Goal: Information Seeking & Learning: Learn about a topic

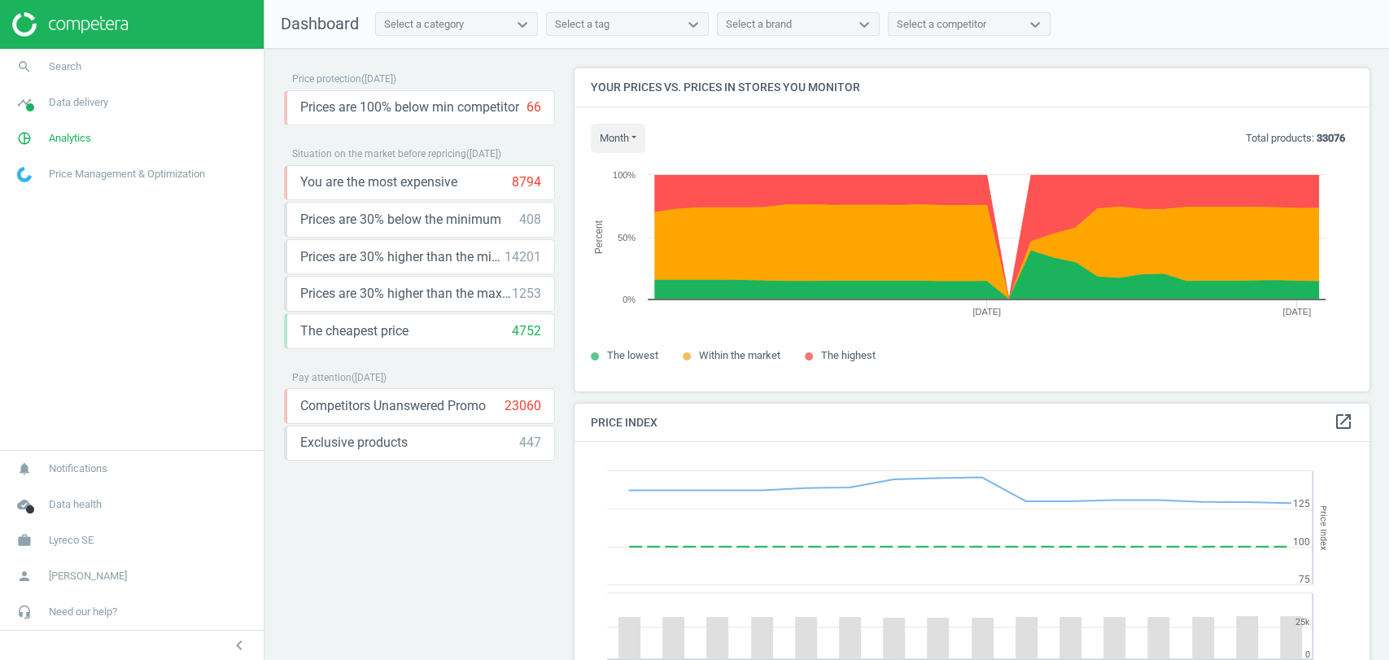
scroll to position [403, 809]
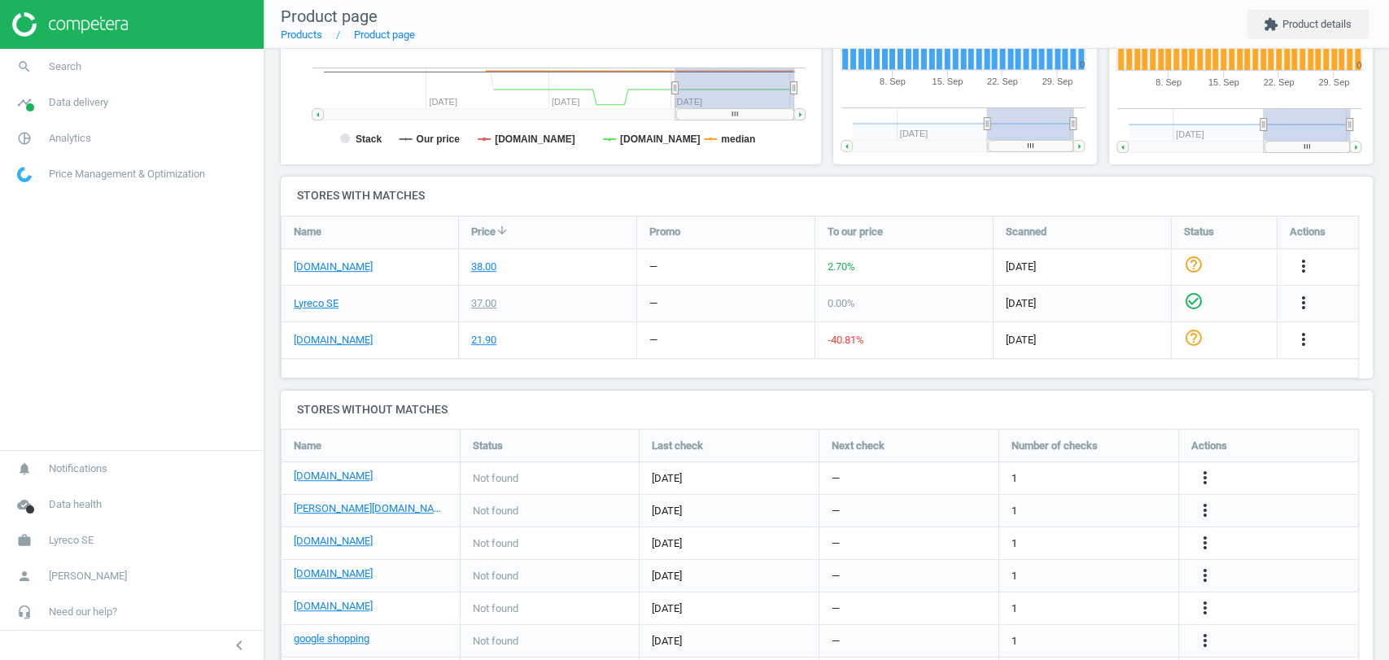
scroll to position [423, 0]
click at [338, 340] on link "packoplock.se" at bounding box center [333, 339] width 79 height 15
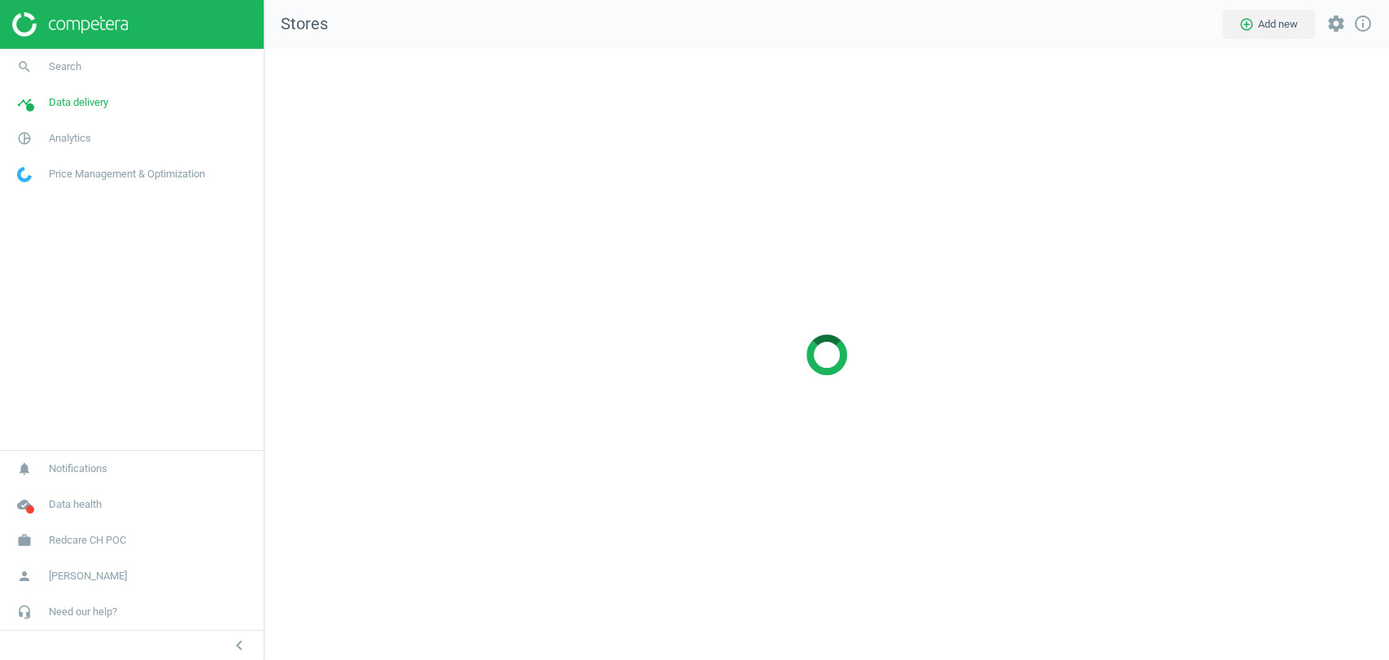
scroll to position [639, 1152]
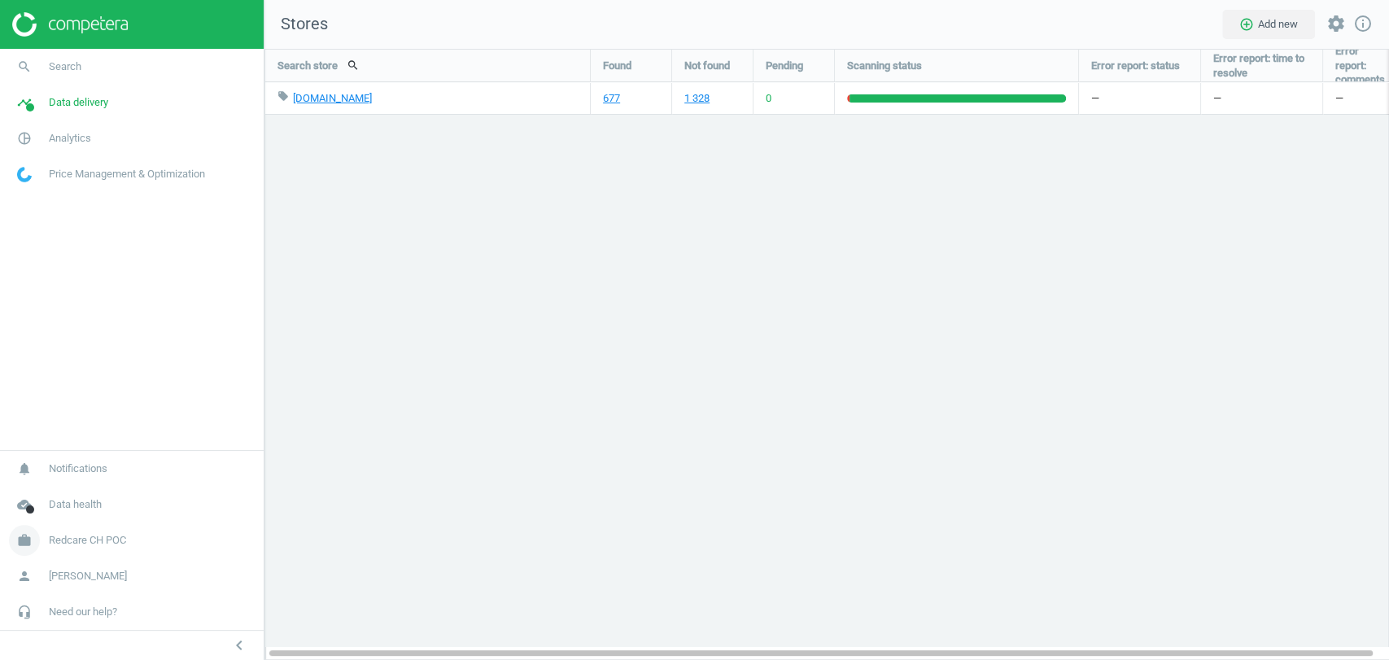
click at [134, 535] on link "work Redcare CH POC" at bounding box center [132, 540] width 264 height 36
click at [47, 492] on span "Switch campaign" at bounding box center [54, 492] width 72 height 13
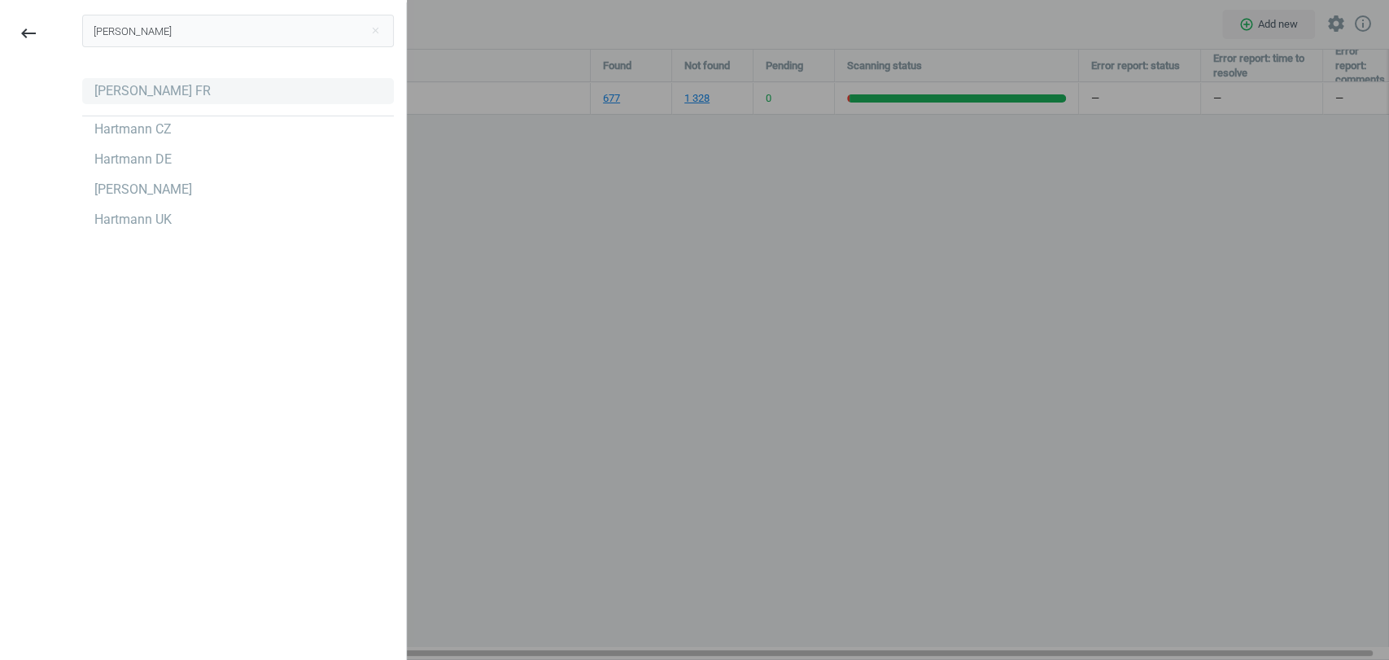
type input "hart"
click at [129, 97] on div "Hartmann FR" at bounding box center [152, 91] width 116 height 18
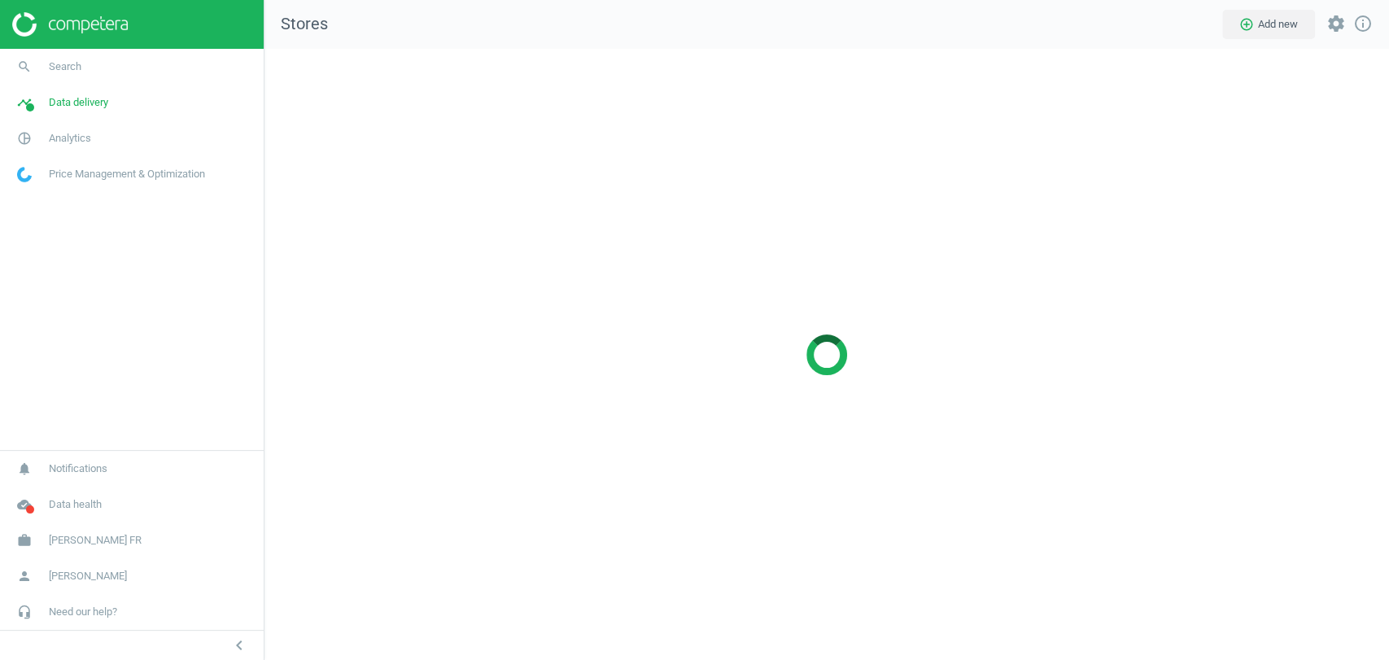
scroll to position [639, 1152]
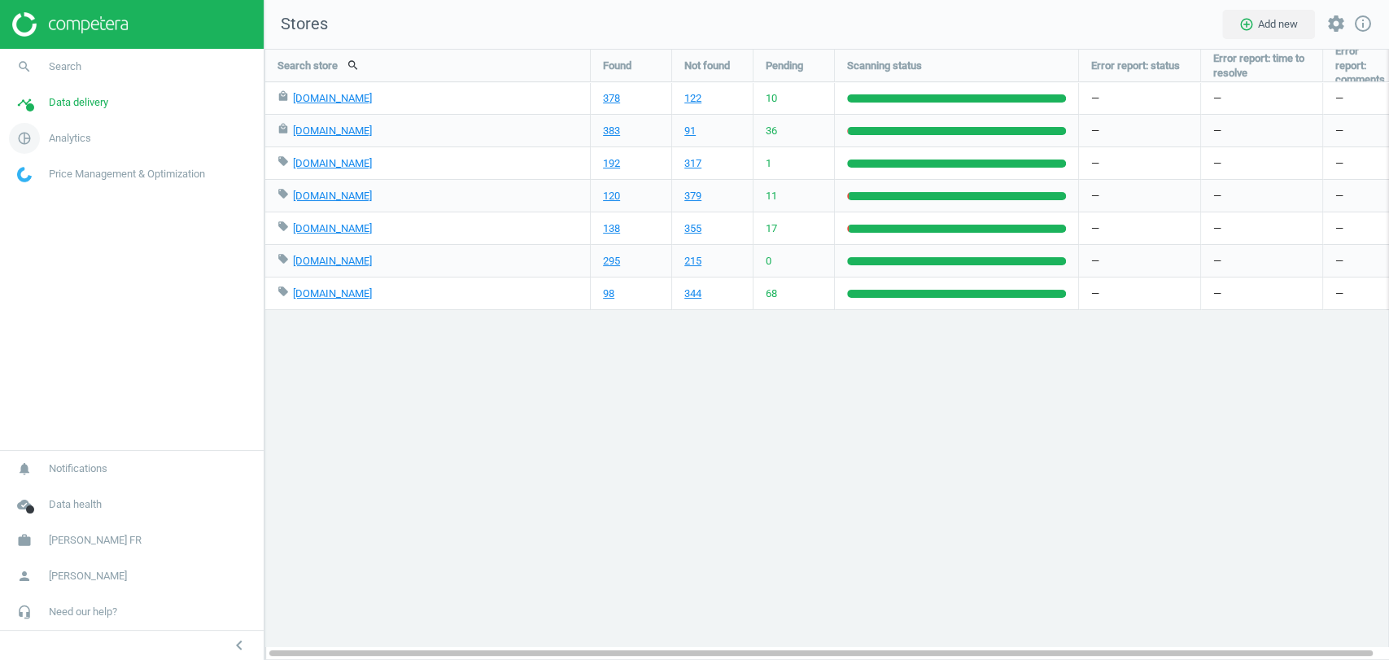
click at [72, 145] on span "Analytics" at bounding box center [70, 138] width 42 height 15
click at [42, 199] on span "Products" at bounding box center [37, 197] width 38 height 13
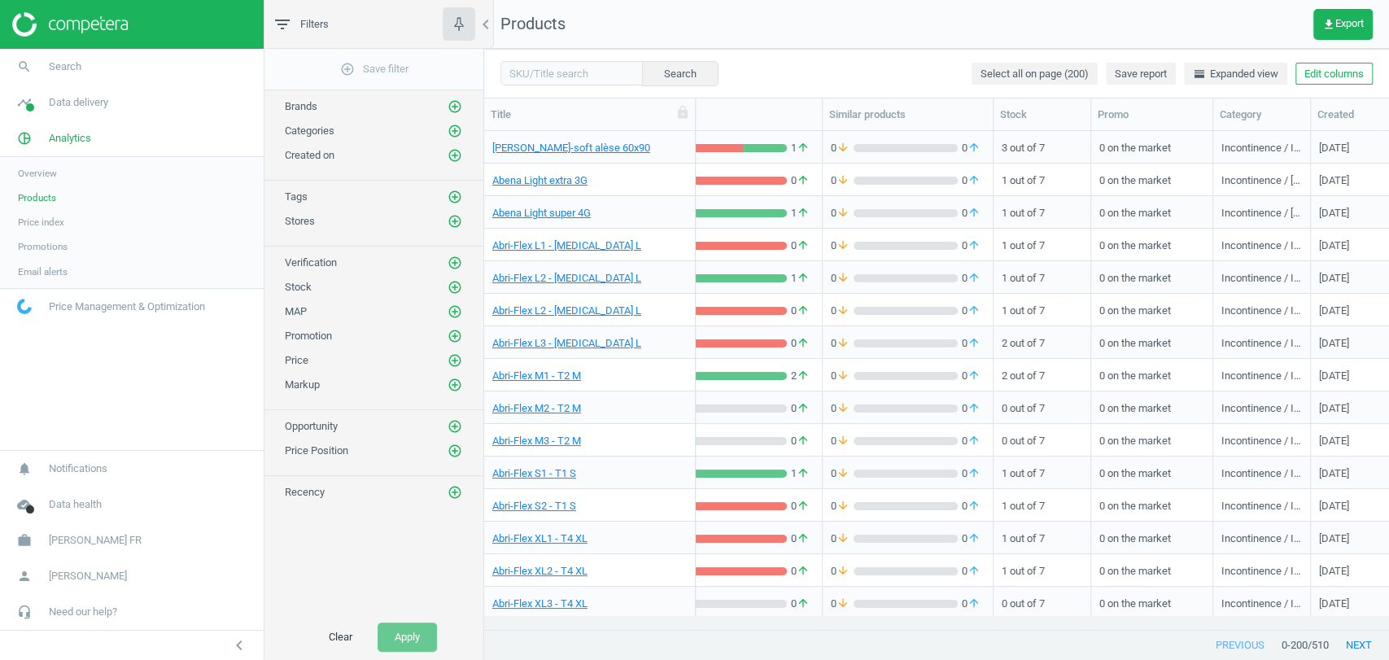
scroll to position [0, 443]
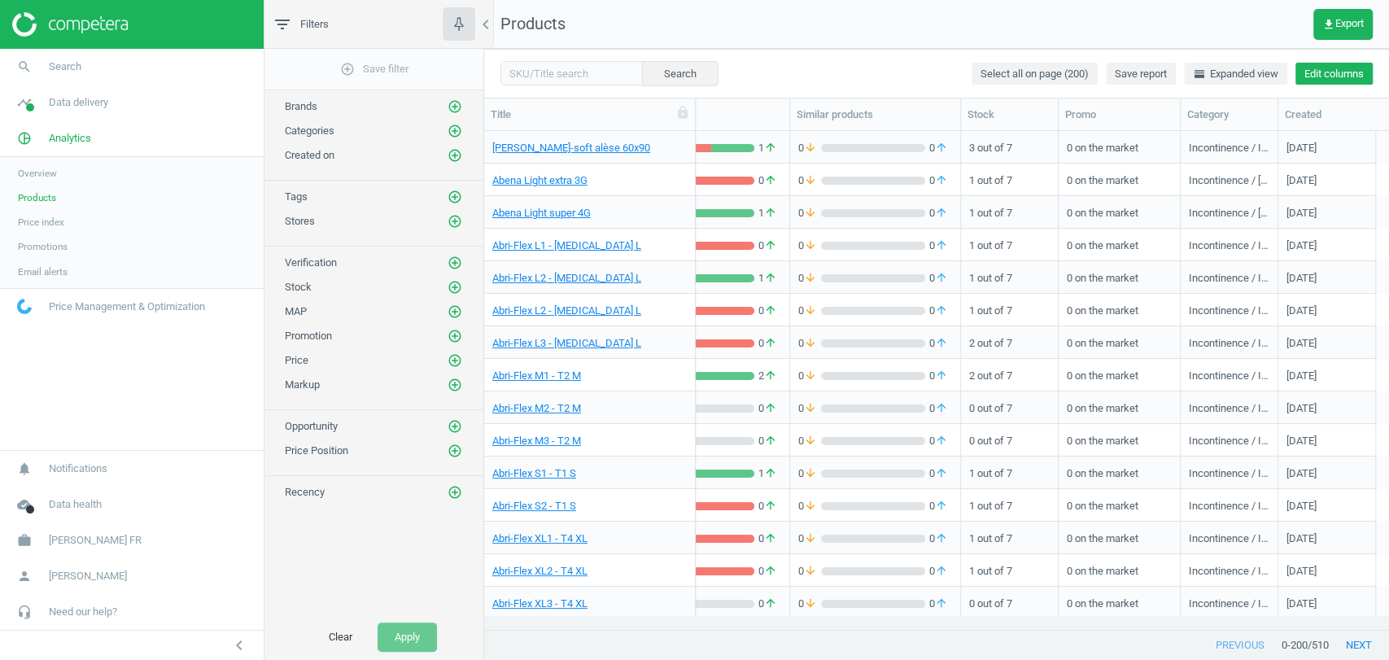
click at [1329, 78] on button "Edit columns" at bounding box center [1333, 74] width 77 height 23
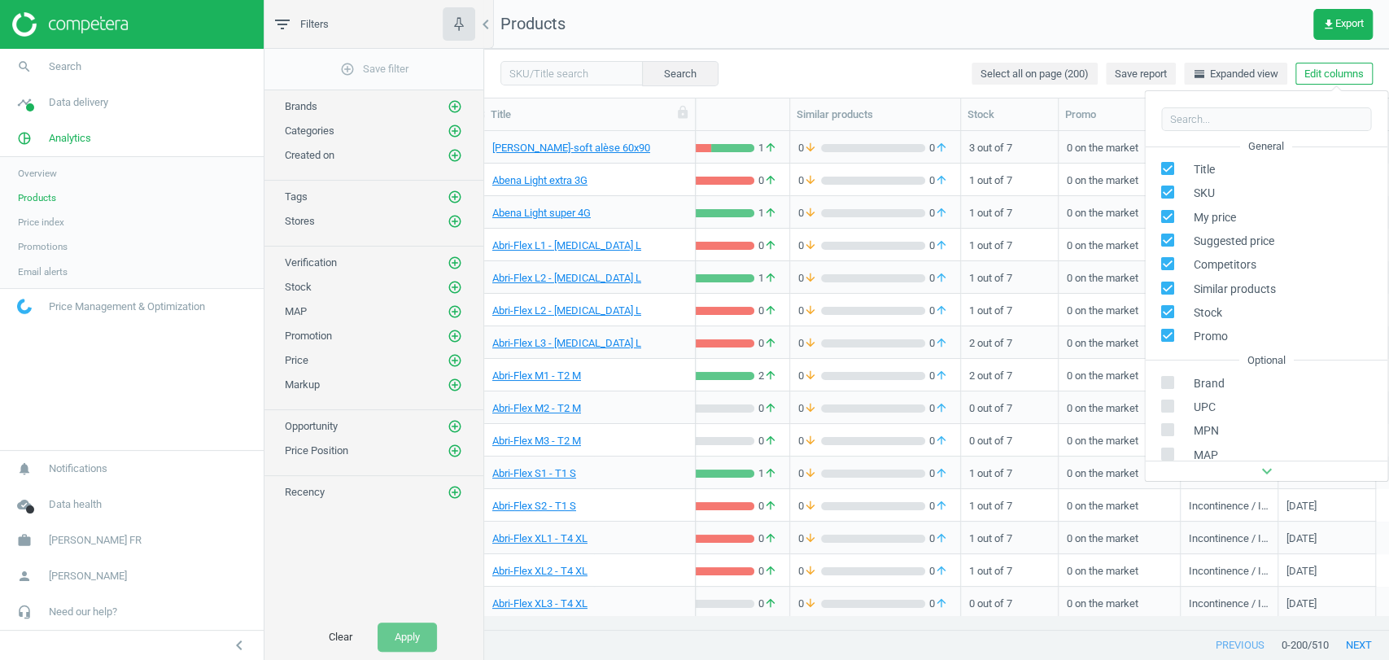
scroll to position [256, 0]
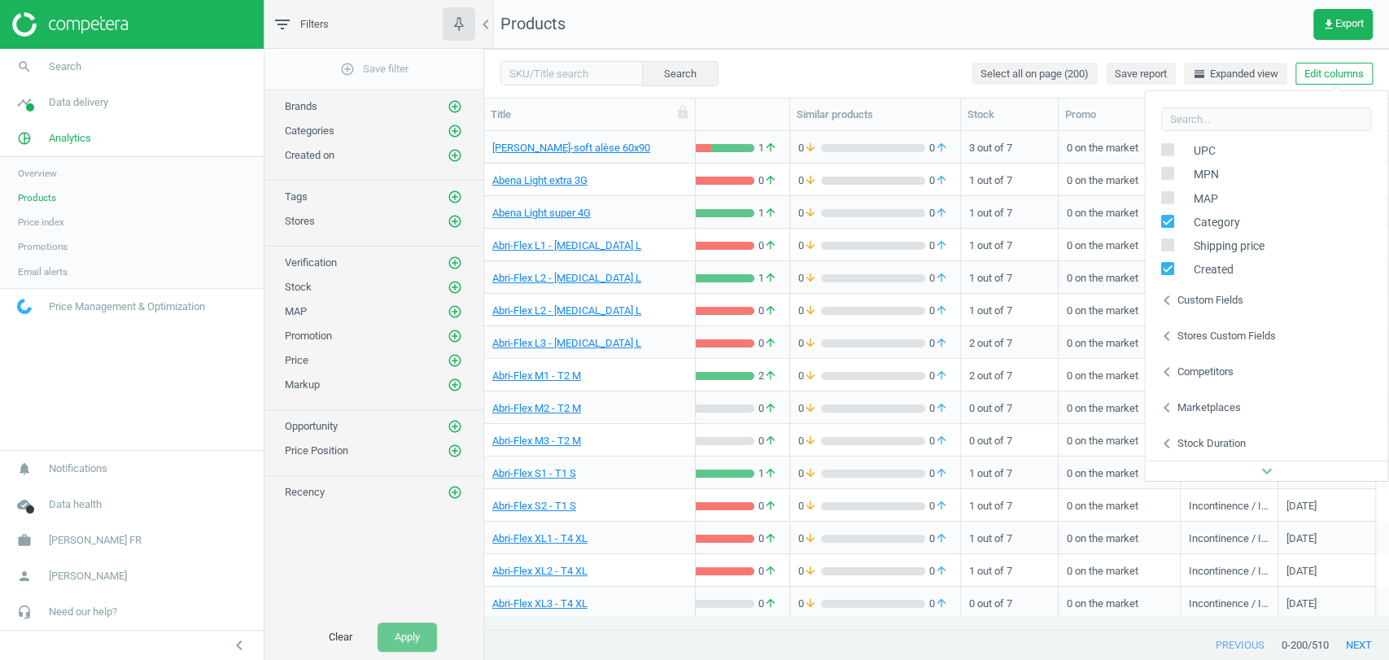
click at [1249, 324] on div "chevron_left Stores custom fields" at bounding box center [1266, 336] width 242 height 36
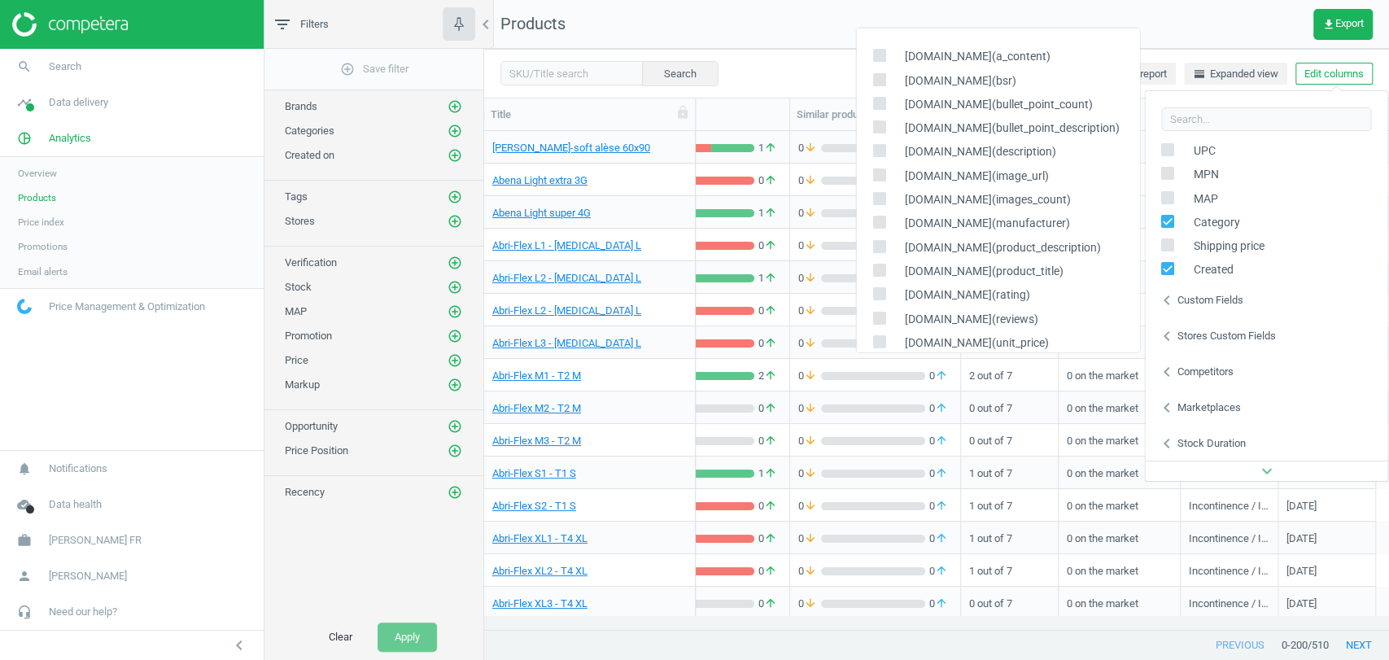
click at [880, 58] on input "checkbox" at bounding box center [878, 55] width 11 height 11
checkbox input "true"
click at [881, 77] on input "checkbox" at bounding box center [878, 79] width 11 height 11
checkbox input "true"
click at [883, 99] on input "checkbox" at bounding box center [878, 103] width 11 height 11
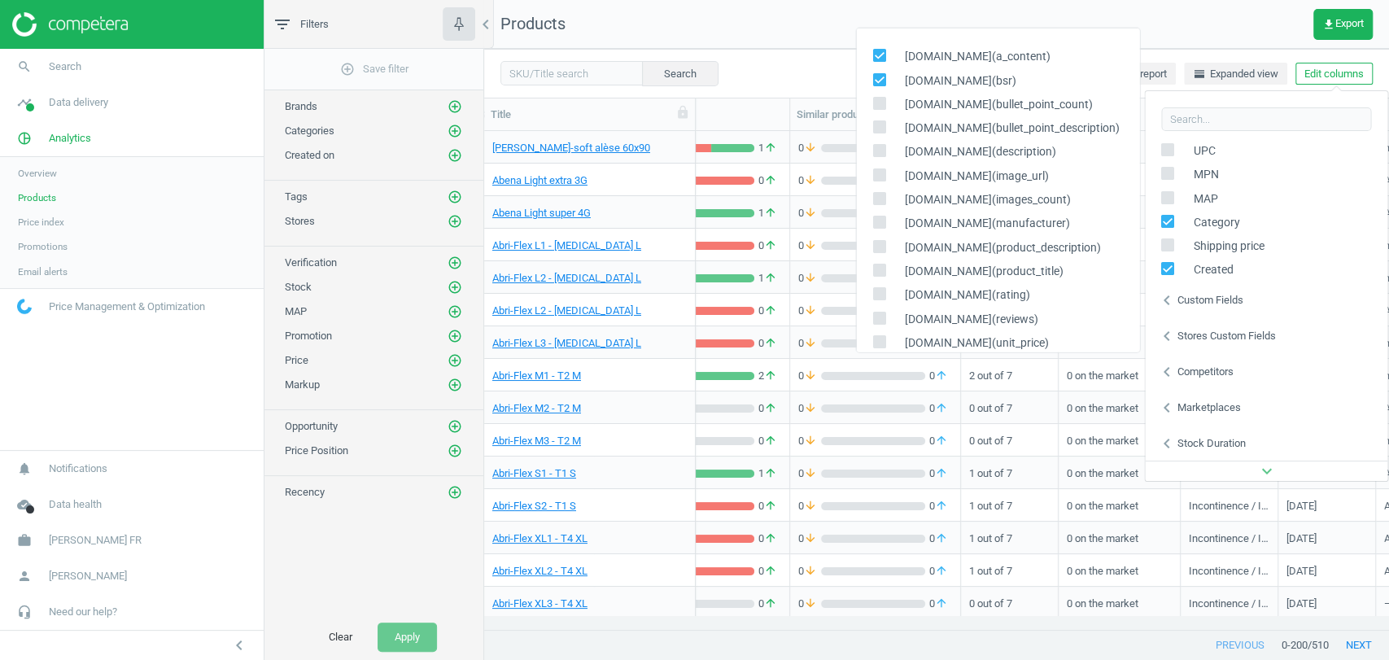
checkbox input "true"
click at [883, 121] on input "checkbox" at bounding box center [878, 126] width 11 height 11
checkbox input "true"
click at [882, 146] on input "checkbox" at bounding box center [878, 151] width 11 height 11
checkbox input "true"
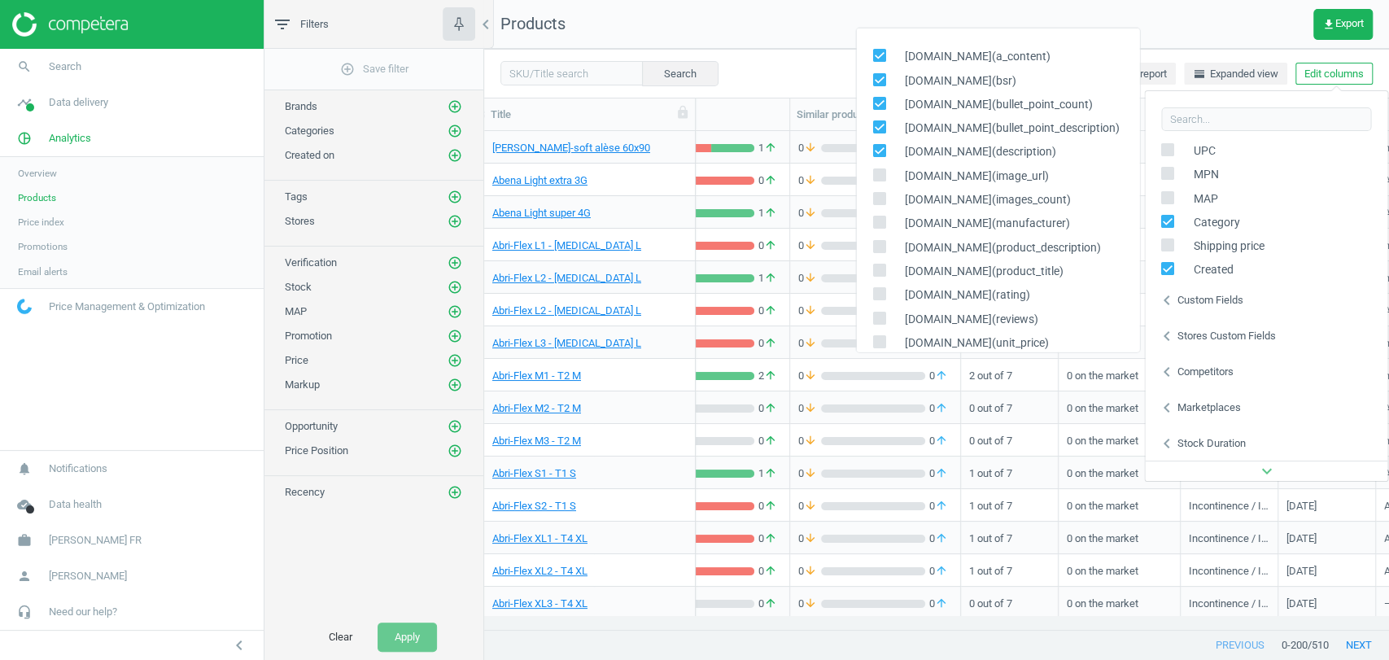
click at [882, 172] on input "checkbox" at bounding box center [878, 174] width 11 height 11
checkbox input "true"
click at [882, 200] on input "checkbox" at bounding box center [878, 198] width 11 height 11
checkbox input "true"
click at [881, 225] on input "checkbox" at bounding box center [878, 222] width 11 height 11
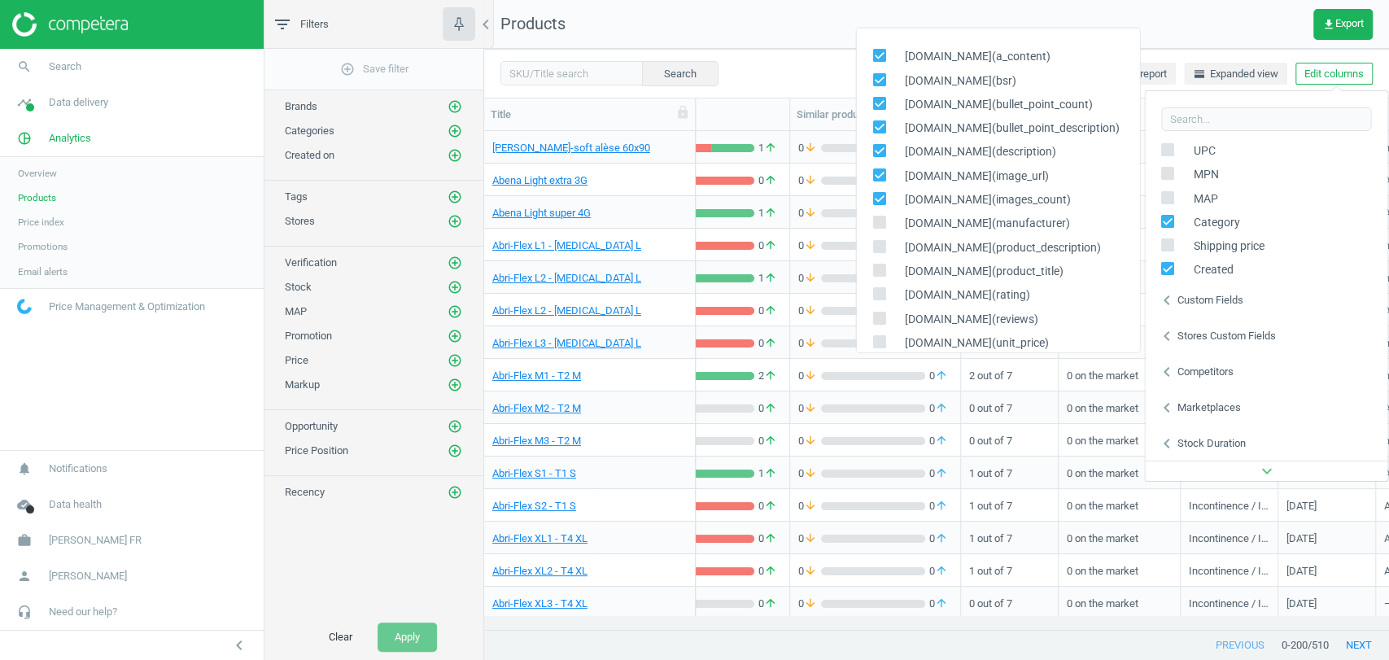
checkbox input "true"
click at [880, 241] on input "checkbox" at bounding box center [878, 246] width 11 height 11
checkbox input "true"
click at [880, 268] on input "checkbox" at bounding box center [878, 269] width 11 height 11
checkbox input "true"
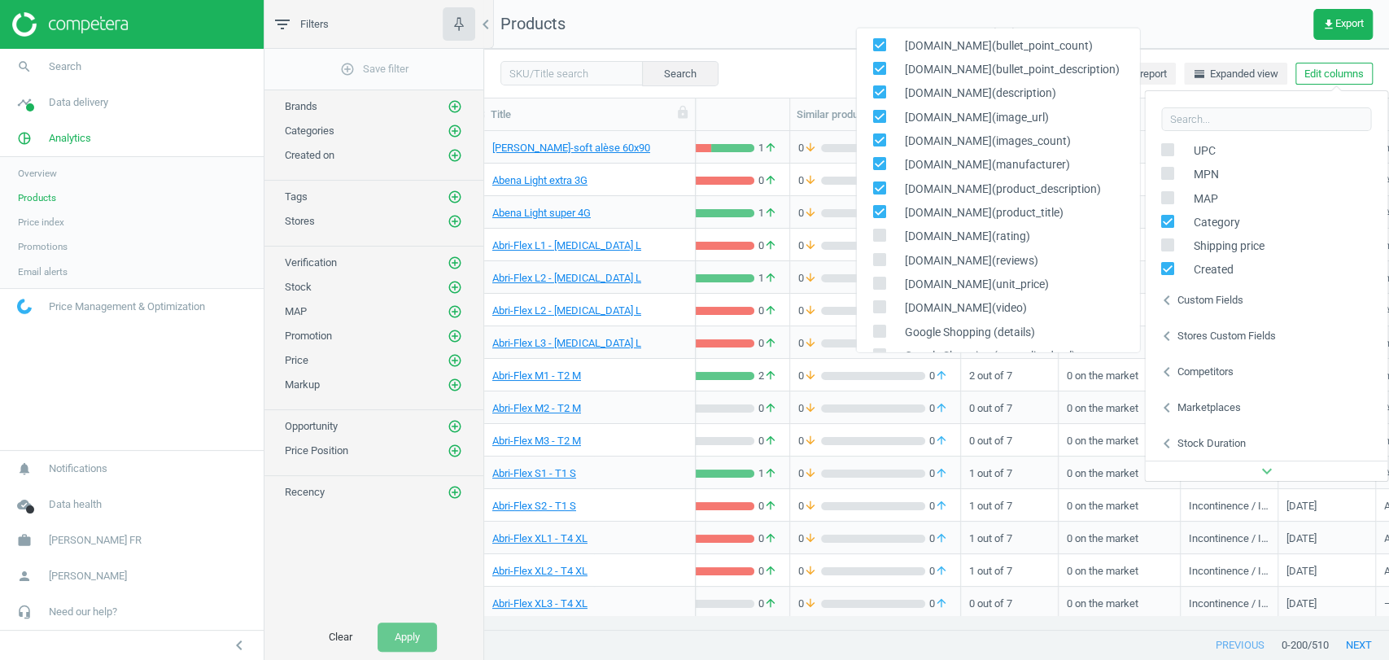
scroll to position [68, 0]
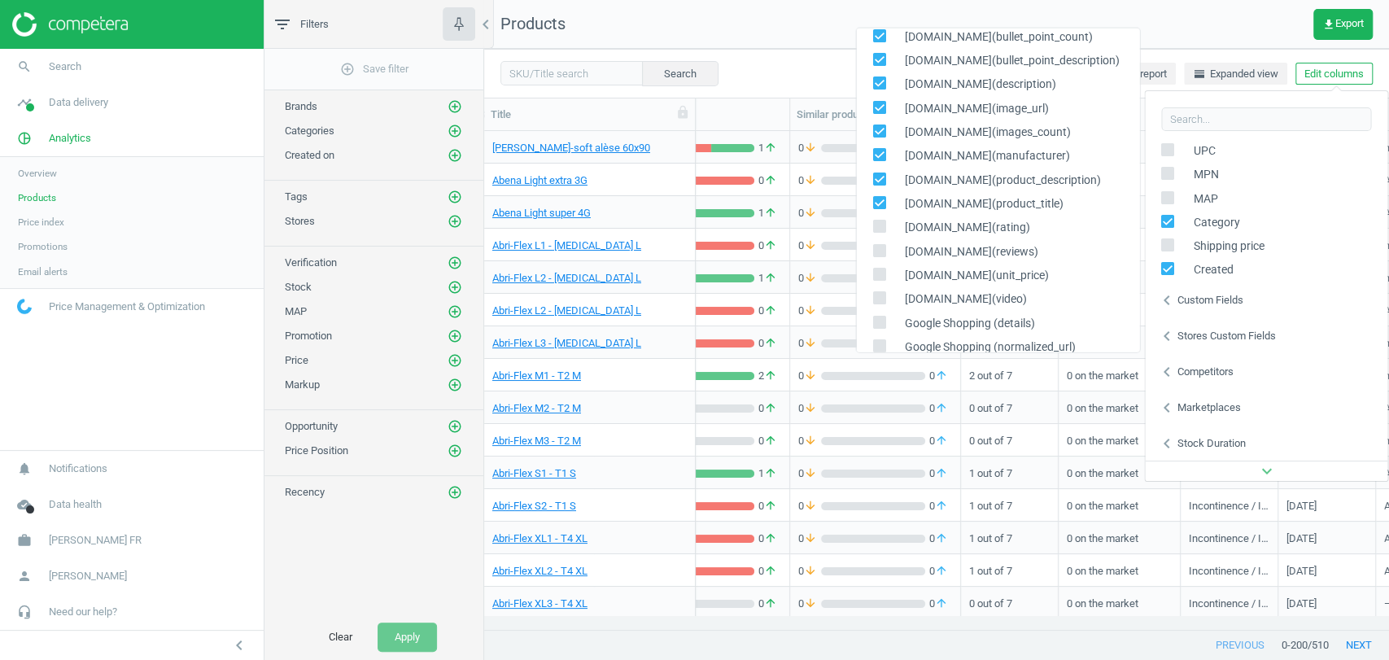
click at [880, 226] on input "checkbox" at bounding box center [878, 225] width 11 height 11
checkbox input "true"
click at [880, 248] on input "checkbox" at bounding box center [878, 250] width 11 height 11
checkbox input "true"
click at [880, 271] on input "checkbox" at bounding box center [878, 273] width 11 height 11
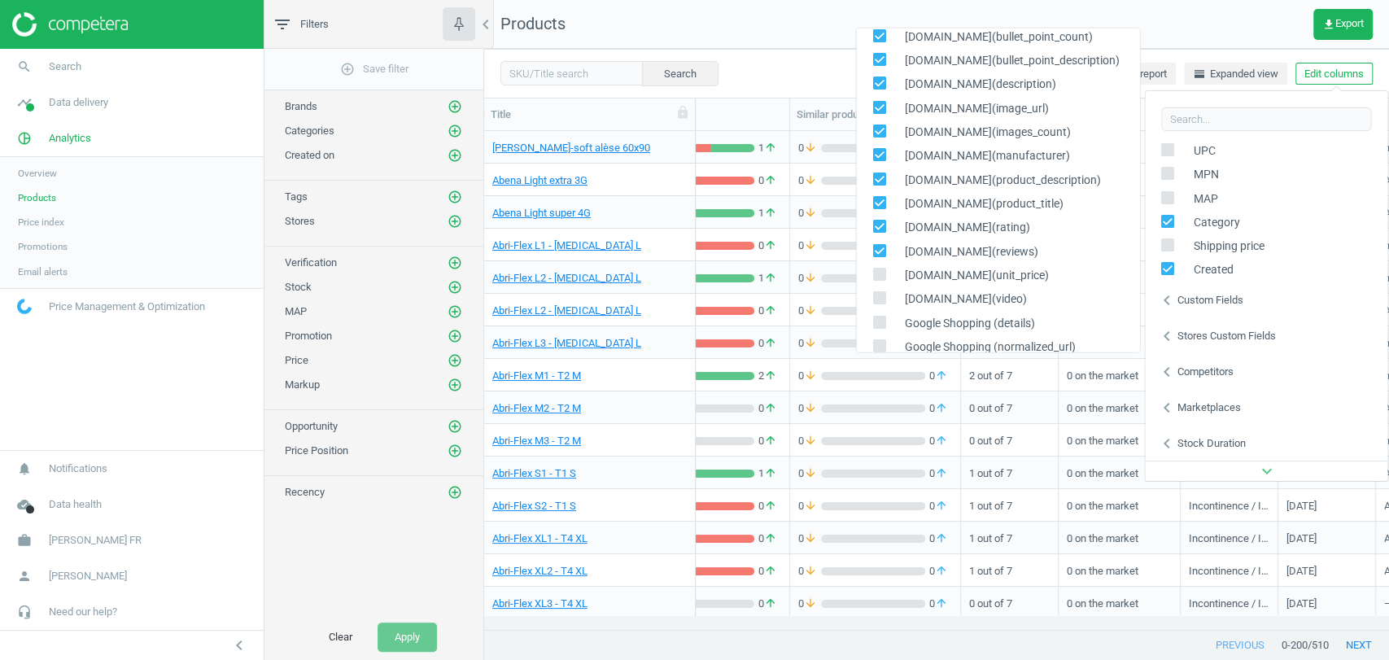
checkbox input "true"
click at [880, 297] on input "checkbox" at bounding box center [878, 297] width 11 height 11
checkbox input "true"
click at [818, 25] on nav "Products get_app Export" at bounding box center [936, 24] width 905 height 49
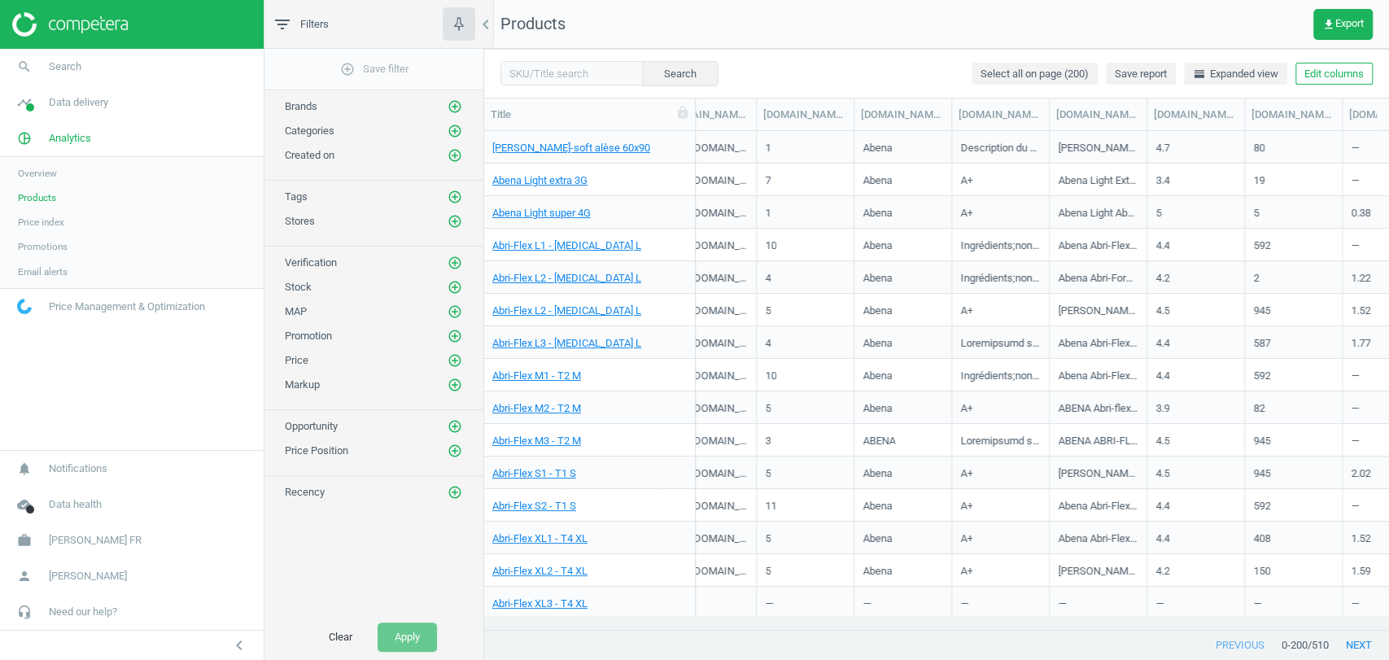
scroll to position [0, 1802]
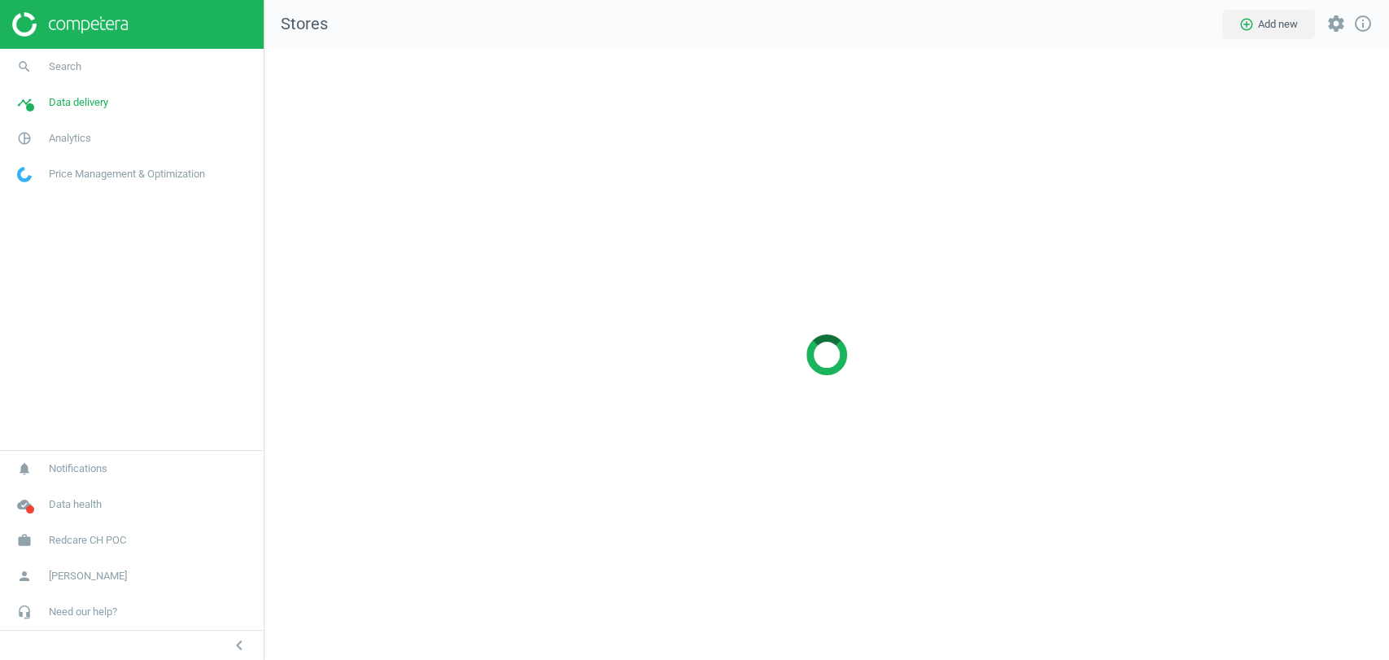
scroll to position [639, 1152]
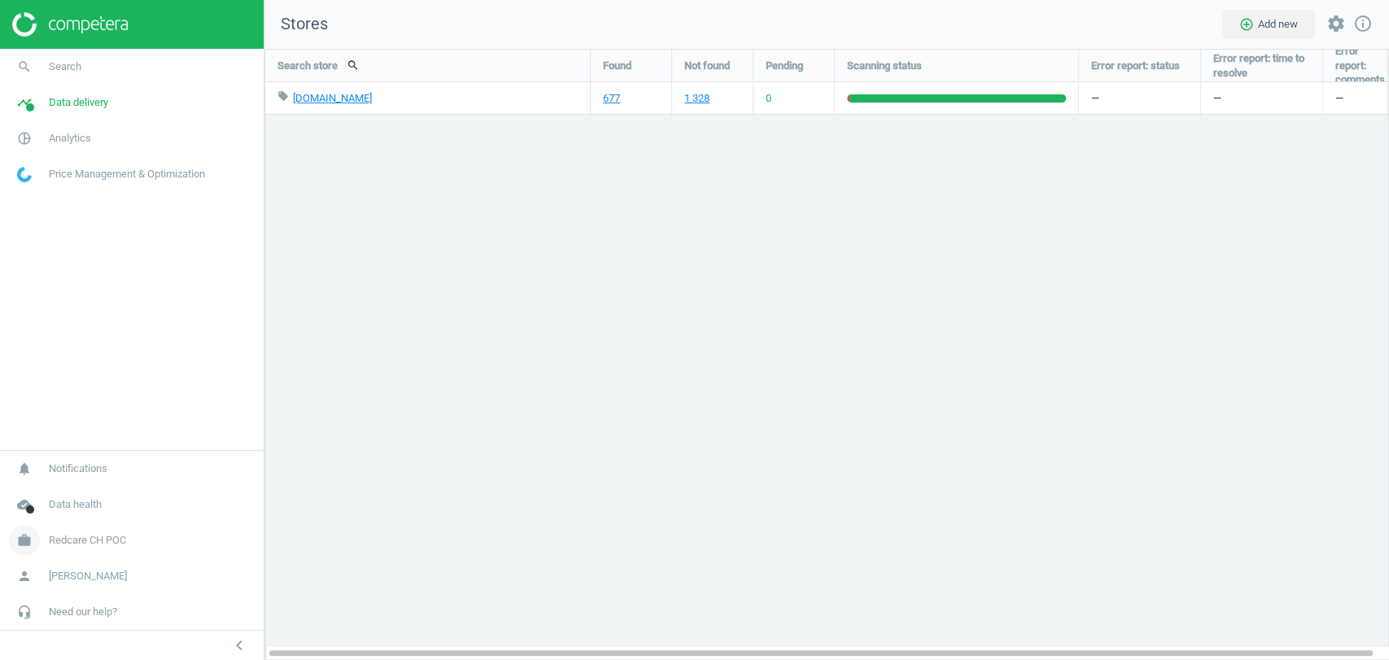
click at [85, 543] on span "Redcare CH POC" at bounding box center [87, 540] width 77 height 15
click at [49, 500] on link "Switch campaign" at bounding box center [132, 492] width 264 height 24
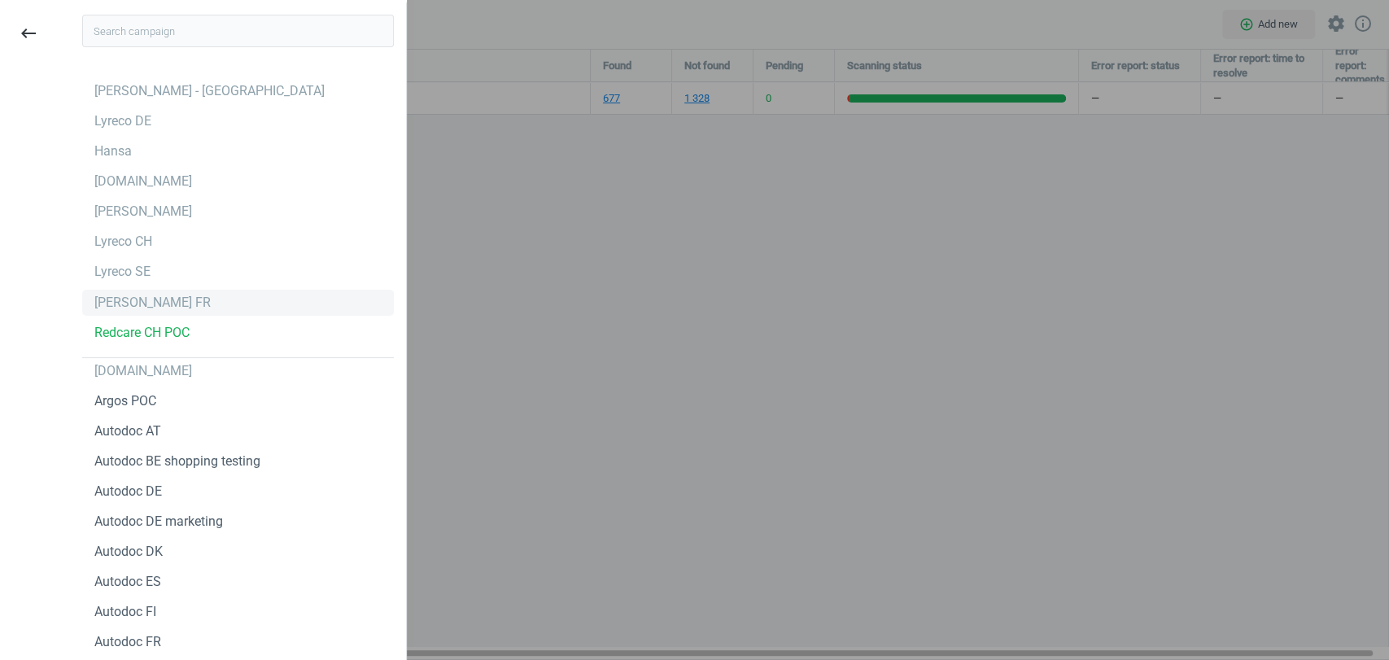
click at [159, 308] on div "[PERSON_NAME] FR" at bounding box center [152, 303] width 116 height 18
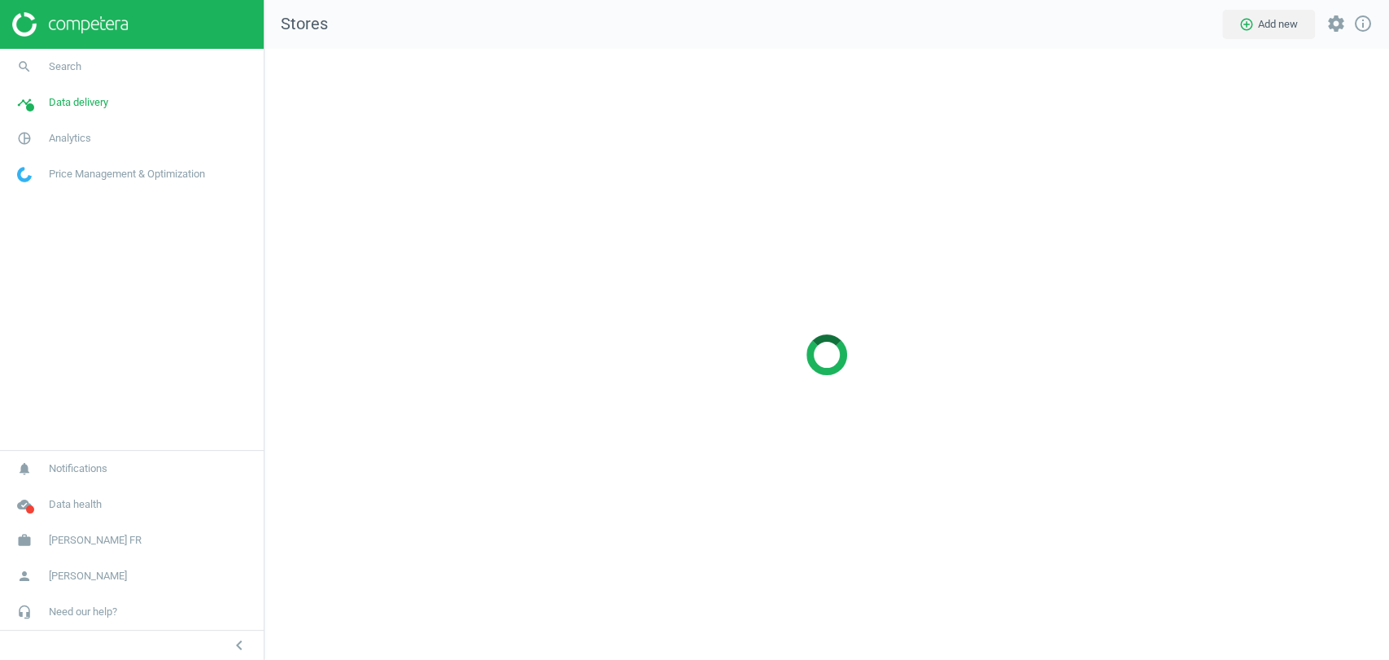
scroll to position [639, 1152]
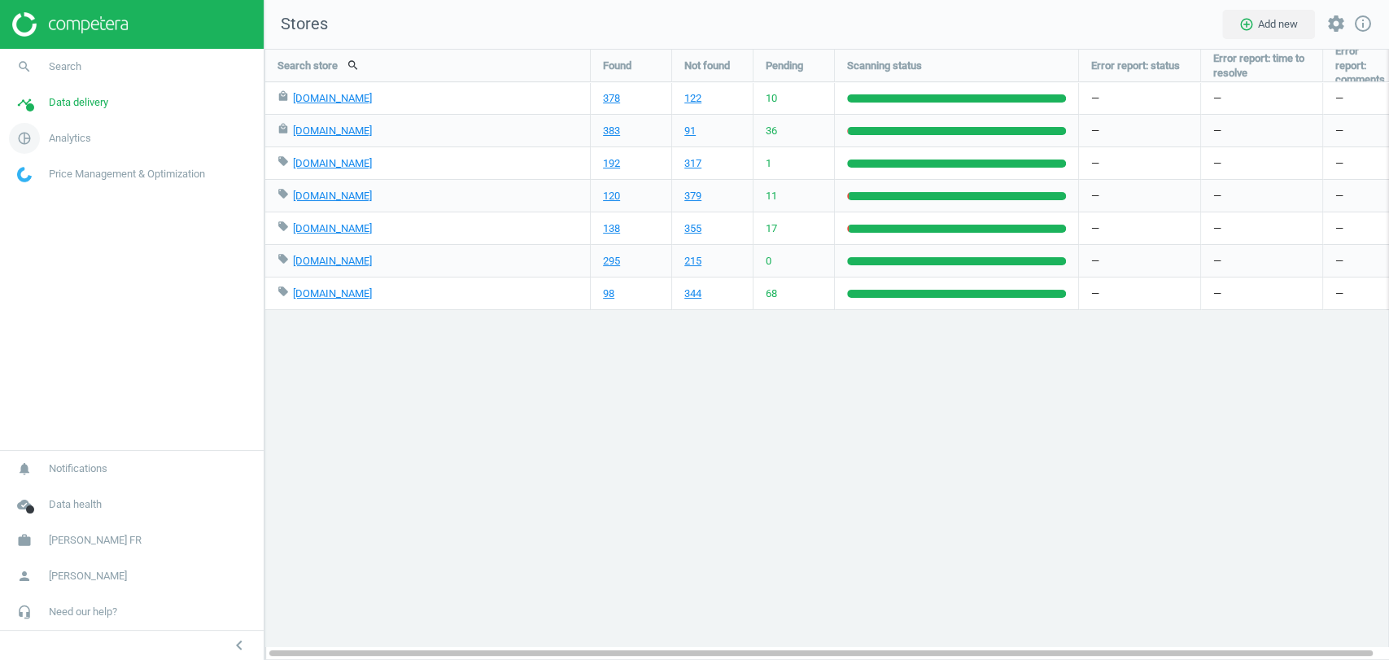
click at [82, 147] on link "pie_chart_outlined Analytics" at bounding box center [132, 138] width 264 height 36
click at [46, 194] on span "Products" at bounding box center [37, 197] width 38 height 13
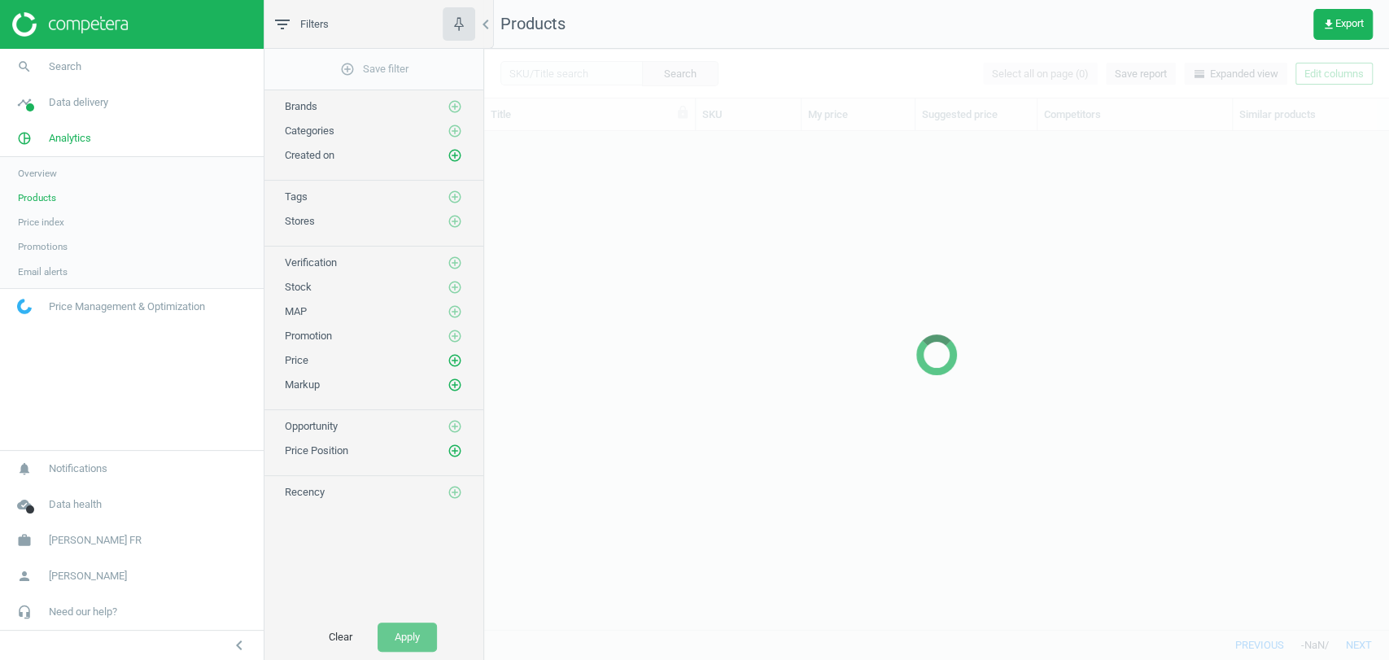
scroll to position [469, 890]
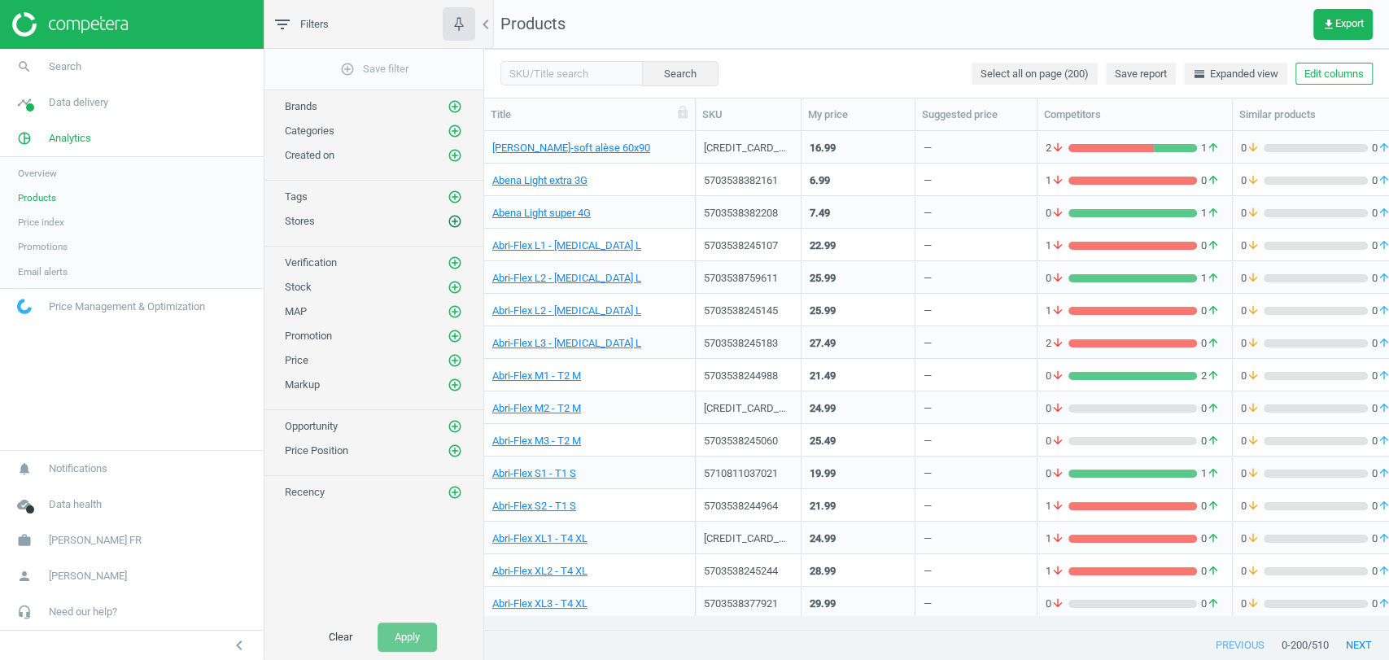
click at [454, 225] on icon "add_circle_outline" at bounding box center [454, 221] width 15 height 15
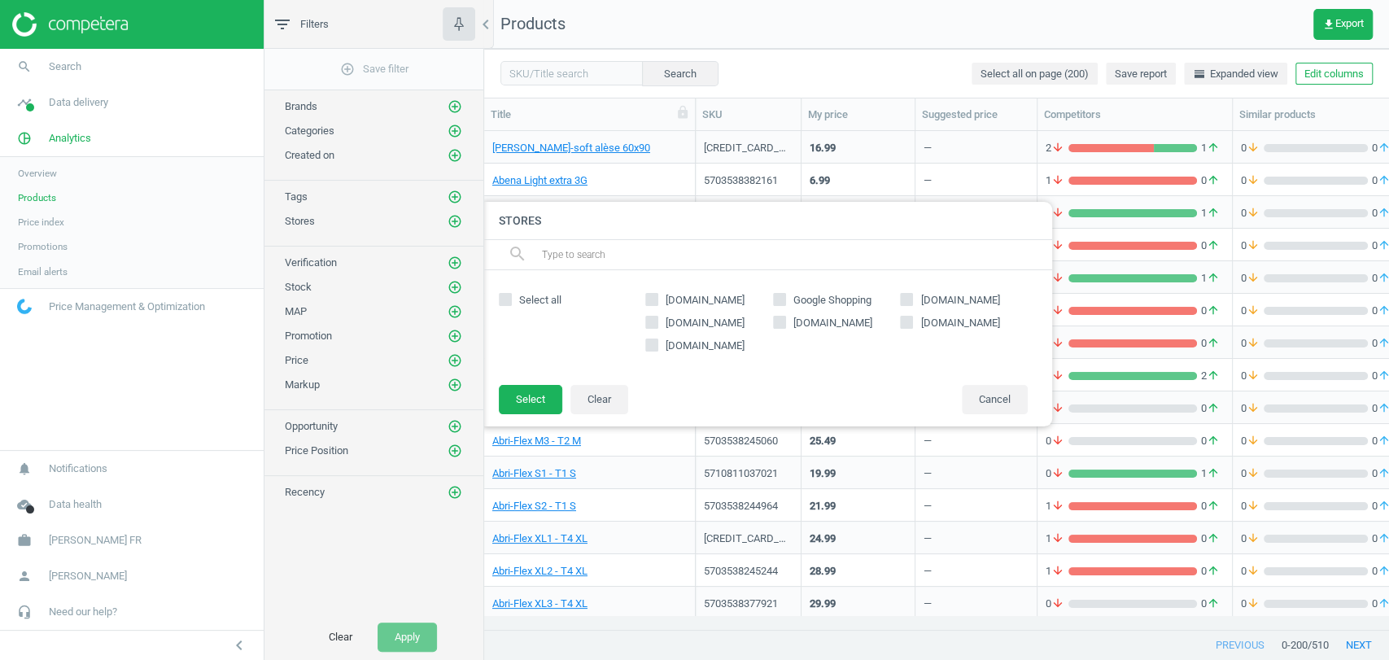
click at [814, 321] on span "[DOMAIN_NAME]" at bounding box center [832, 323] width 85 height 15
click at [784, 321] on input "[DOMAIN_NAME]" at bounding box center [779, 322] width 11 height 11
checkbox input "true"
click at [537, 406] on button "Select" at bounding box center [530, 399] width 63 height 29
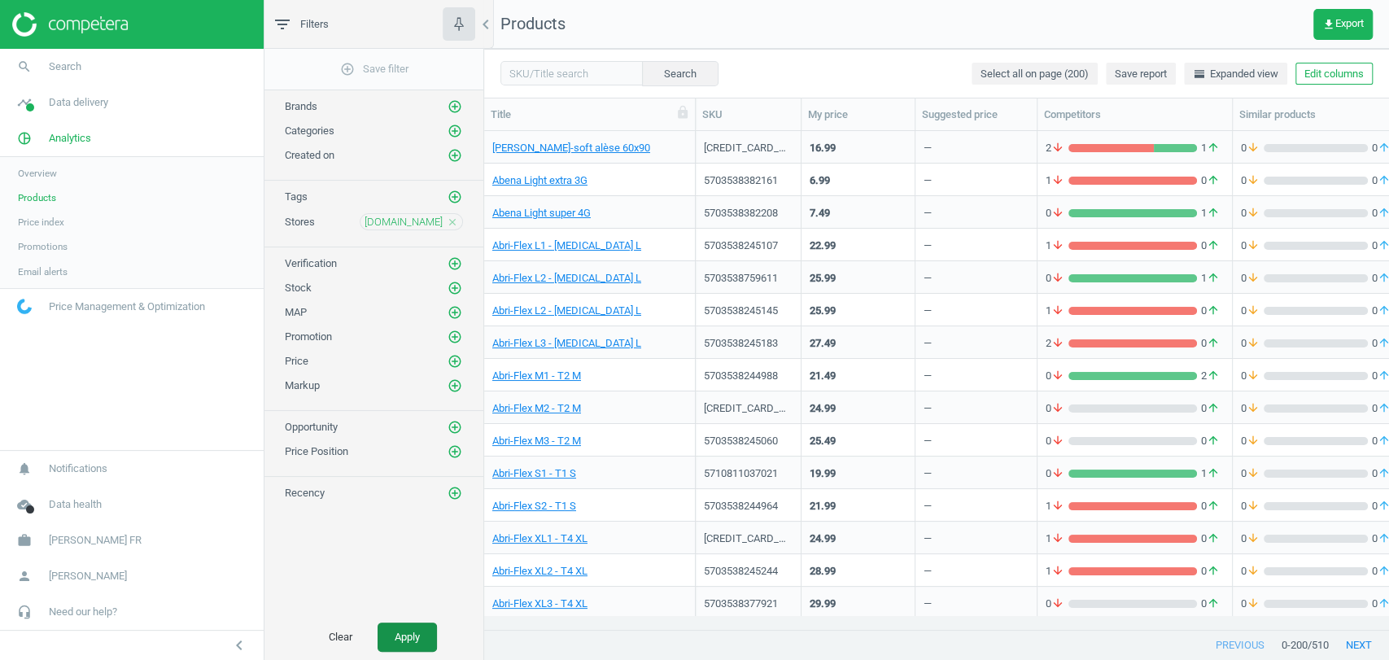
click at [402, 639] on button "Apply" at bounding box center [407, 636] width 59 height 29
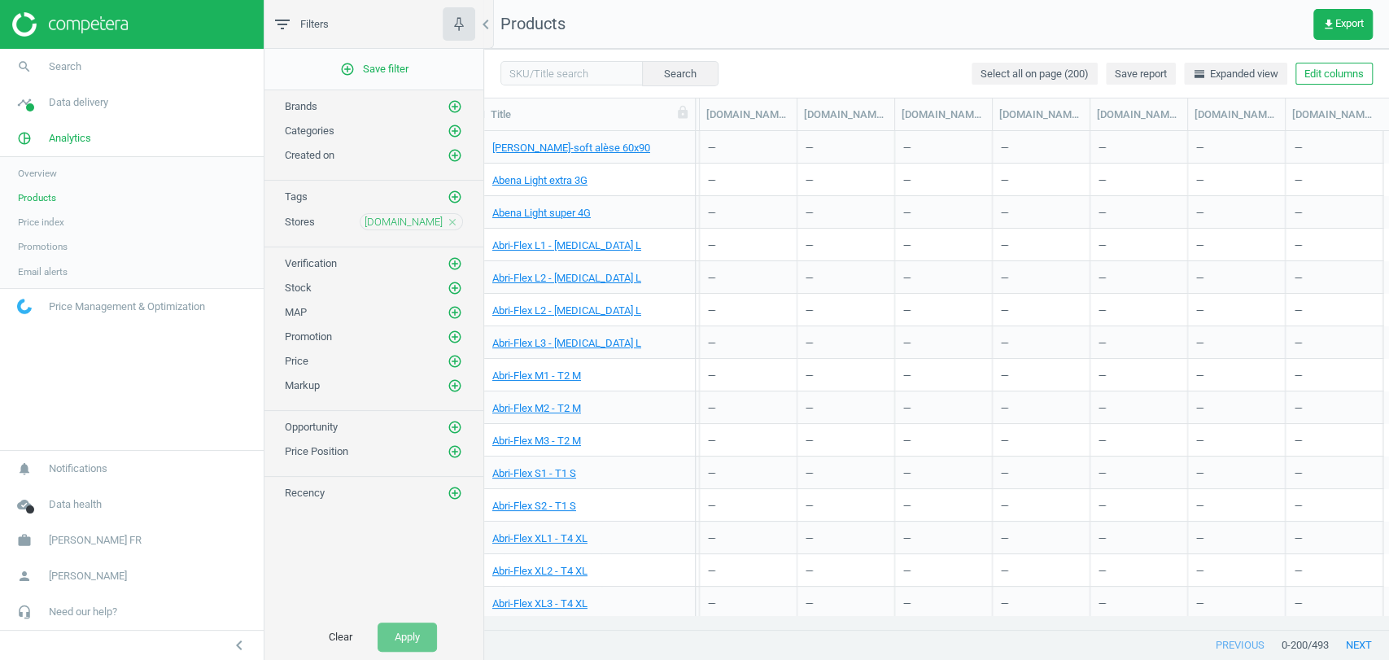
scroll to position [0, 1802]
click at [1320, 76] on button "Edit columns" at bounding box center [1333, 74] width 77 height 23
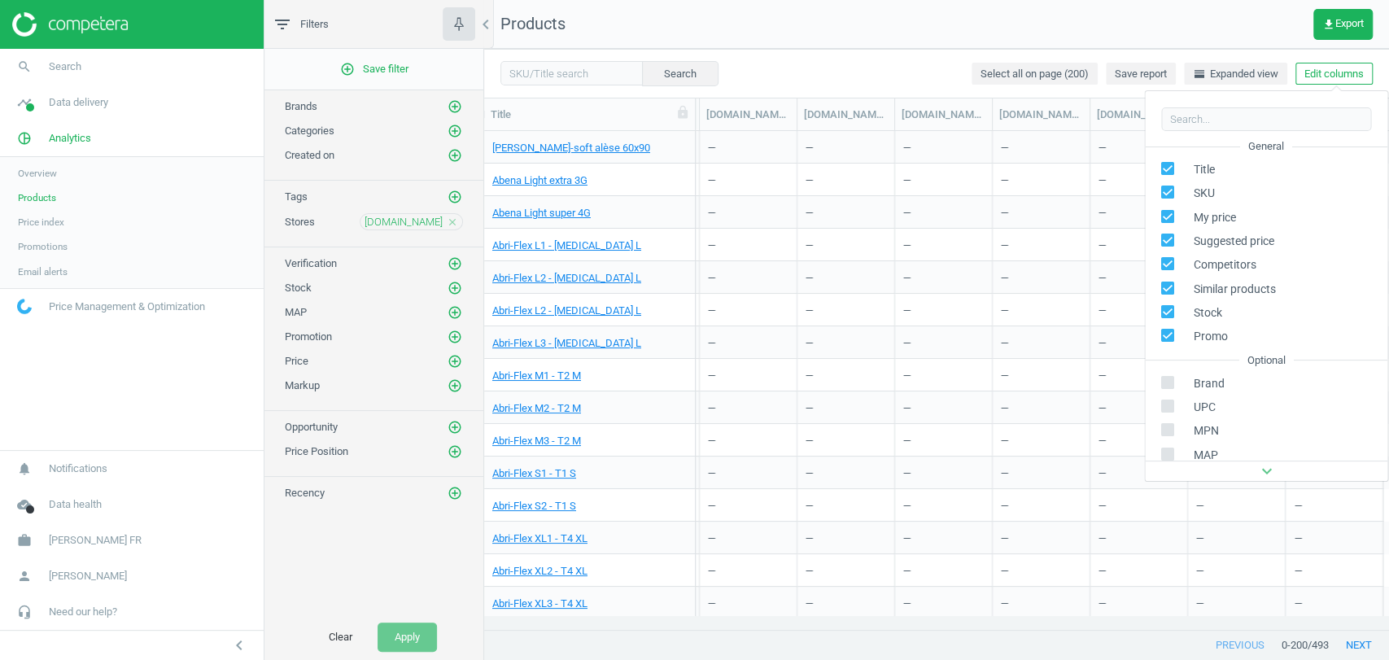
scroll to position [256, 0]
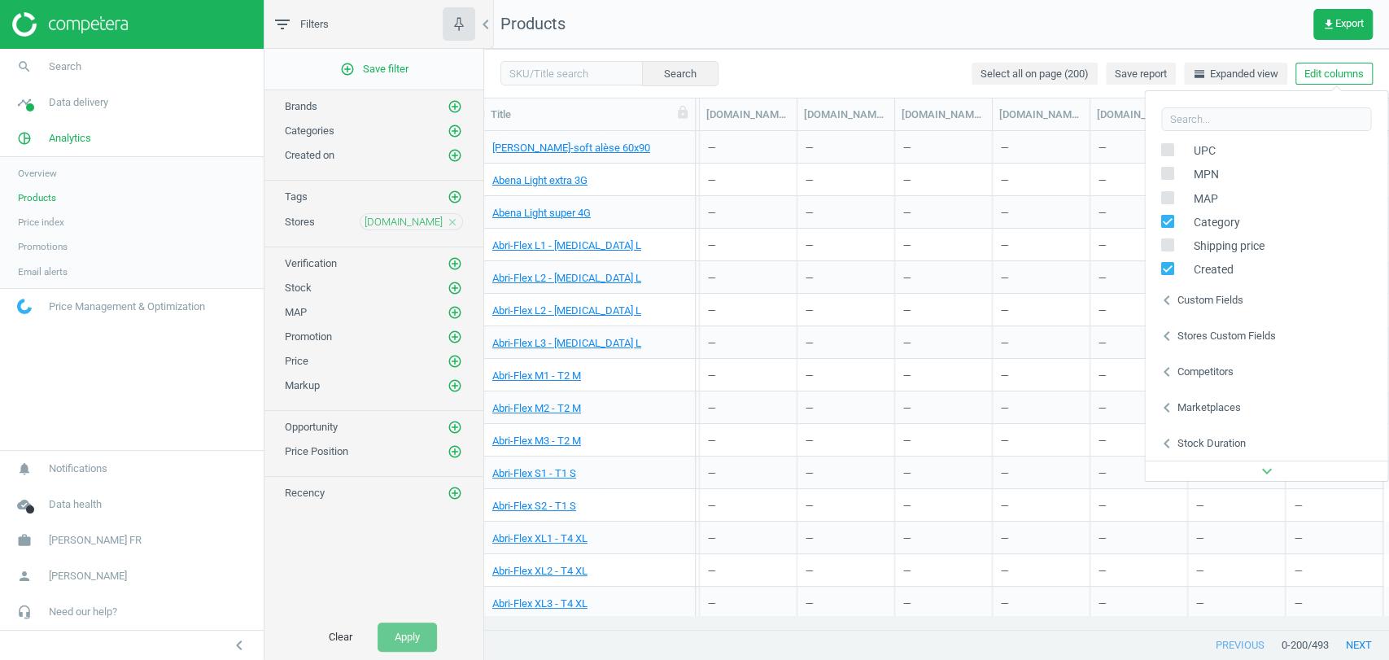
click at [1205, 339] on div "Stores custom fields" at bounding box center [1225, 336] width 98 height 15
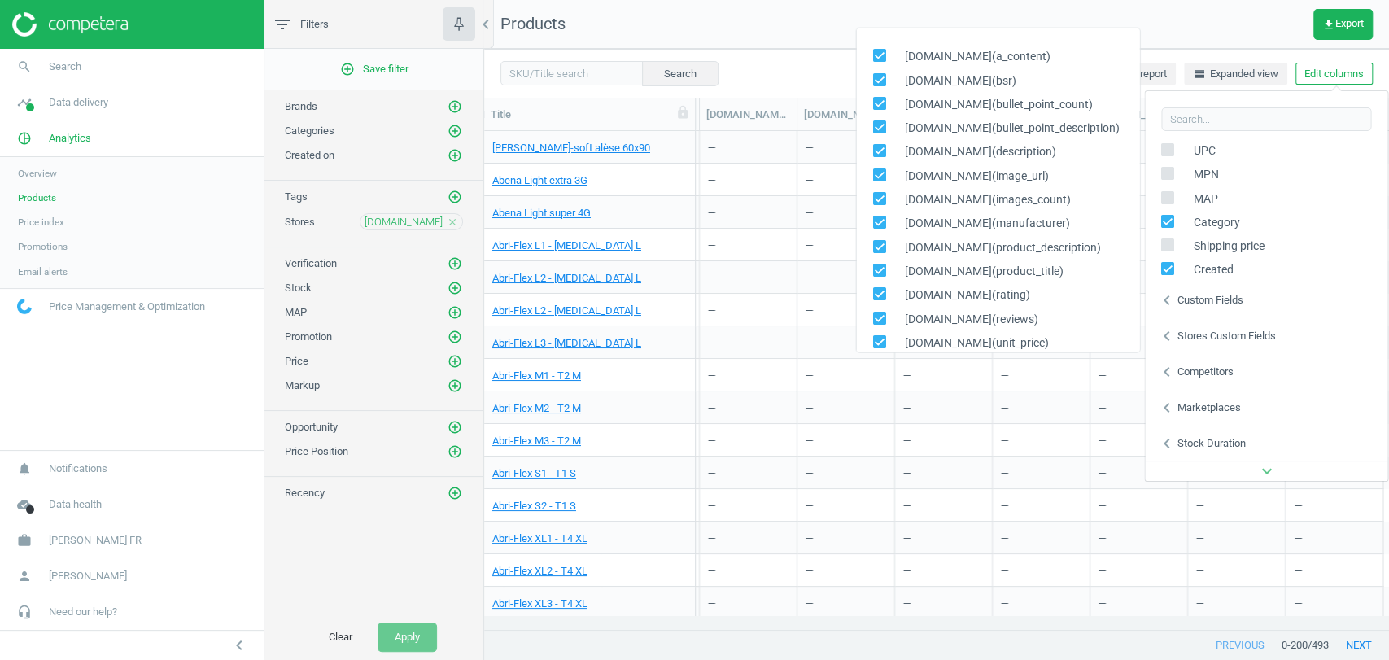
click at [877, 55] on input "checkbox" at bounding box center [878, 55] width 11 height 11
checkbox input "false"
click at [877, 80] on input "checkbox" at bounding box center [878, 79] width 11 height 11
checkbox input "false"
click at [879, 102] on input "checkbox" at bounding box center [878, 103] width 11 height 11
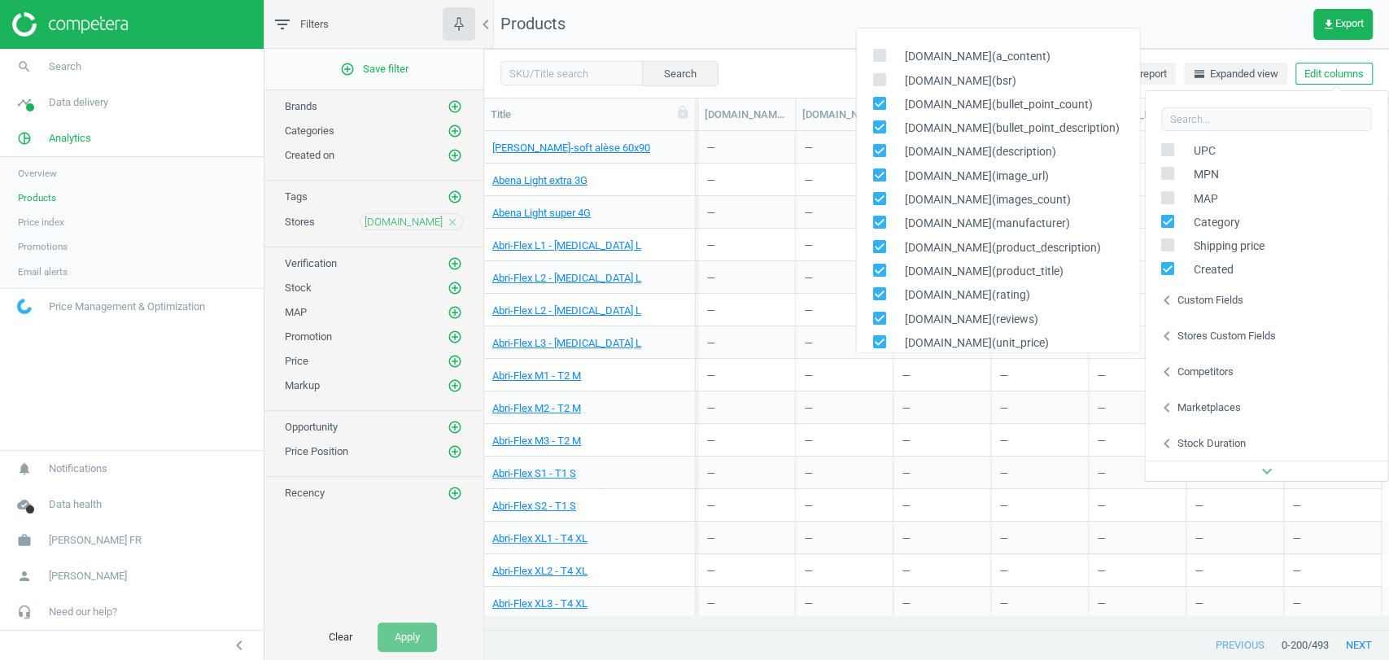
checkbox input "false"
click at [874, 130] on input "checkbox" at bounding box center [878, 126] width 11 height 11
checkbox input "false"
click at [880, 146] on input "checkbox" at bounding box center [878, 151] width 11 height 11
checkbox input "false"
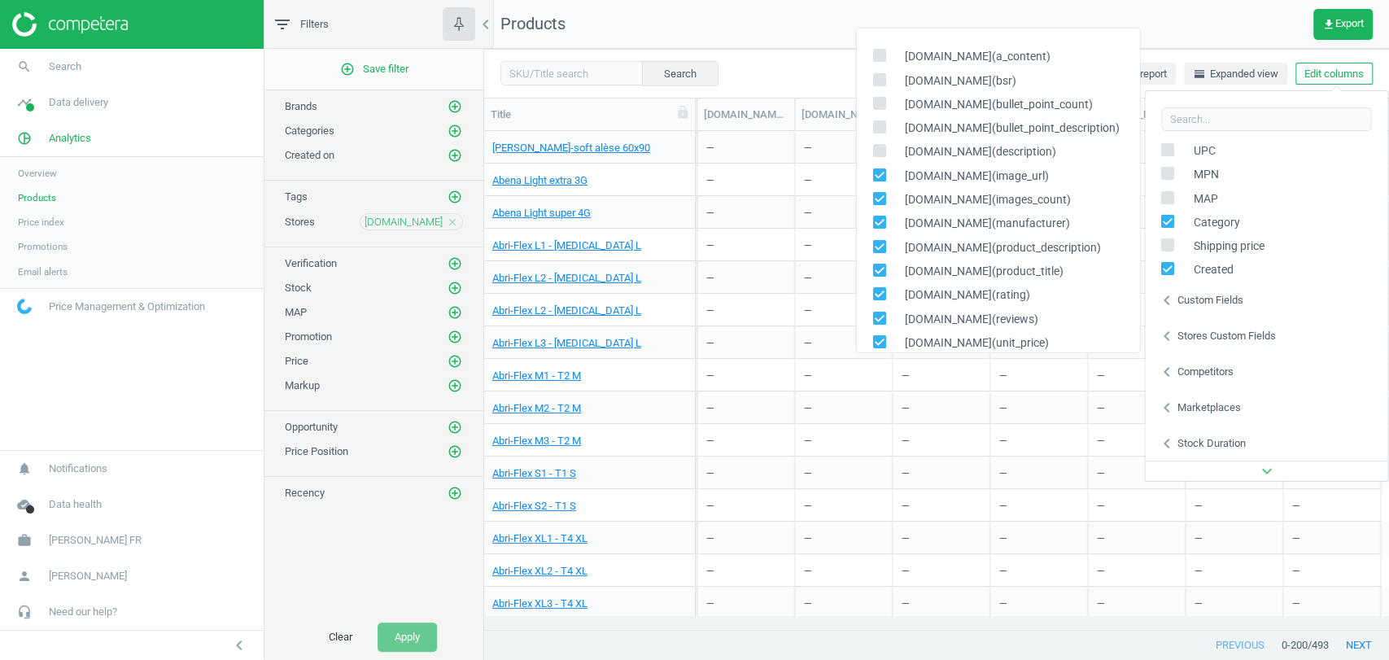
click at [873, 176] on input "checkbox" at bounding box center [878, 174] width 11 height 11
checkbox input "false"
click at [876, 196] on input "checkbox" at bounding box center [878, 198] width 11 height 11
checkbox input "false"
click at [877, 225] on input "checkbox" at bounding box center [878, 222] width 11 height 11
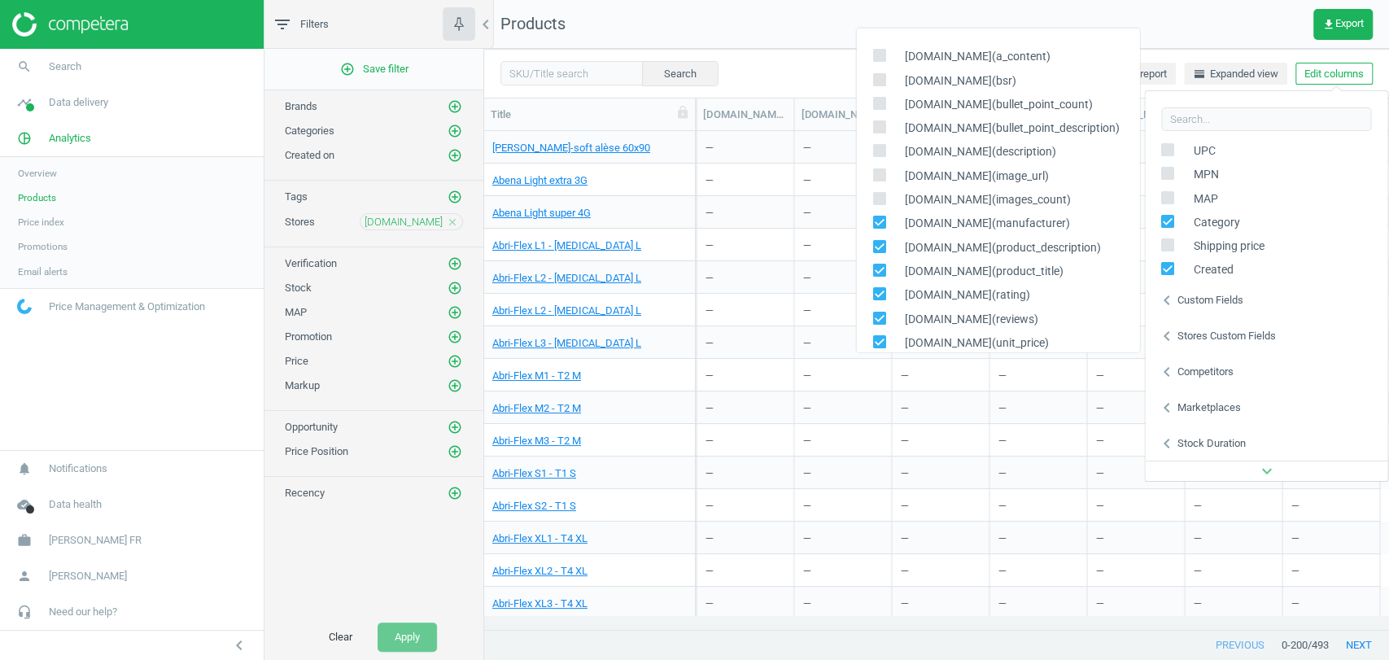
checkbox input "false"
click at [875, 242] on input "checkbox" at bounding box center [878, 246] width 11 height 11
checkbox input "false"
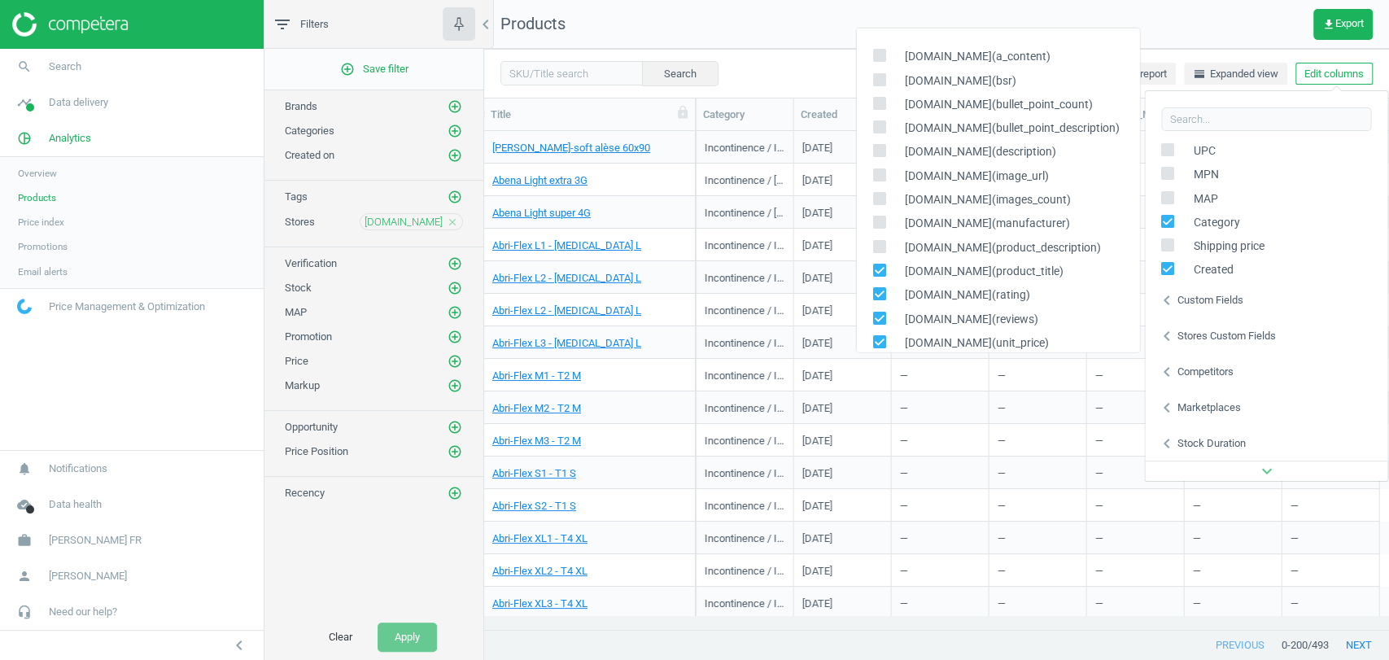
click at [880, 264] on icon at bounding box center [878, 270] width 13 height 13
click at [880, 264] on input "checkbox" at bounding box center [878, 269] width 11 height 11
checkbox input "false"
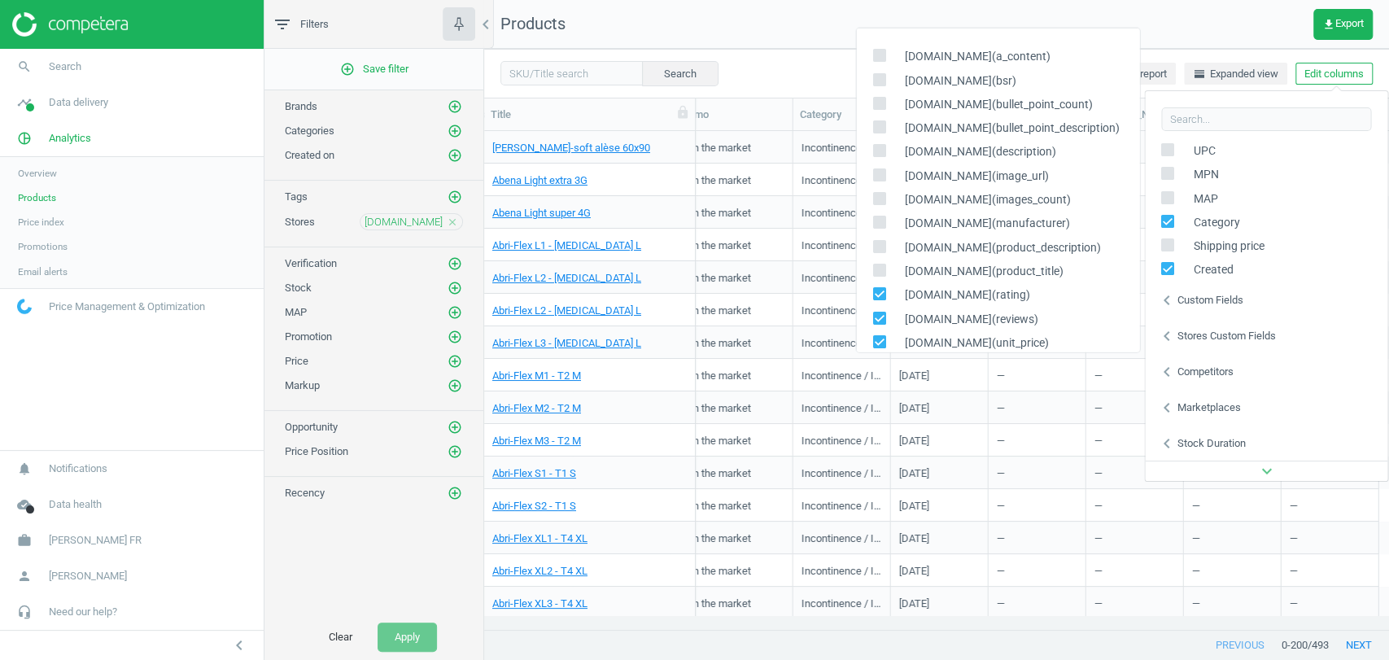
click at [873, 296] on input "checkbox" at bounding box center [878, 293] width 11 height 11
checkbox input "false"
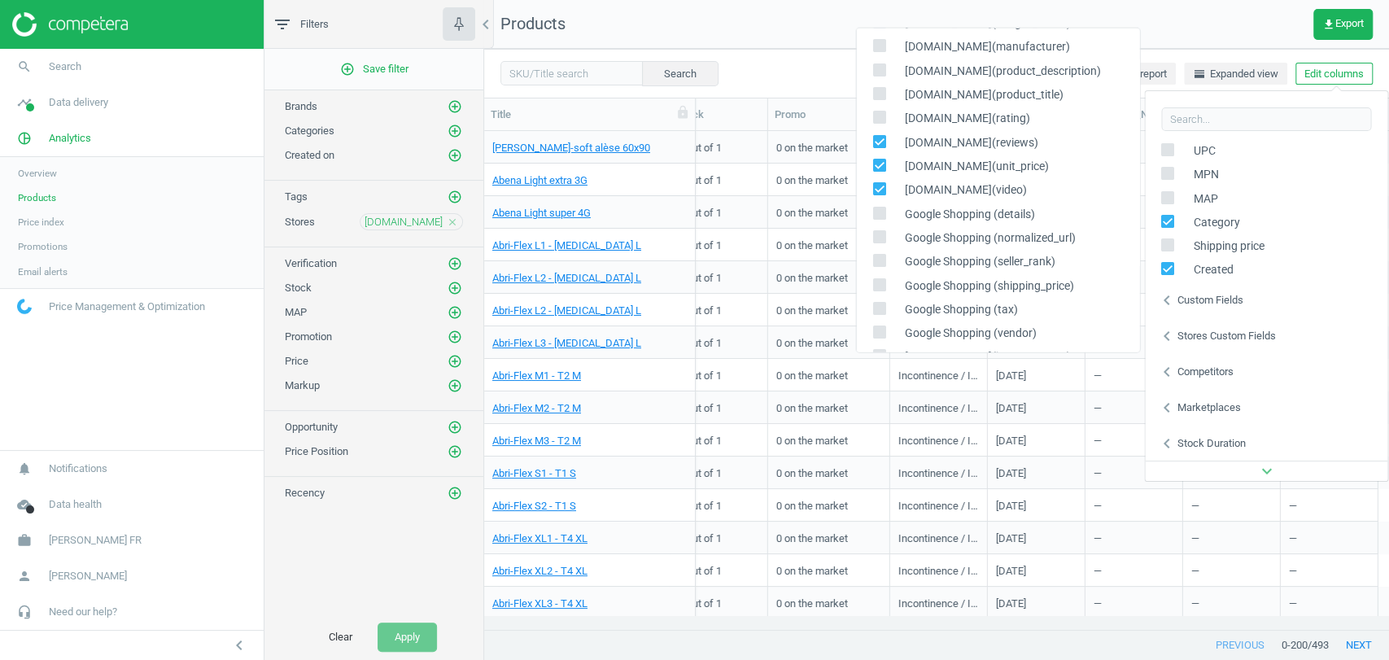
scroll to position [181, 0]
click at [881, 138] on input "checkbox" at bounding box center [878, 137] width 11 height 11
checkbox input "false"
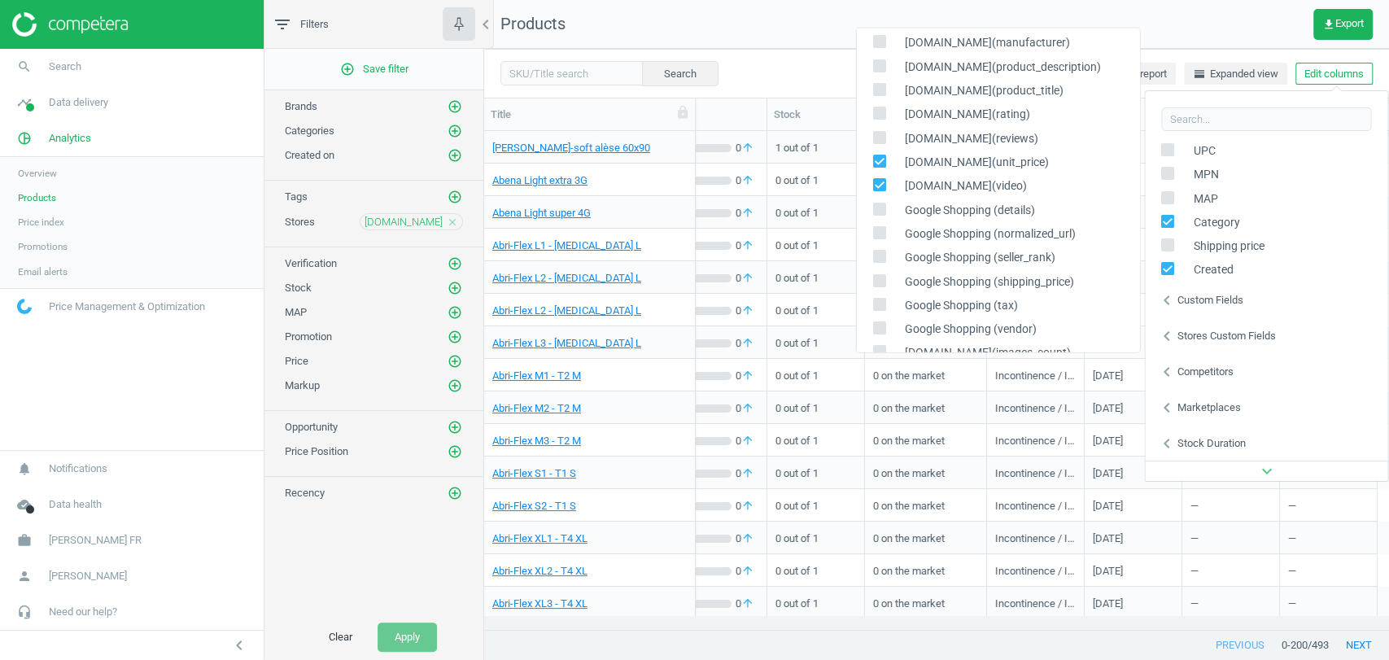
click at [876, 164] on input "checkbox" at bounding box center [878, 160] width 11 height 11
checkbox input "false"
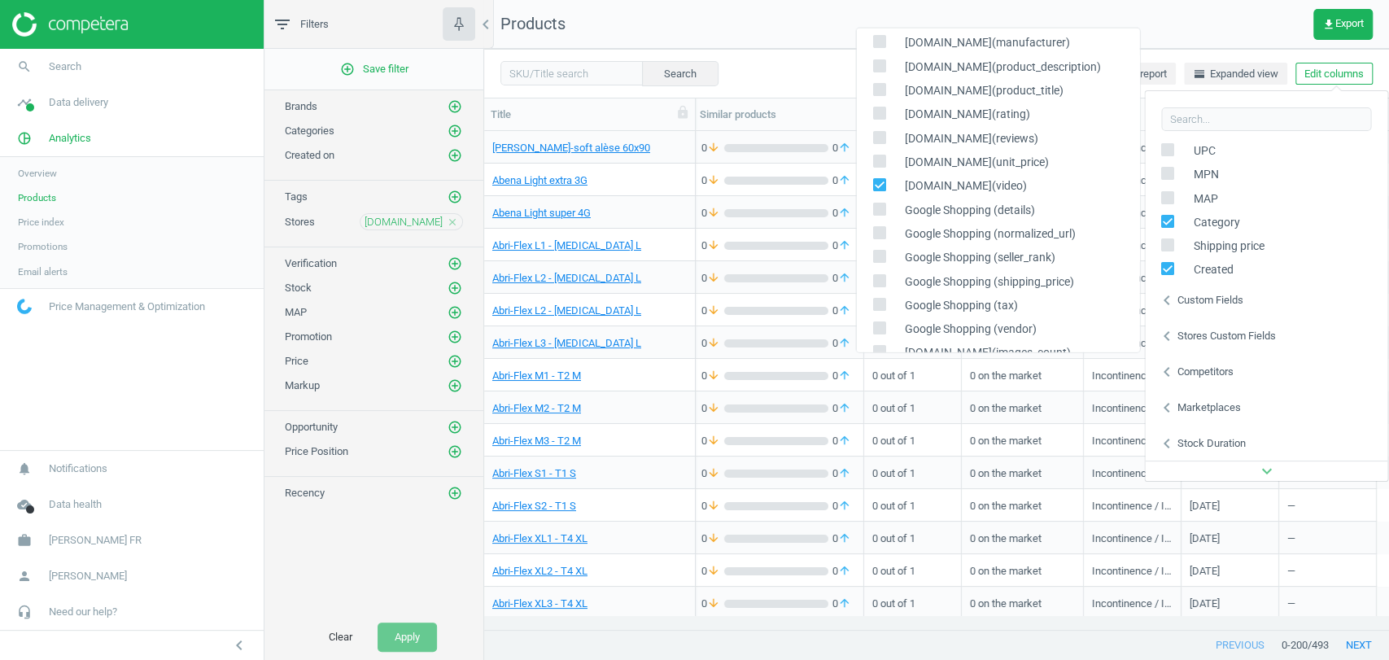
click at [878, 174] on div "[DOMAIN_NAME](video)" at bounding box center [997, 186] width 283 height 24
click at [879, 188] on input "checkbox" at bounding box center [878, 184] width 11 height 11
checkbox input "false"
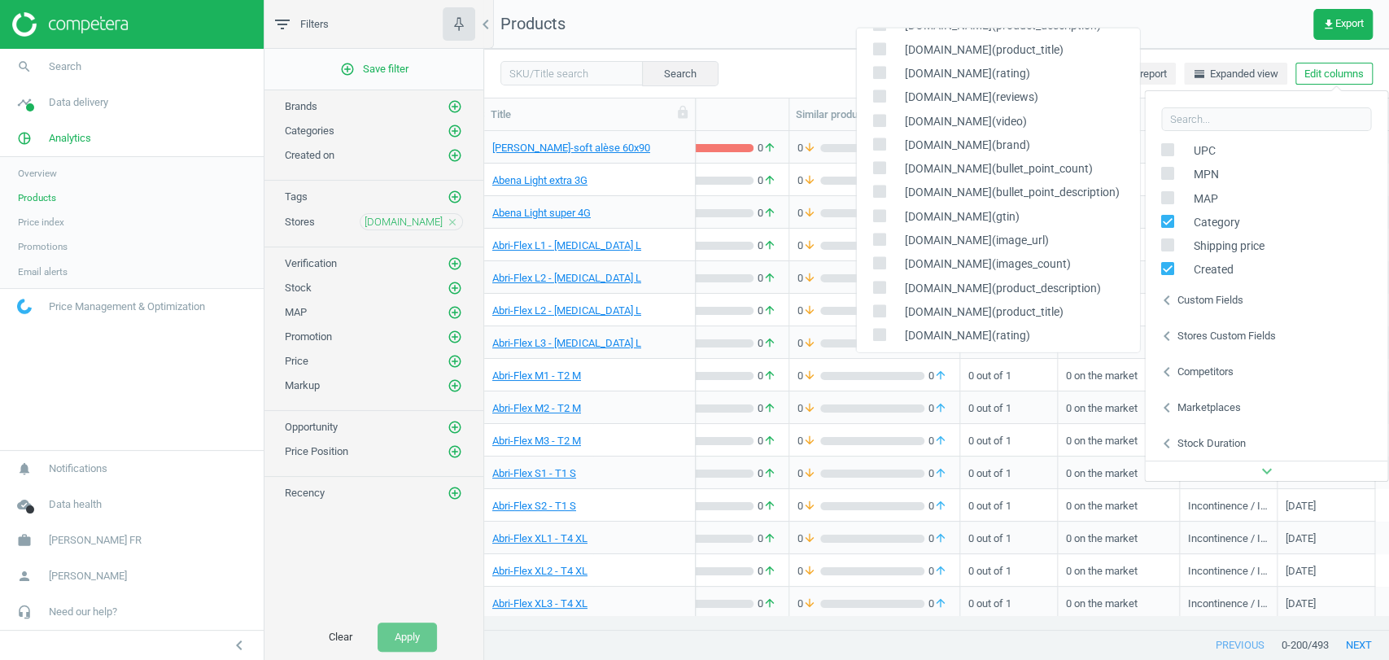
scroll to position [781, 0]
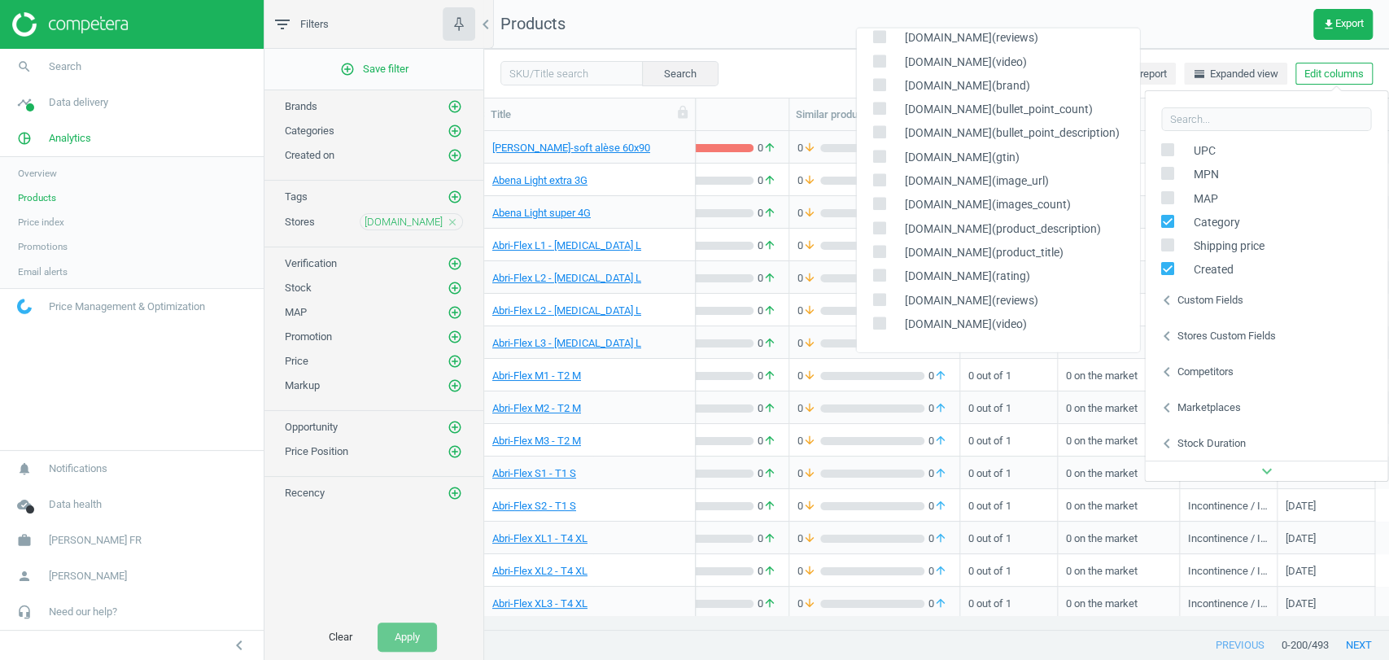
click at [882, 112] on input "checkbox" at bounding box center [878, 108] width 11 height 11
checkbox input "true"
click at [880, 133] on input "checkbox" at bounding box center [878, 133] width 11 height 11
checkbox input "true"
click at [879, 162] on icon at bounding box center [878, 156] width 13 height 13
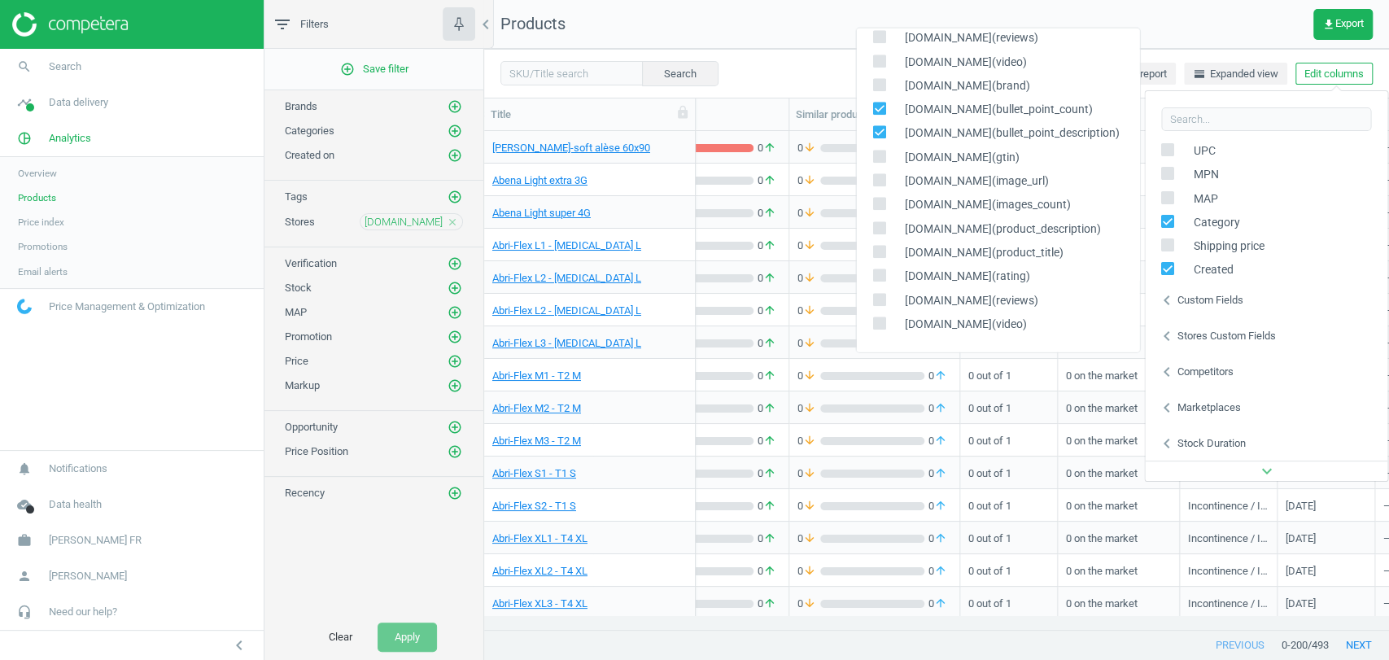
click at [879, 162] on input "checkbox" at bounding box center [878, 156] width 11 height 11
checkbox input "true"
click at [882, 92] on span at bounding box center [878, 87] width 13 height 12
click at [882, 90] on input "checkbox" at bounding box center [878, 85] width 11 height 11
click at [882, 92] on span at bounding box center [878, 87] width 13 height 12
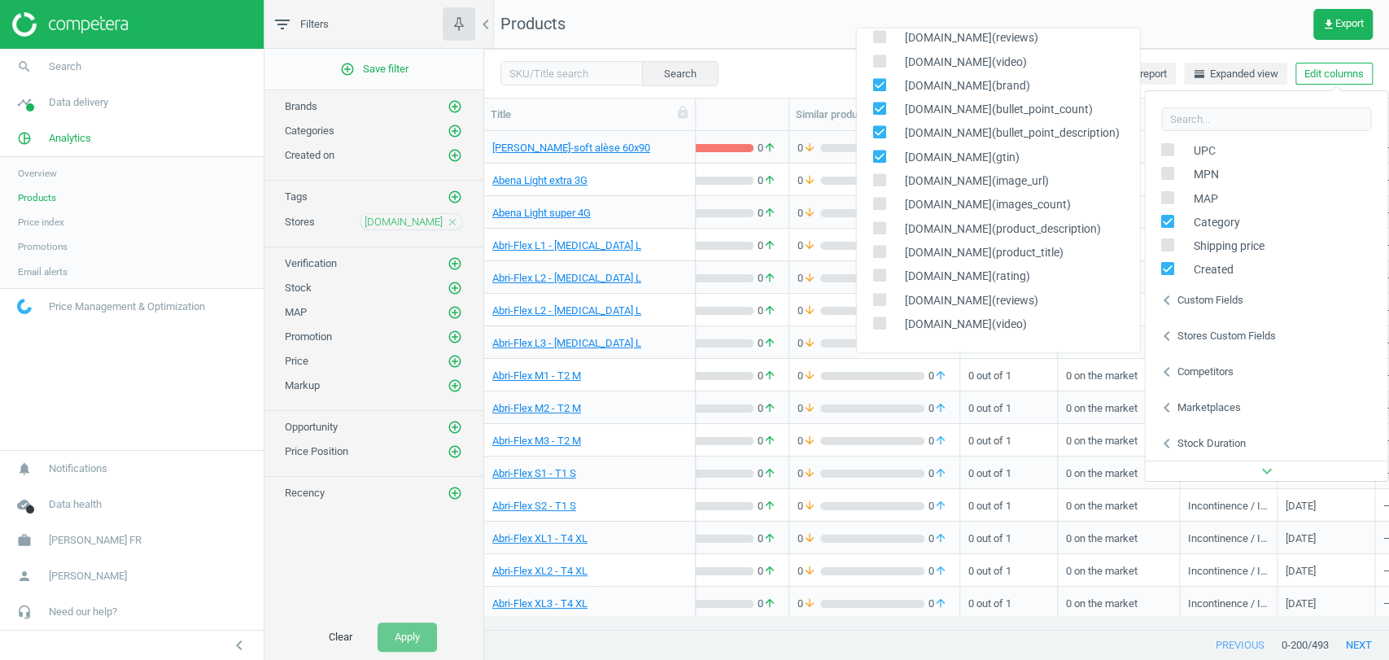
click at [882, 90] on input "checkbox" at bounding box center [878, 85] width 11 height 11
click at [882, 92] on span at bounding box center [878, 87] width 13 height 12
click at [882, 90] on input "checkbox" at bounding box center [878, 85] width 11 height 11
click at [880, 98] on div "[DOMAIN_NAME](bullet_point_count)" at bounding box center [997, 110] width 283 height 24
click at [880, 89] on icon at bounding box center [878, 84] width 13 height 13
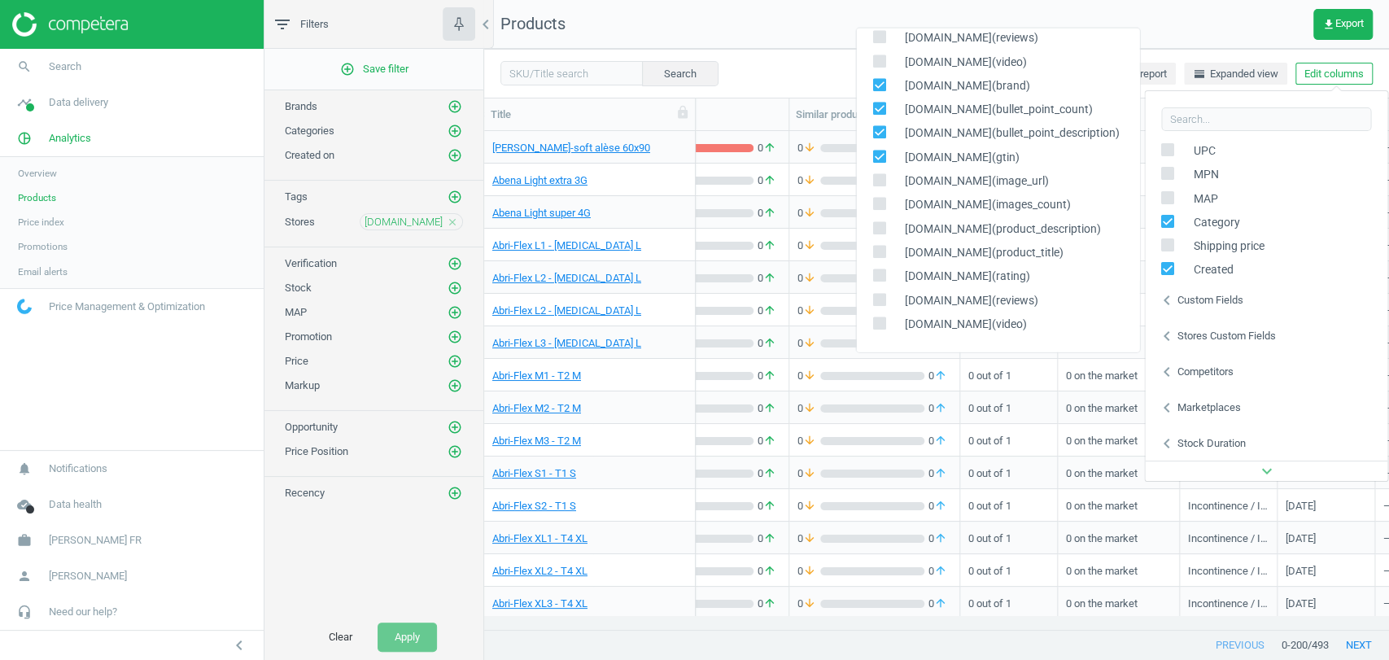
click at [880, 89] on input "checkbox" at bounding box center [878, 85] width 11 height 11
checkbox input "false"
click at [878, 170] on div "[DOMAIN_NAME](image_url)" at bounding box center [997, 182] width 283 height 24
click at [878, 177] on input "checkbox" at bounding box center [878, 180] width 11 height 11
checkbox input "true"
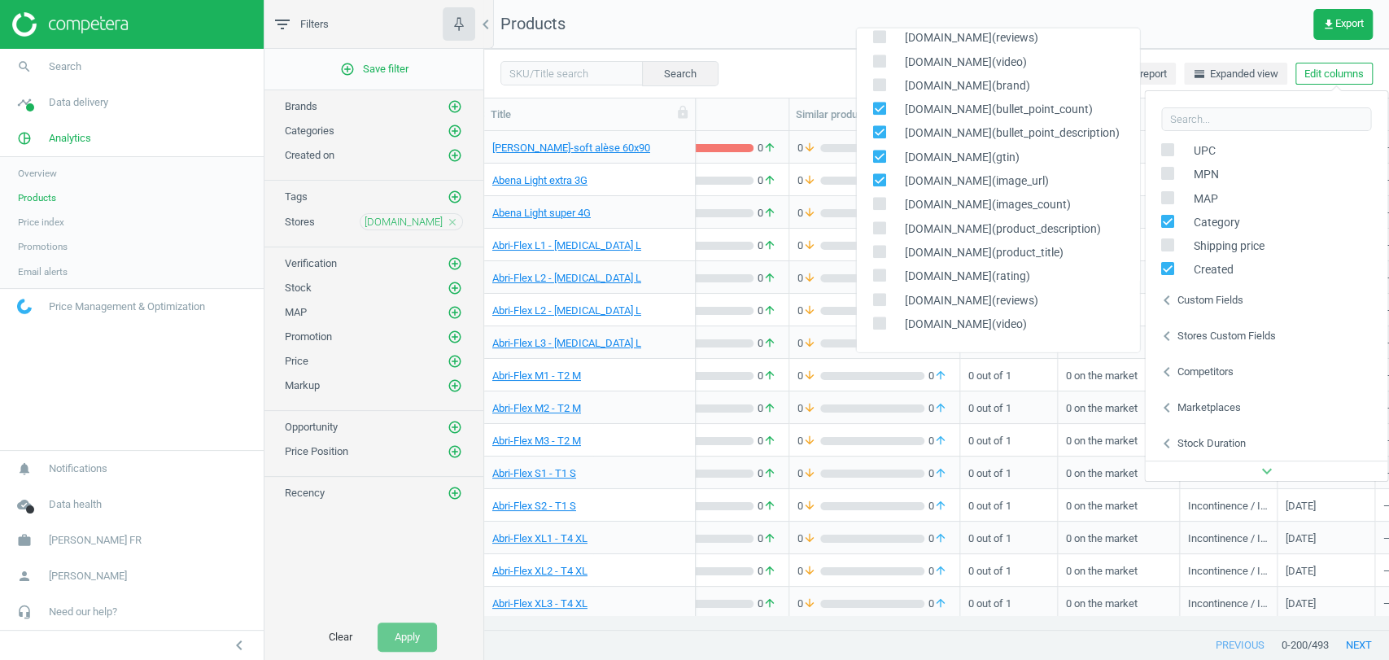
click at [876, 203] on input "checkbox" at bounding box center [878, 204] width 11 height 11
checkbox input "true"
click at [875, 226] on input "checkbox" at bounding box center [878, 228] width 11 height 11
checkbox input "true"
click at [881, 251] on input "checkbox" at bounding box center [878, 252] width 11 height 11
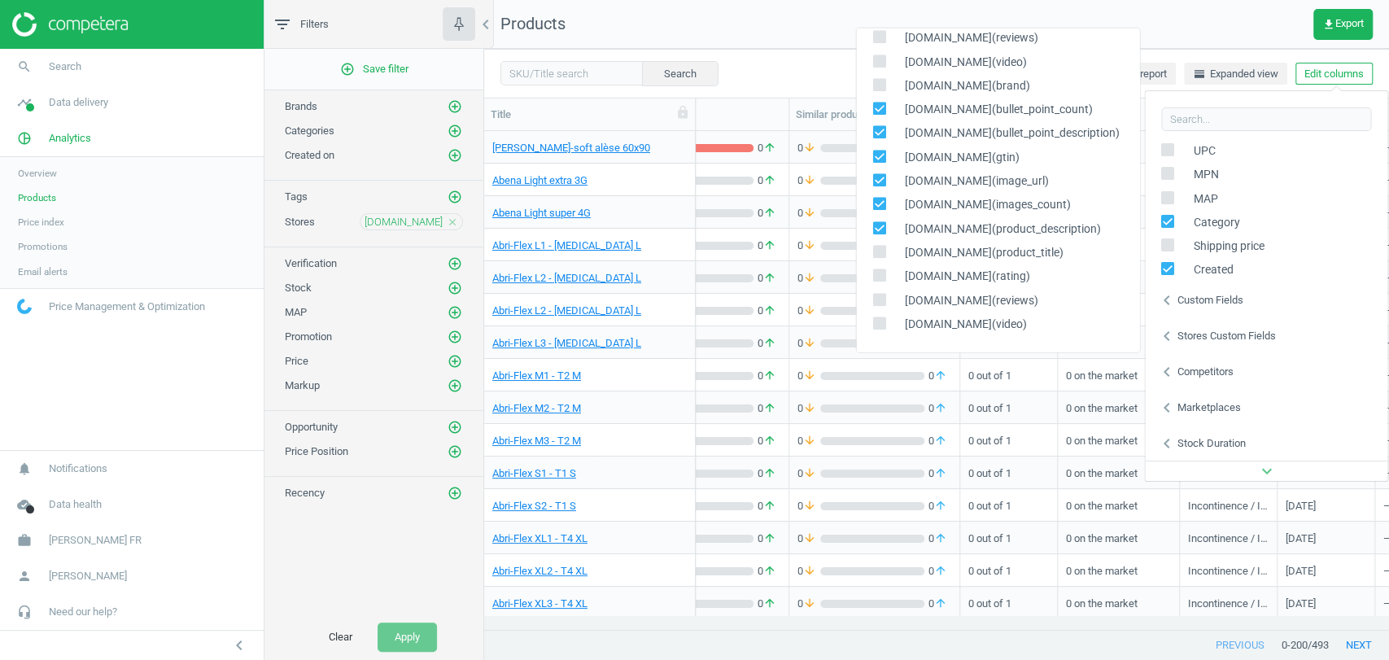
checkbox input "true"
click at [878, 277] on input "checkbox" at bounding box center [878, 275] width 11 height 11
checkbox input "true"
click at [881, 295] on input "checkbox" at bounding box center [878, 300] width 11 height 11
checkbox input "true"
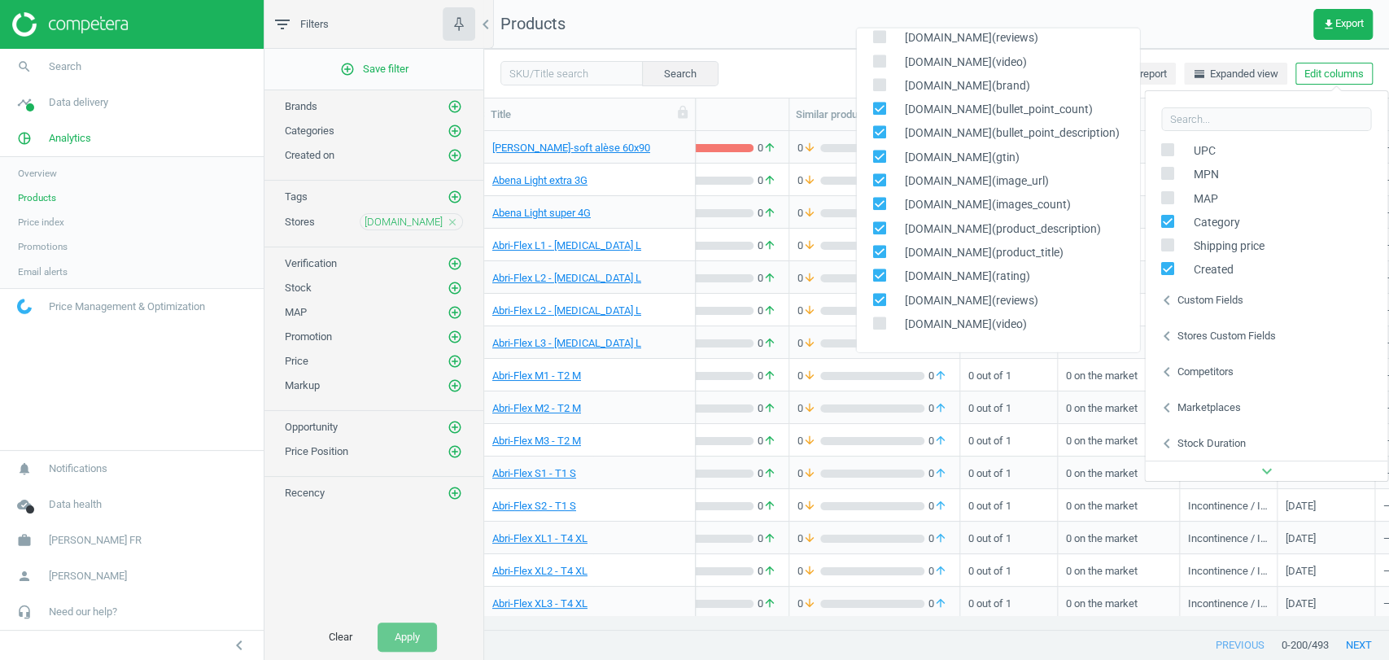
click at [884, 314] on div "[DOMAIN_NAME](video)" at bounding box center [997, 325] width 283 height 24
click at [884, 318] on icon at bounding box center [878, 323] width 13 height 13
click at [884, 318] on input "checkbox" at bounding box center [878, 323] width 11 height 11
checkbox input "true"
click at [801, 43] on nav "Products get_app Export" at bounding box center [936, 24] width 905 height 49
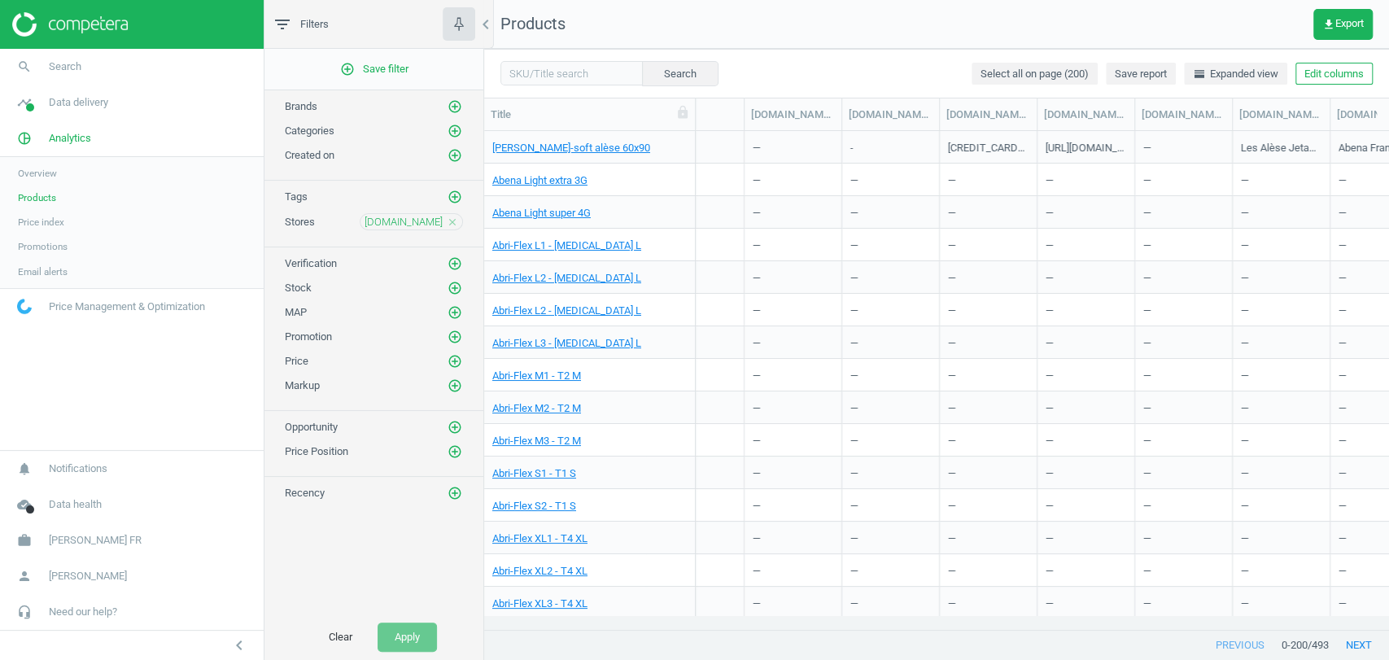
scroll to position [0, 1076]
drag, startPoint x: 841, startPoint y: 121, endPoint x: 1000, endPoint y: 107, distance: 159.3
click at [1000, 107] on div at bounding box center [997, 114] width 16 height 32
click at [455, 314] on icon "add_circle_outline" at bounding box center [454, 312] width 15 height 15
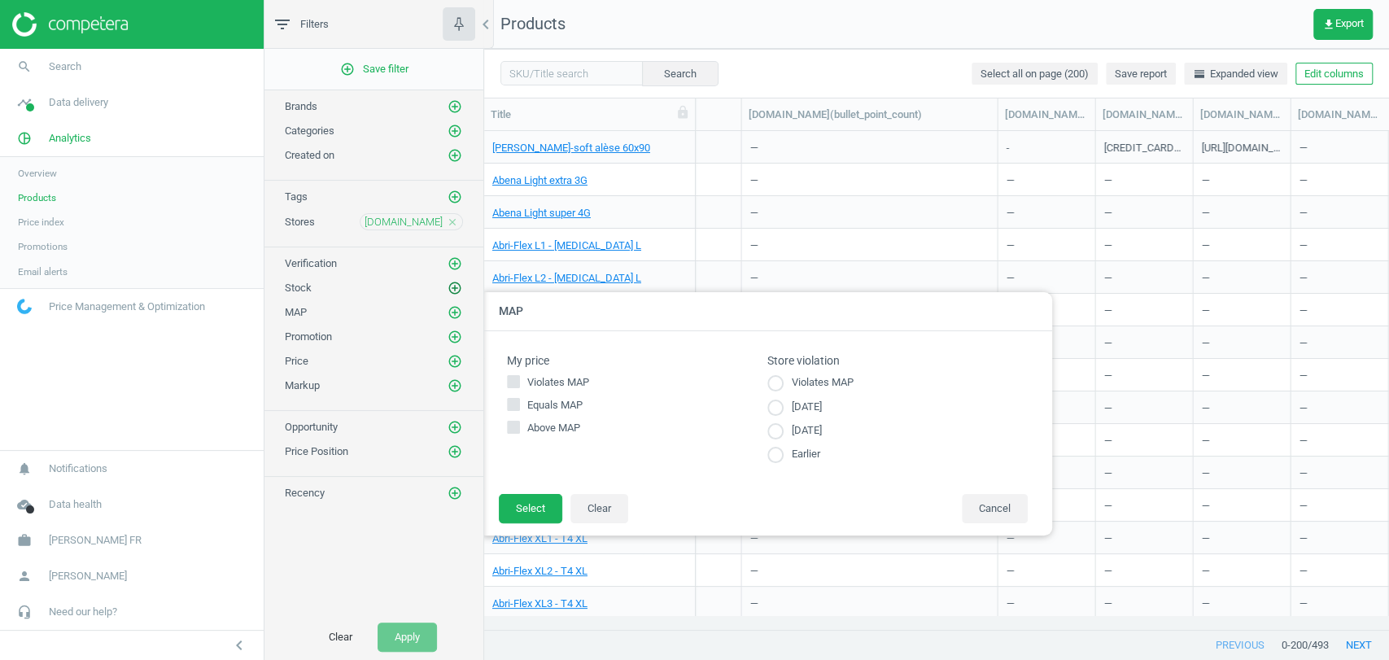
click at [450, 288] on icon "add_circle_outline" at bounding box center [454, 288] width 15 height 15
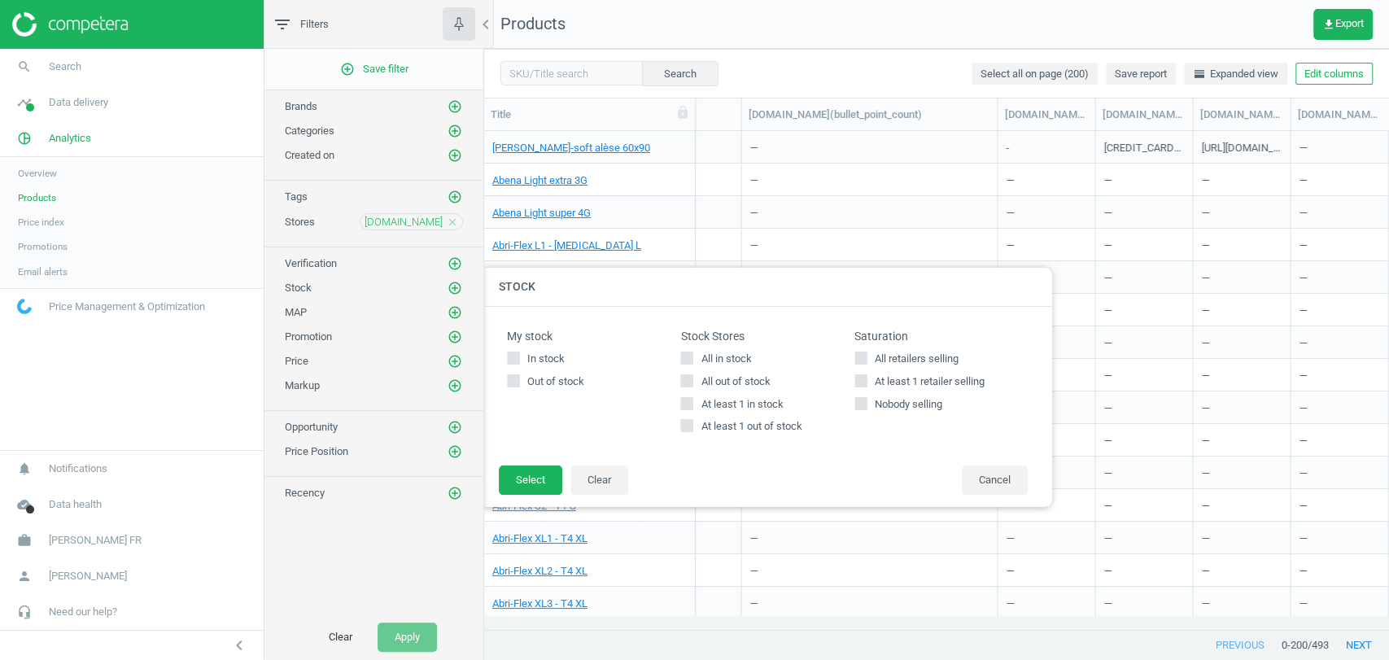
click at [710, 360] on span "All in stock" at bounding box center [725, 358] width 57 height 15
click at [692, 360] on input "All in stock" at bounding box center [687, 357] width 11 height 11
checkbox input "true"
click at [541, 485] on button "Select" at bounding box center [530, 479] width 63 height 29
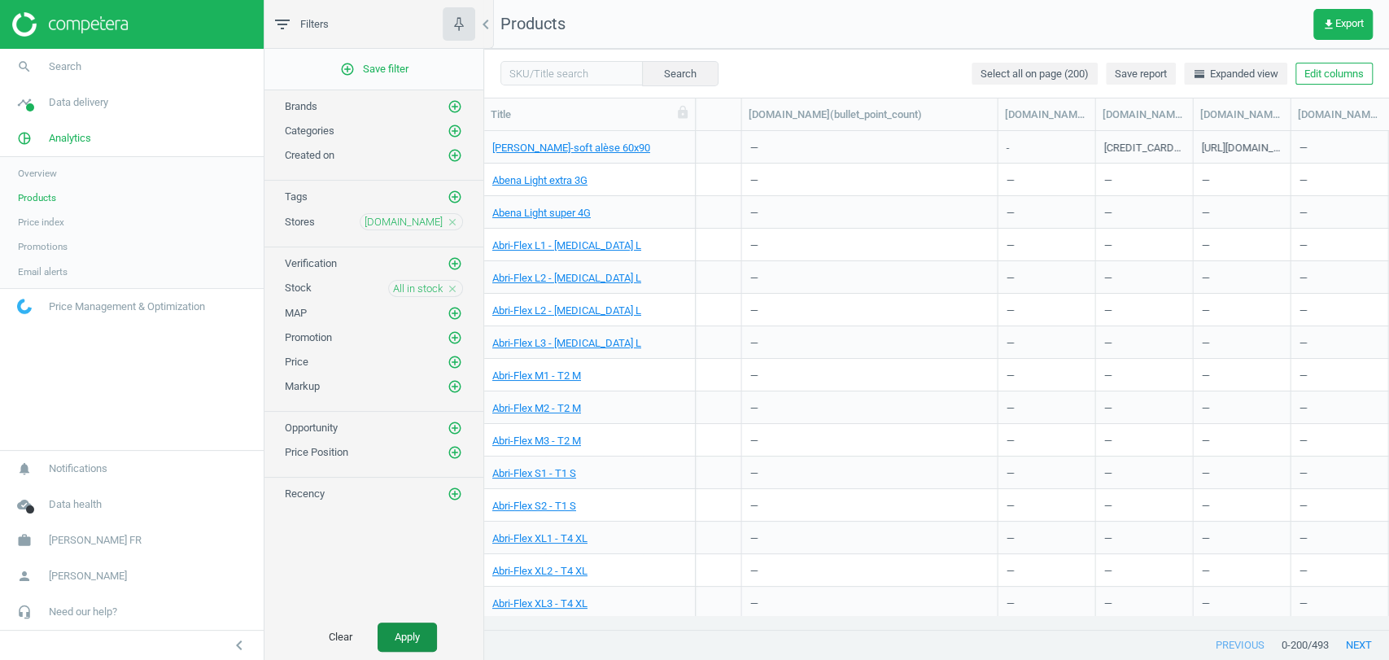
click at [414, 635] on button "Apply" at bounding box center [407, 636] width 59 height 29
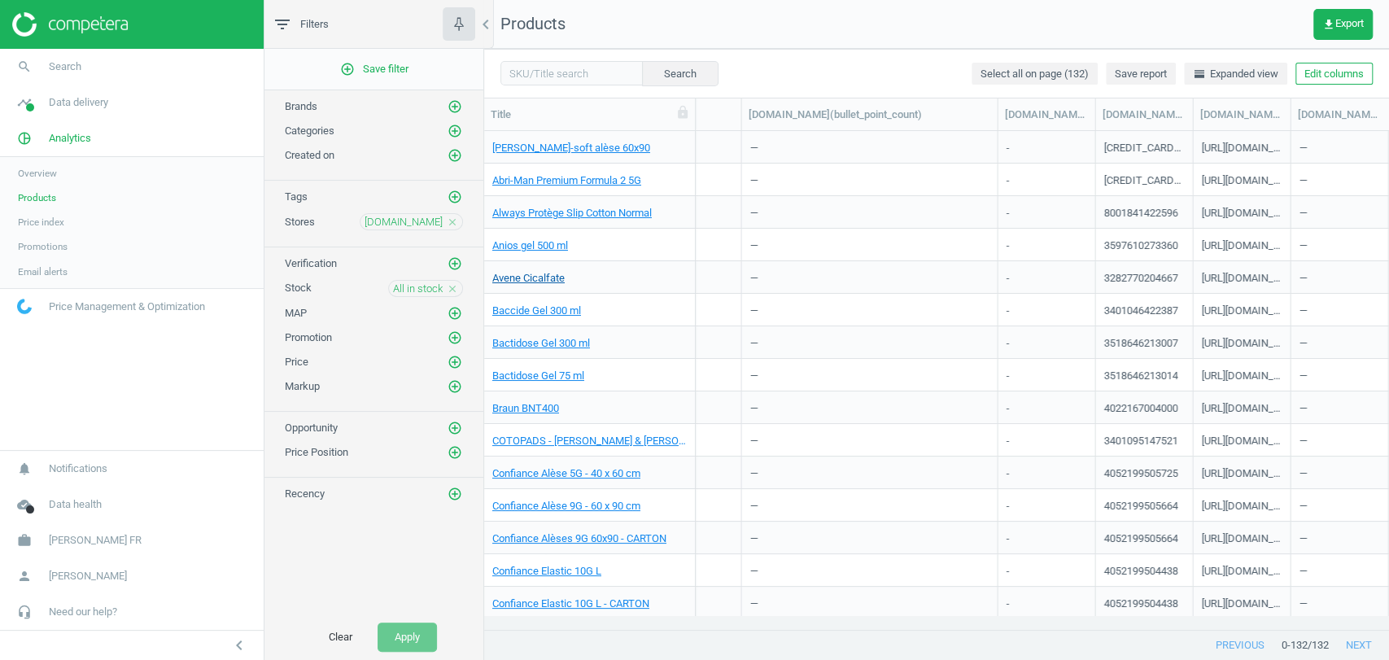
click at [534, 282] on link "Avene Cicalfate" at bounding box center [528, 278] width 72 height 15
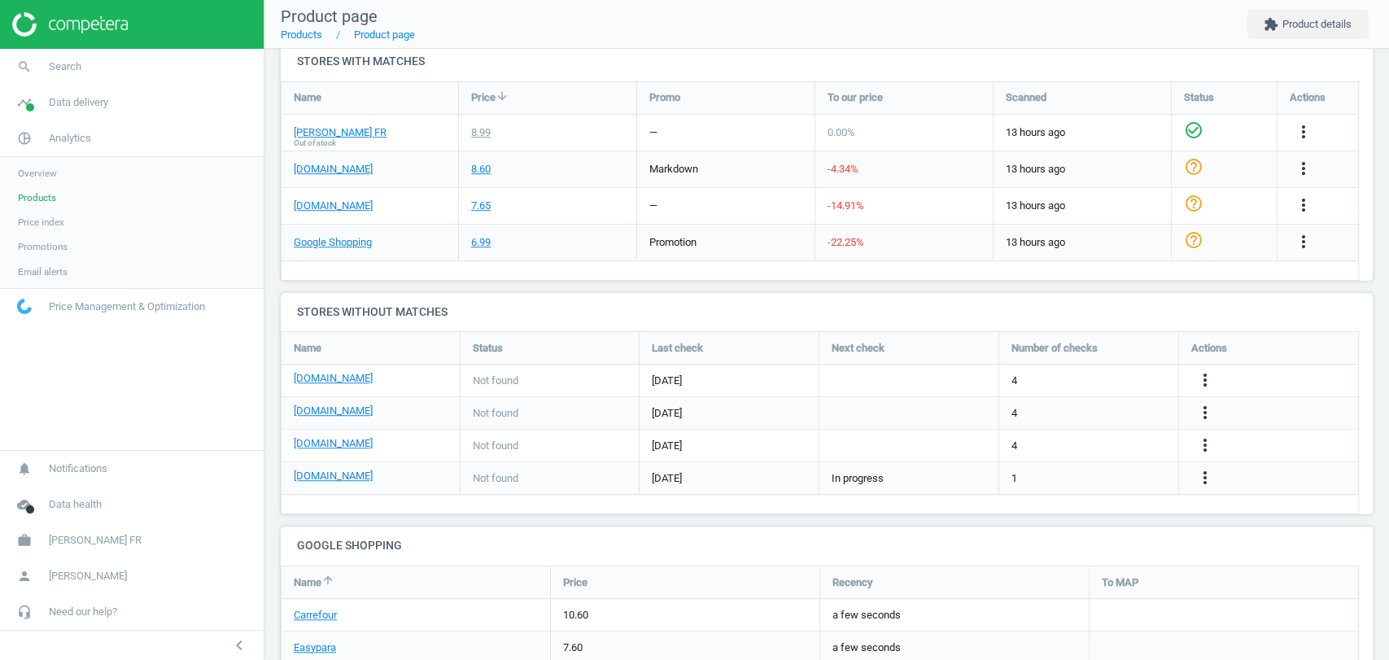
scroll to position [632, 0]
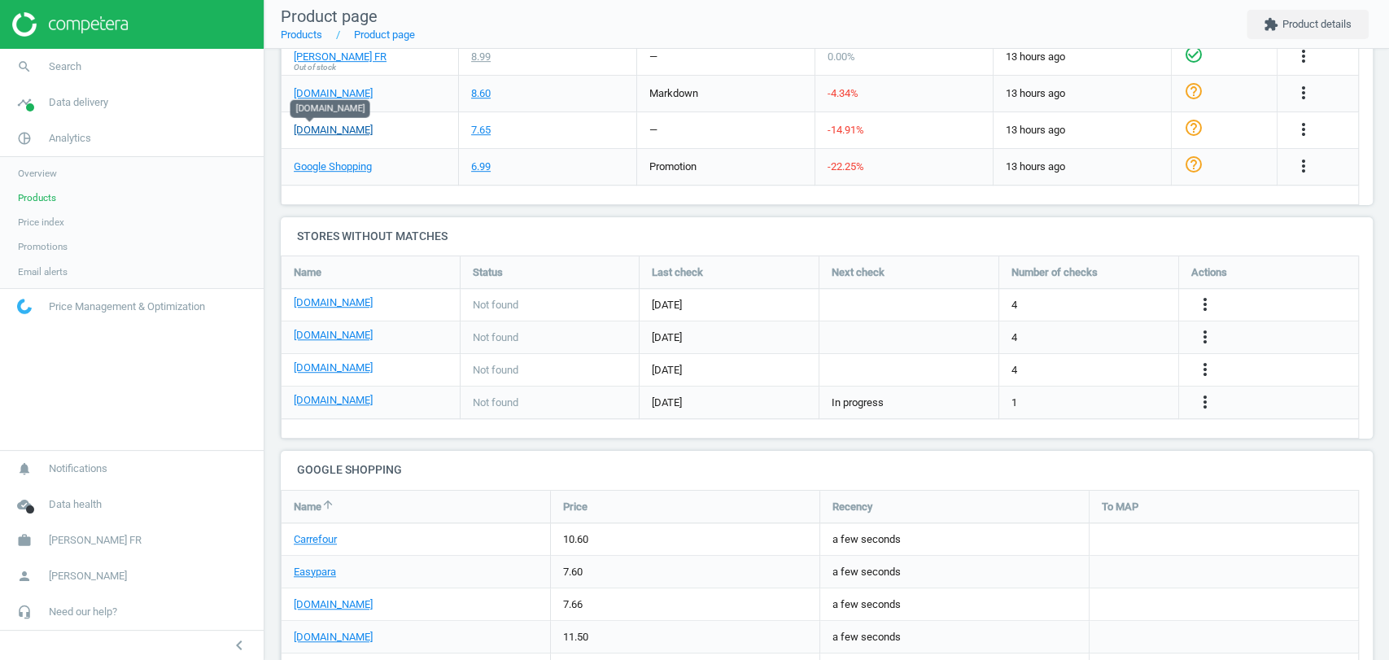
click at [316, 134] on link "[DOMAIN_NAME]" at bounding box center [333, 130] width 79 height 15
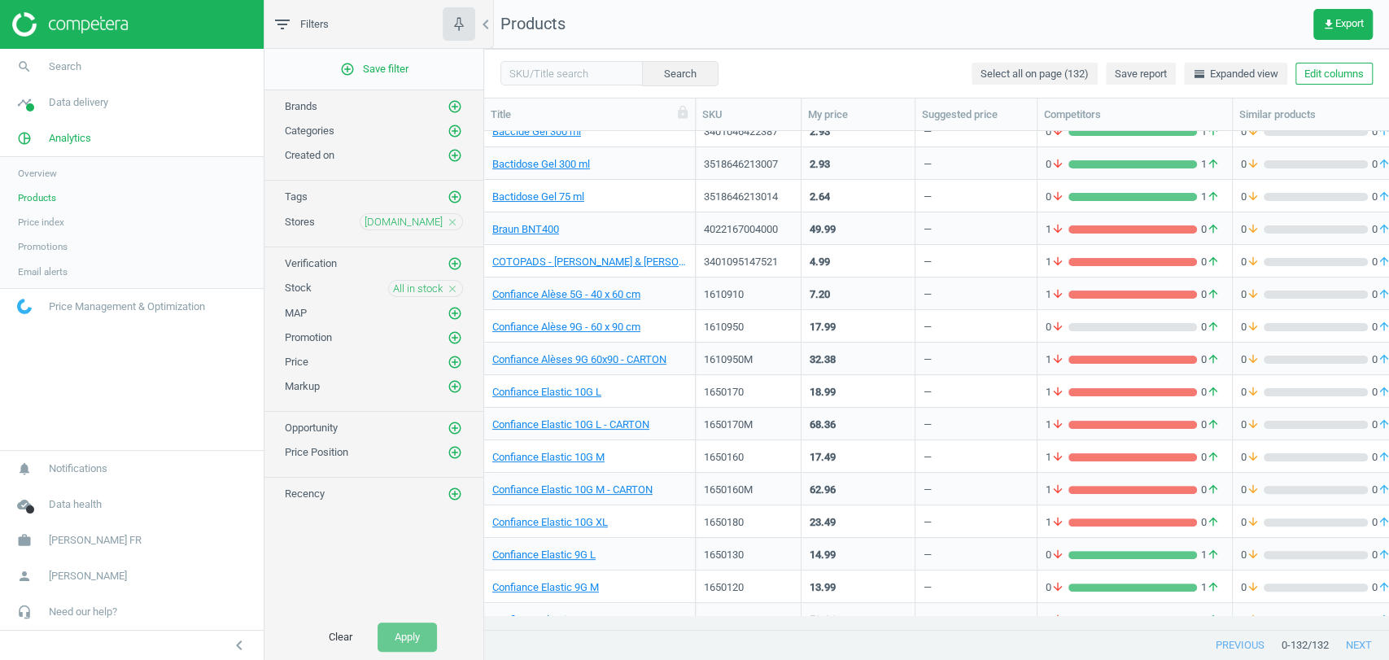
scroll to position [452, 0]
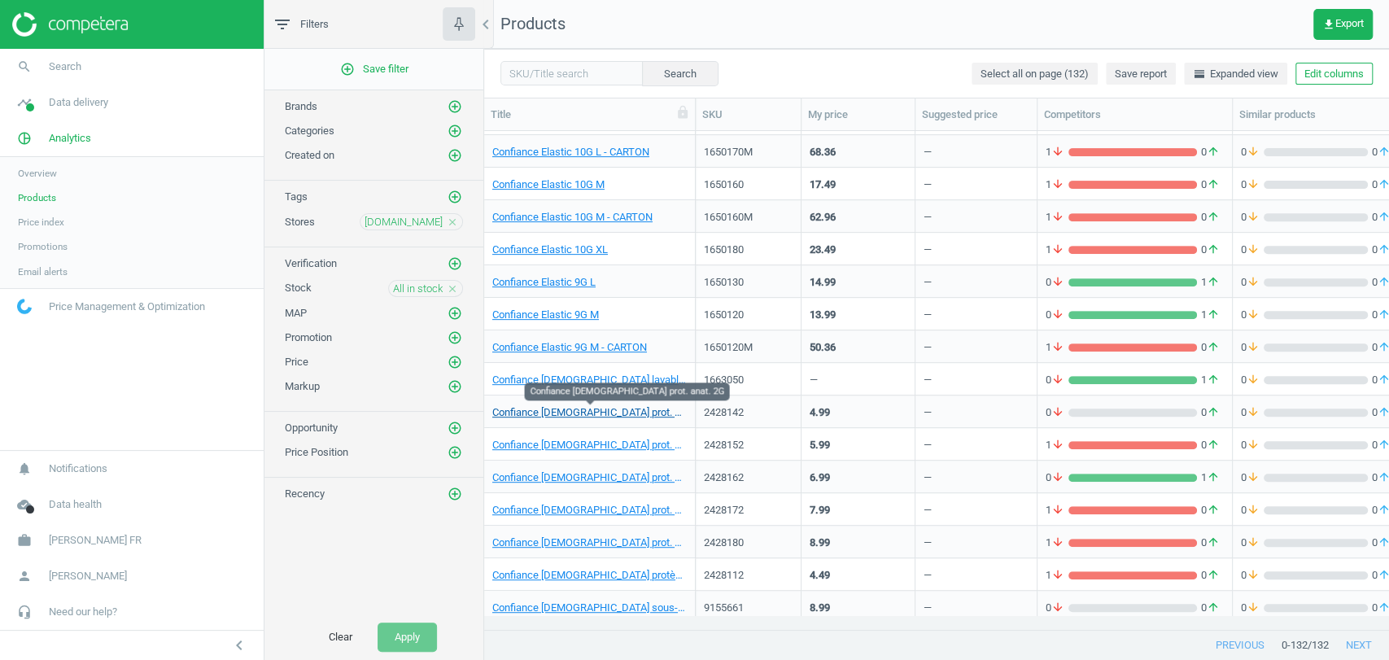
click at [562, 416] on link "Confiance Lady prot. anat. 2G" at bounding box center [589, 412] width 194 height 15
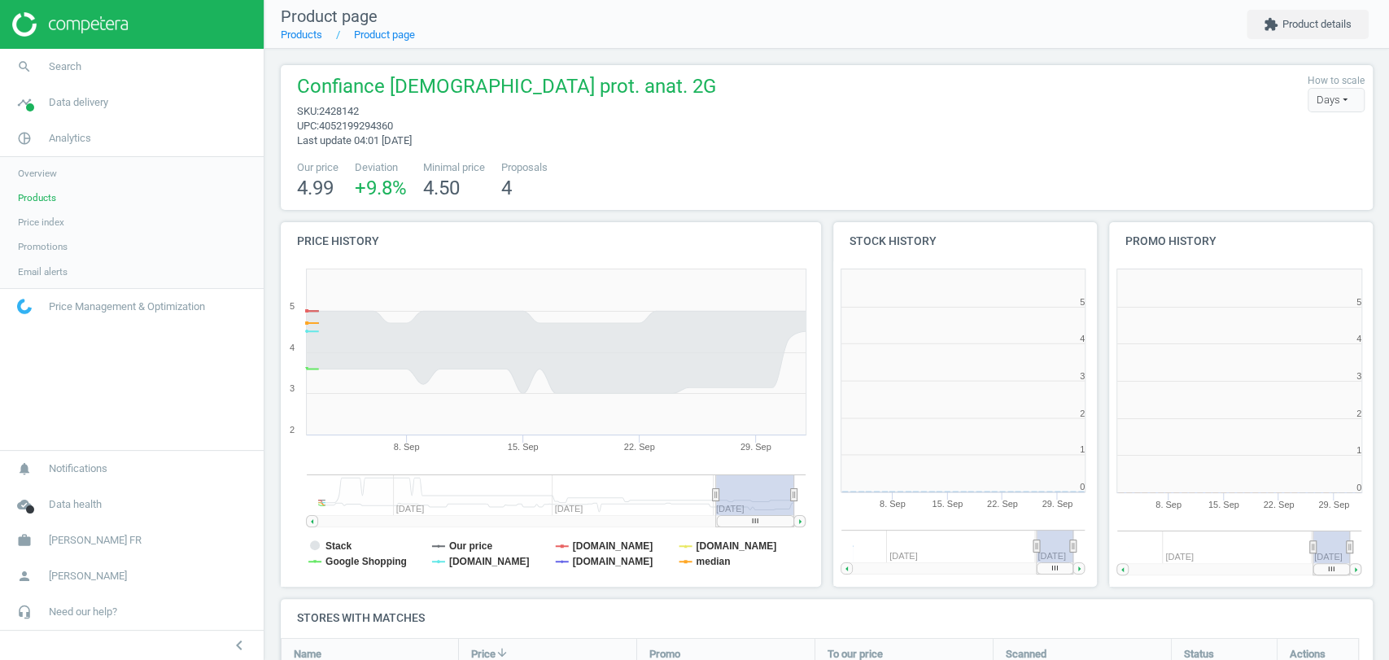
scroll to position [146, 1107]
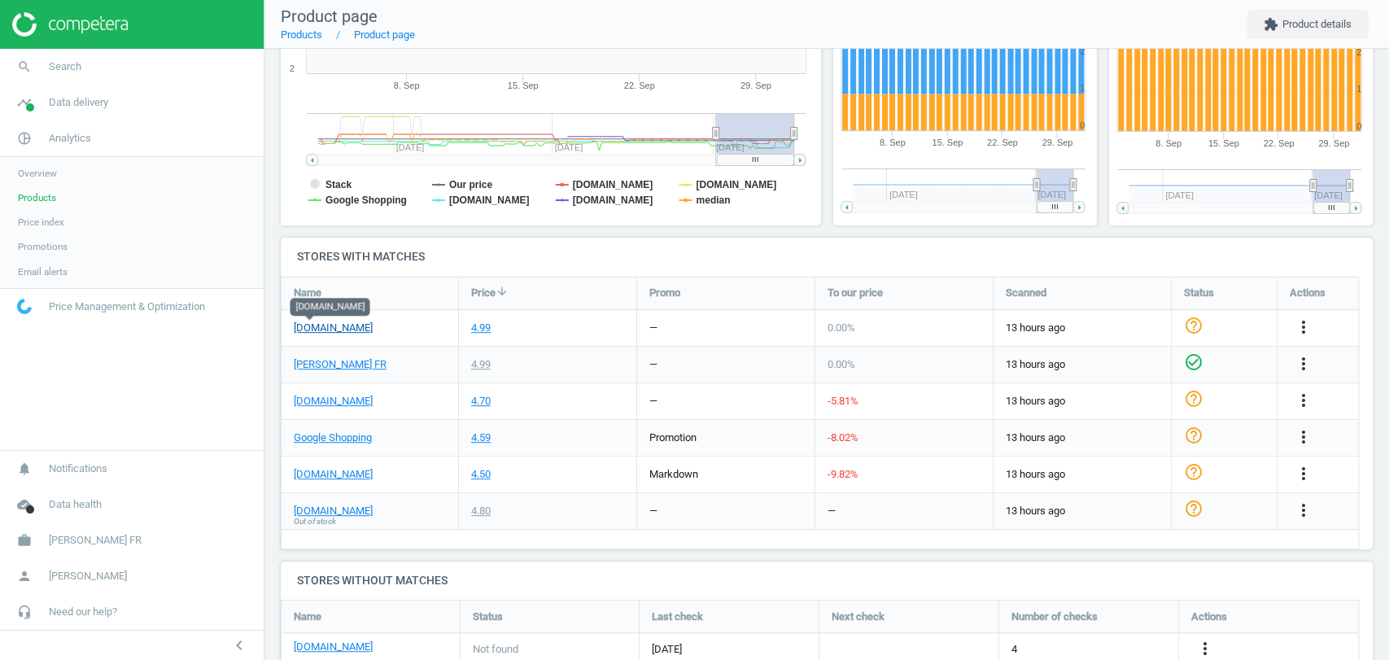
click at [308, 327] on link "[DOMAIN_NAME]" at bounding box center [333, 328] width 79 height 15
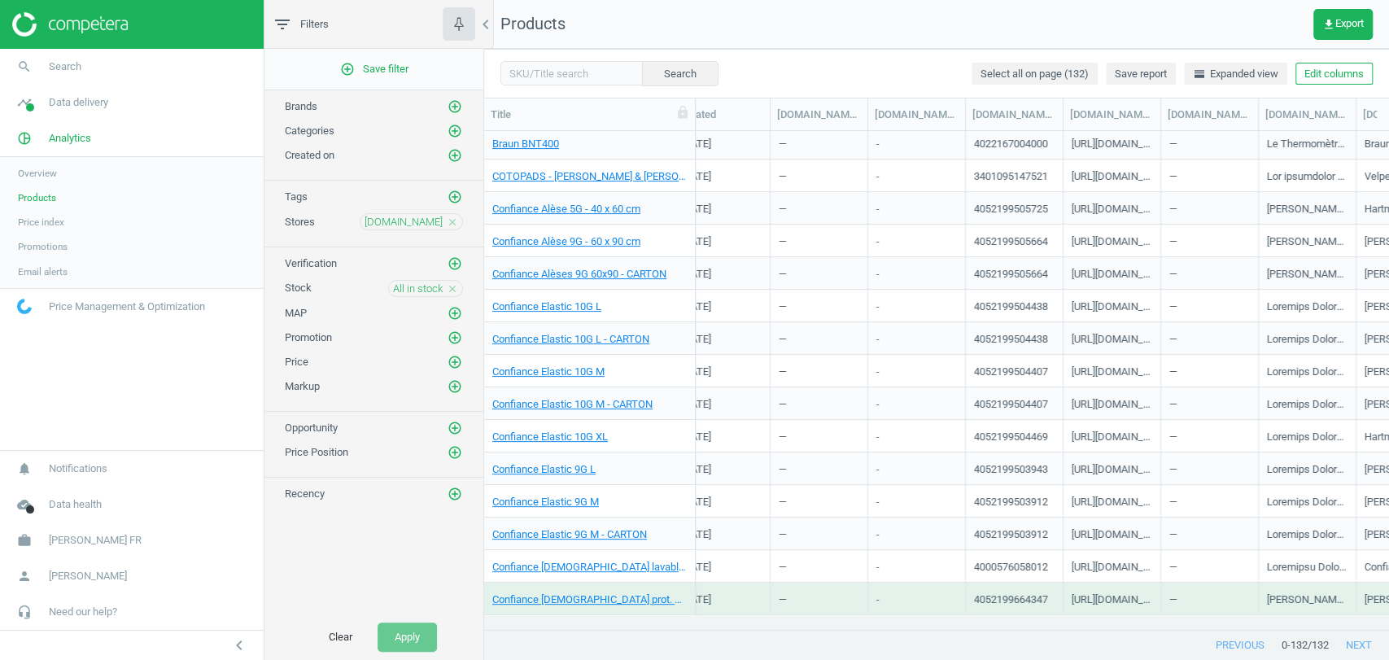
scroll to position [0, 1028]
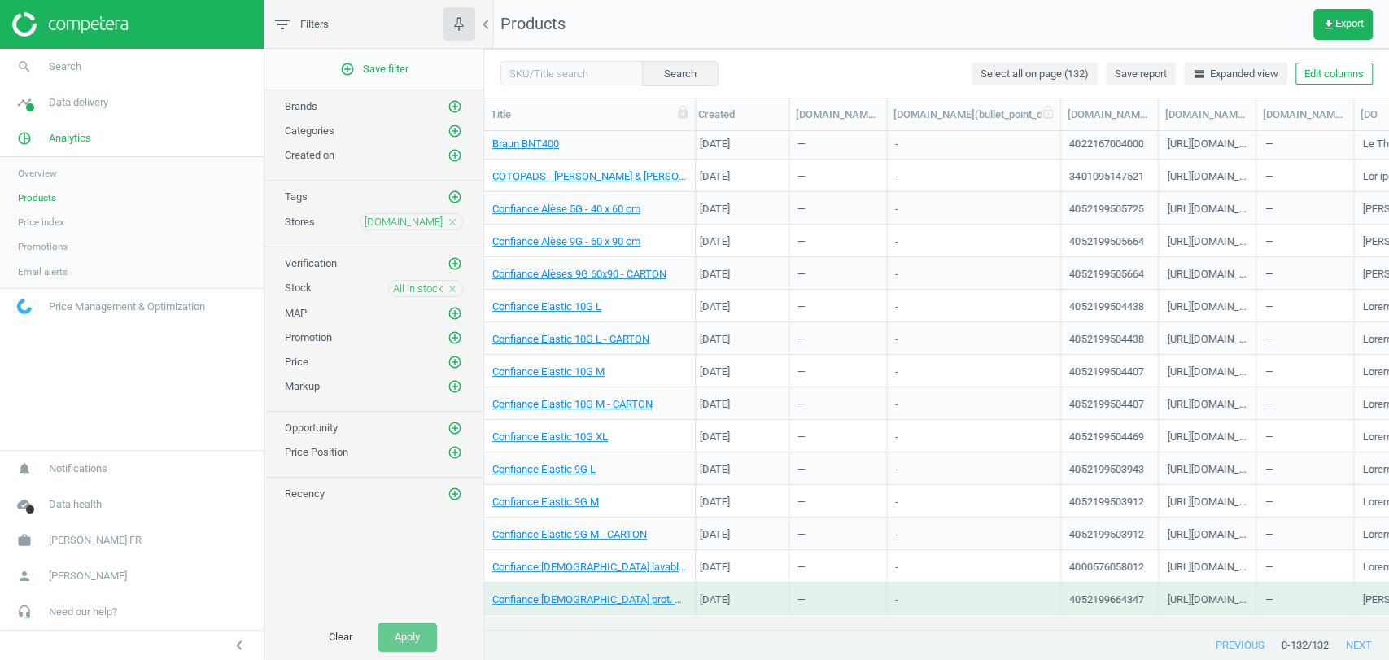
drag, startPoint x: 982, startPoint y: 117, endPoint x: 1126, endPoint y: 126, distance: 144.3
click at [1068, 126] on div at bounding box center [1060, 114] width 16 height 32
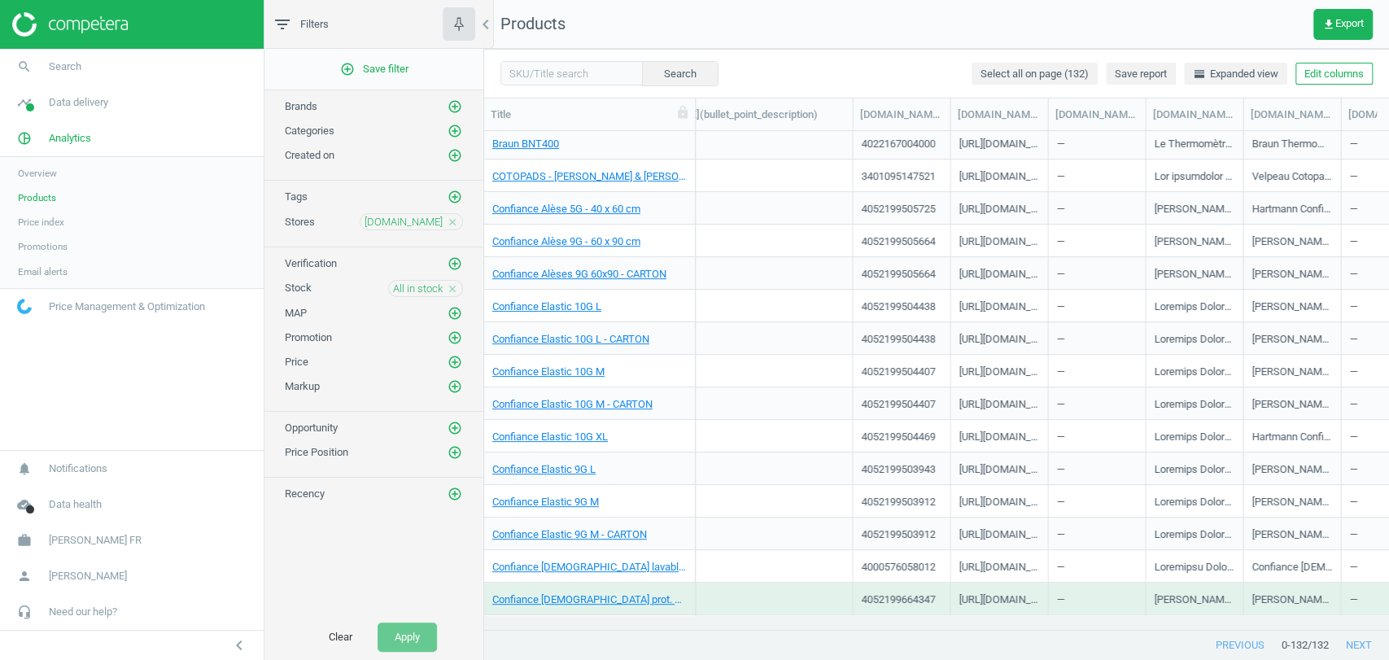
scroll to position [0, 1304]
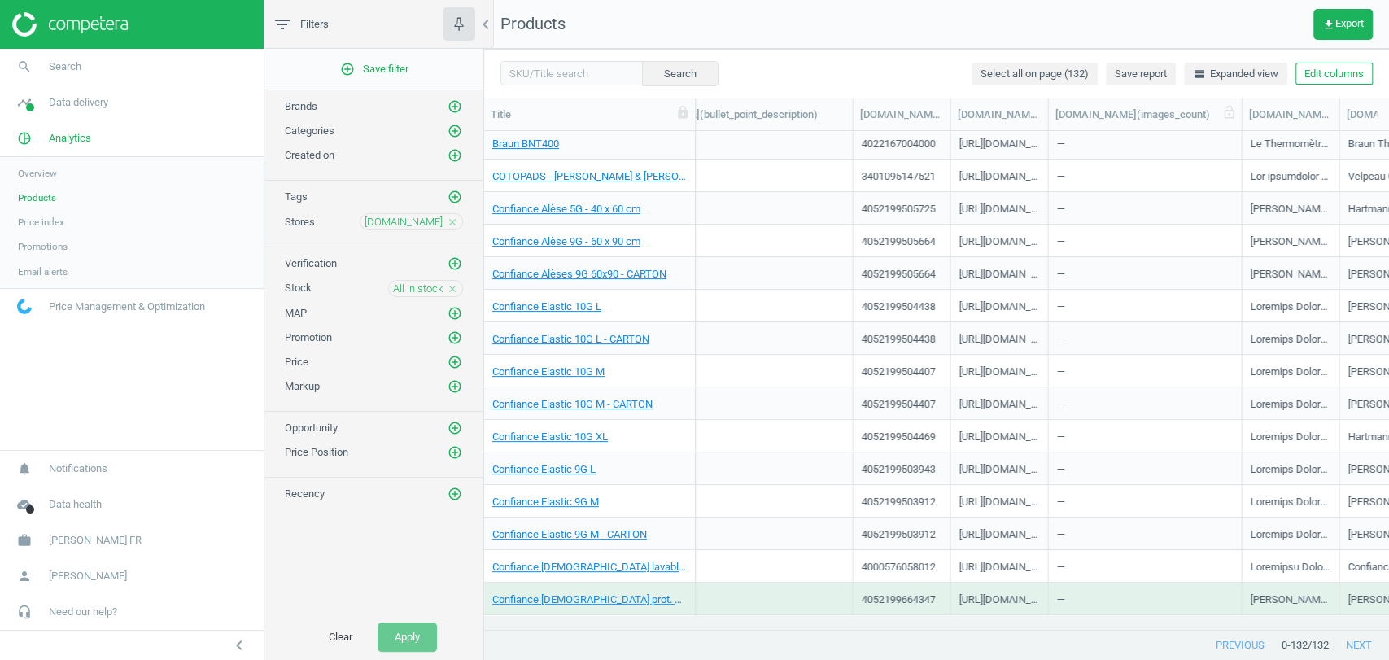
drag, startPoint x: 1141, startPoint y: 116, endPoint x: 1237, endPoint y: 115, distance: 96.0
click at [1237, 115] on div at bounding box center [1241, 114] width 16 height 32
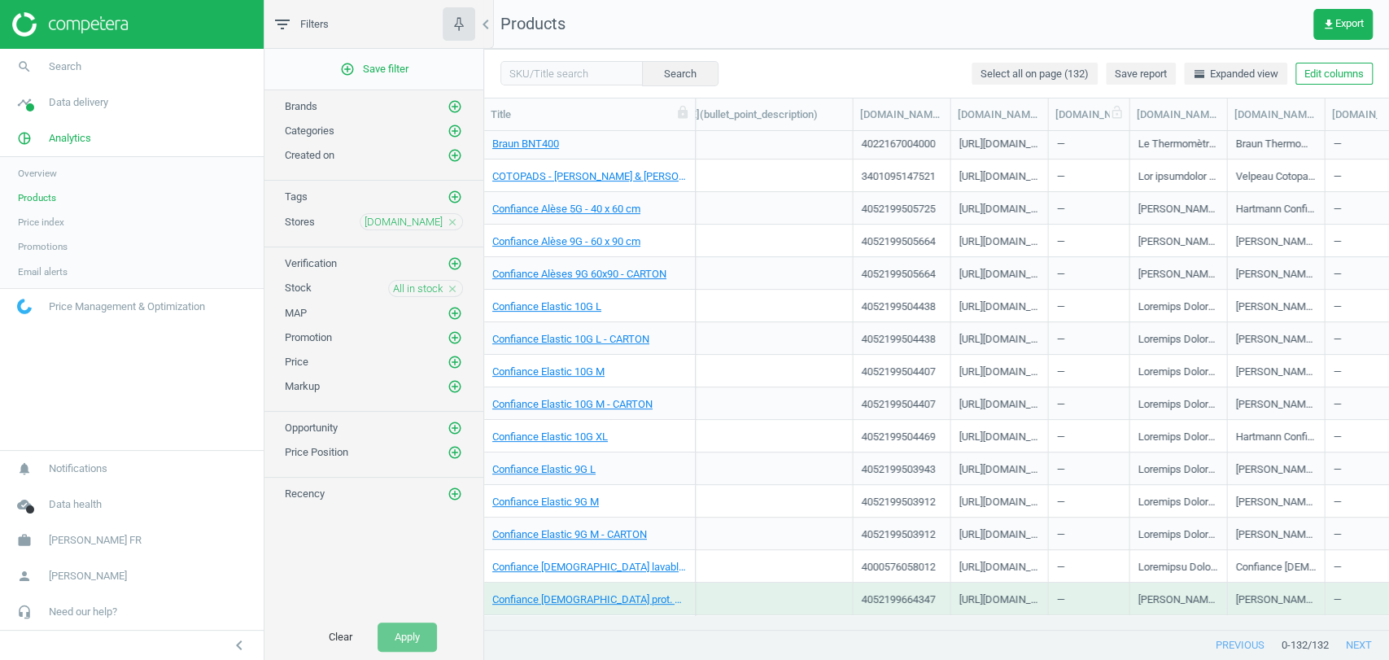
drag, startPoint x: 1242, startPoint y: 115, endPoint x: 1129, endPoint y: 116, distance: 113.1
click at [1129, 116] on div at bounding box center [1128, 114] width 16 height 32
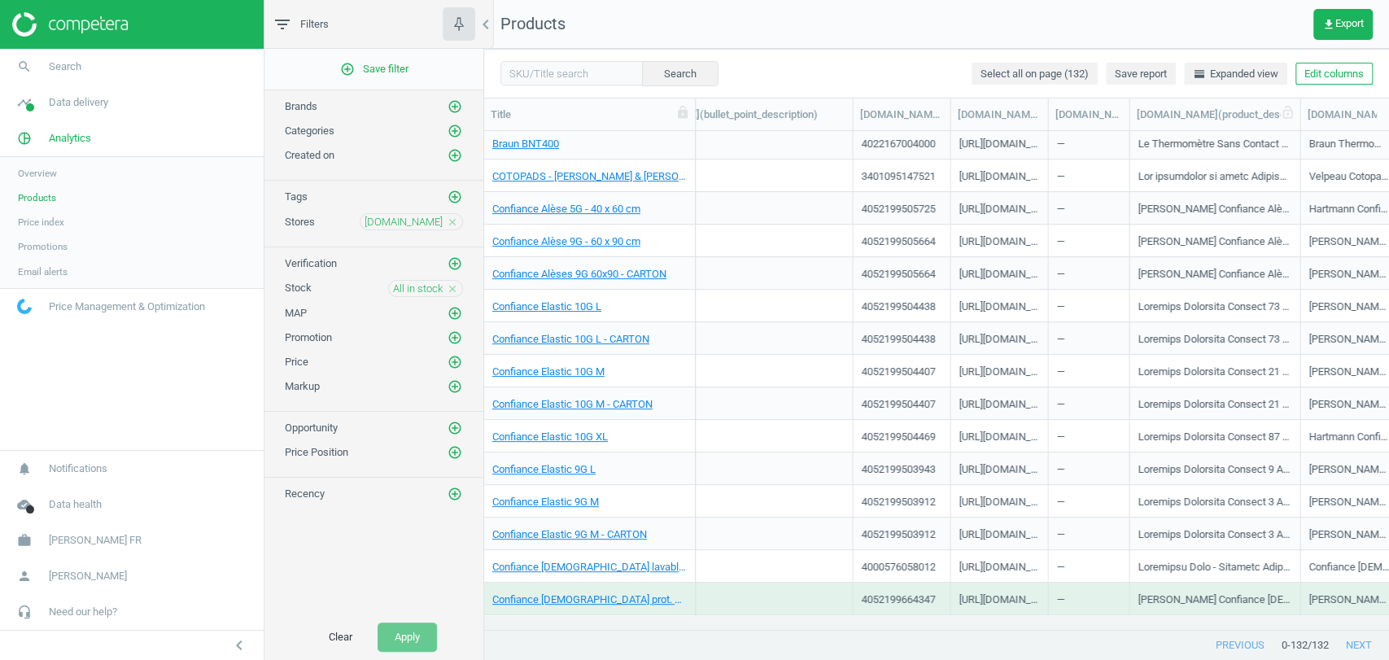
drag, startPoint x: 1224, startPoint y: 117, endPoint x: 1296, endPoint y: 119, distance: 71.6
click at [1296, 119] on div at bounding box center [1299, 114] width 16 height 32
click at [533, 143] on link "Braun BNT400" at bounding box center [525, 144] width 67 height 15
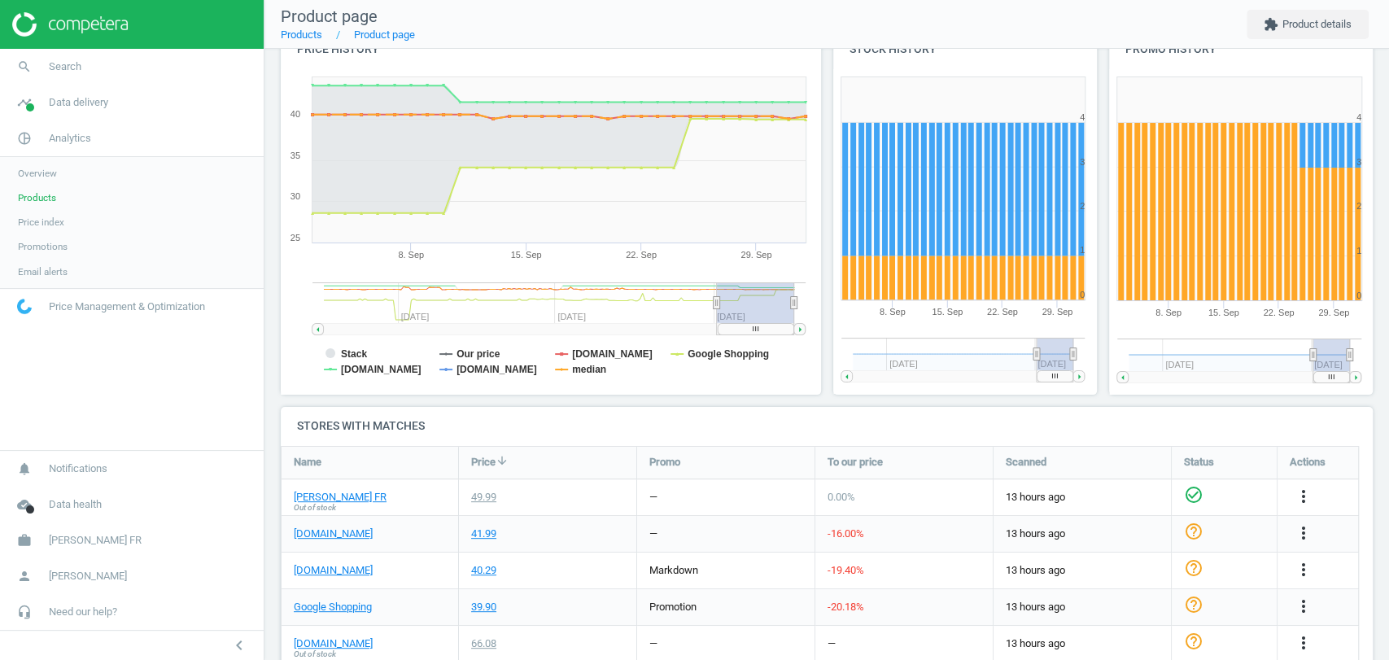
scroll to position [369, 0]
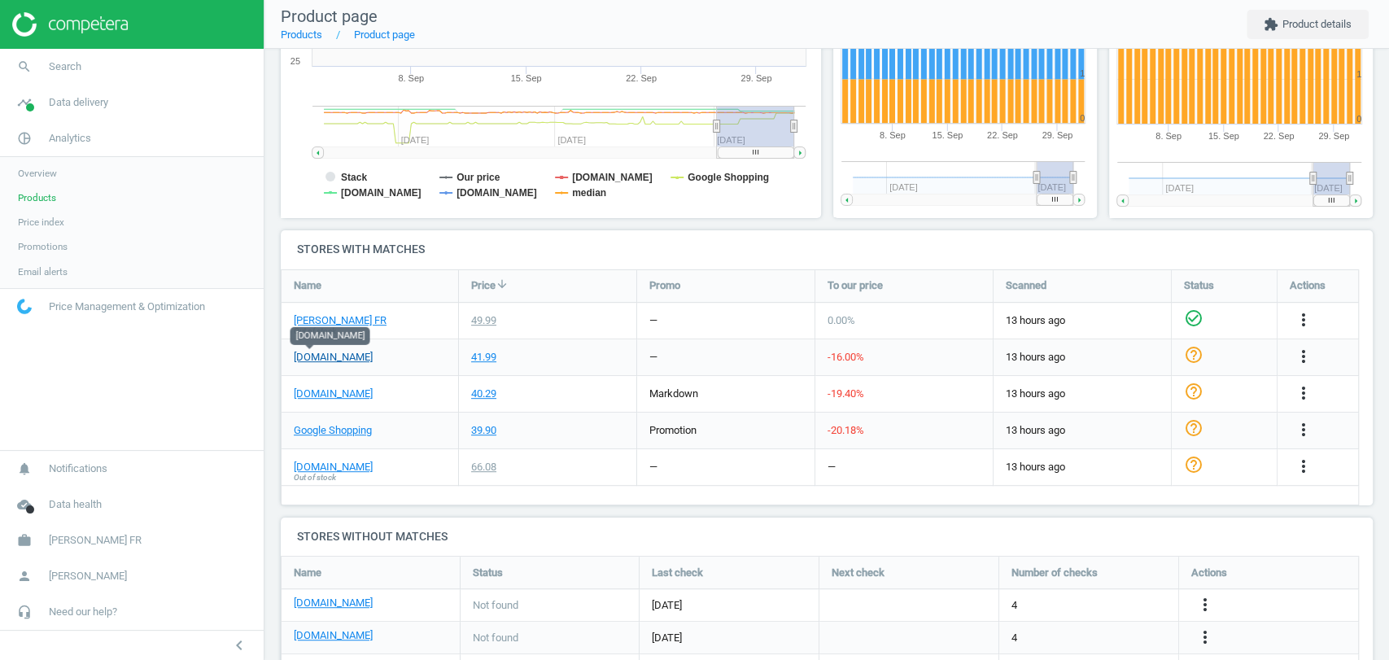
click at [312, 360] on link "[DOMAIN_NAME]" at bounding box center [333, 357] width 79 height 15
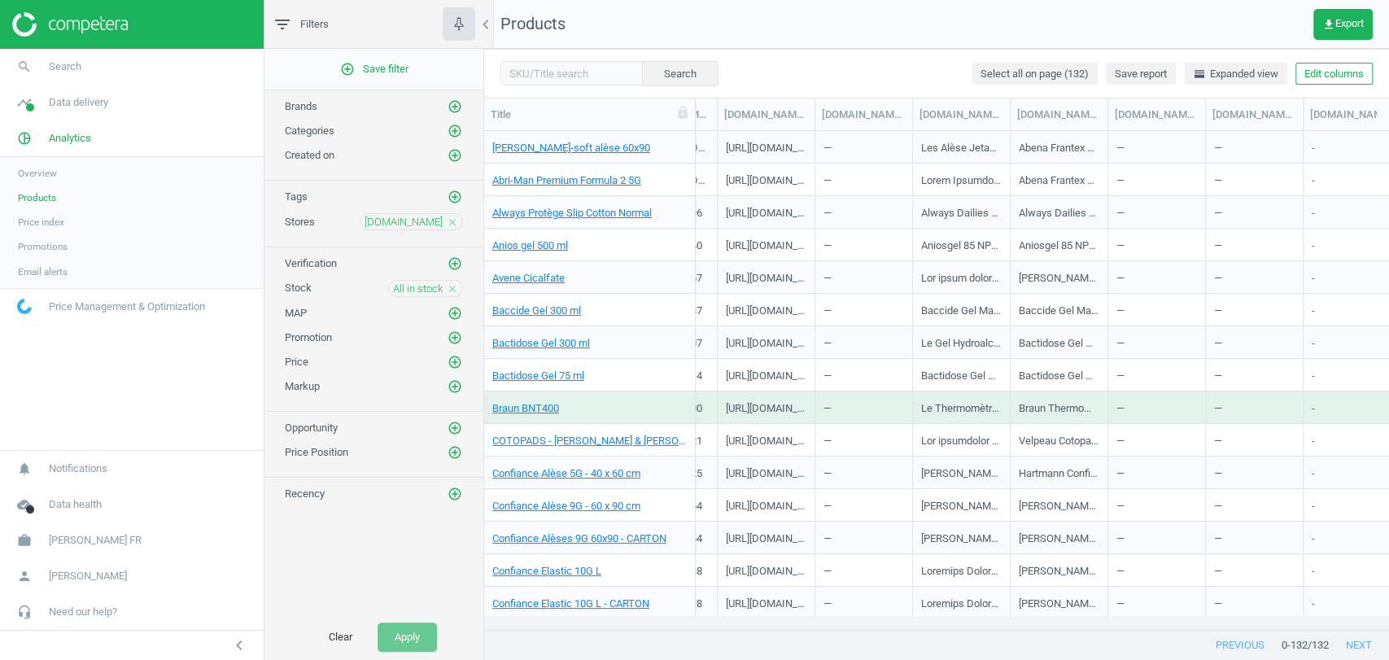
scroll to position [0, 1412]
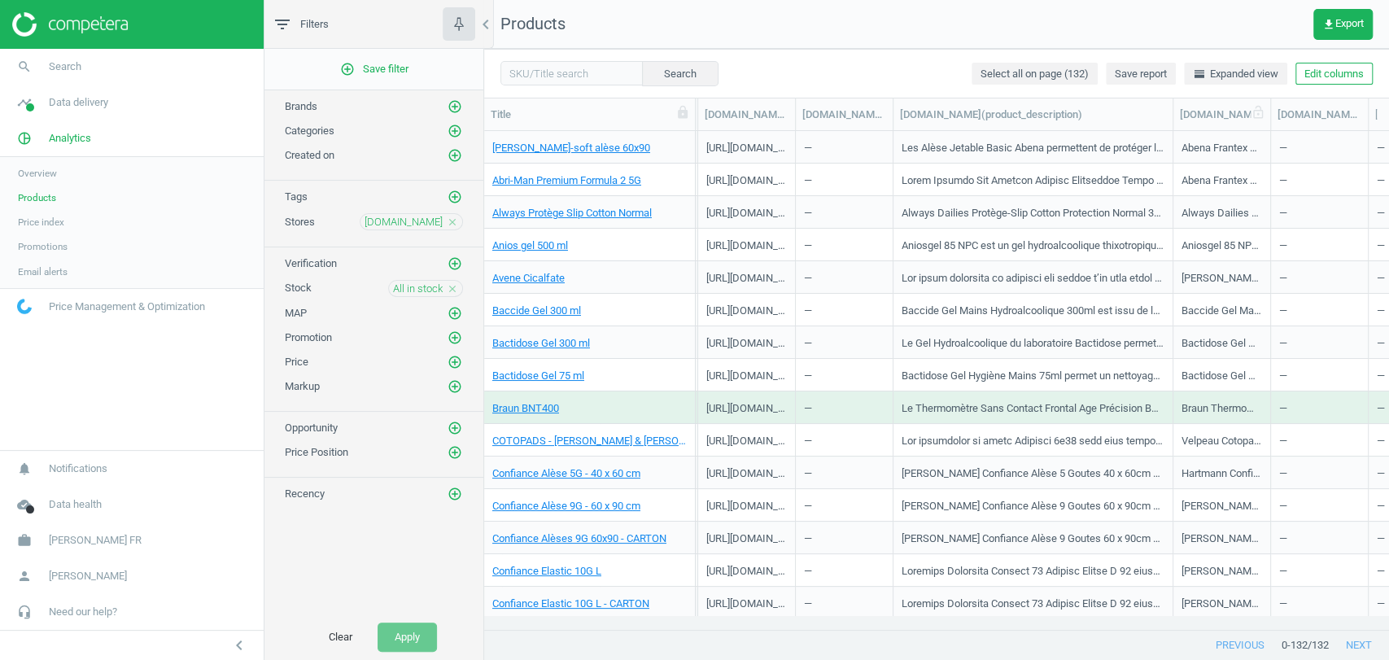
drag, startPoint x: 991, startPoint y: 112, endPoint x: 1172, endPoint y: 124, distance: 181.8
click at [1172, 124] on div at bounding box center [1172, 114] width 16 height 32
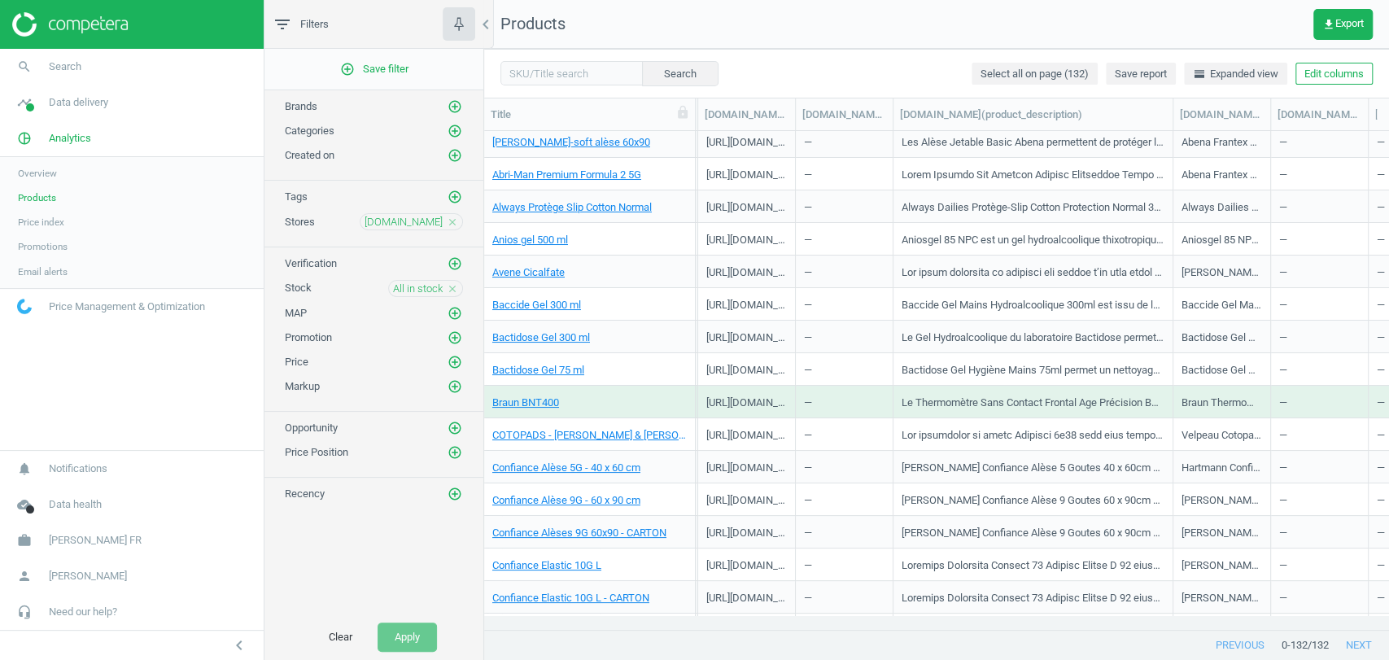
scroll to position [7, 0]
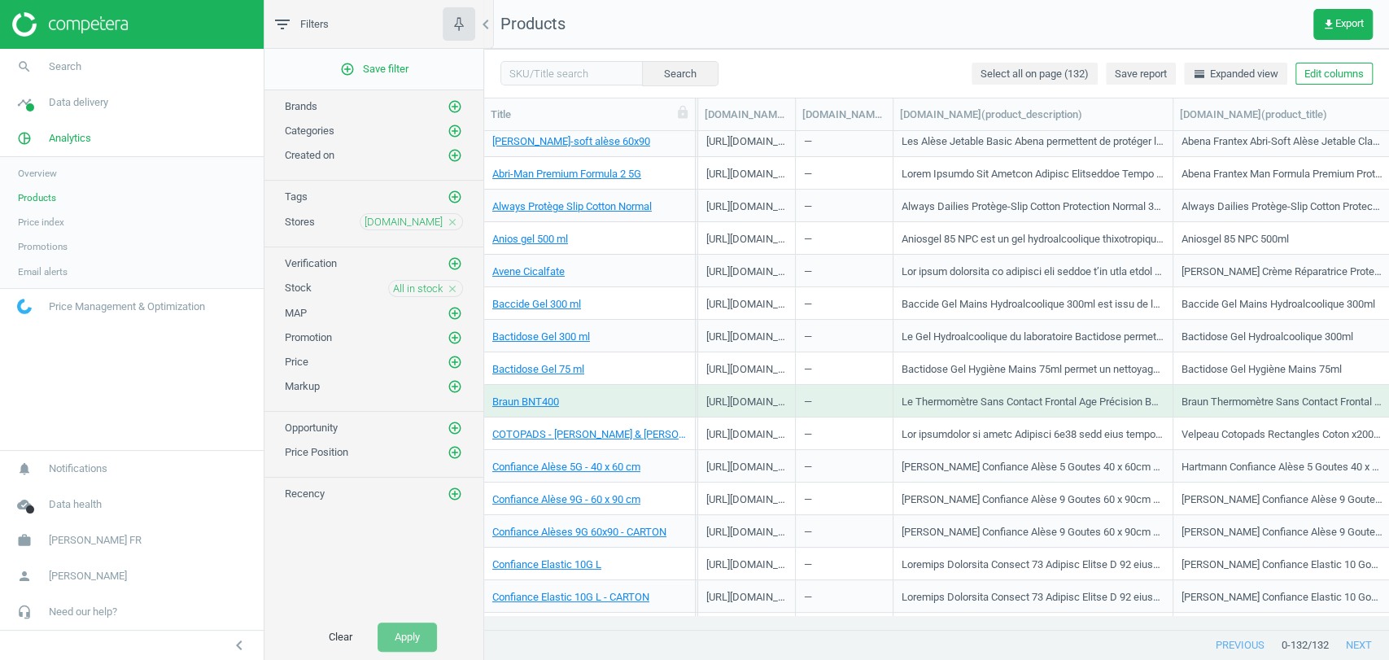
drag, startPoint x: 1267, startPoint y: 105, endPoint x: 1387, endPoint y: 112, distance: 120.6
click at [1387, 112] on div "Title SKU My price Suggested price Competitors Similar products Stock Promo Cat…" at bounding box center [936, 114] width 905 height 33
click at [564, 237] on link "Anios gel 500 ml" at bounding box center [530, 239] width 76 height 15
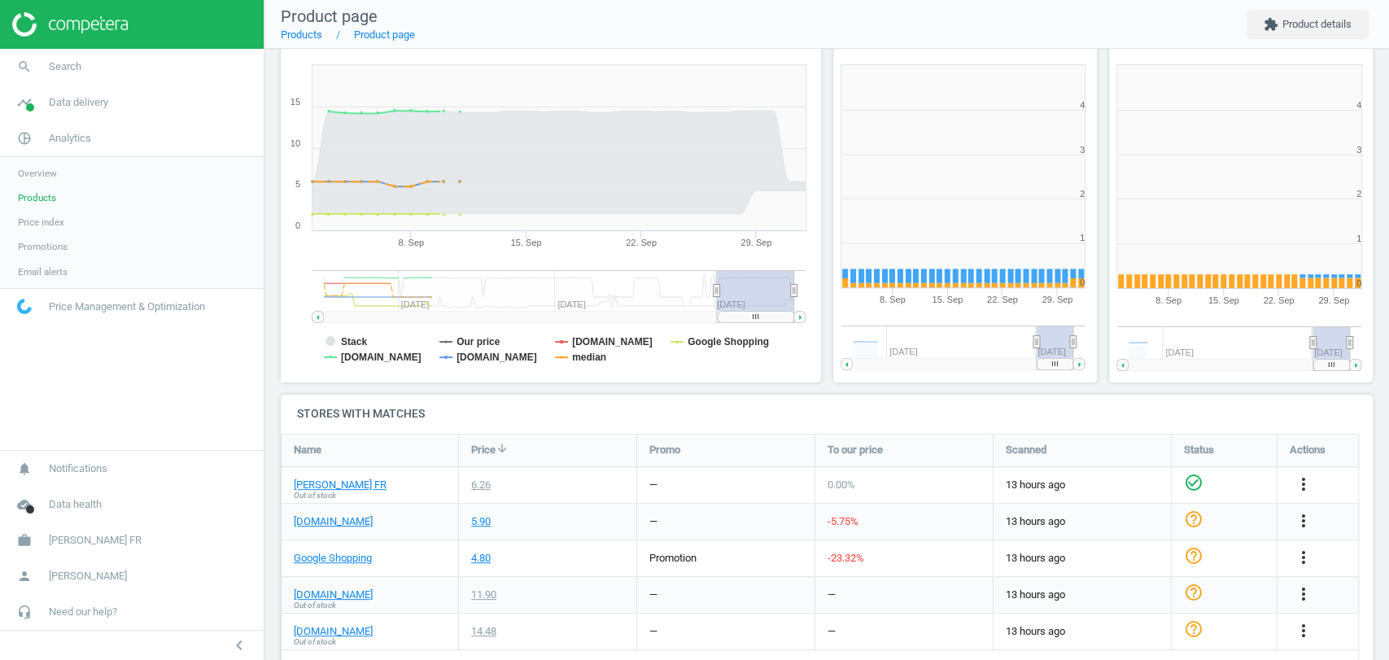
scroll to position [219, 0]
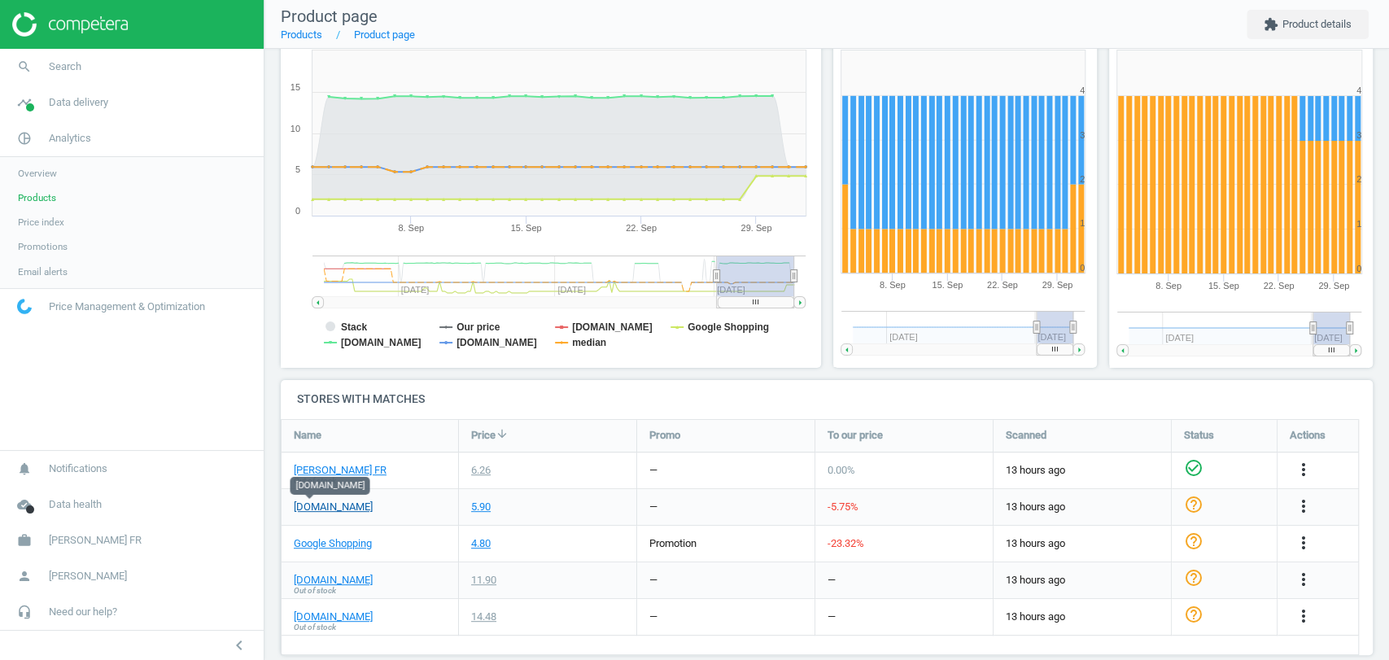
click at [314, 507] on link "[DOMAIN_NAME]" at bounding box center [333, 507] width 79 height 15
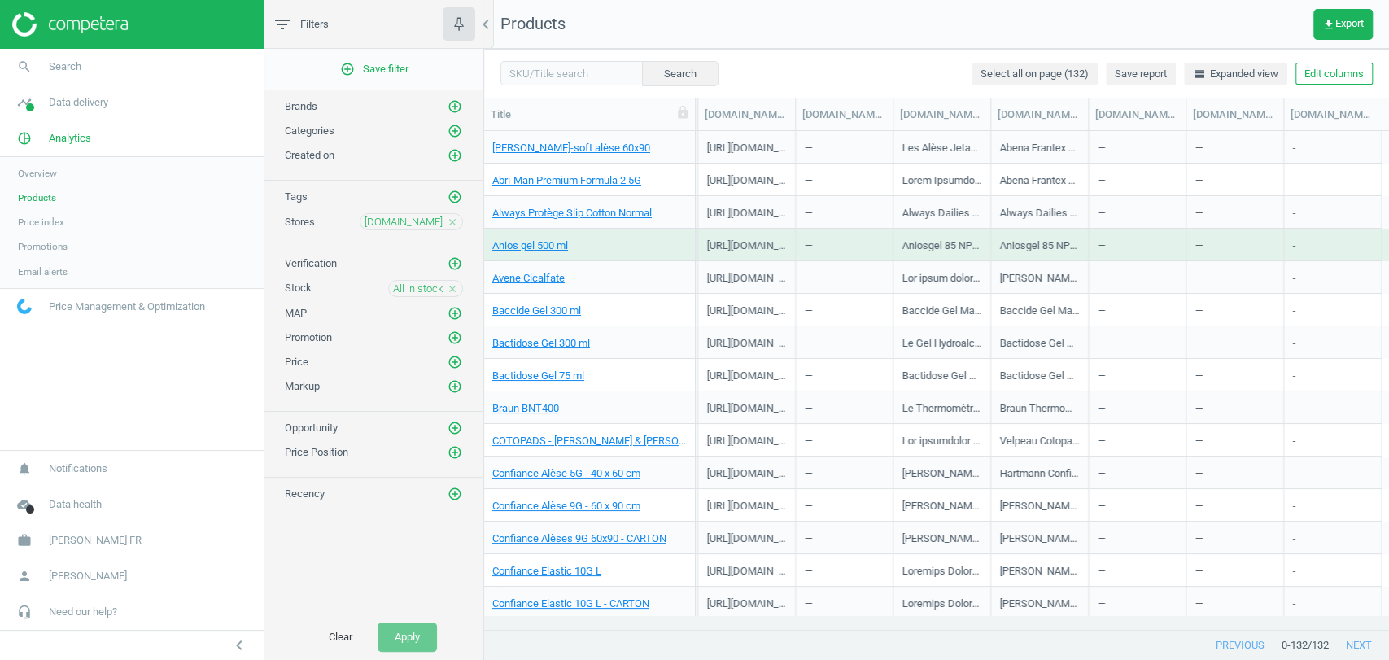
scroll to position [0, 1393]
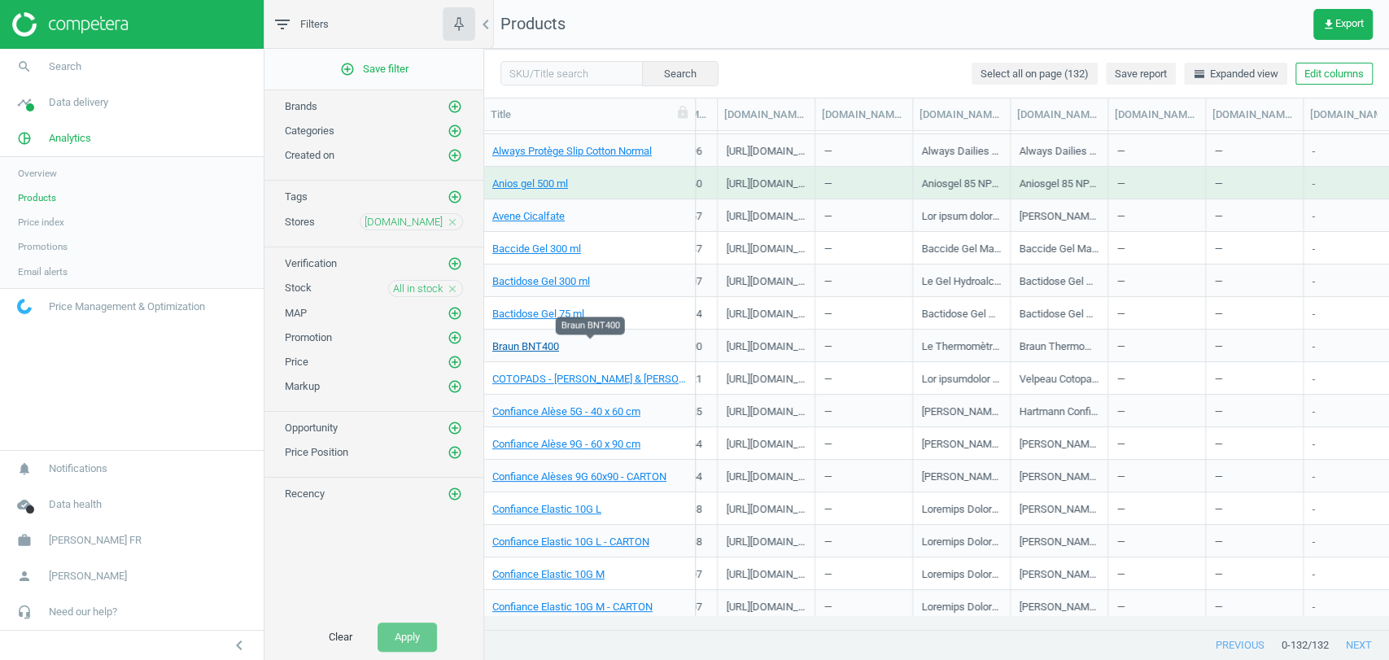
click at [511, 345] on link "Braun BNT400" at bounding box center [525, 346] width 67 height 15
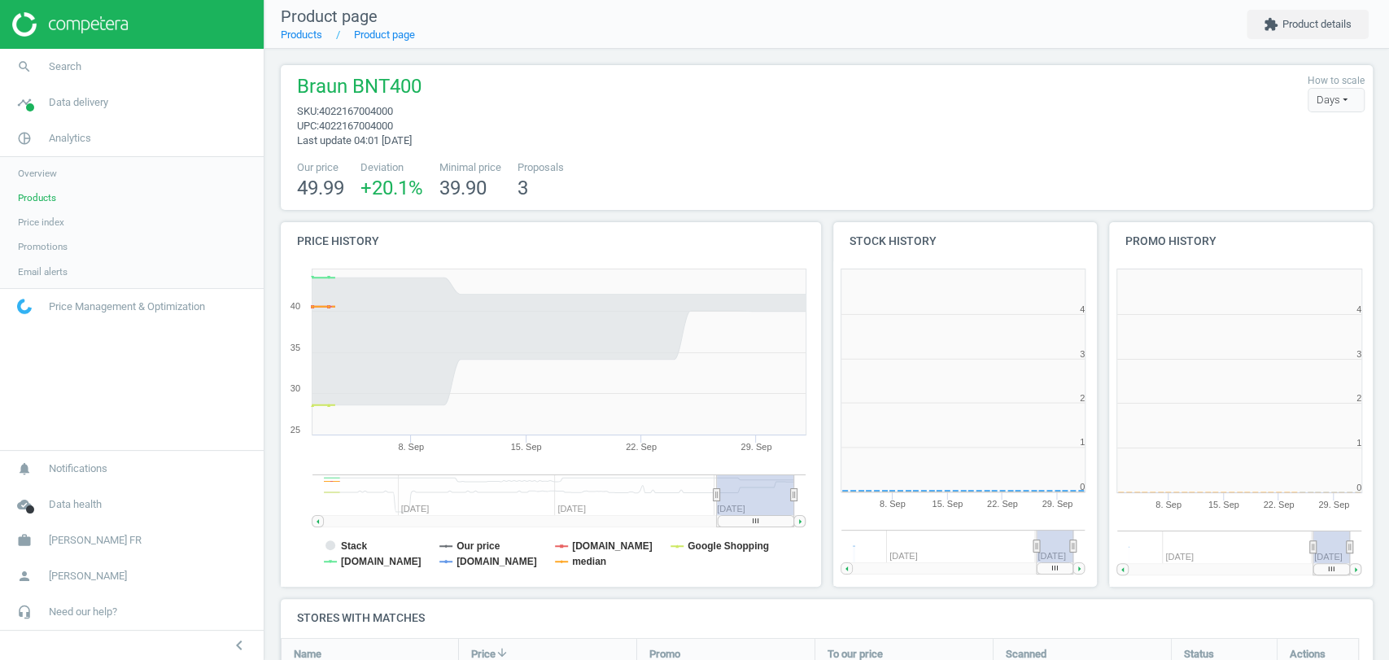
scroll to position [8, 7]
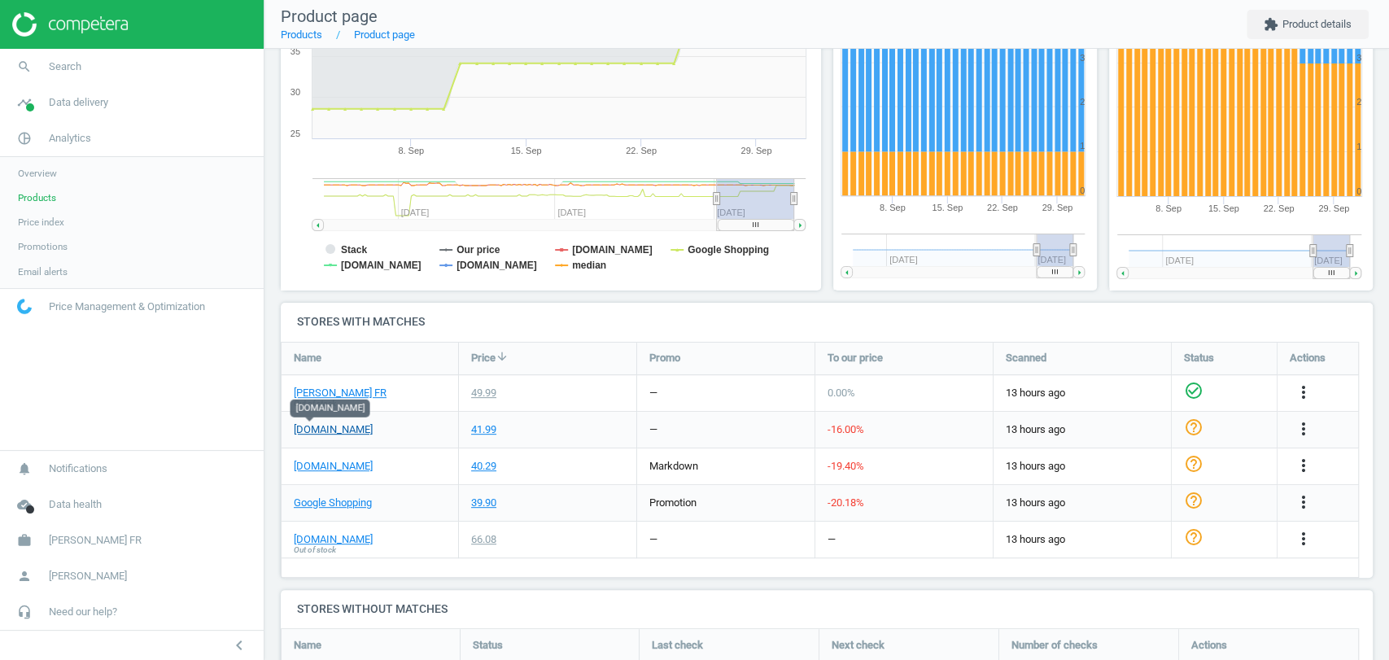
click at [315, 428] on link "[DOMAIN_NAME]" at bounding box center [333, 429] width 79 height 15
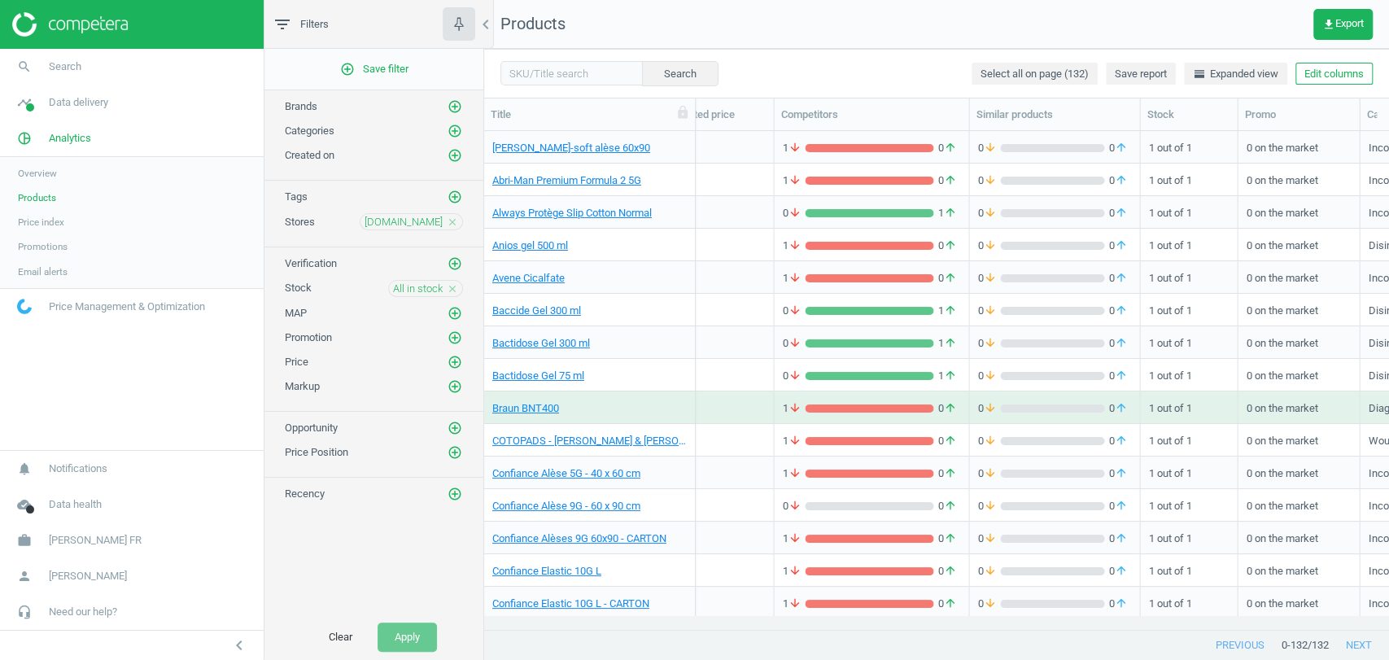
scroll to position [0, 1412]
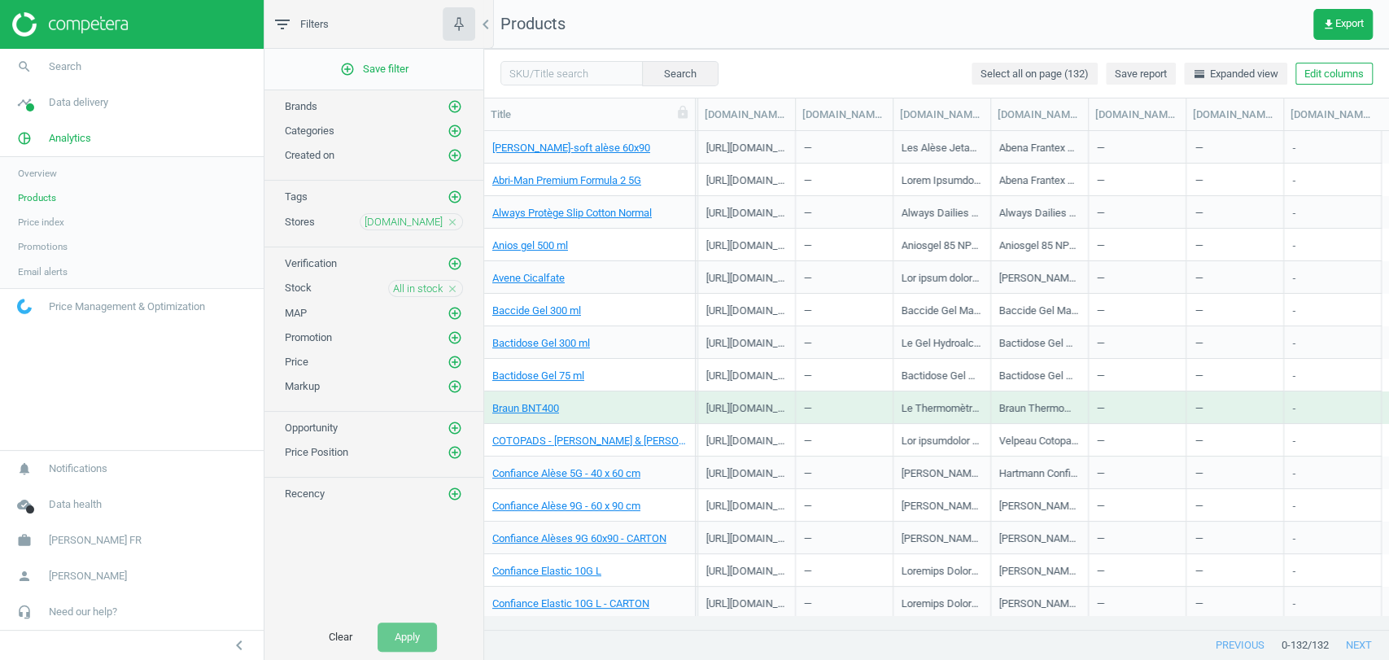
click at [456, 219] on icon "close" at bounding box center [452, 221] width 11 height 11
click at [452, 282] on icon "close" at bounding box center [452, 287] width 11 height 11
click at [449, 220] on icon "add_circle_outline" at bounding box center [454, 221] width 15 height 15
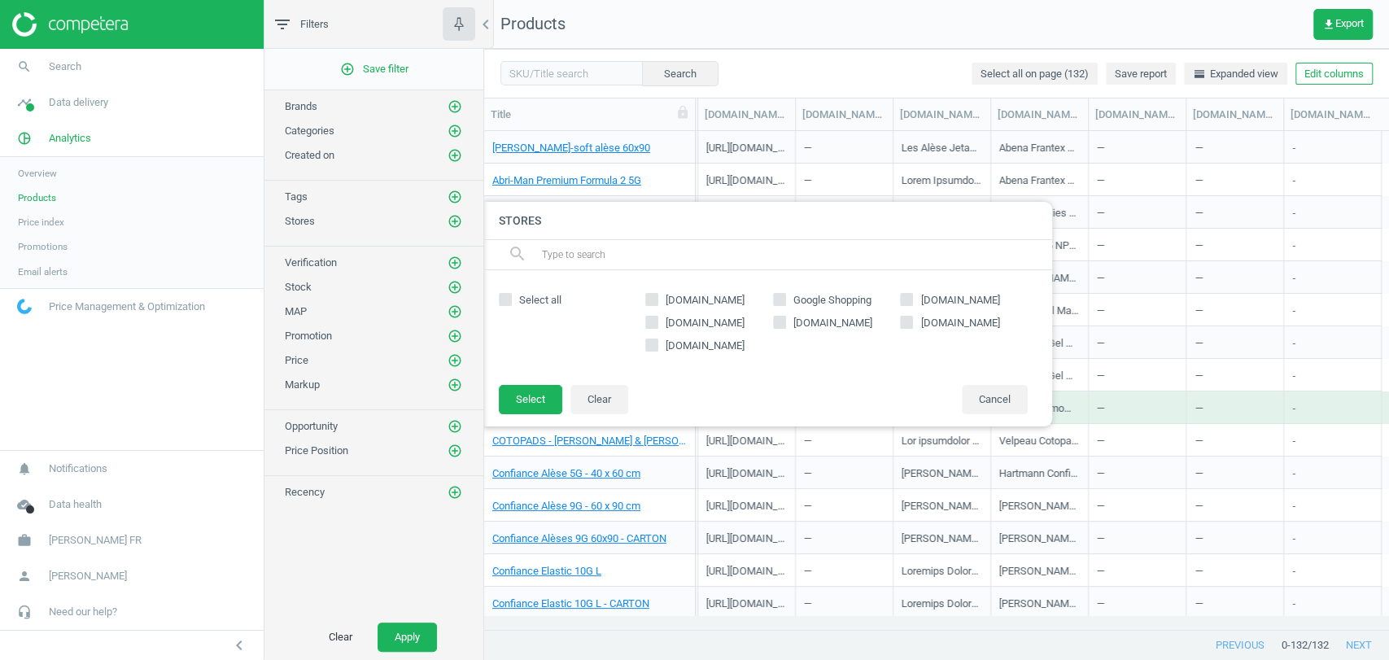
click at [700, 322] on span "[DOMAIN_NAME]" at bounding box center [704, 323] width 85 height 15
click at [657, 322] on input "[DOMAIN_NAME]" at bounding box center [652, 322] width 11 height 11
checkbox input "true"
click at [536, 399] on button "Select" at bounding box center [530, 399] width 63 height 29
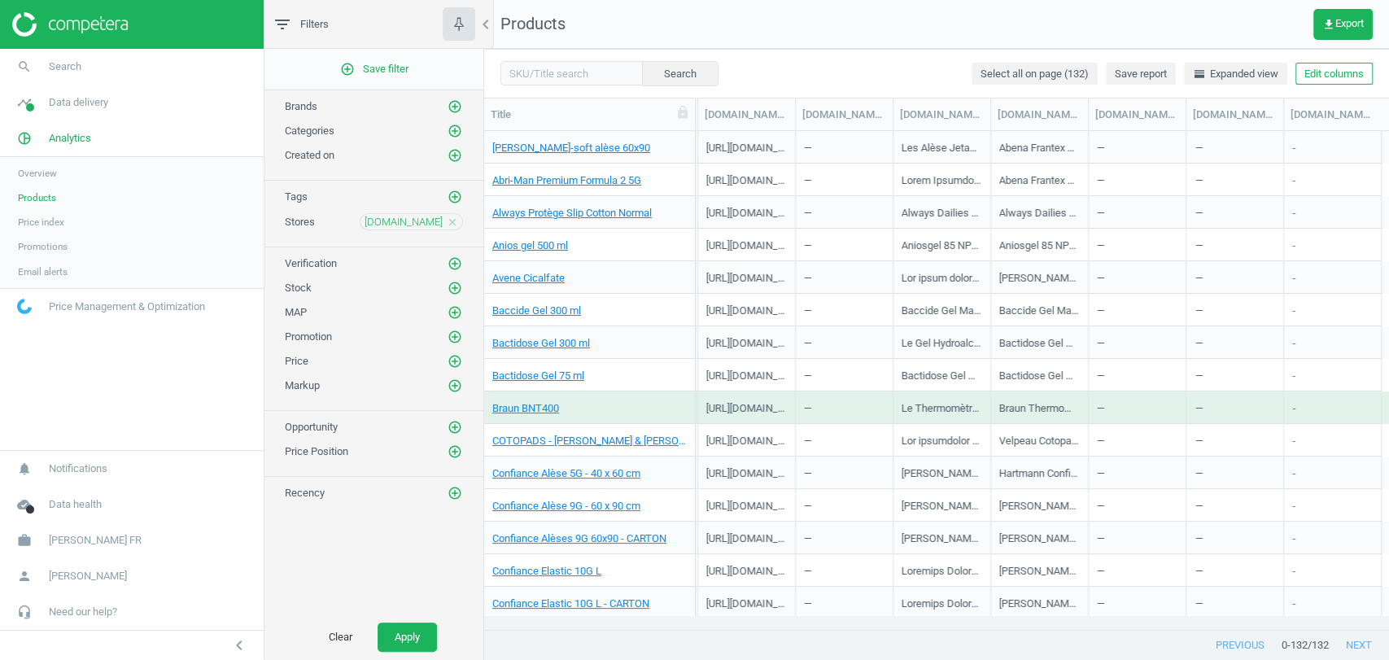
click at [471, 289] on div "Stock add_circle_outline" at bounding box center [373, 284] width 219 height 24
click at [454, 286] on icon "add_circle_outline" at bounding box center [454, 288] width 15 height 15
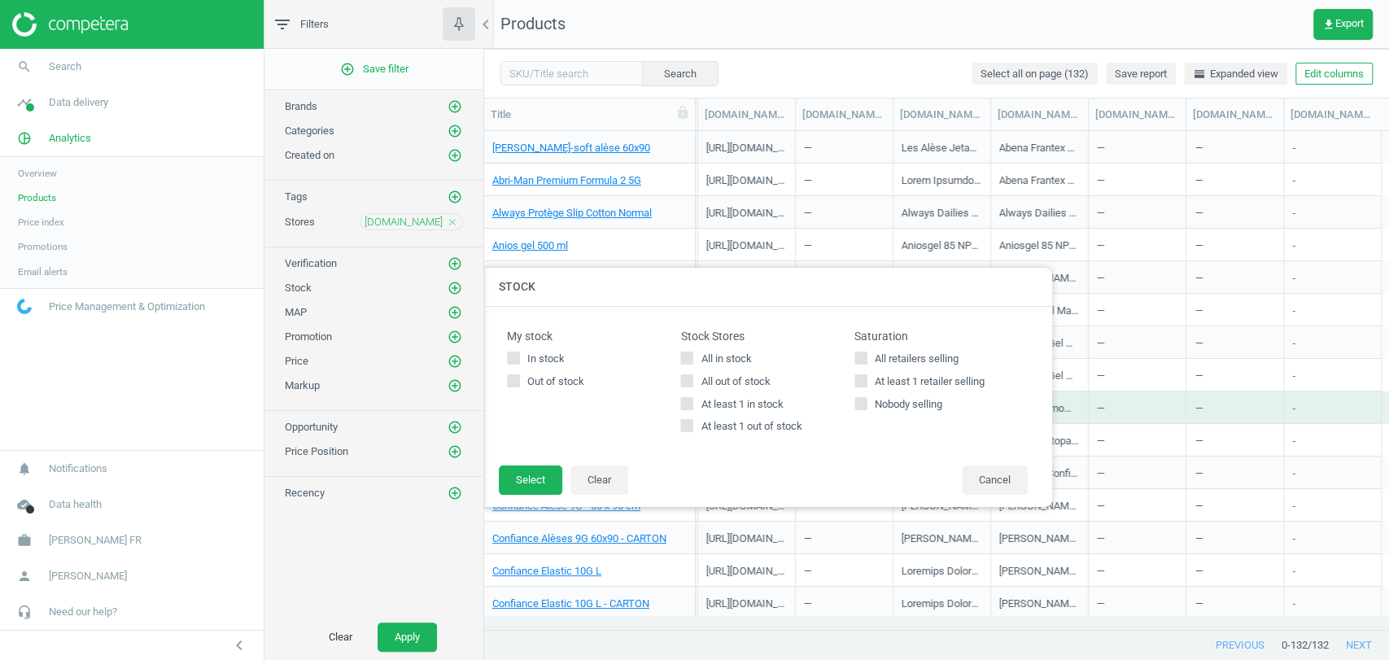
click at [722, 355] on span "All in stock" at bounding box center [725, 358] width 57 height 15
click at [692, 355] on input "All in stock" at bounding box center [687, 357] width 11 height 11
checkbox input "true"
click at [506, 487] on button "Select" at bounding box center [530, 479] width 63 height 29
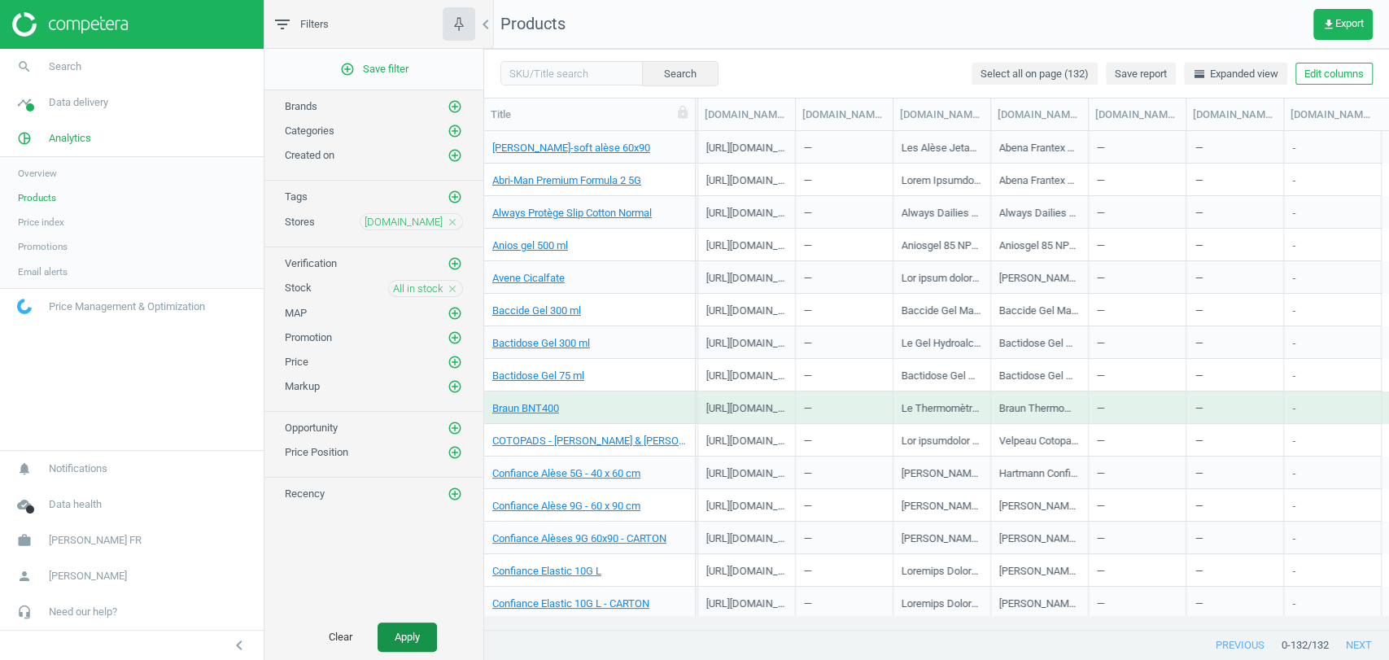
click at [397, 645] on button "Apply" at bounding box center [407, 636] width 59 height 29
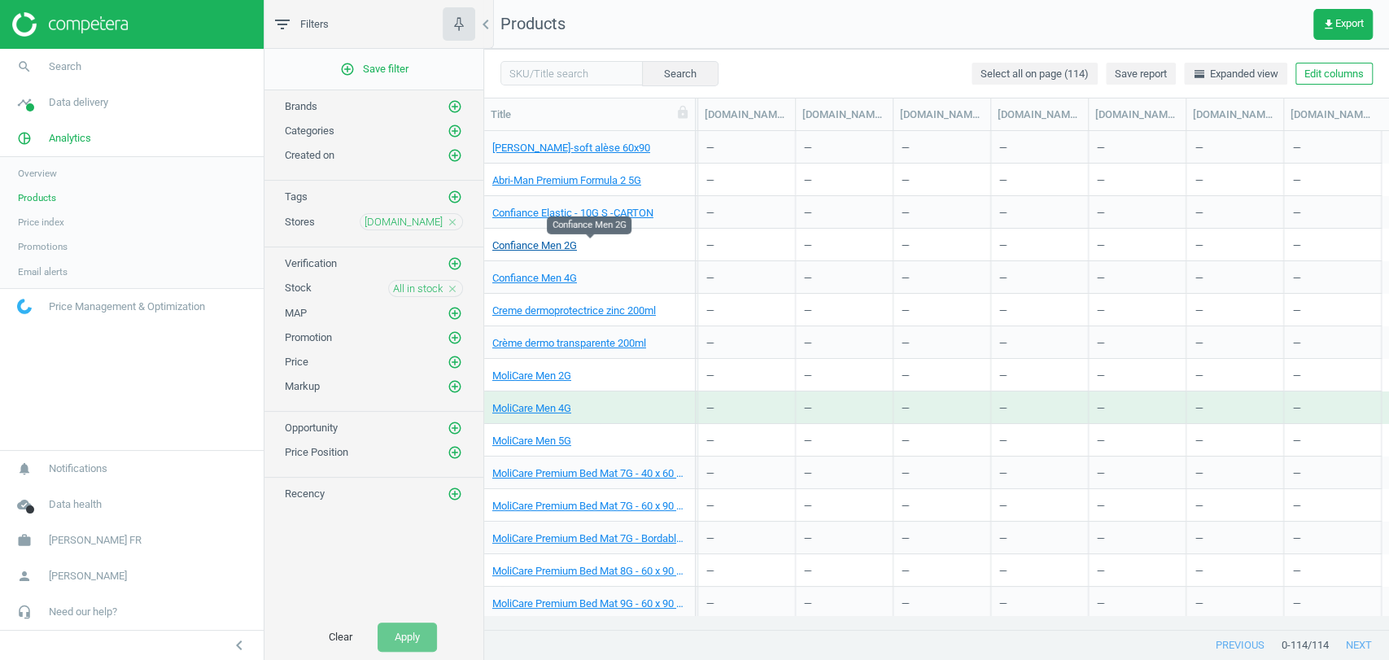
click at [532, 250] on link "Confiance Men 2G" at bounding box center [534, 245] width 85 height 15
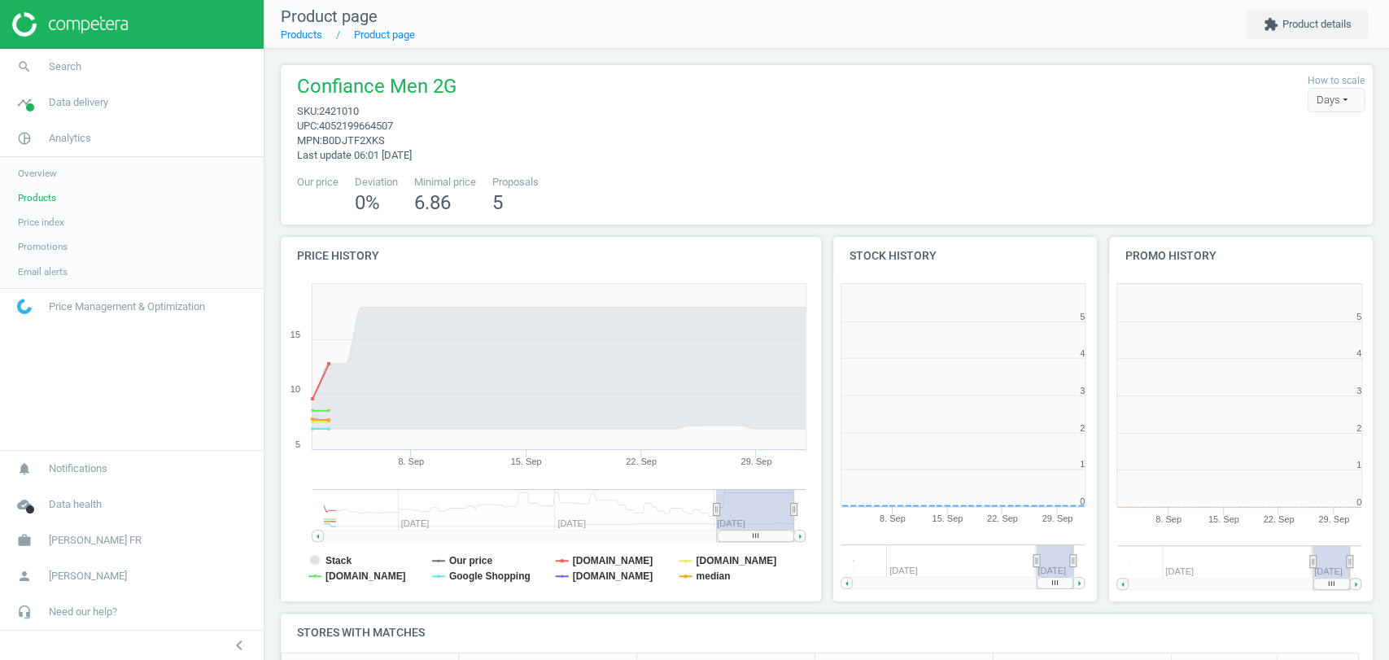
scroll to position [146, 1107]
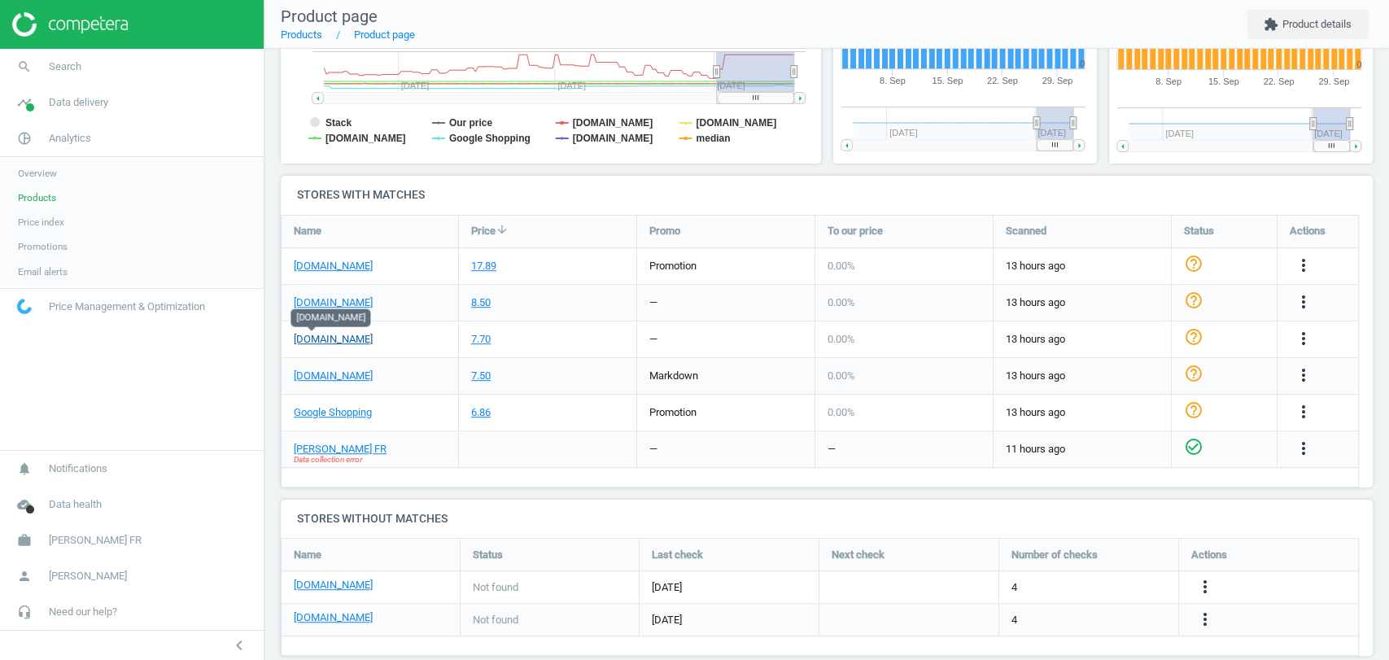
click at [311, 338] on link "[DOMAIN_NAME]" at bounding box center [333, 339] width 79 height 15
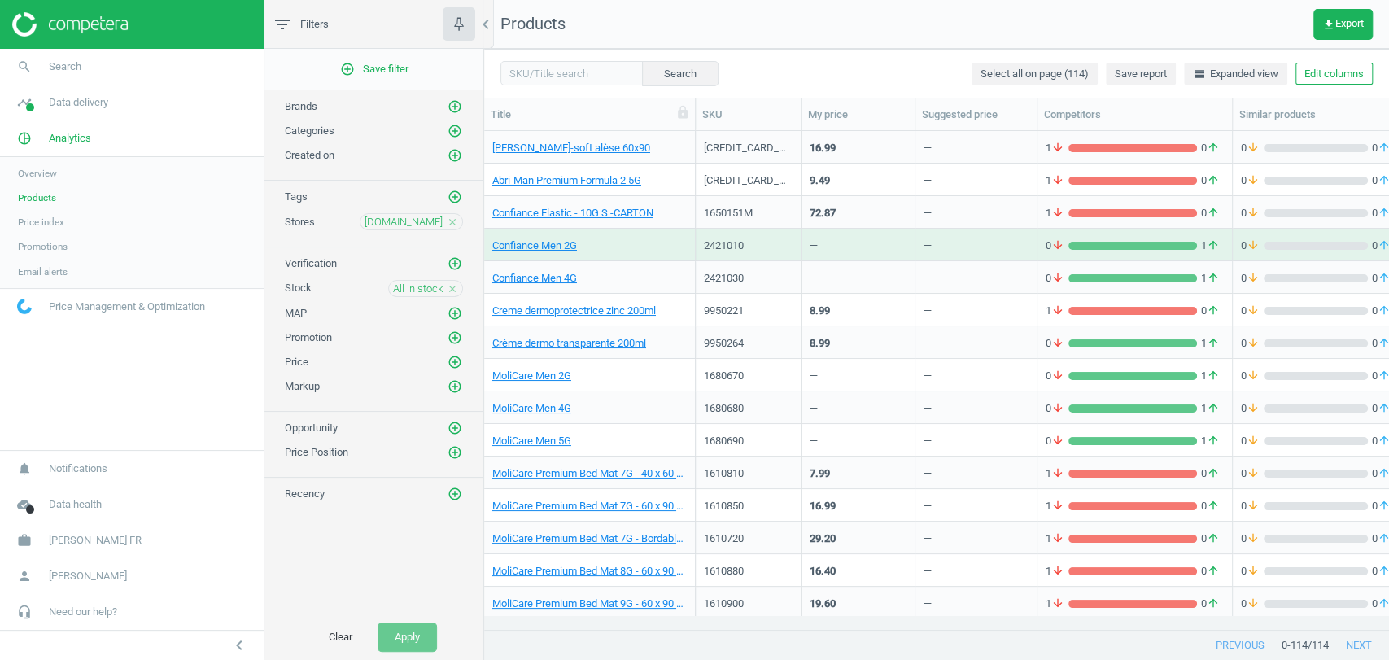
scroll to position [206, 0]
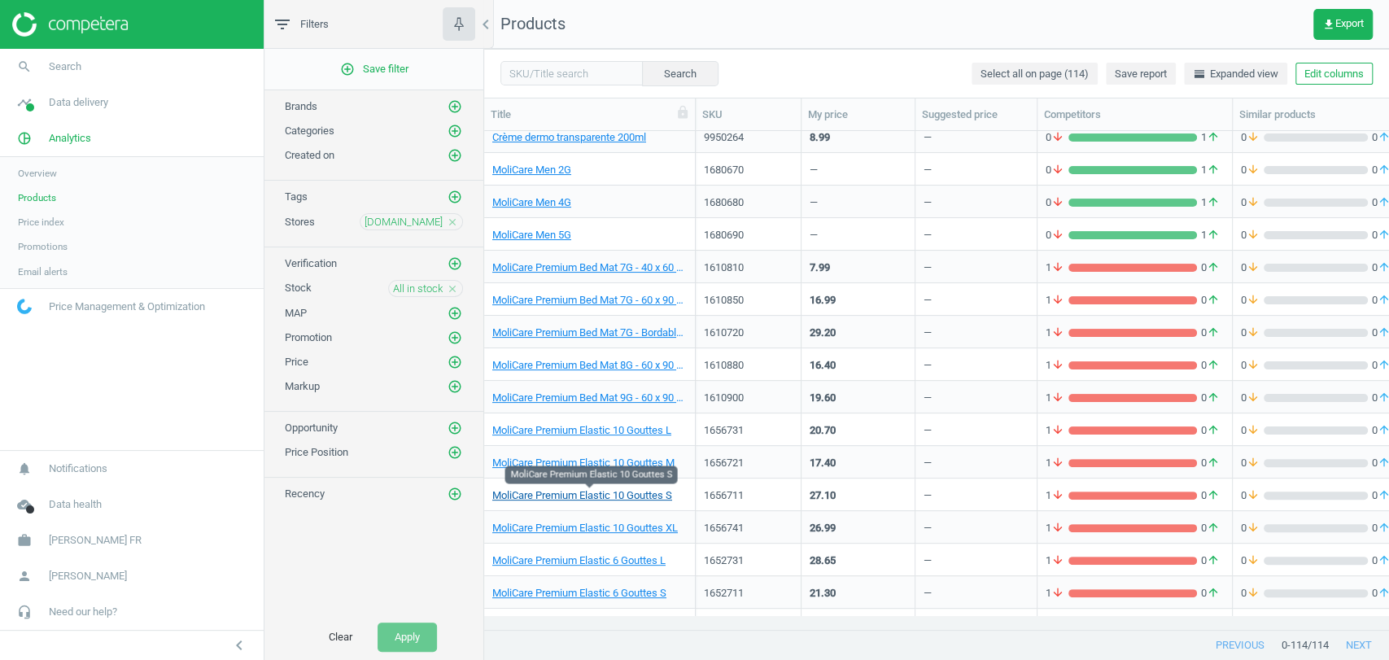
click at [562, 488] on link "MoliCare Premium Elastic 10 Gouttes S" at bounding box center [582, 495] width 180 height 15
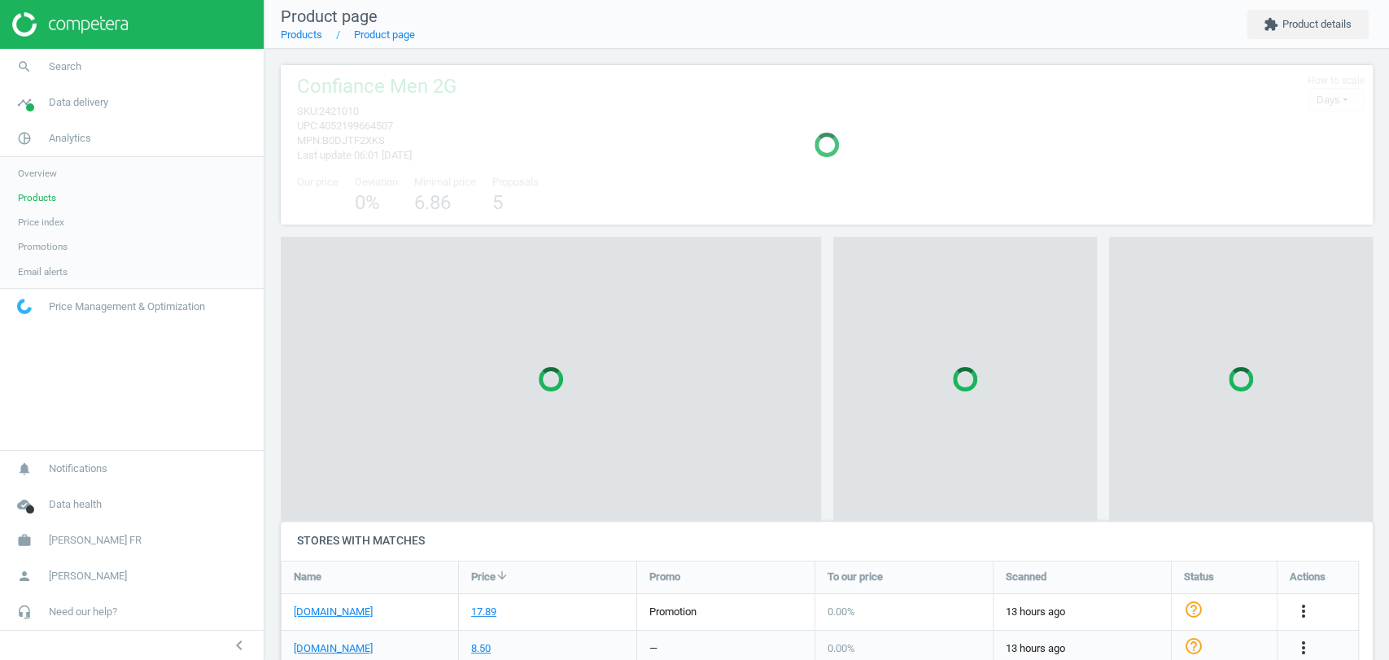
scroll to position [7, 7]
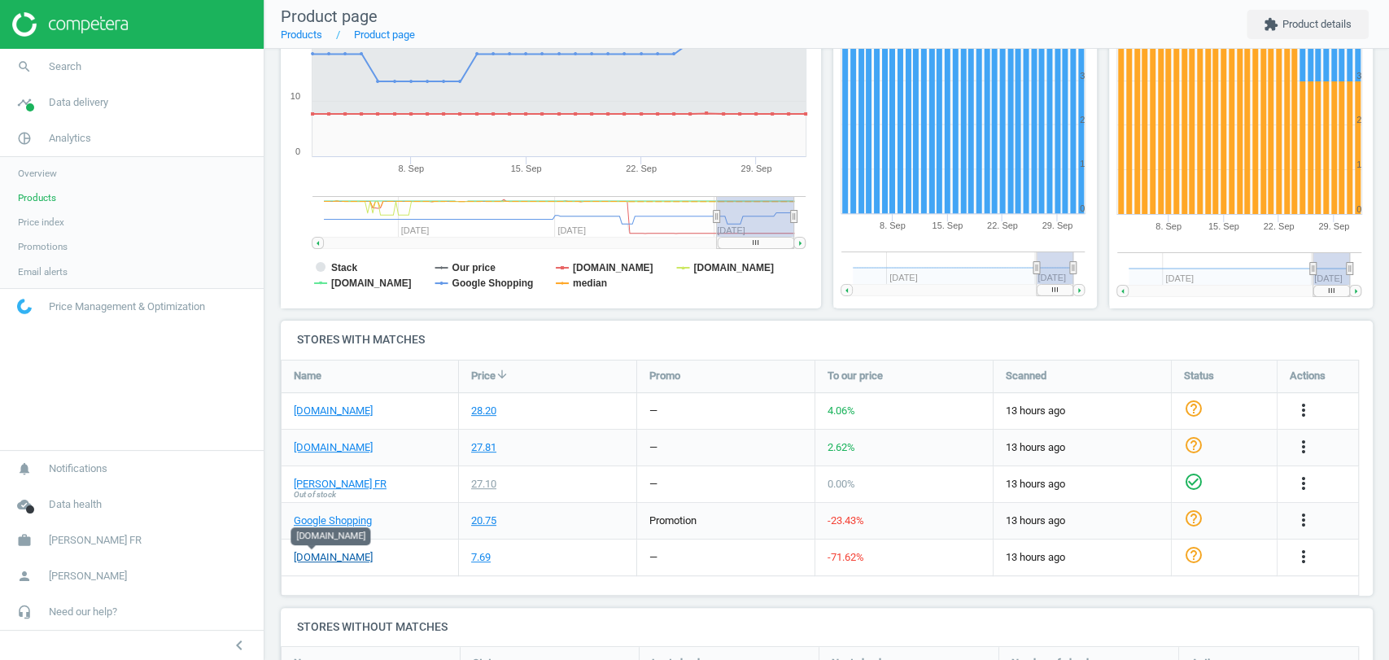
click at [306, 556] on link "[DOMAIN_NAME]" at bounding box center [333, 557] width 79 height 15
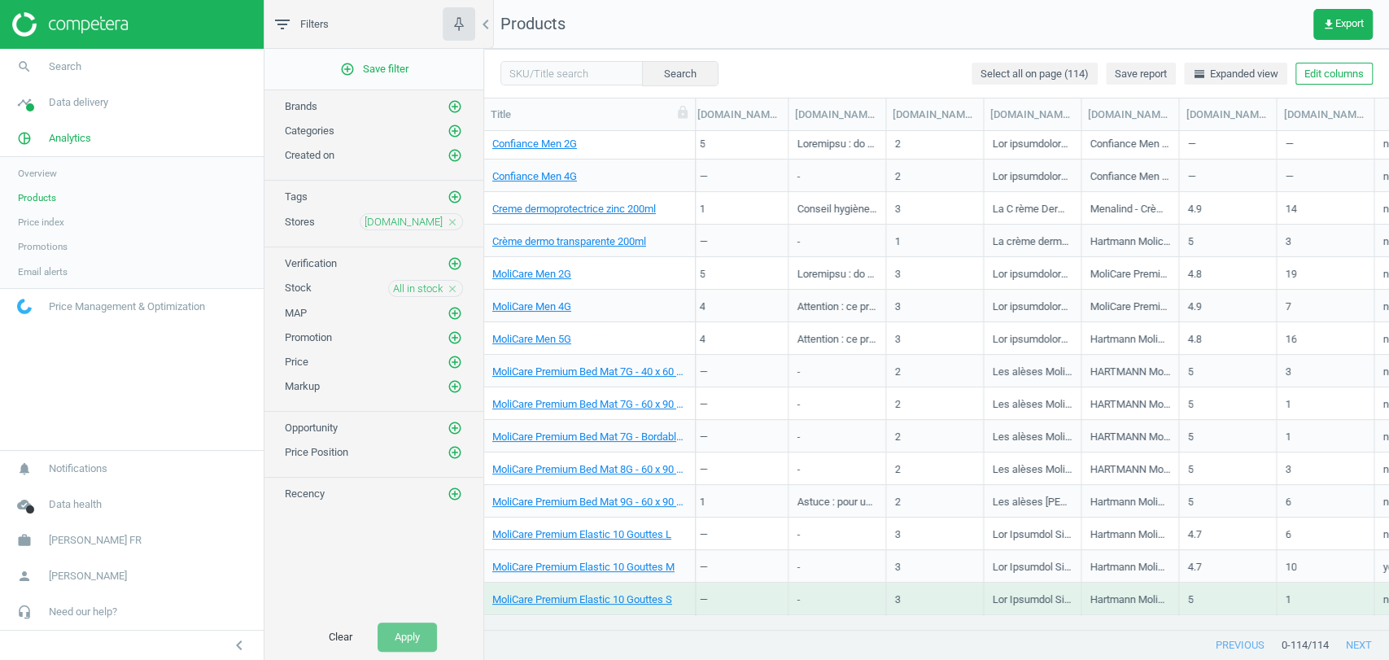
scroll to position [0, 1218]
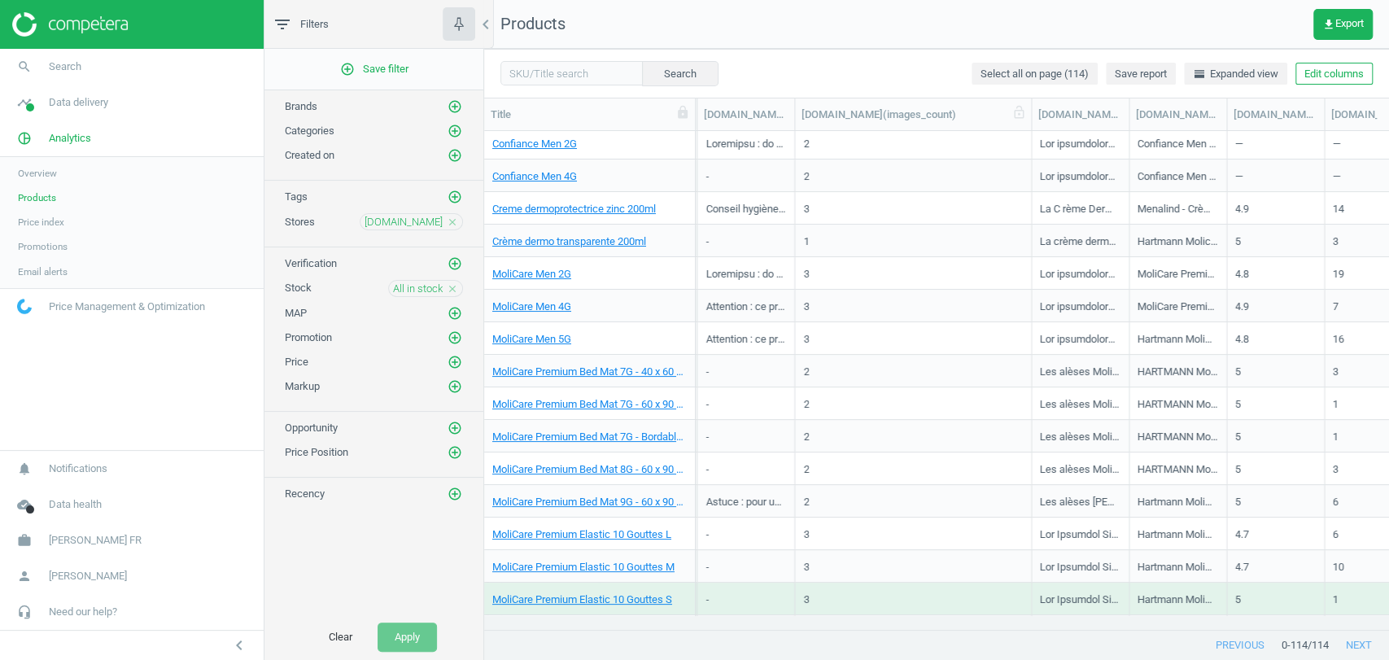
drag, startPoint x: 891, startPoint y: 116, endPoint x: 981, endPoint y: 116, distance: 90.3
click at [981, 116] on div "[DOMAIN_NAME](images_count)" at bounding box center [913, 114] width 237 height 32
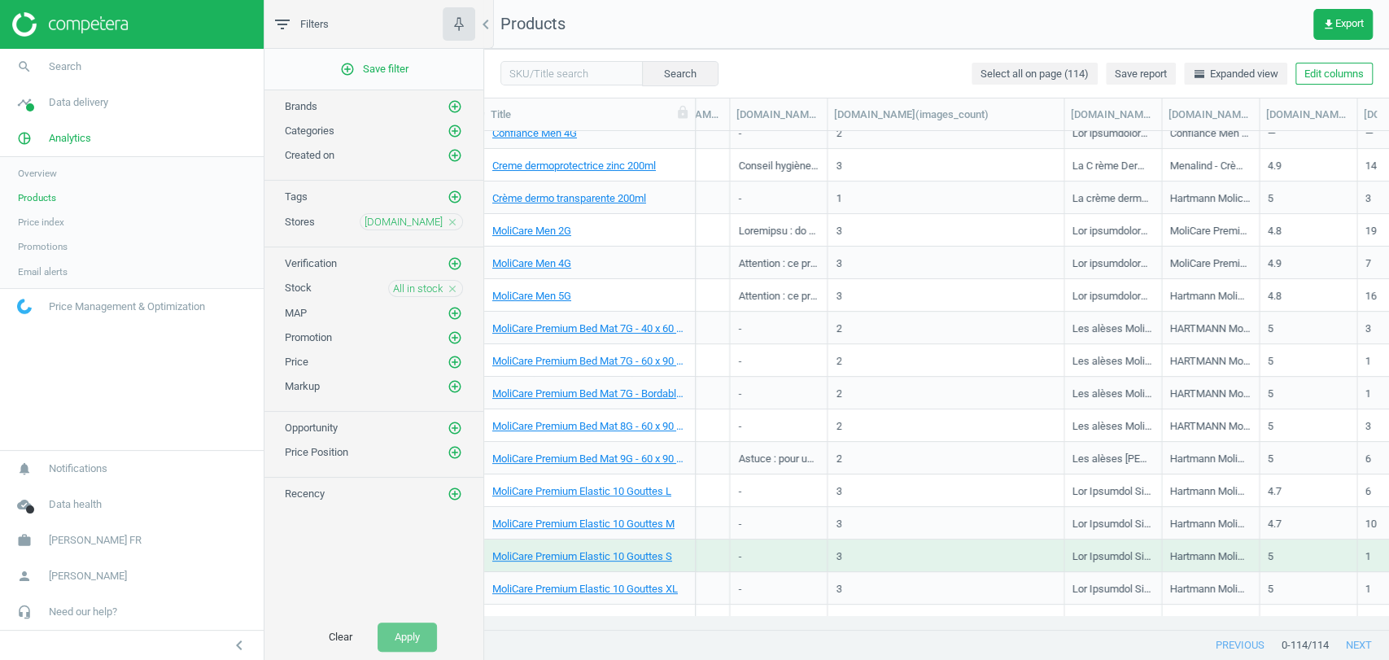
scroll to position [0, 0]
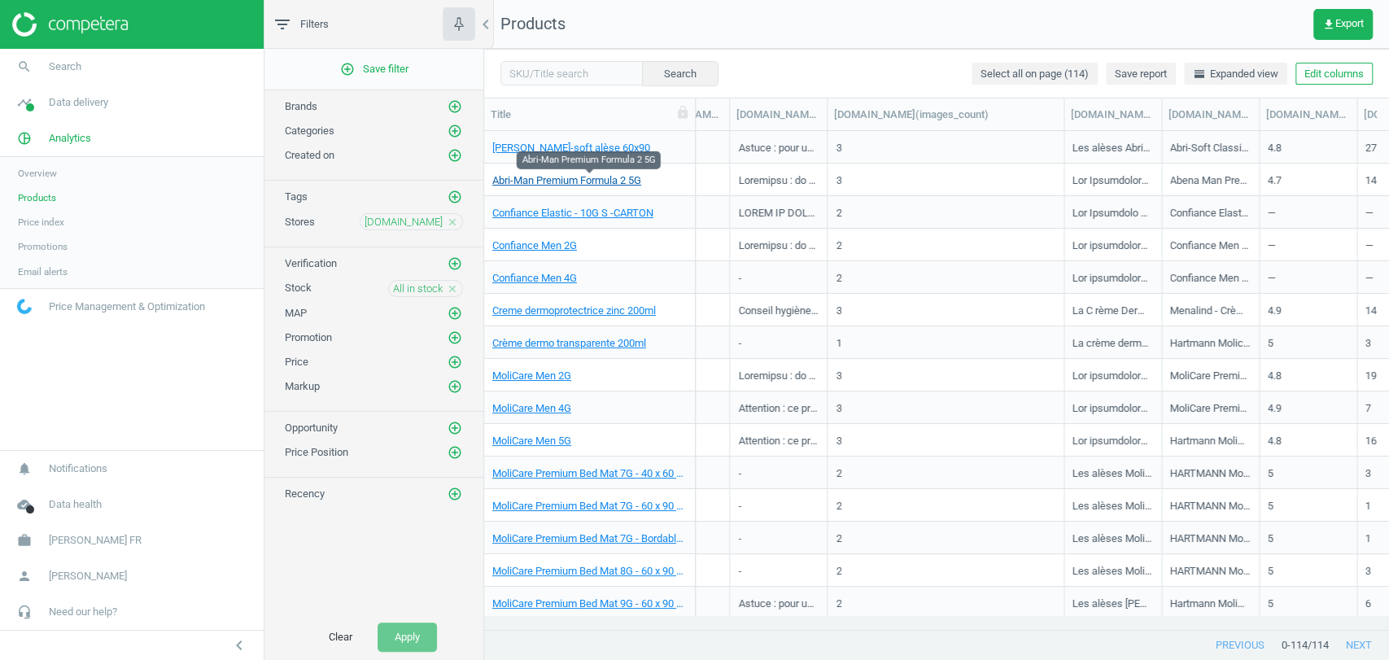
click at [566, 180] on link "Abri-Man Premium Formula 2 5G" at bounding box center [566, 180] width 149 height 15
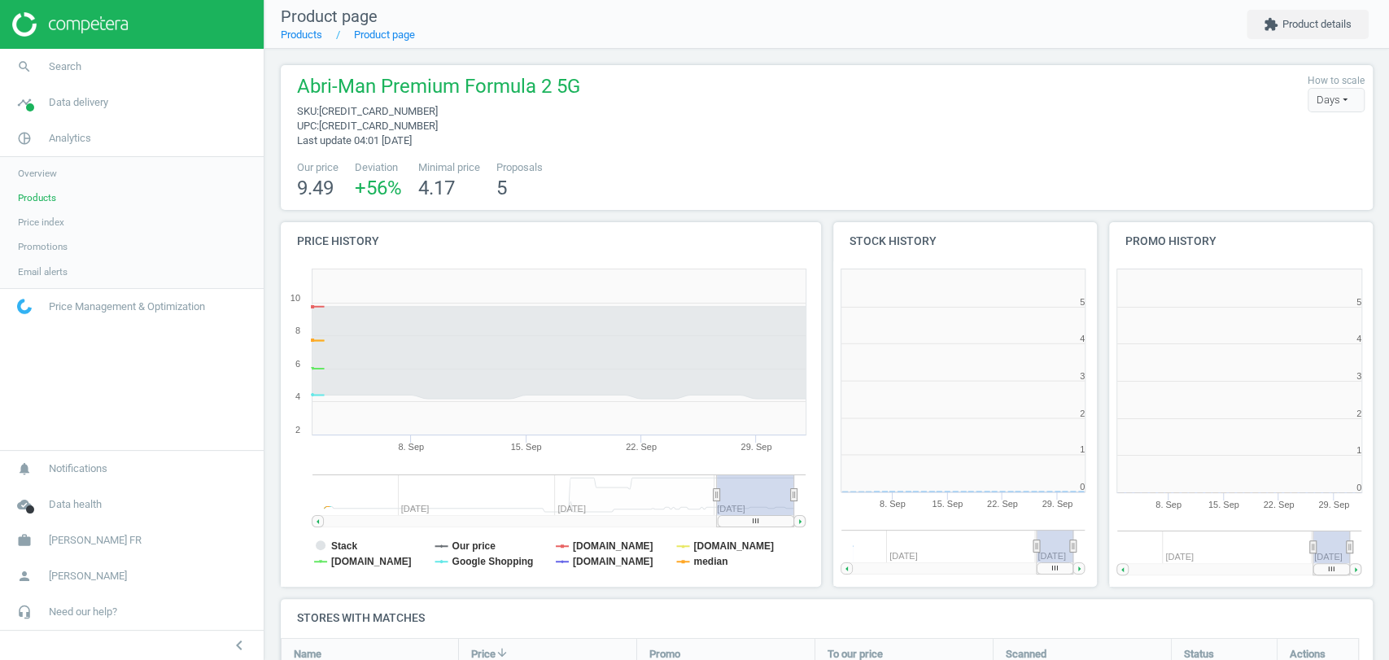
scroll to position [146, 1107]
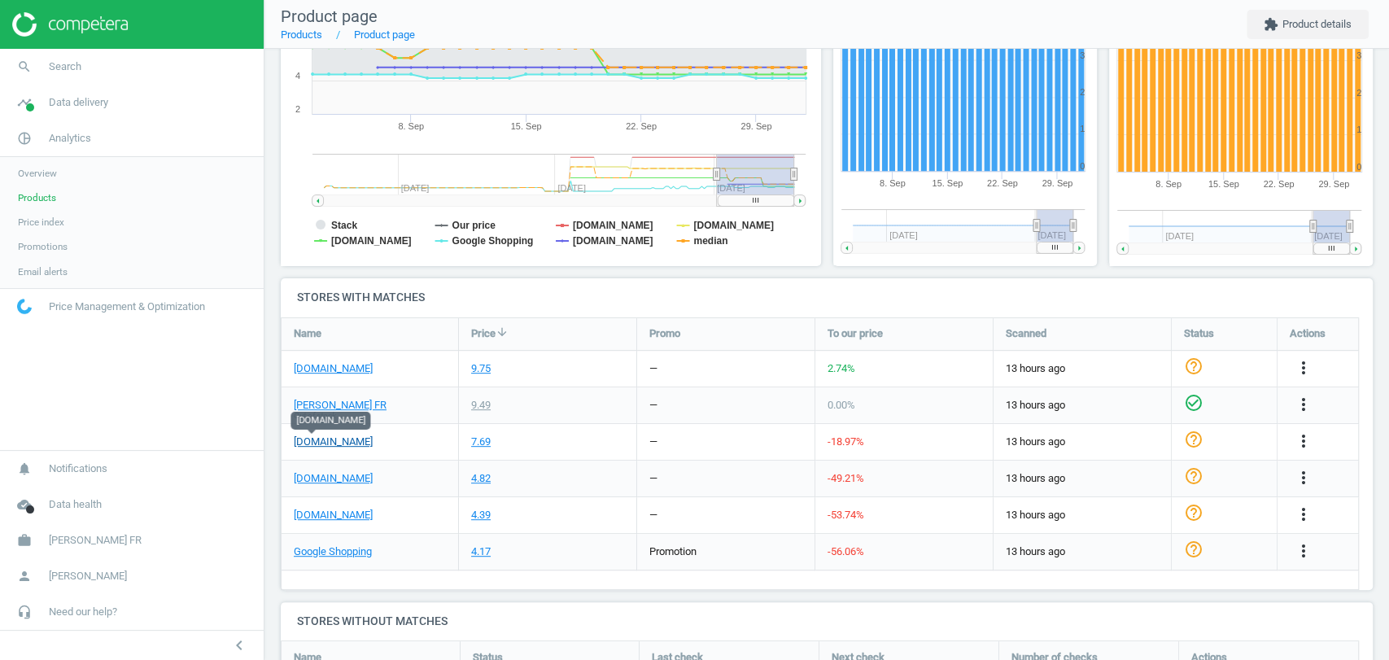
click at [311, 447] on link "[DOMAIN_NAME]" at bounding box center [333, 441] width 79 height 15
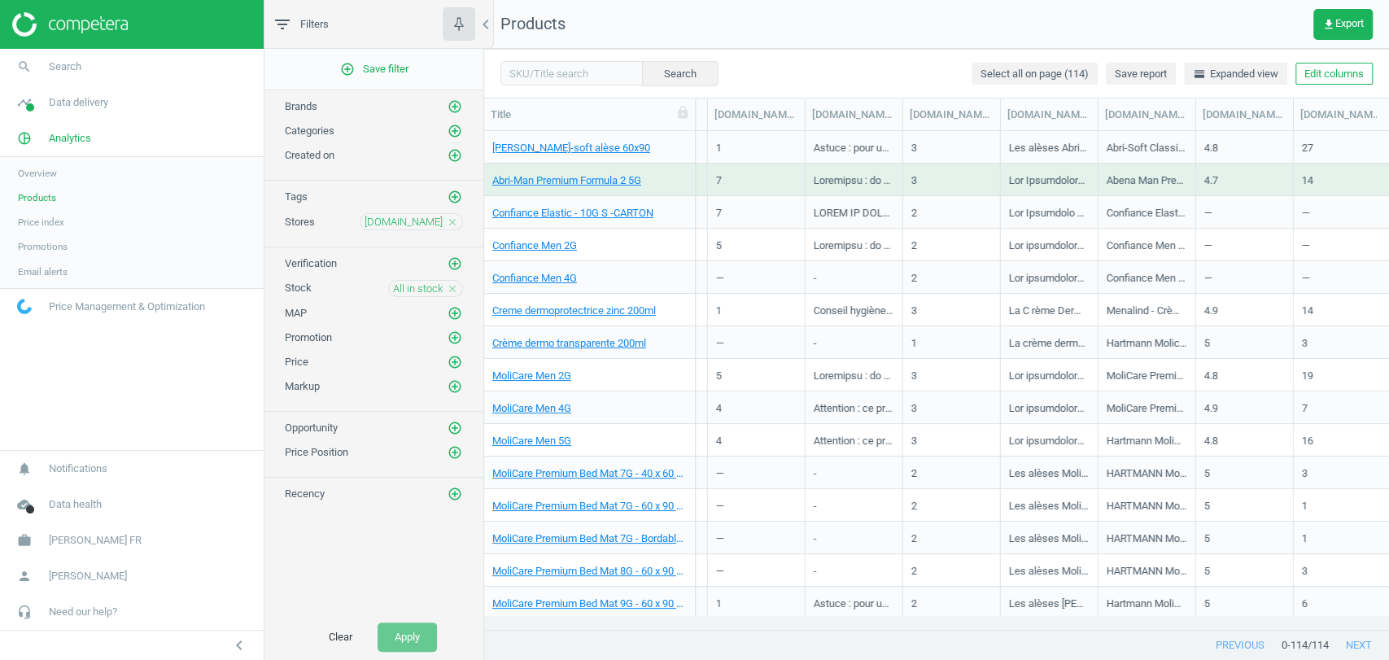
scroll to position [0, 1218]
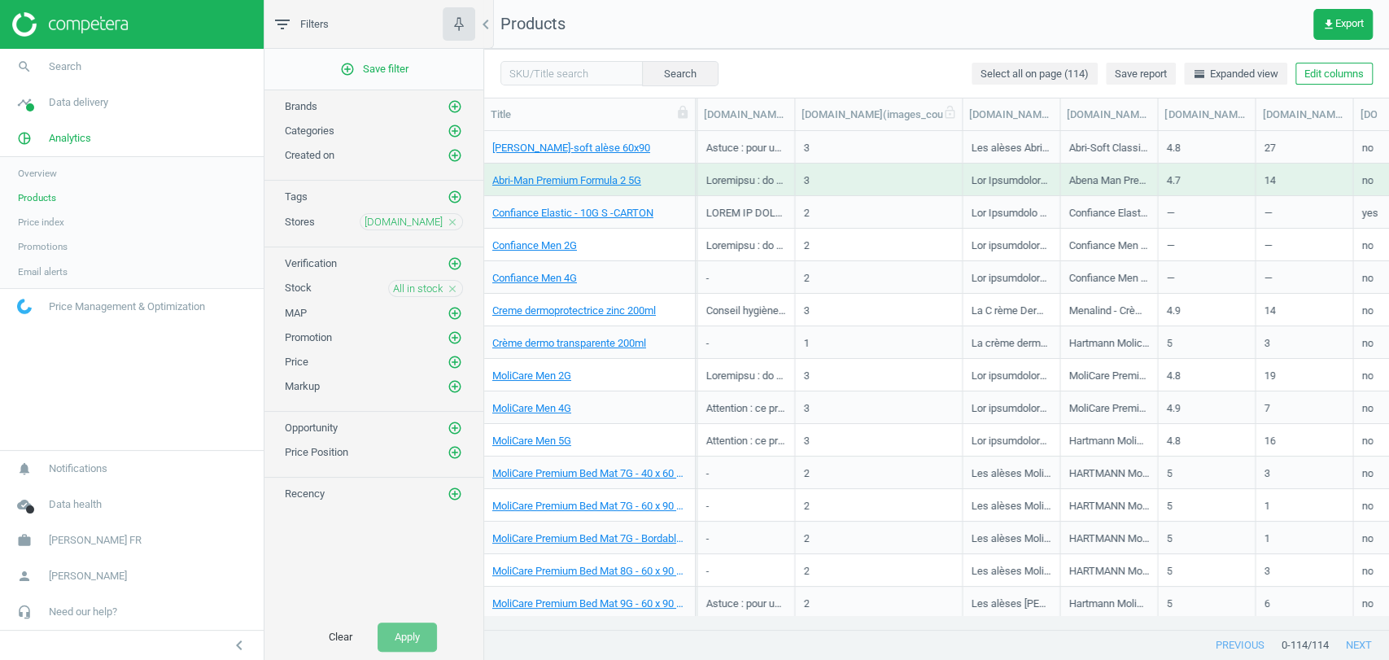
drag, startPoint x: 889, startPoint y: 116, endPoint x: 1000, endPoint y: 125, distance: 111.1
click at [970, 125] on div at bounding box center [962, 114] width 16 height 32
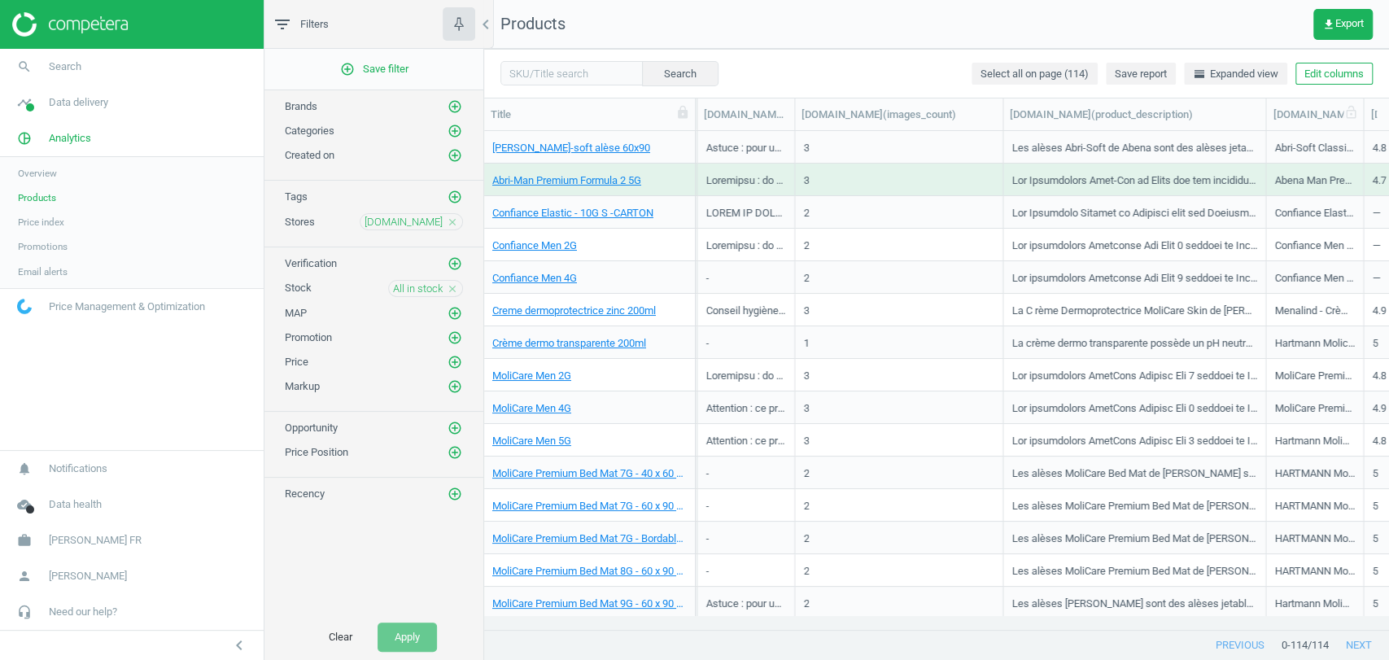
drag, startPoint x: 1099, startPoint y: 113, endPoint x: 1264, endPoint y: 129, distance: 165.9
click at [1264, 129] on div at bounding box center [1265, 114] width 16 height 32
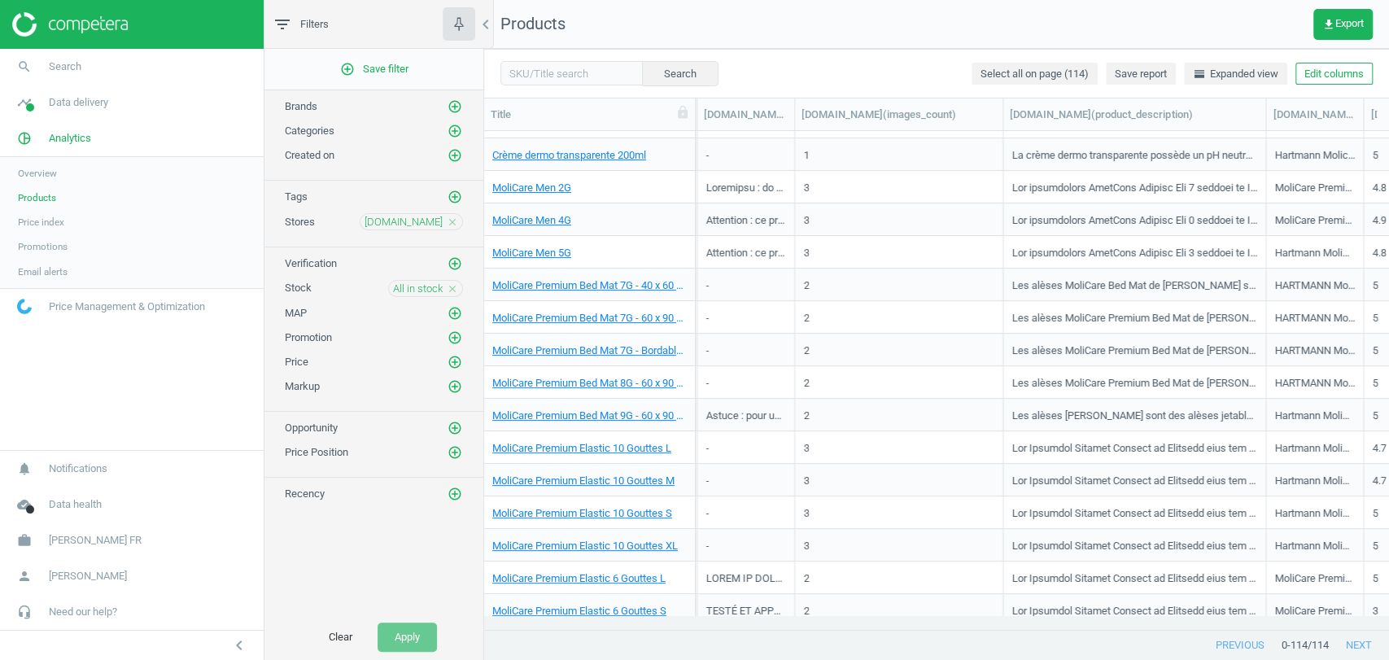
scroll to position [0, 0]
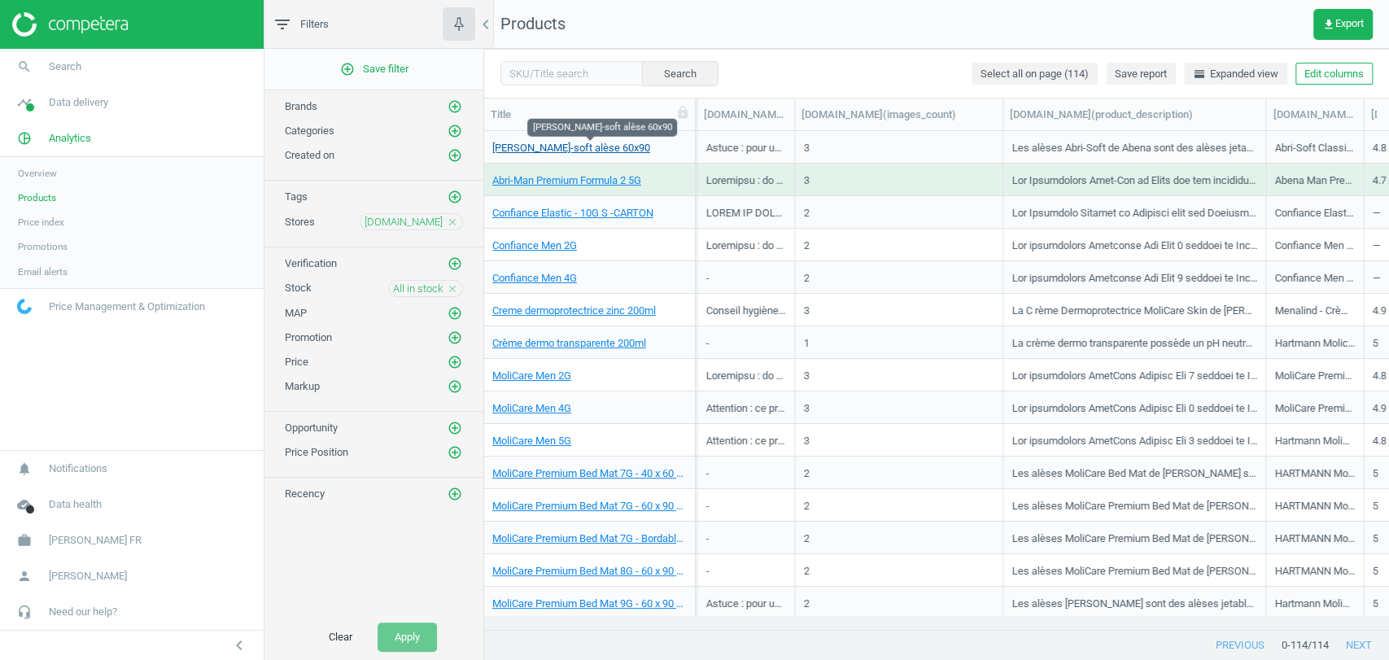
click at [587, 150] on link "[PERSON_NAME]-soft alèse 60x90" at bounding box center [571, 148] width 158 height 15
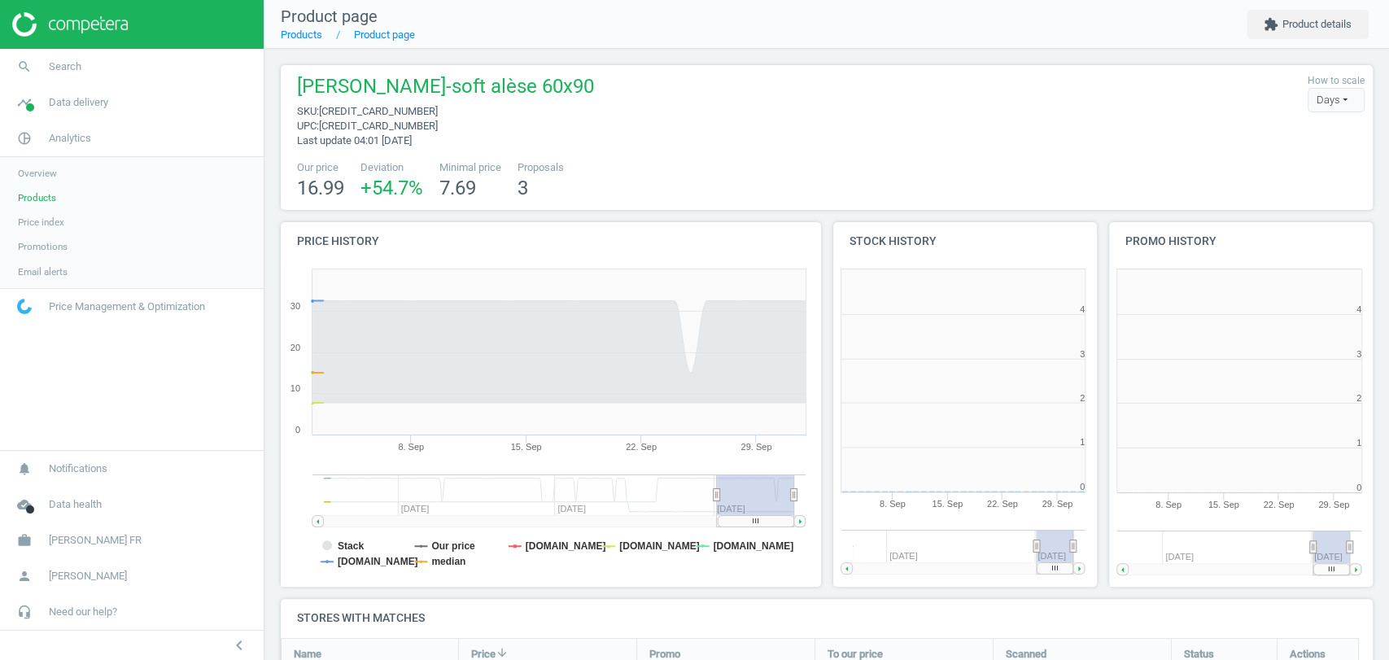
scroll to position [178, 1107]
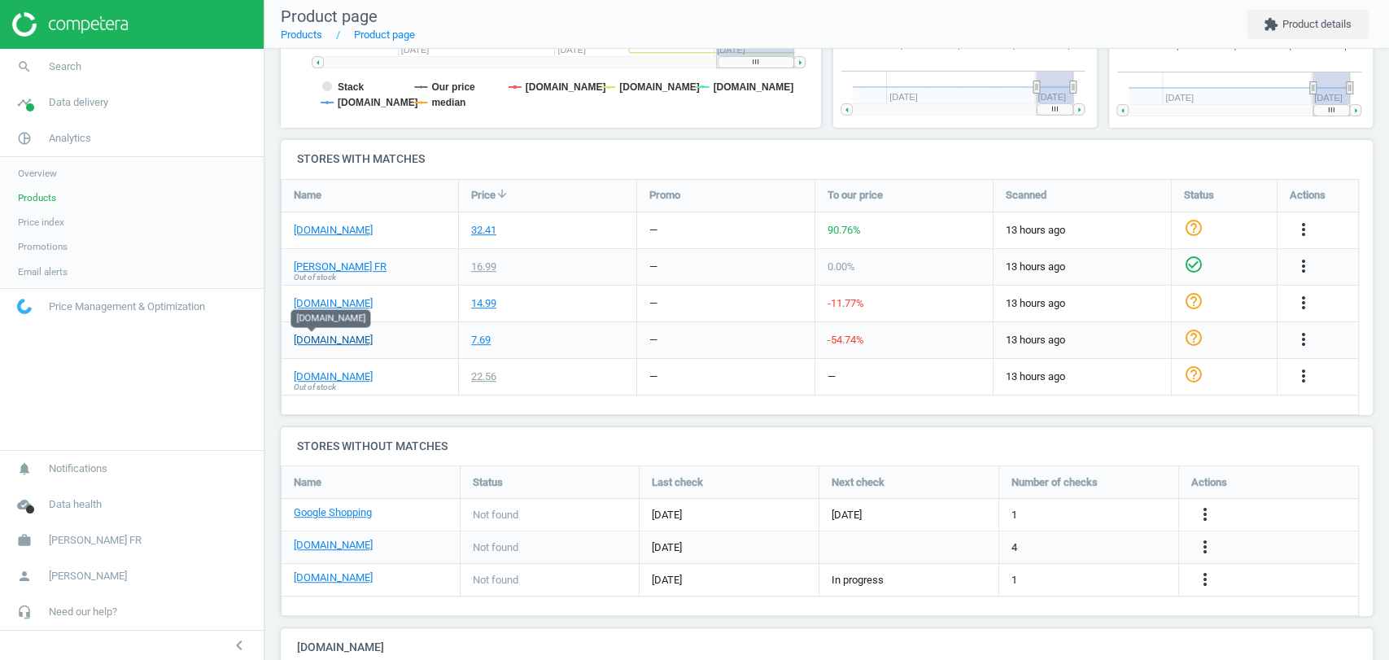
click at [306, 338] on link "[DOMAIN_NAME]" at bounding box center [333, 340] width 79 height 15
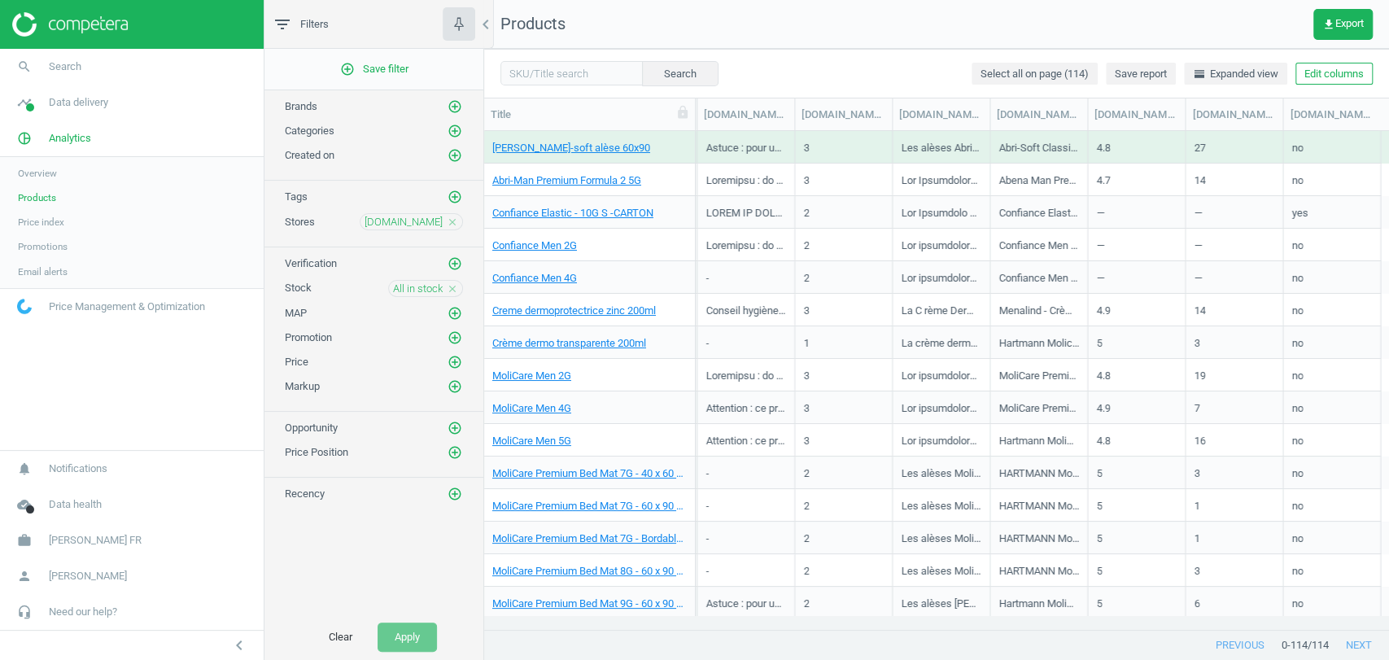
scroll to position [0, 1218]
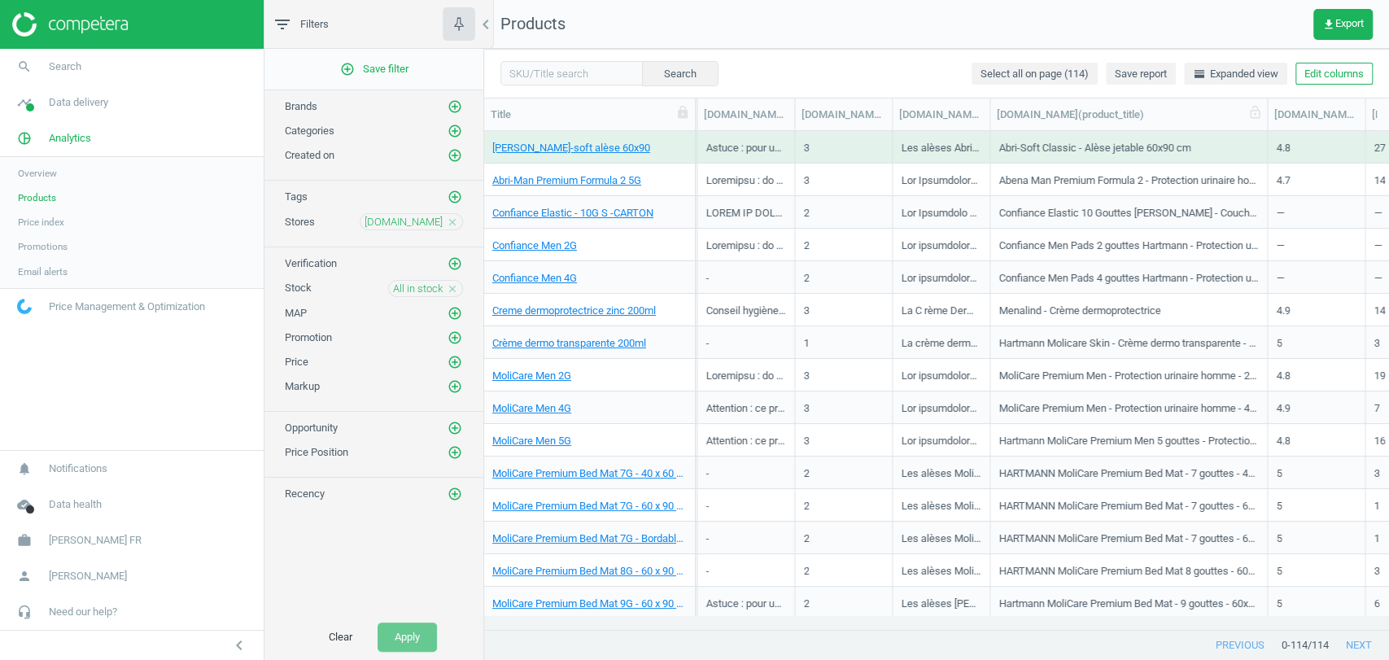
drag, startPoint x: 1089, startPoint y: 111, endPoint x: 1229, endPoint y: 112, distance: 140.0
click at [1229, 112] on div "[DOMAIN_NAME](product_title)" at bounding box center [1128, 114] width 277 height 32
click at [626, 180] on link "Abri-Man Premium Formula 2 5G" at bounding box center [566, 180] width 149 height 15
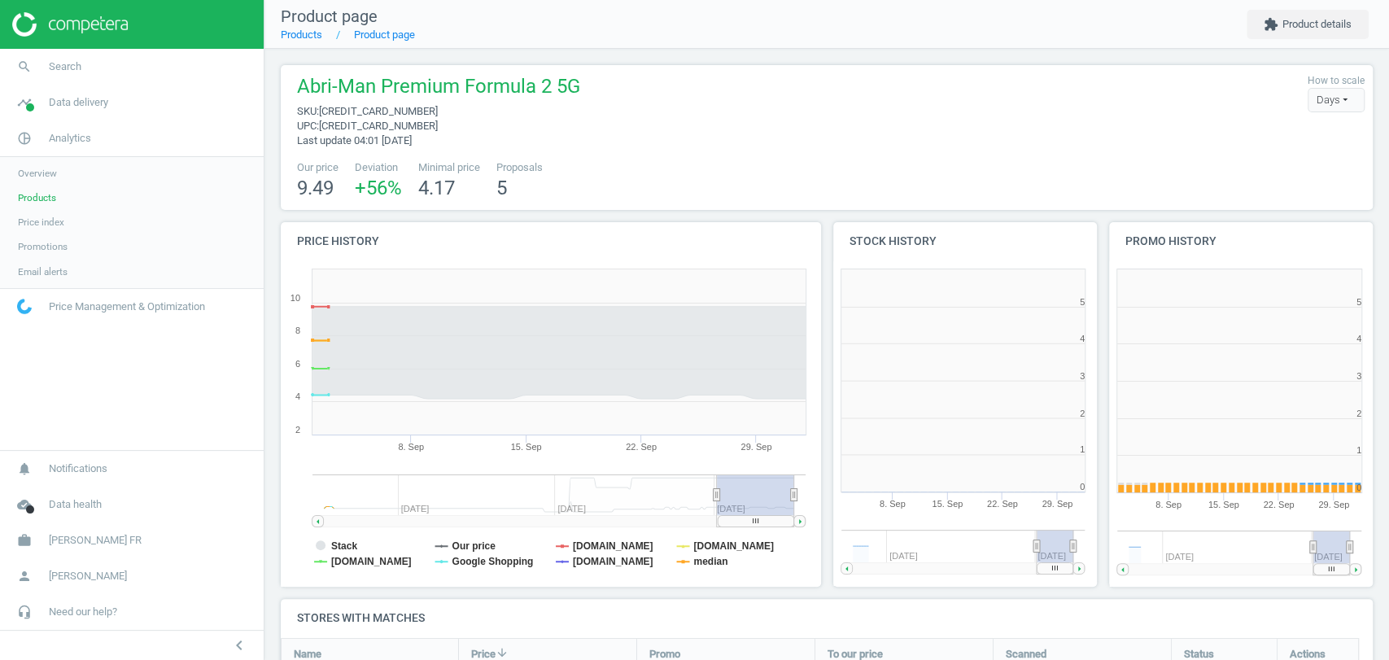
scroll to position [301, 1107]
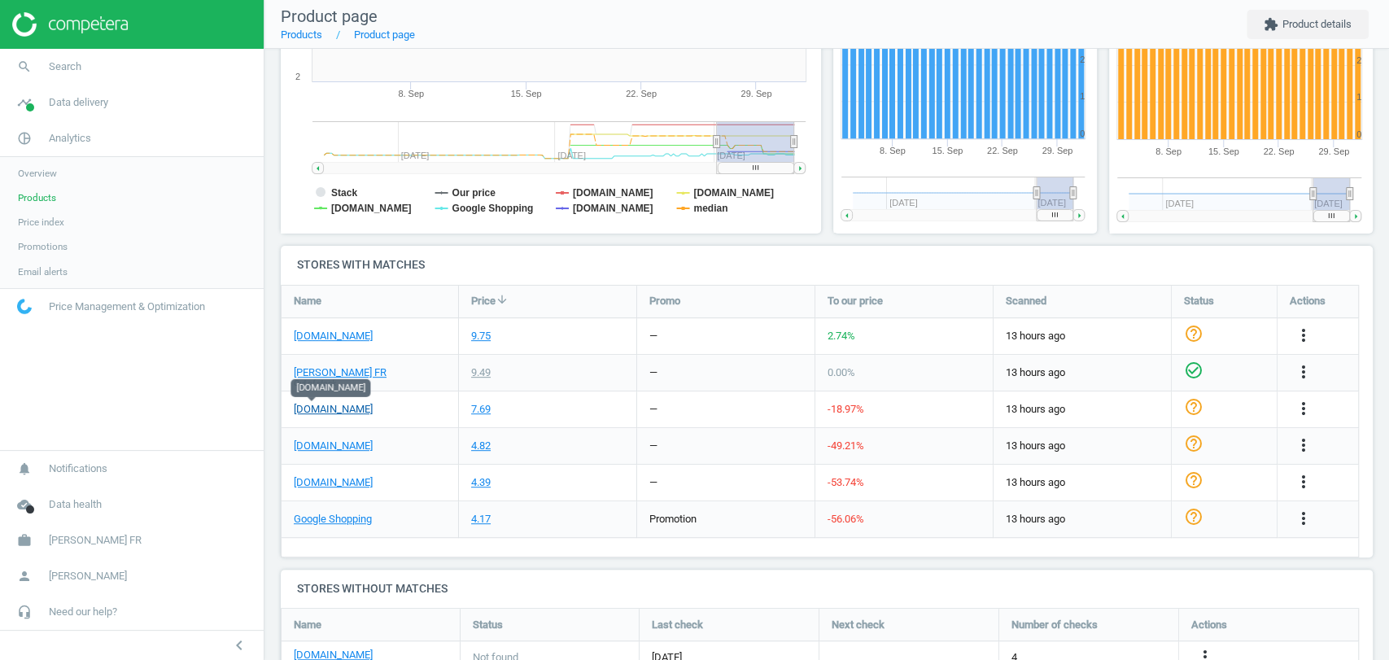
click at [305, 408] on link "[DOMAIN_NAME]" at bounding box center [333, 409] width 79 height 15
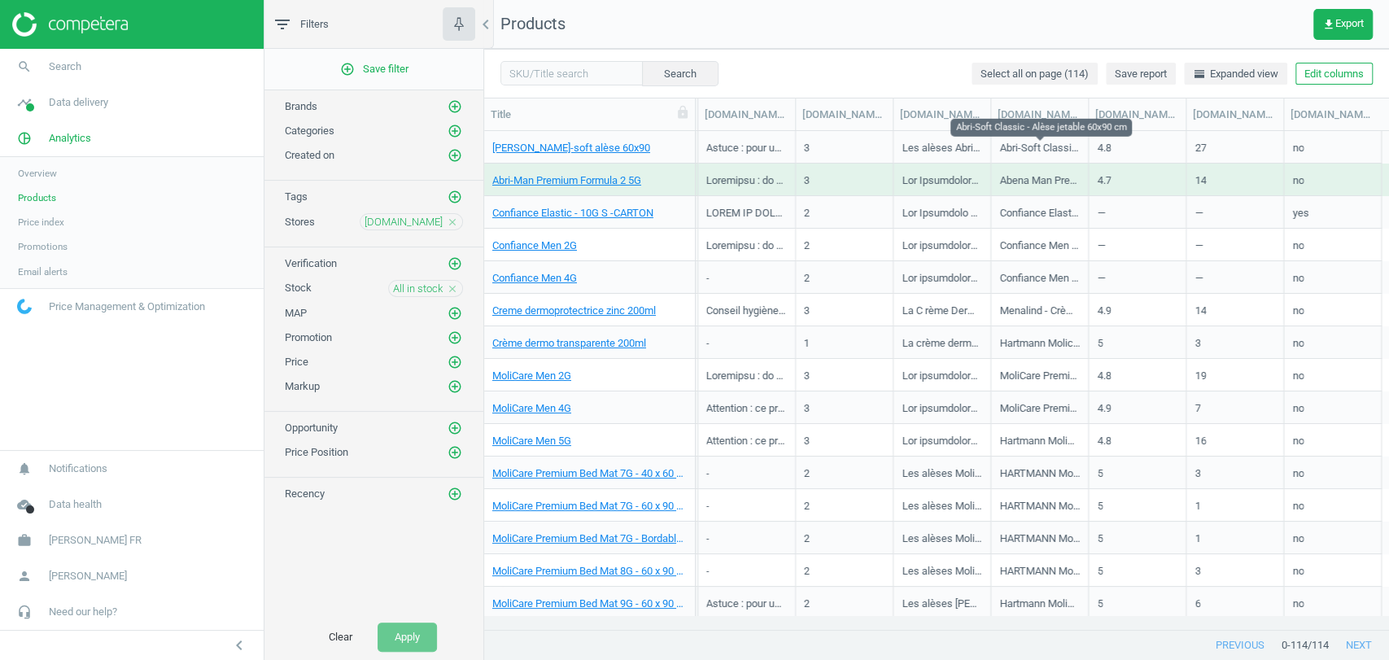
scroll to position [0, 1217]
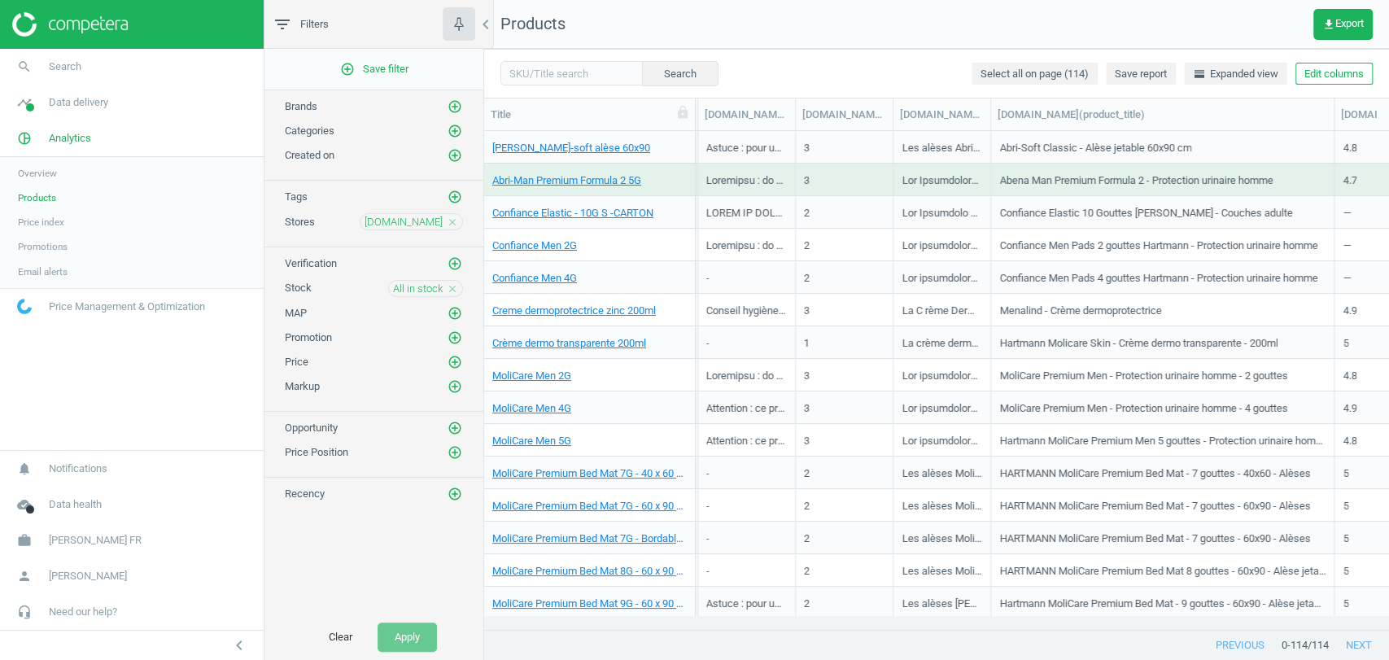
drag, startPoint x: 1089, startPoint y: 119, endPoint x: 1334, endPoint y: 143, distance: 246.1
click at [1334, 143] on div "Title SKU My price Suggested price Competitors Similar products Stock Promo Cat…" at bounding box center [936, 364] width 905 height 532
click at [610, 216] on link "Confiance Elastic - 10G S -CARTON" at bounding box center [572, 213] width 161 height 15
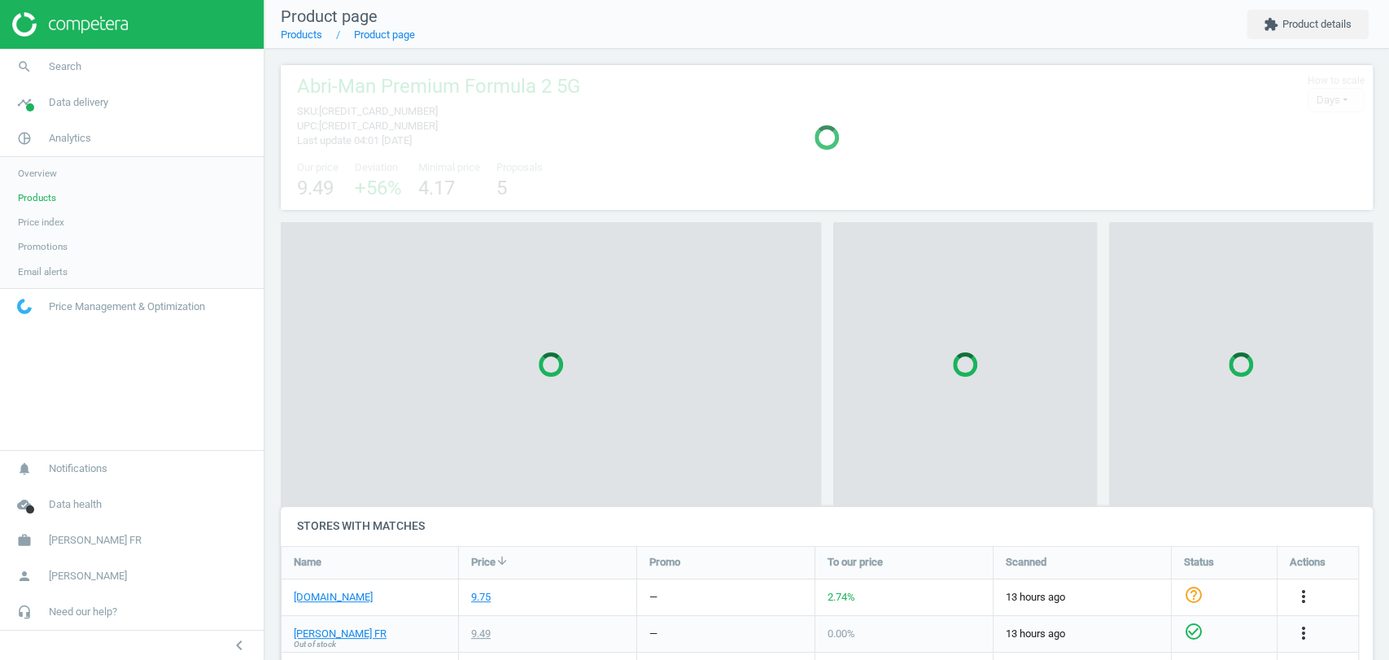
scroll to position [406, 1107]
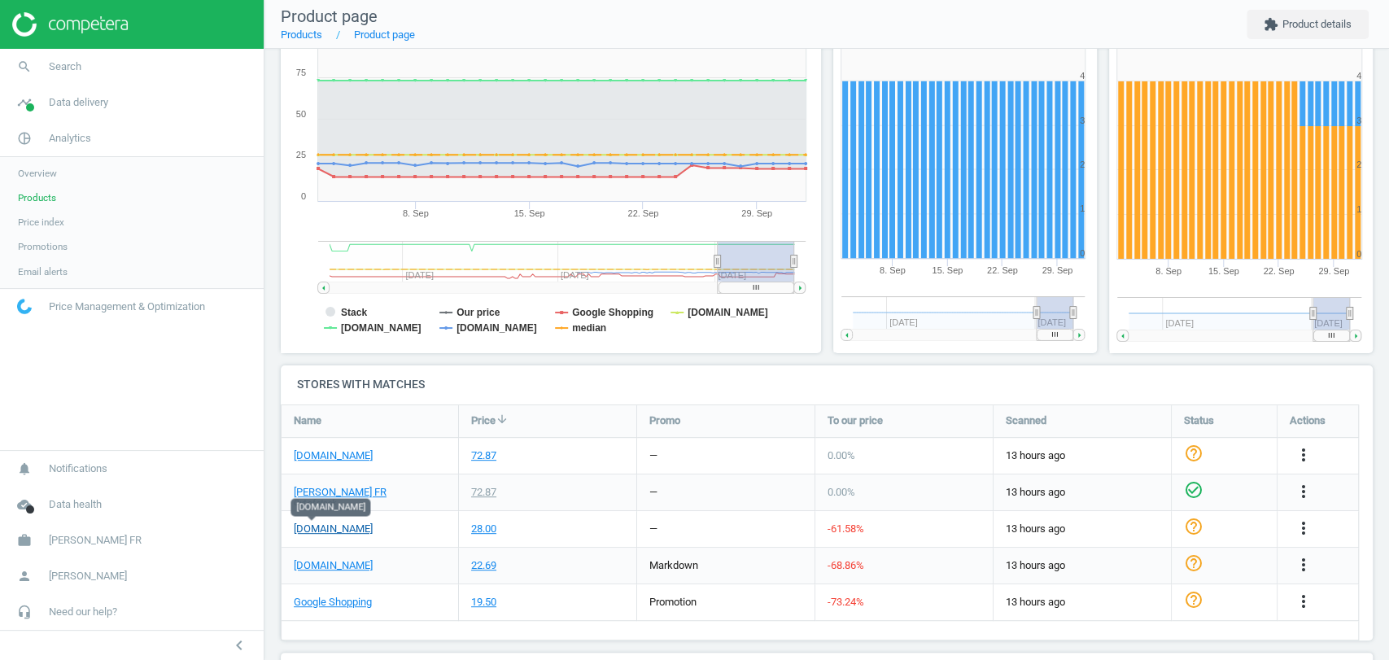
click at [308, 531] on link "[DOMAIN_NAME]" at bounding box center [333, 529] width 79 height 15
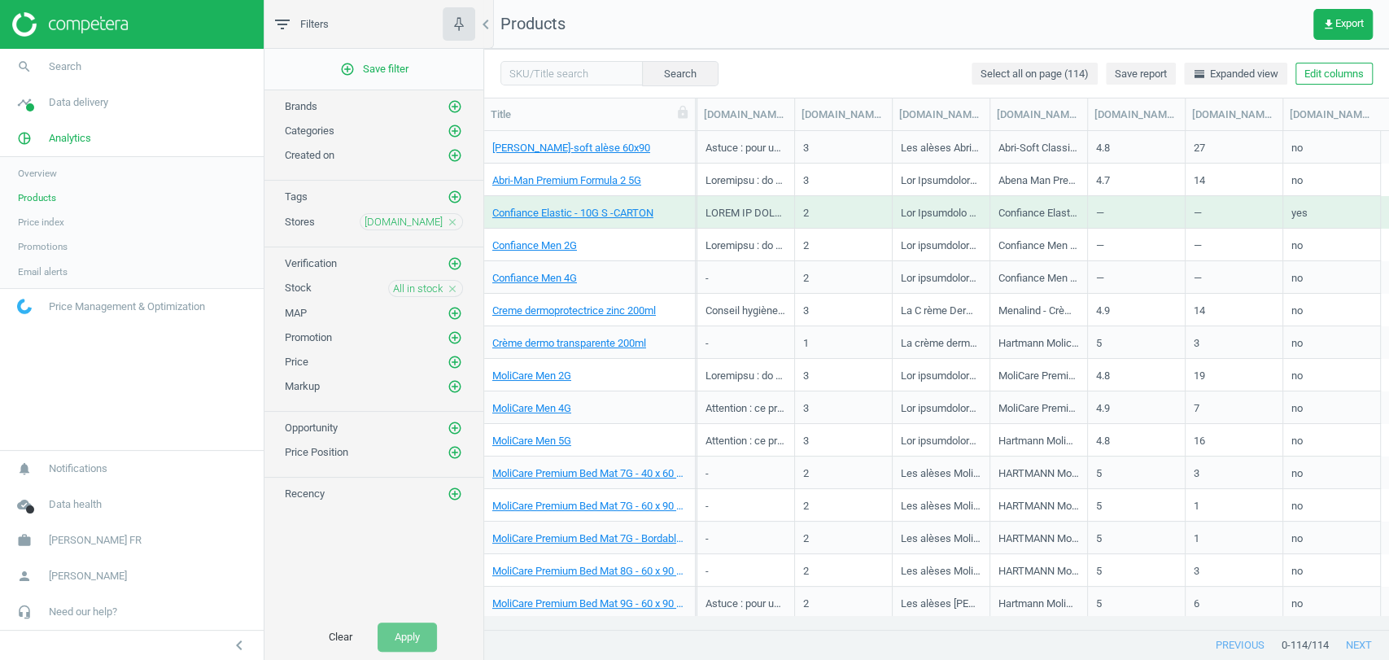
scroll to position [0, 1218]
click at [1345, 71] on button "Edit columns" at bounding box center [1333, 74] width 77 height 23
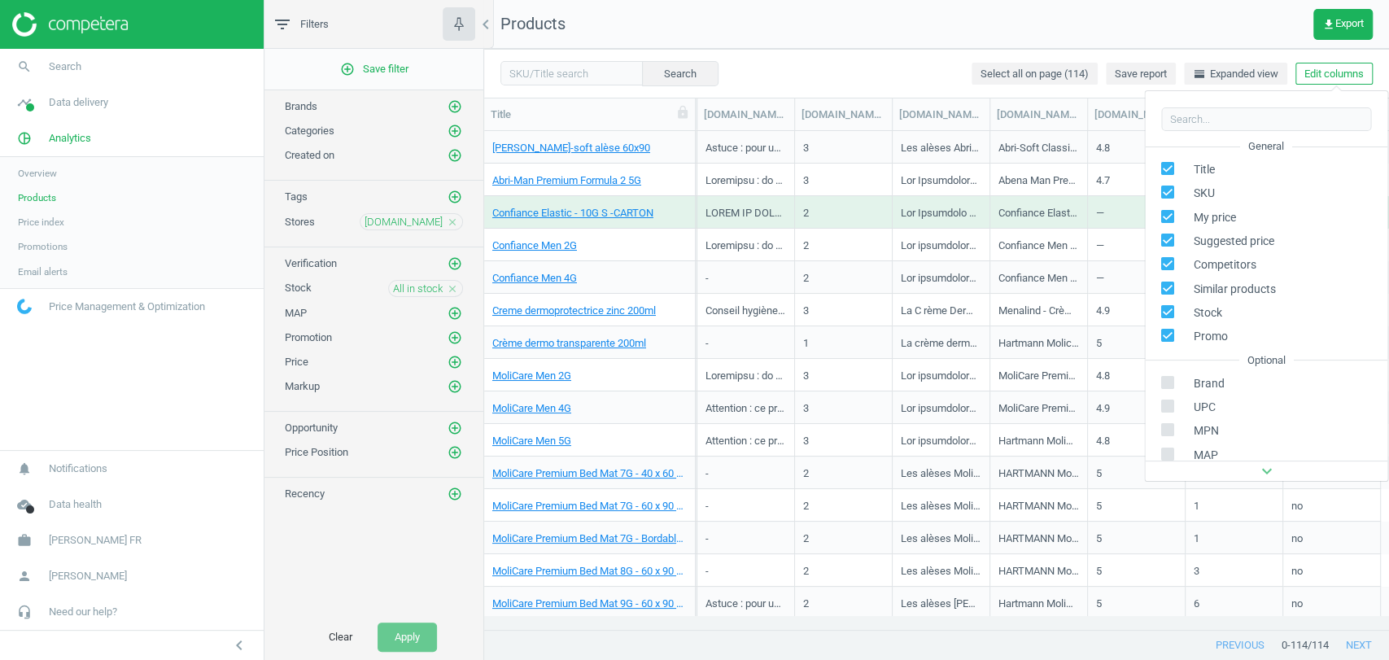
scroll to position [256, 0]
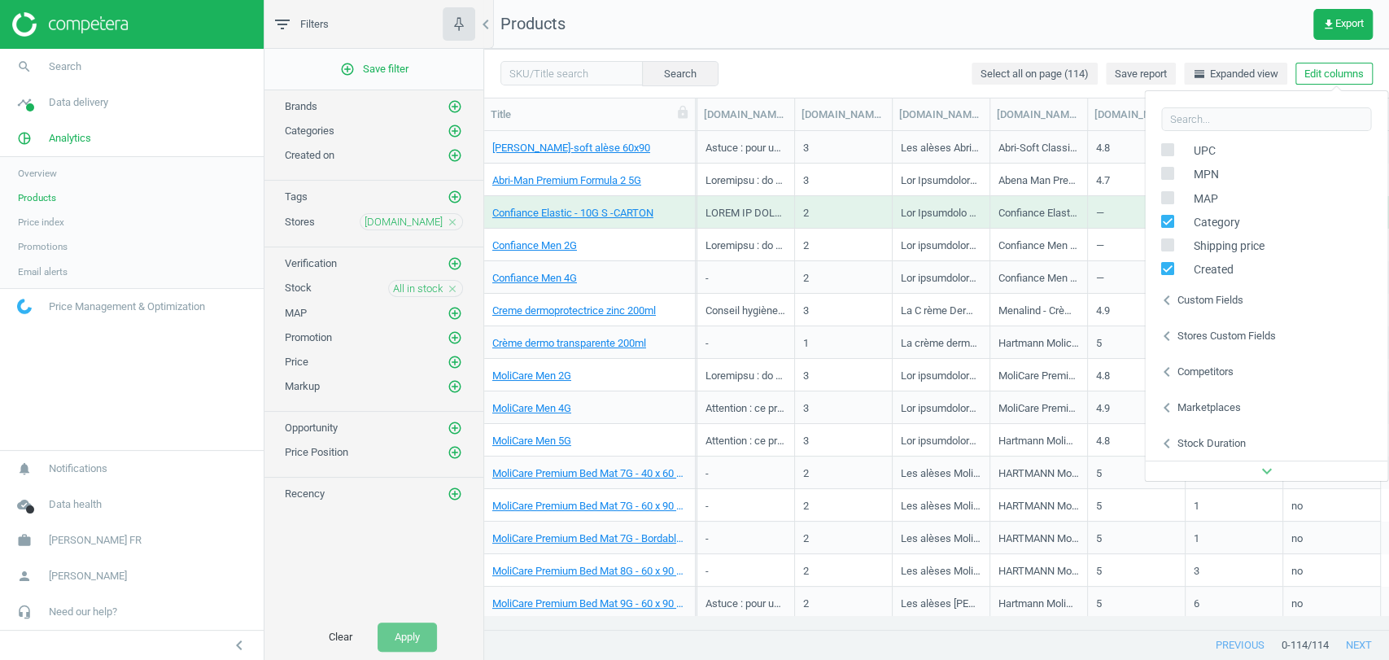
click at [1191, 329] on div "Stores custom fields" at bounding box center [1225, 336] width 98 height 15
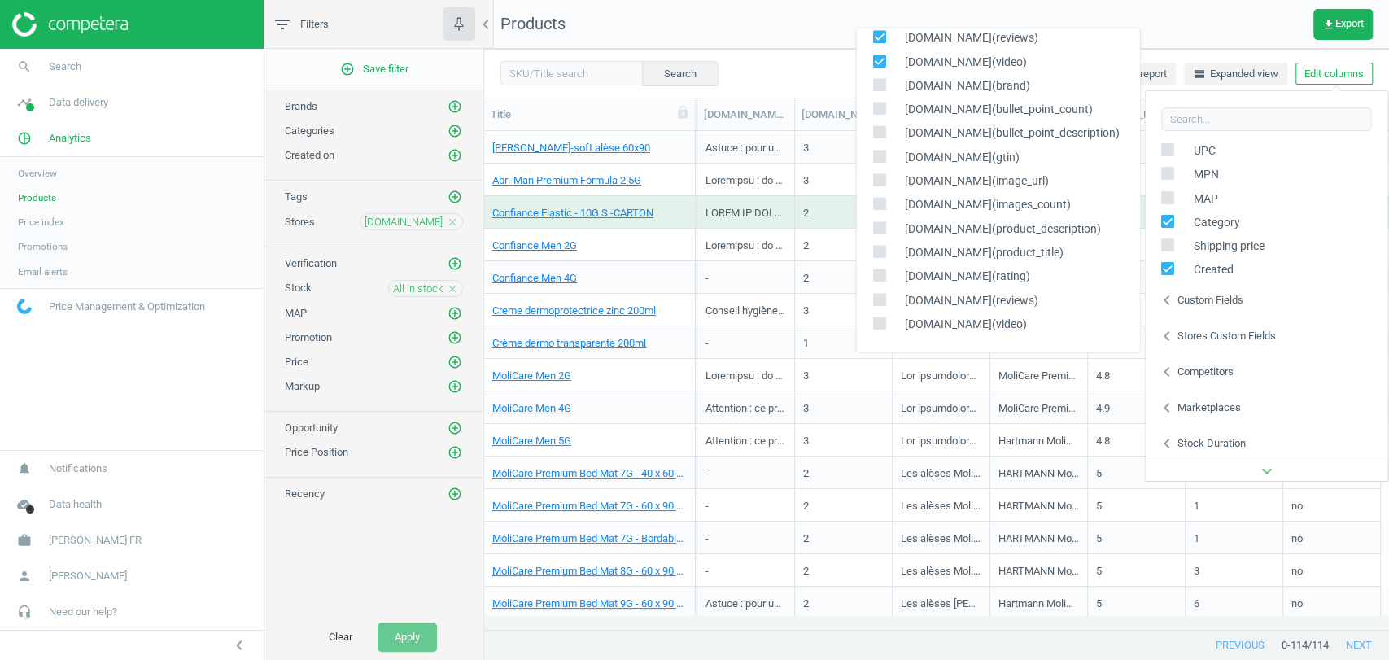
scroll to position [508, 0]
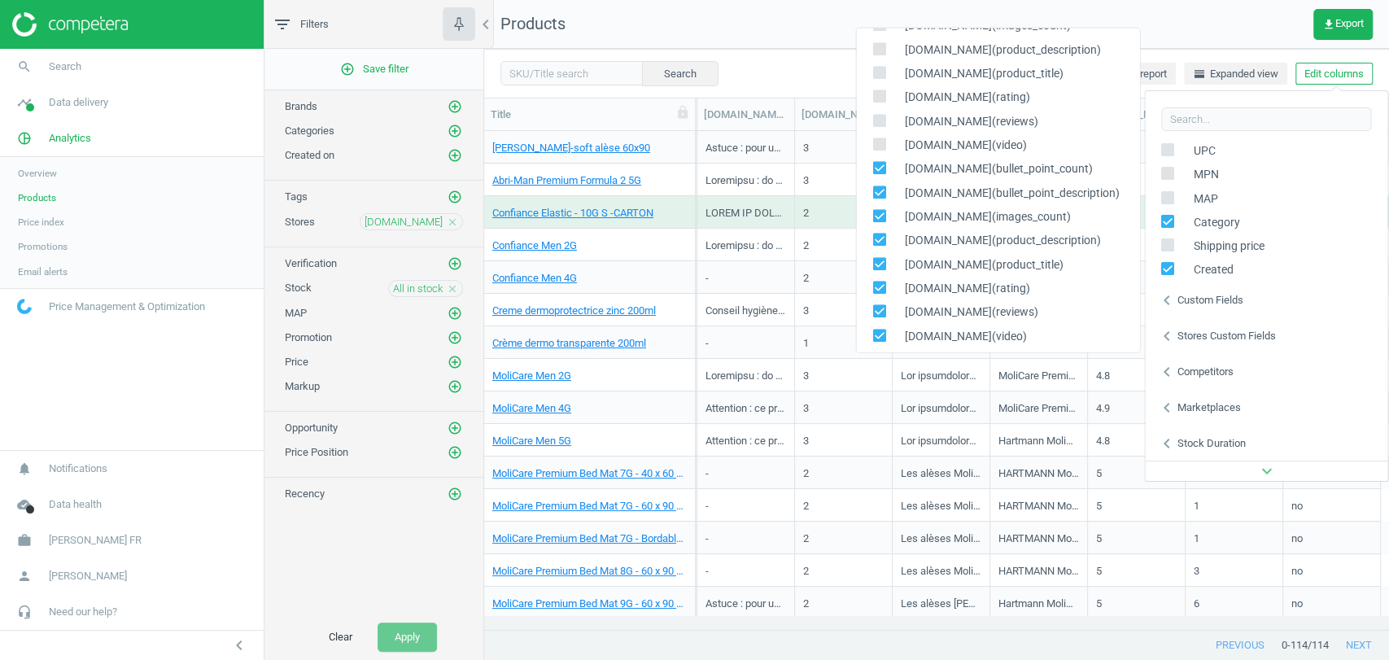
click at [880, 168] on input "checkbox" at bounding box center [878, 167] width 11 height 11
checkbox input "false"
click at [878, 193] on input "checkbox" at bounding box center [878, 191] width 11 height 11
checkbox input "false"
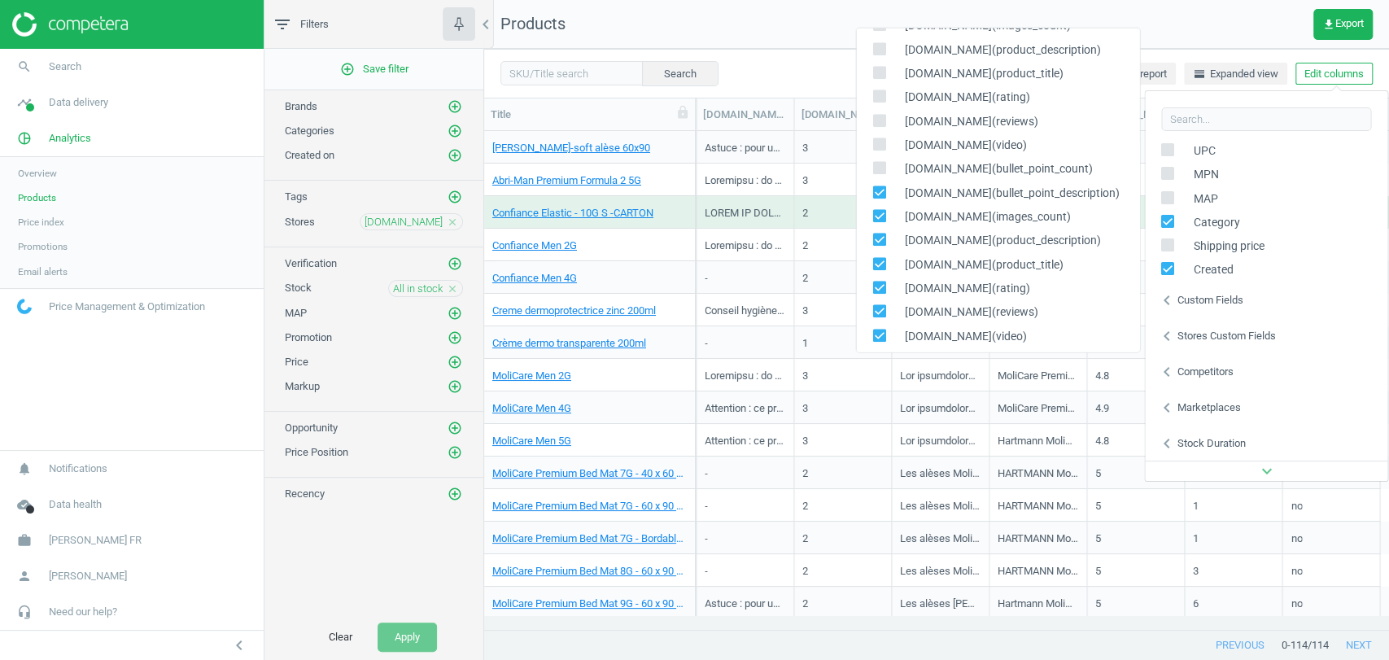
click at [878, 216] on input "checkbox" at bounding box center [878, 215] width 11 height 11
checkbox input "false"
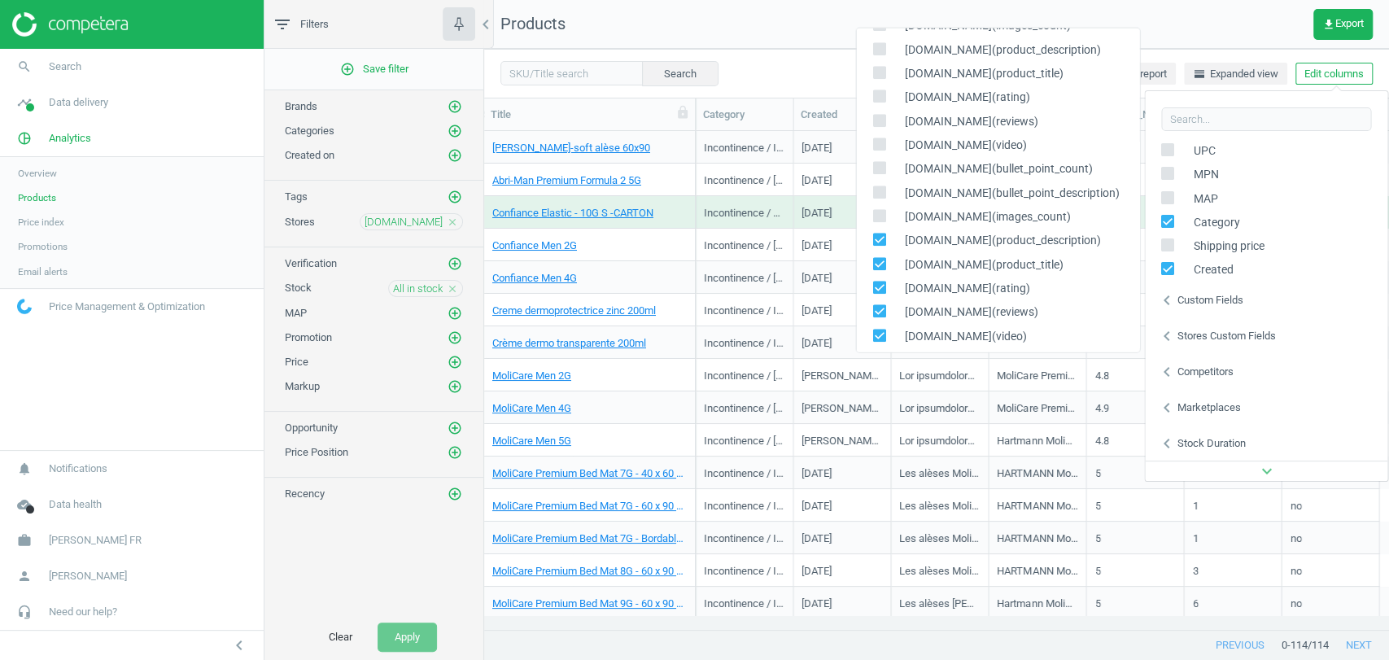
scroll to position [0, 927]
click at [879, 247] on span at bounding box center [878, 242] width 13 height 12
click at [879, 244] on input "checkbox" at bounding box center [878, 239] width 11 height 11
checkbox input "false"
click at [879, 277] on div "[DOMAIN_NAME](rating)" at bounding box center [997, 289] width 283 height 24
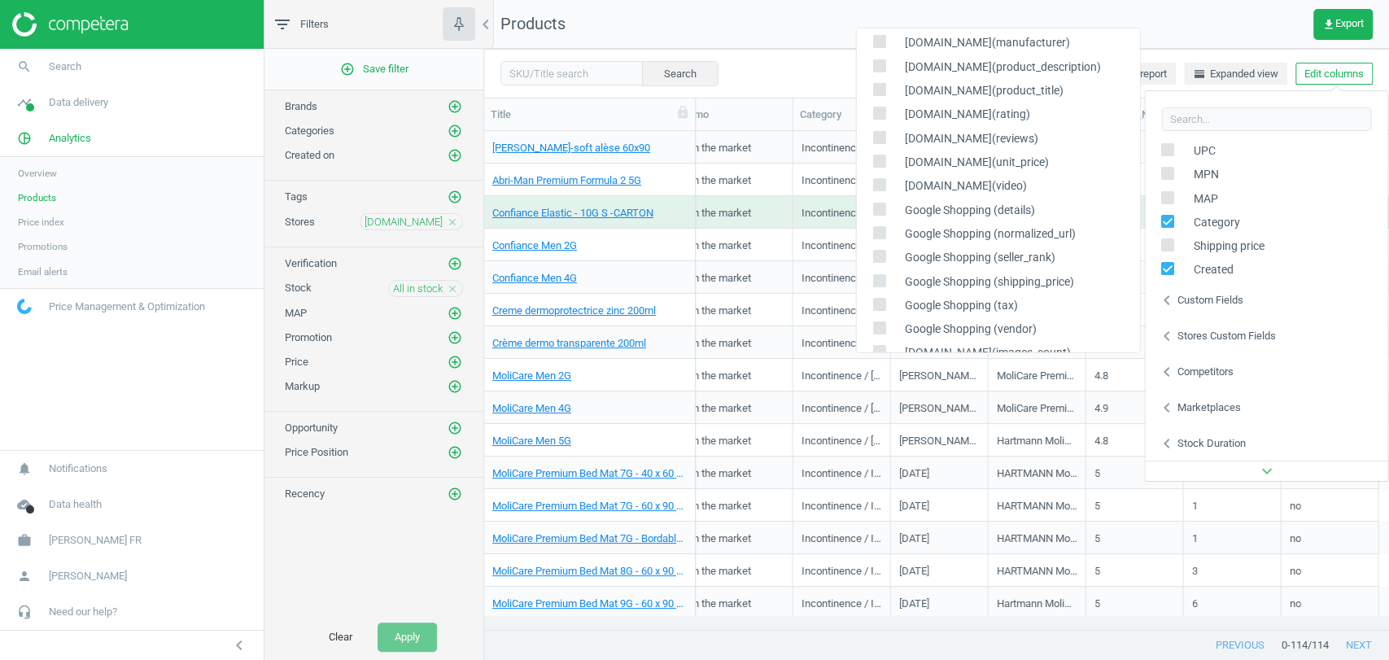
scroll to position [0, 0]
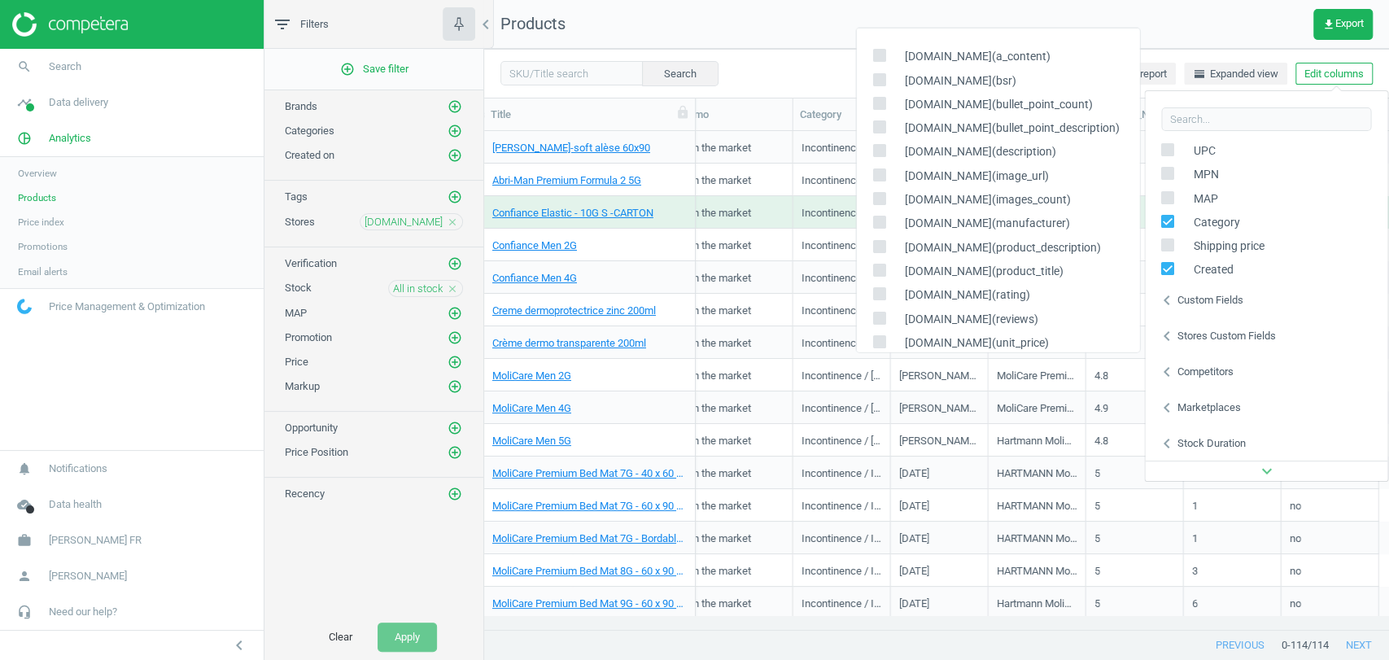
click at [1172, 22] on nav "Products get_app Export" at bounding box center [936, 24] width 905 height 49
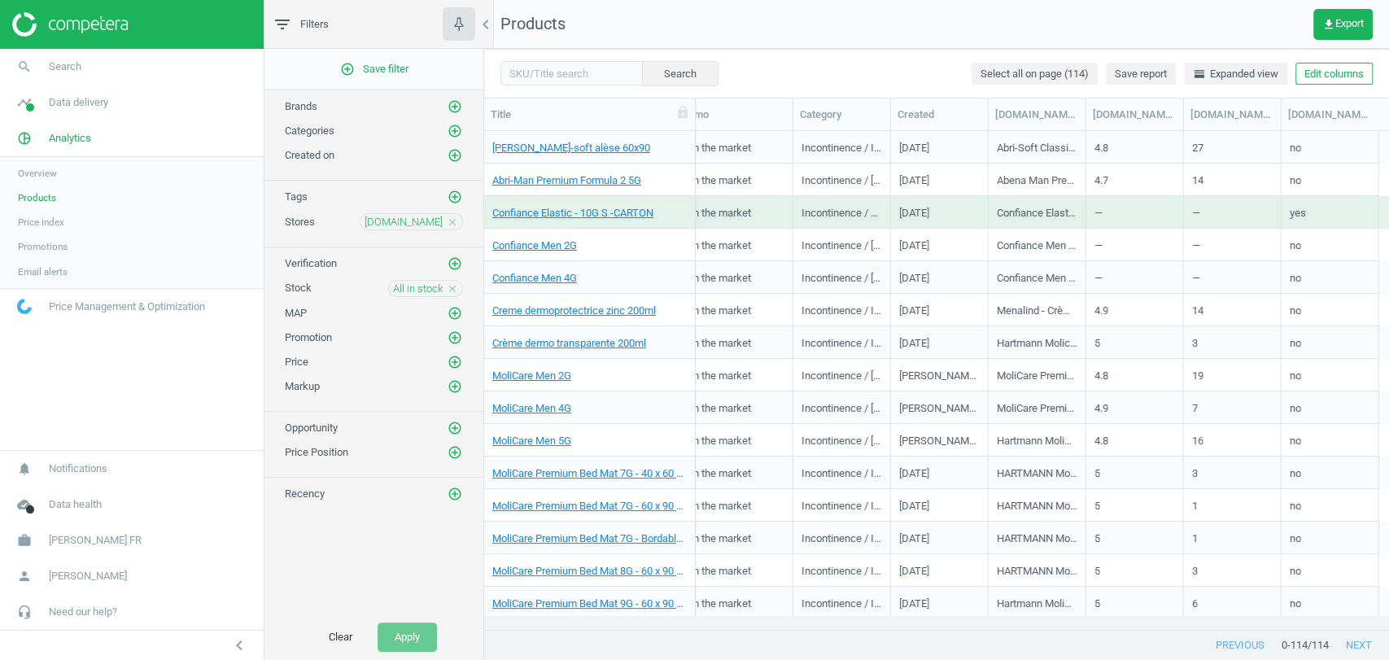
click at [455, 285] on icon "close" at bounding box center [452, 288] width 11 height 11
drag, startPoint x: 452, startPoint y: 229, endPoint x: 452, endPoint y: 220, distance: 9.8
click at [452, 220] on div "senea.fr close" at bounding box center [411, 221] width 103 height 17
click at [452, 220] on icon "close" at bounding box center [452, 221] width 11 height 11
click at [452, 220] on icon "add_circle_outline" at bounding box center [454, 221] width 15 height 15
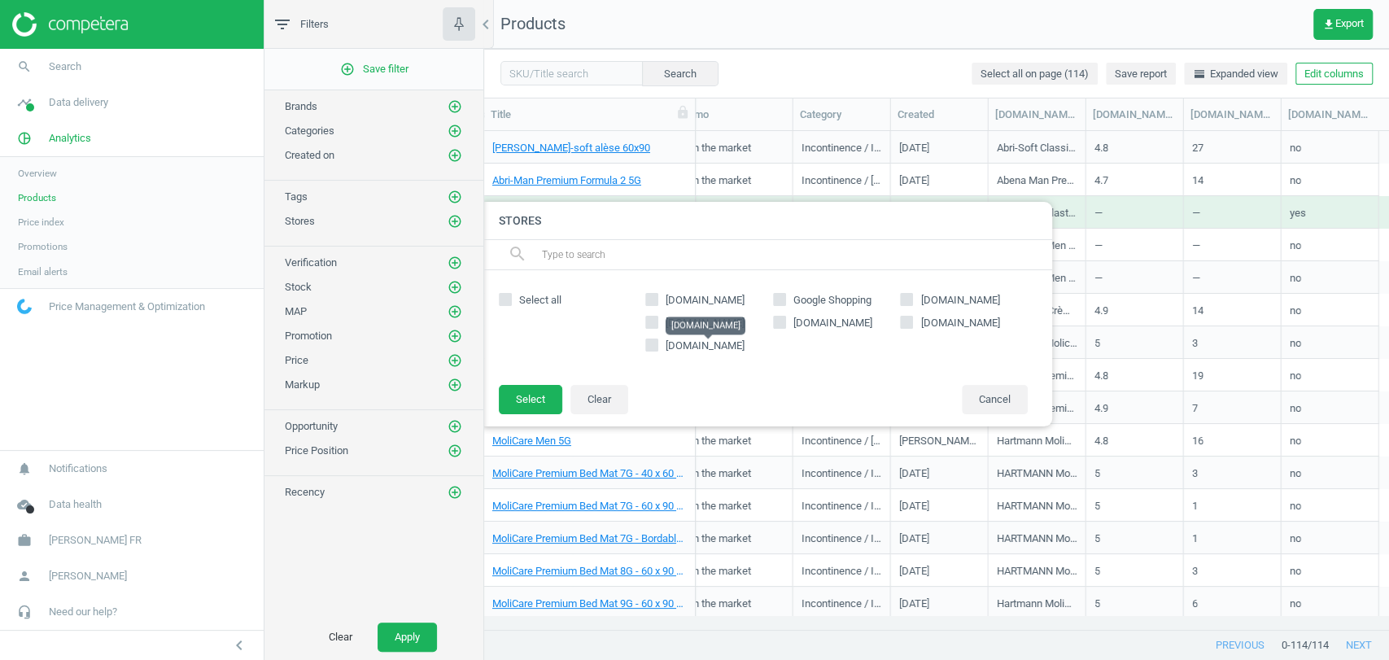
click at [726, 339] on span "[DOMAIN_NAME]" at bounding box center [705, 345] width 79 height 12
click at [657, 340] on input "[DOMAIN_NAME]" at bounding box center [652, 345] width 11 height 11
checkbox input "true"
click at [548, 399] on button "Select" at bounding box center [530, 399] width 63 height 29
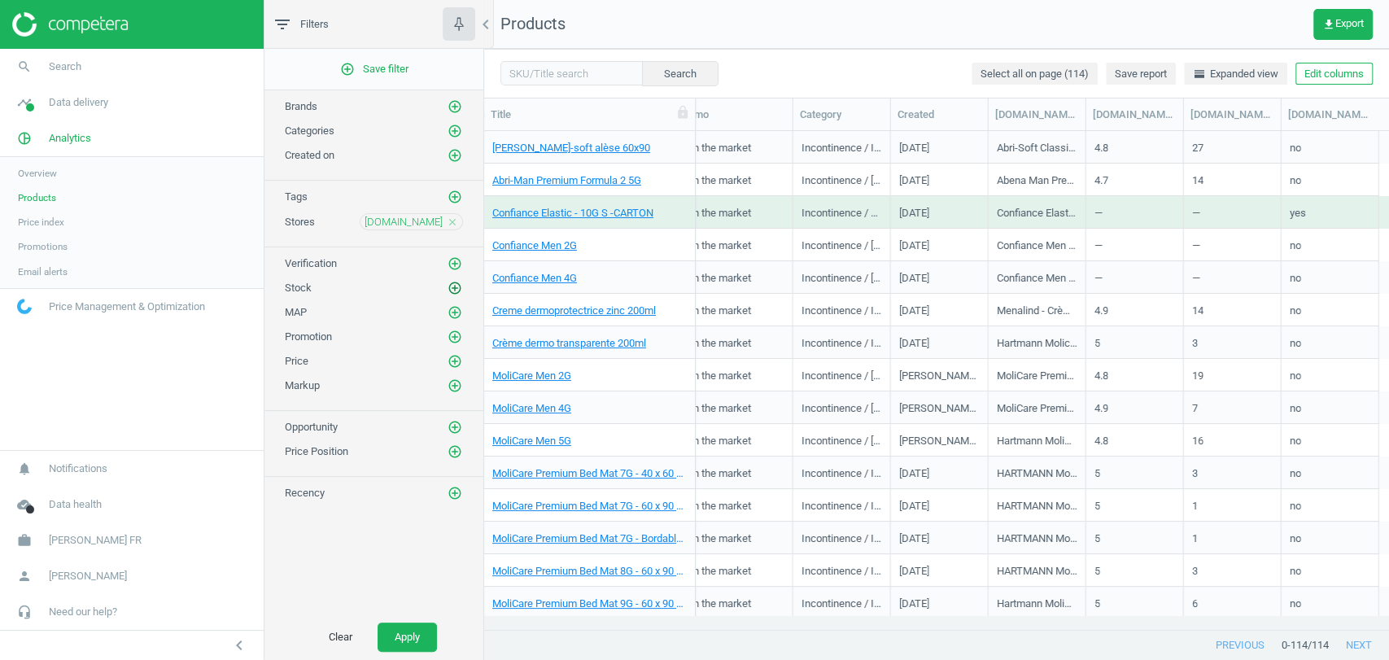
click at [454, 282] on icon "add_circle_outline" at bounding box center [454, 288] width 15 height 15
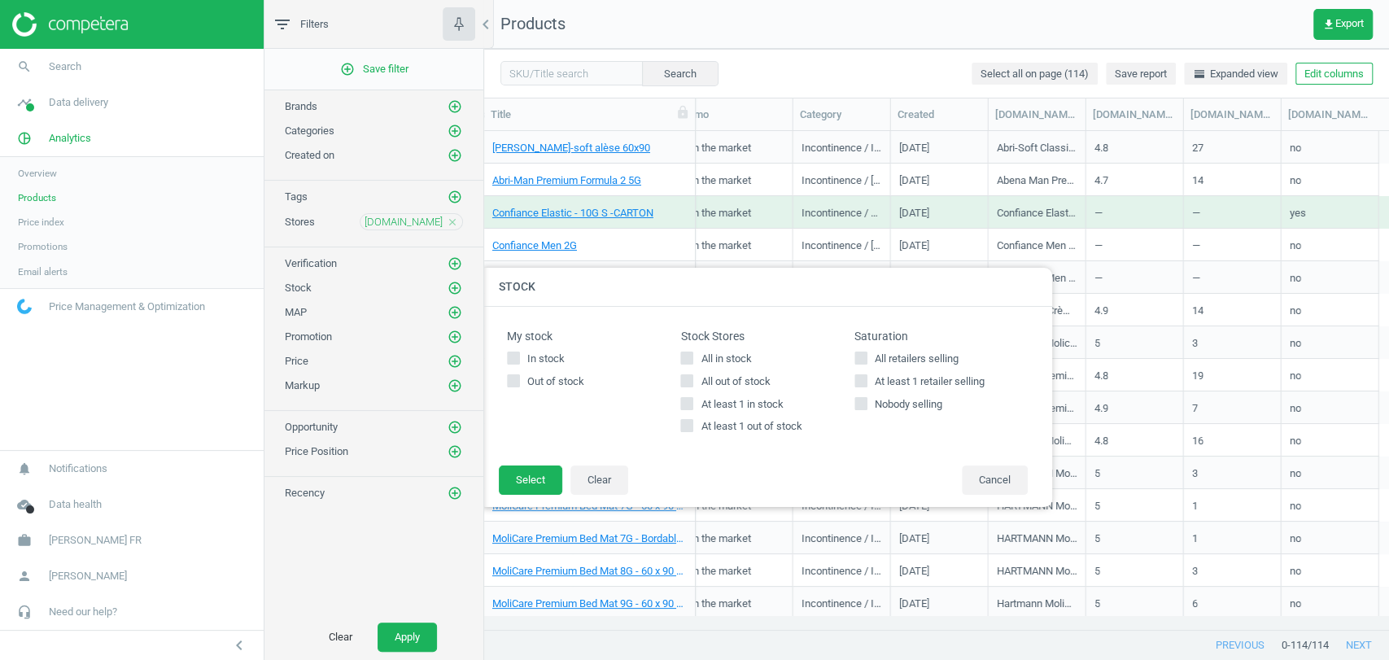
click at [709, 360] on span "All in stock" at bounding box center [725, 358] width 57 height 15
click at [692, 360] on input "All in stock" at bounding box center [687, 357] width 11 height 11
checkbox input "true"
drag, startPoint x: 729, startPoint y: 360, endPoint x: 718, endPoint y: 382, distance: 25.1
click at [718, 382] on div "All in stock All out of stock At least 1 in stock At least 1 out of stock" at bounding box center [766, 392] width 173 height 83
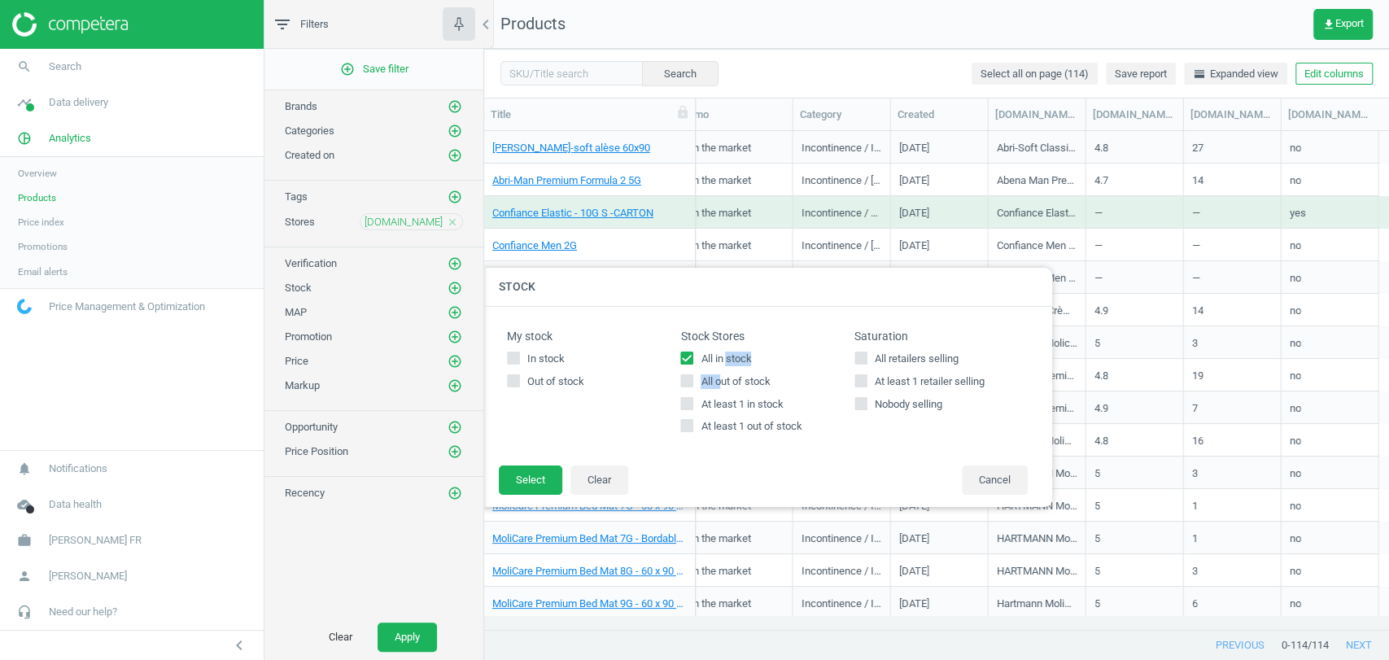
click at [718, 382] on span "All out of stock" at bounding box center [735, 381] width 76 height 15
click at [692, 382] on input "All out of stock" at bounding box center [687, 380] width 11 height 11
checkbox input "true"
click at [686, 357] on input "All in stock" at bounding box center [687, 357] width 11 height 11
checkbox input "false"
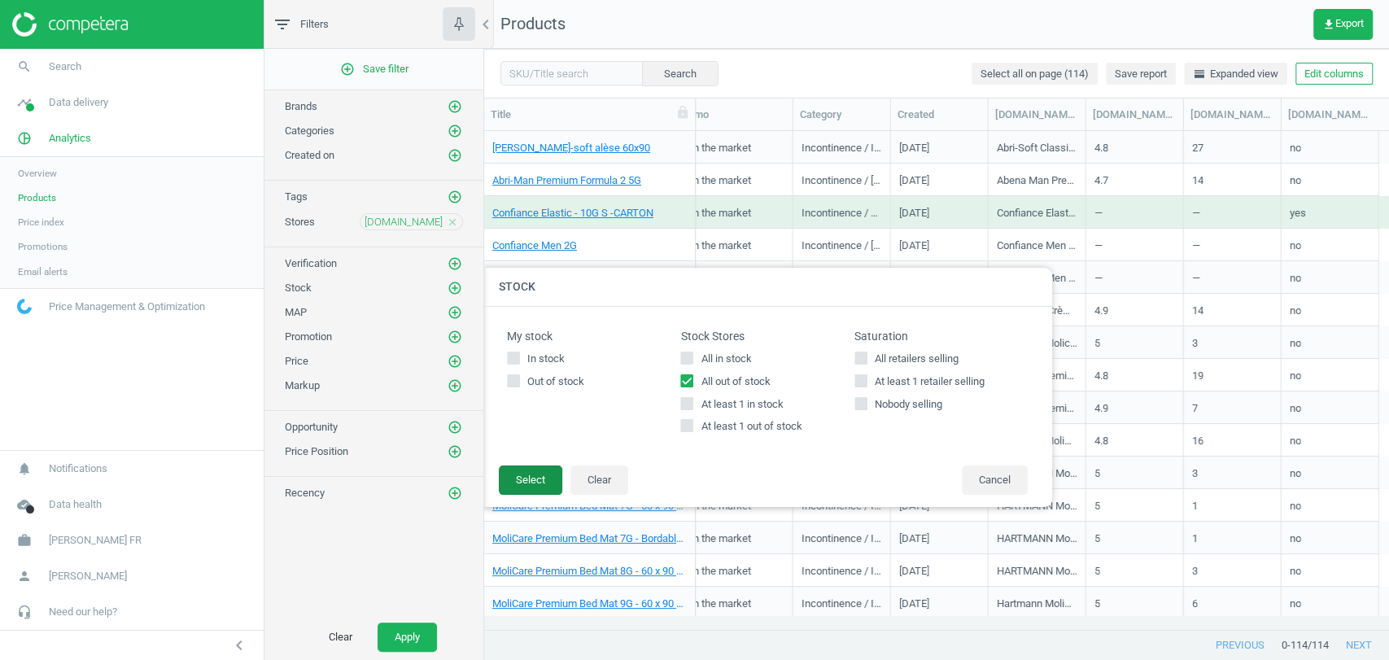
click at [546, 473] on button "Select" at bounding box center [530, 479] width 63 height 29
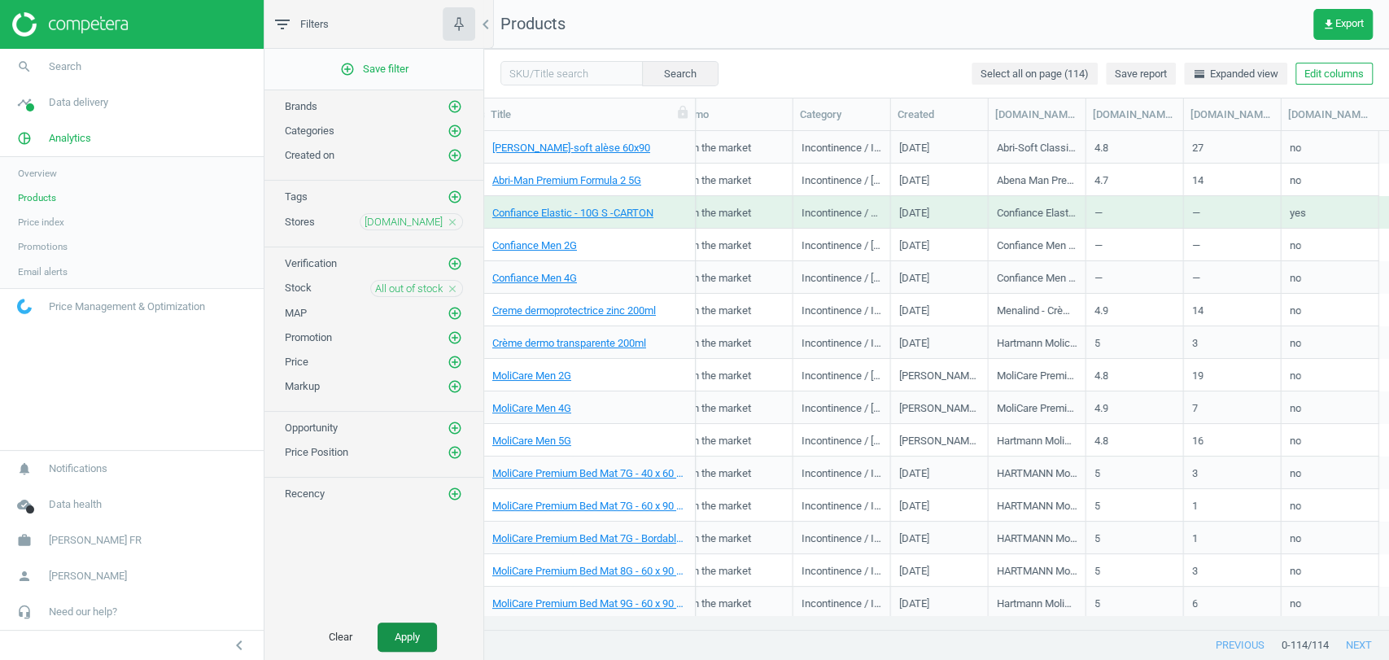
click at [401, 631] on button "Apply" at bounding box center [407, 636] width 59 height 29
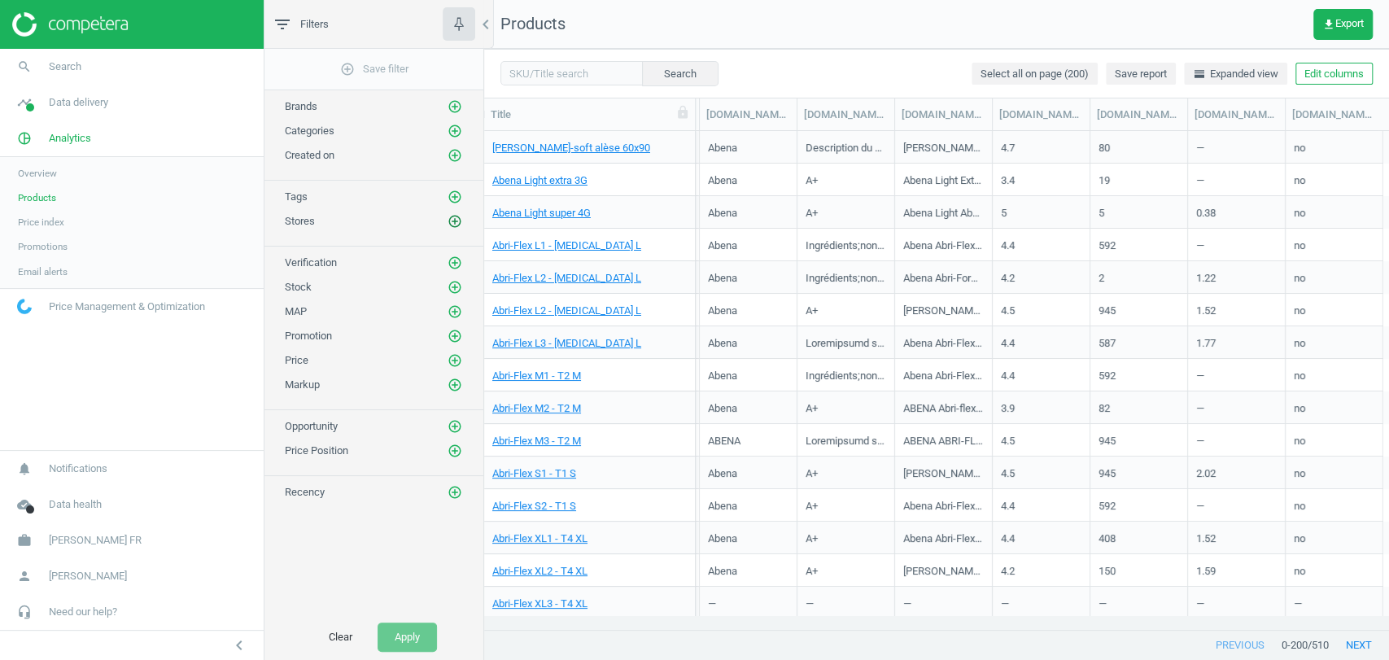
scroll to position [0, 1802]
click at [450, 224] on icon "add_circle_outline" at bounding box center [454, 221] width 15 height 15
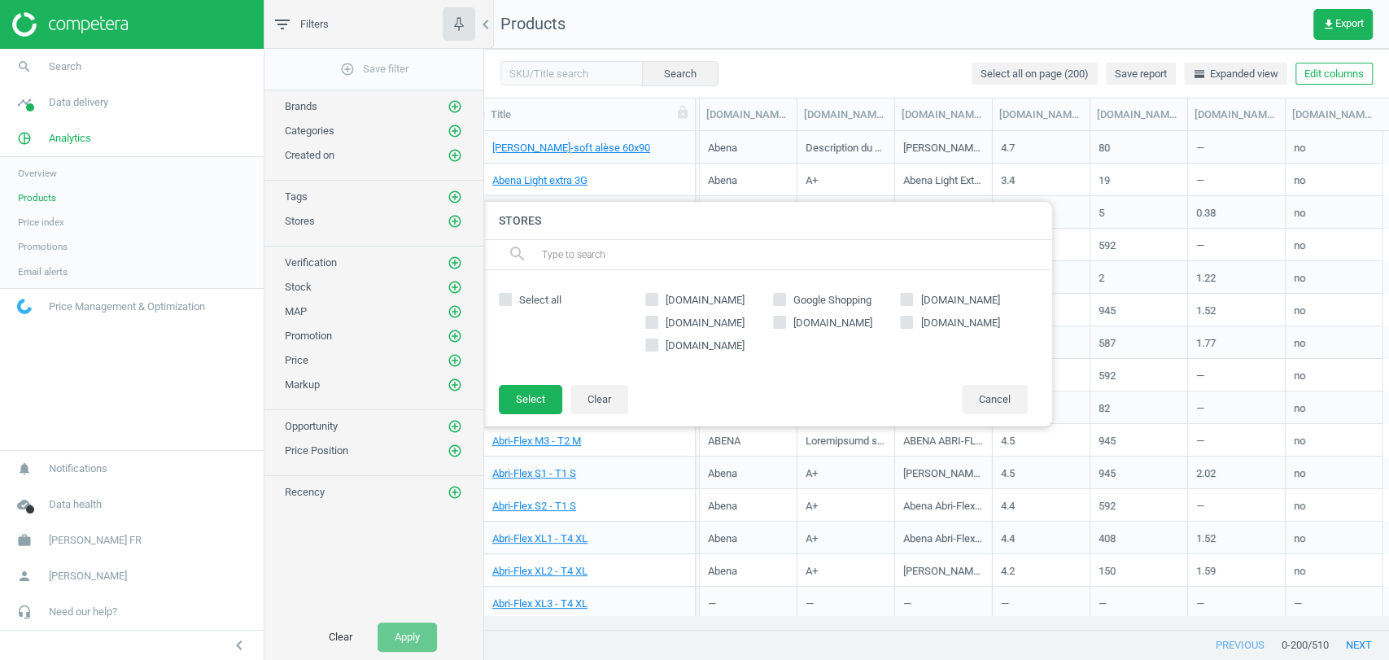
click at [669, 319] on span "[DOMAIN_NAME]" at bounding box center [704, 323] width 85 height 15
click at [657, 319] on input "[DOMAIN_NAME]" at bounding box center [652, 322] width 11 height 11
checkbox input "true"
click at [535, 399] on button "Select" at bounding box center [530, 399] width 63 height 29
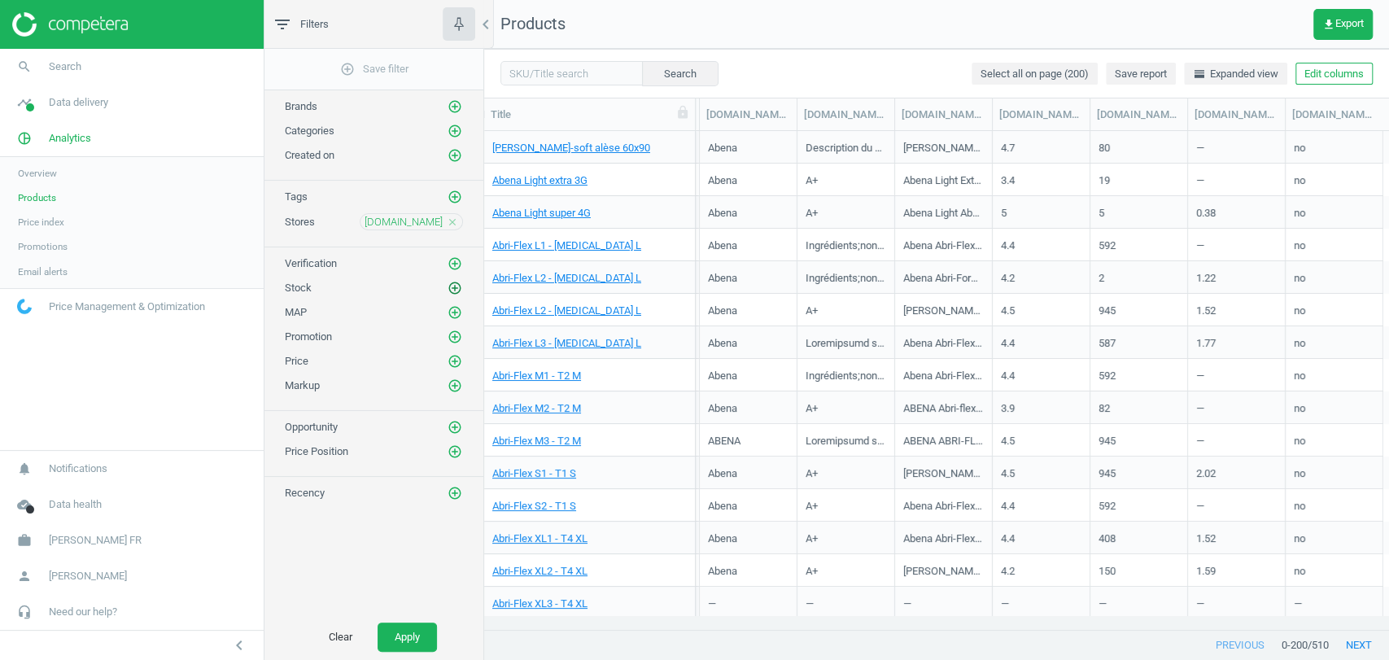
click at [456, 290] on icon "add_circle_outline" at bounding box center [454, 288] width 15 height 15
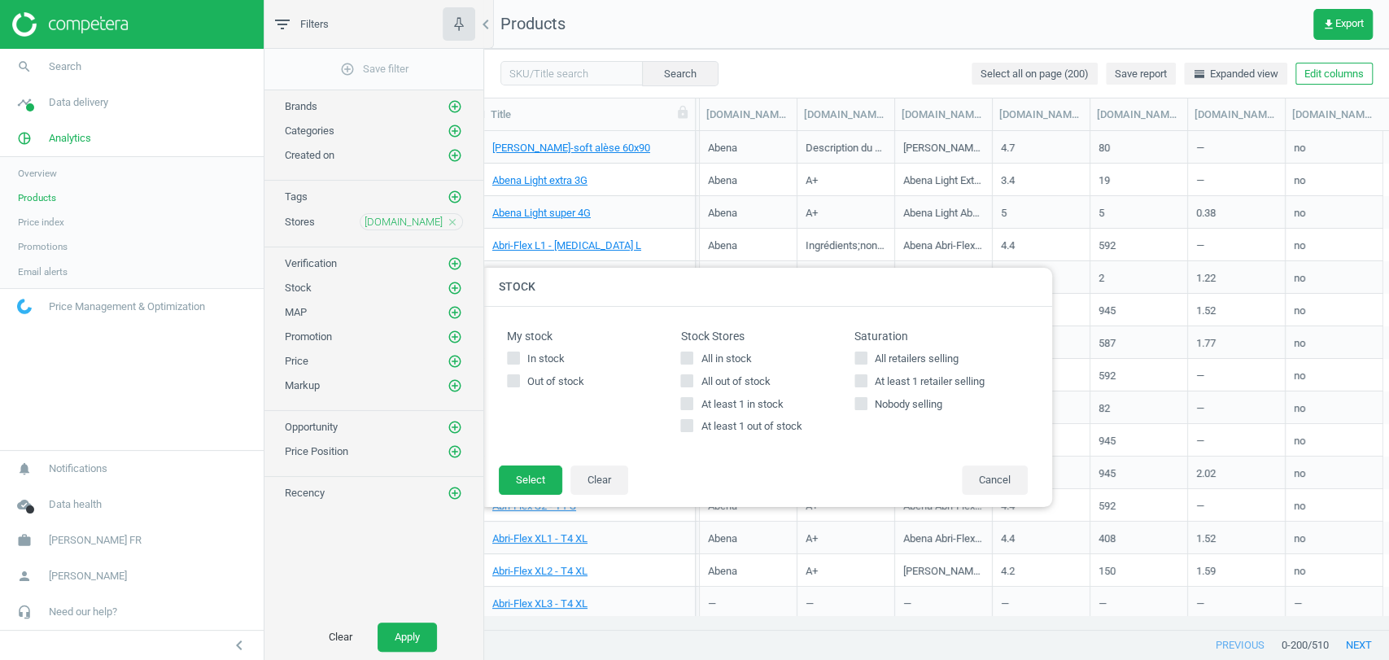
click at [676, 353] on label "In stock" at bounding box center [593, 358] width 173 height 15
click at [519, 353] on input "In stock" at bounding box center [514, 357] width 11 height 11
checkbox input "true"
click at [683, 354] on input "All in stock" at bounding box center [687, 357] width 11 height 11
checkbox input "true"
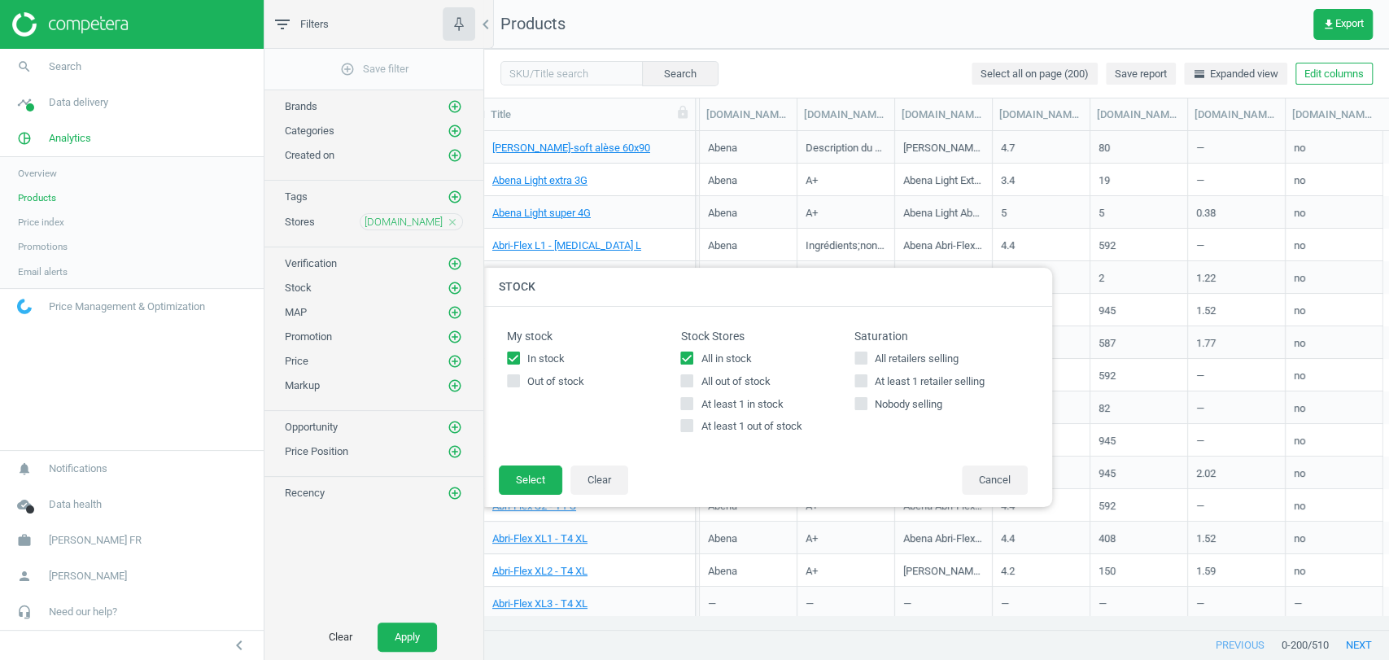
click at [591, 361] on label "In stock" at bounding box center [593, 358] width 173 height 15
click at [519, 361] on input "In stock" at bounding box center [514, 357] width 11 height 11
checkbox input "false"
click at [549, 475] on button "Select" at bounding box center [530, 479] width 63 height 29
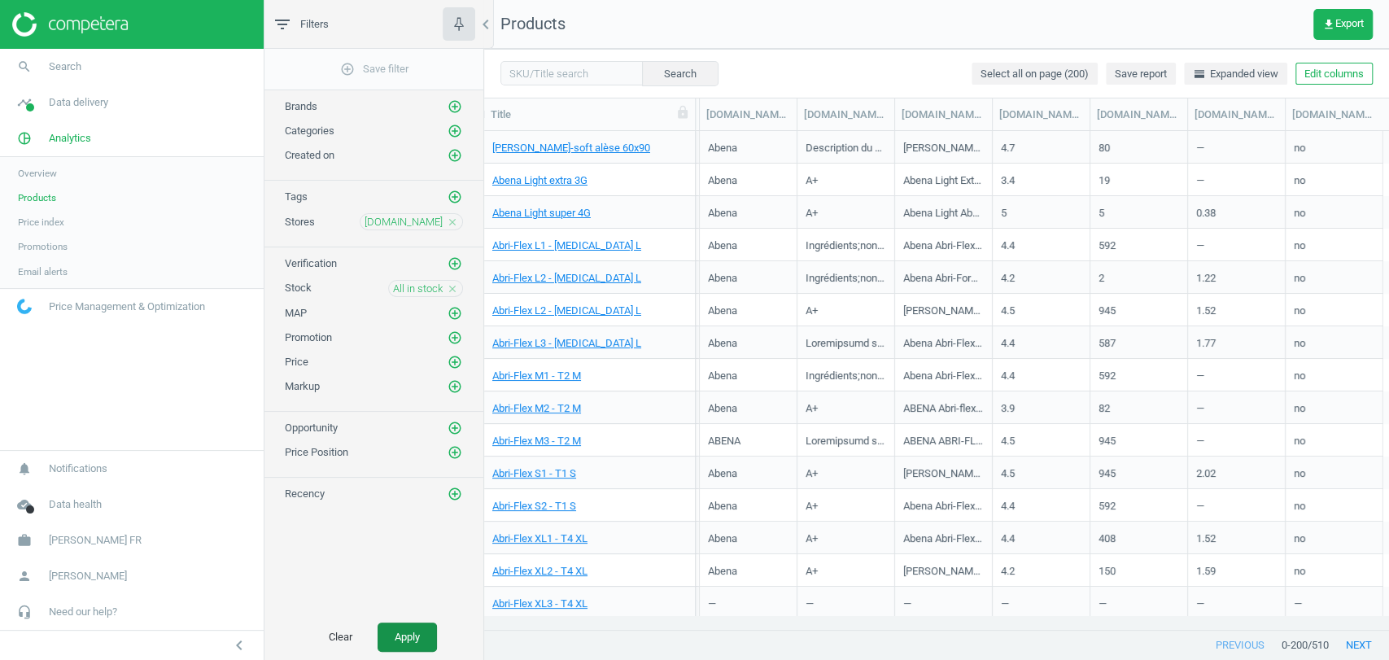
click at [417, 635] on button "Apply" at bounding box center [407, 636] width 59 height 29
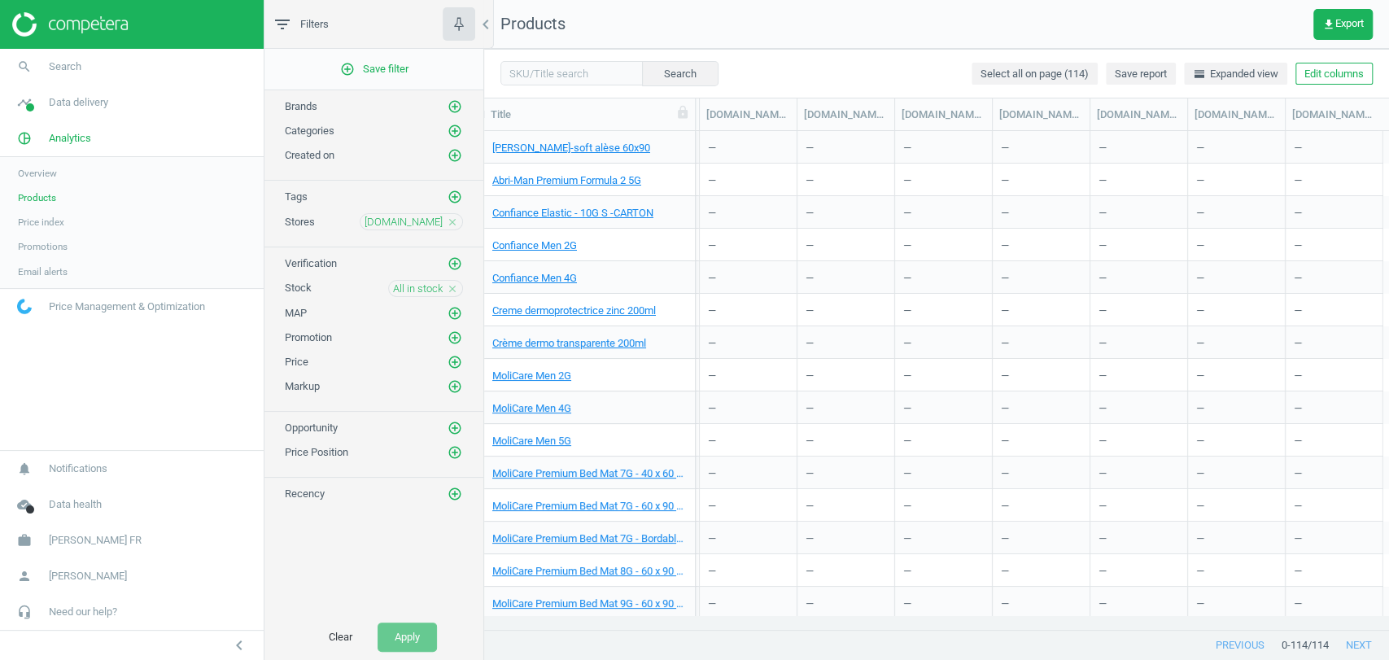
click at [1338, 72] on button "Edit columns" at bounding box center [1333, 74] width 77 height 23
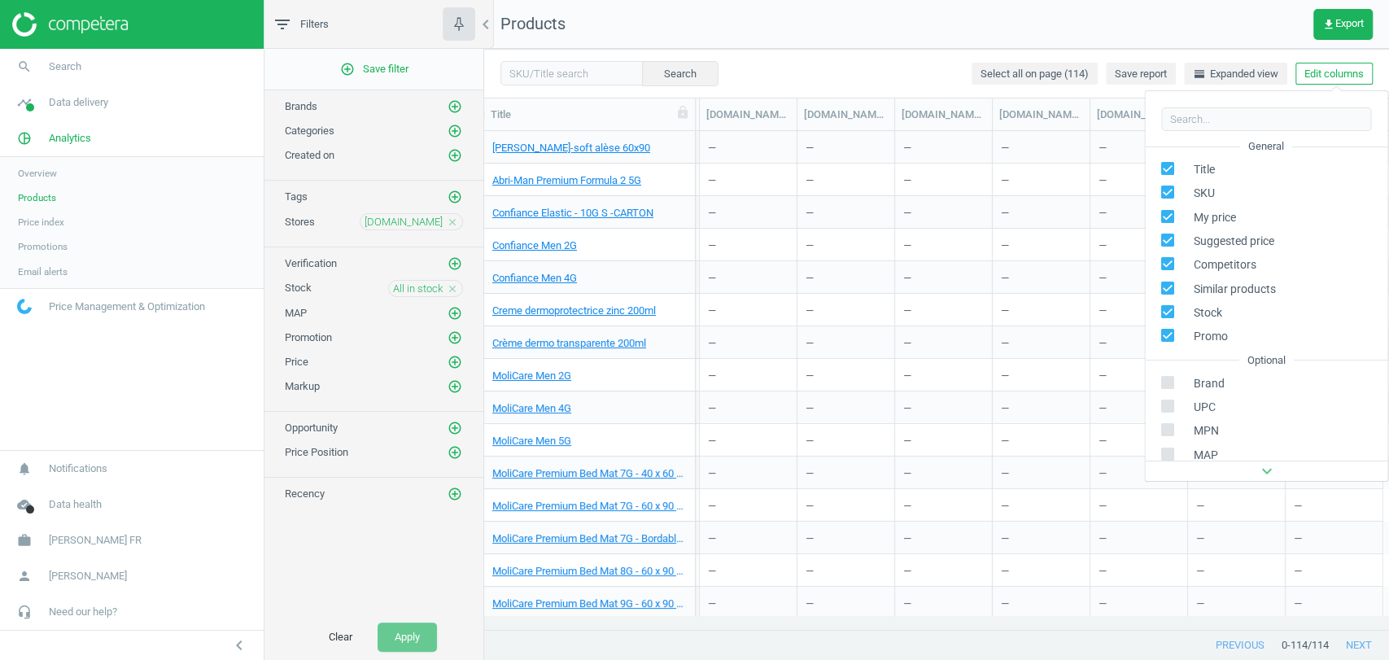
scroll to position [256, 0]
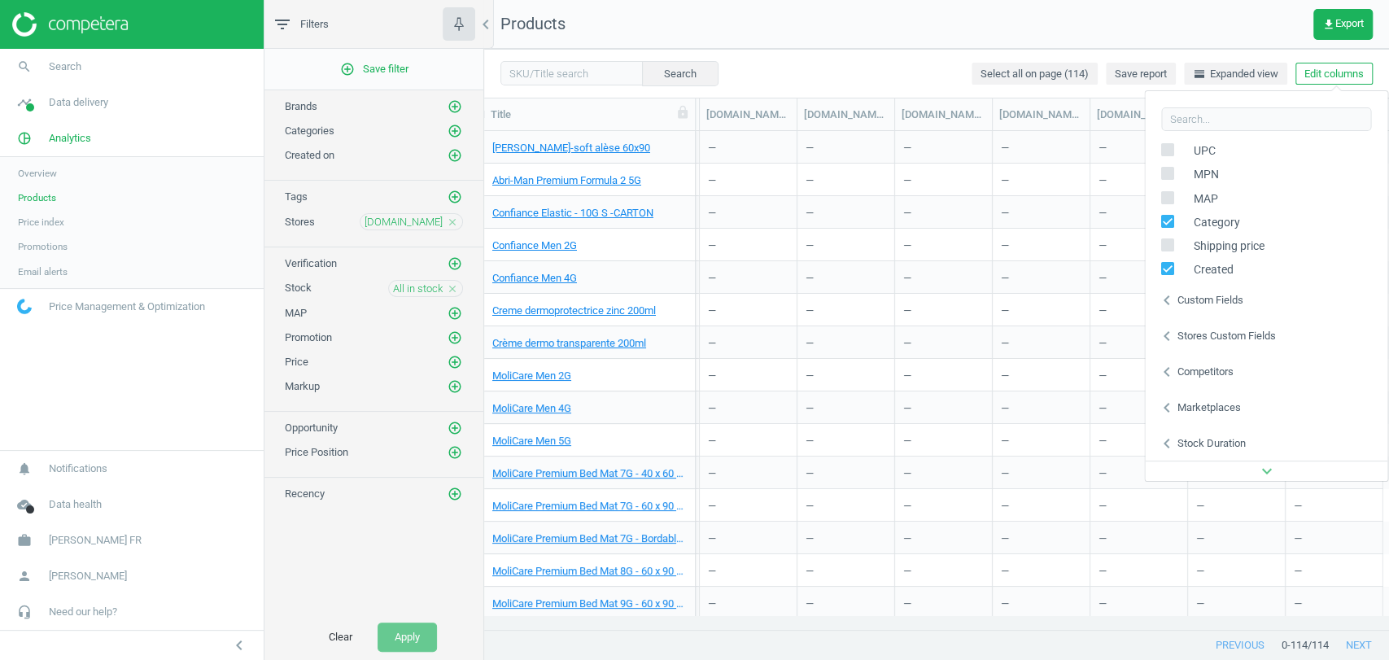
click at [1211, 334] on div "Stores custom fields" at bounding box center [1225, 336] width 98 height 15
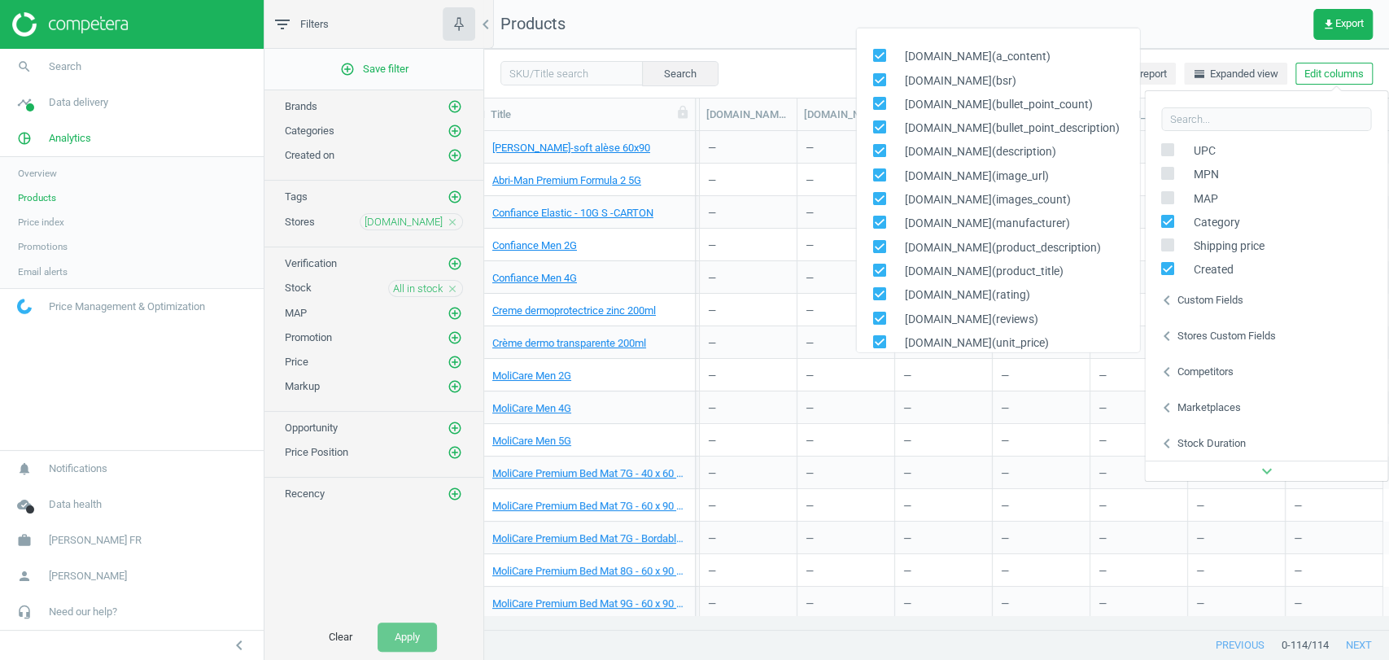
click at [876, 55] on input "checkbox" at bounding box center [878, 55] width 11 height 11
checkbox input "false"
drag, startPoint x: 884, startPoint y: 81, endPoint x: 879, endPoint y: 106, distance: 24.9
click at [879, 106] on div "[DOMAIN_NAME](a_content) [DOMAIN_NAME](bsr) [DOMAIN_NAME](bullet_point_count) […" at bounding box center [997, 190] width 285 height 325
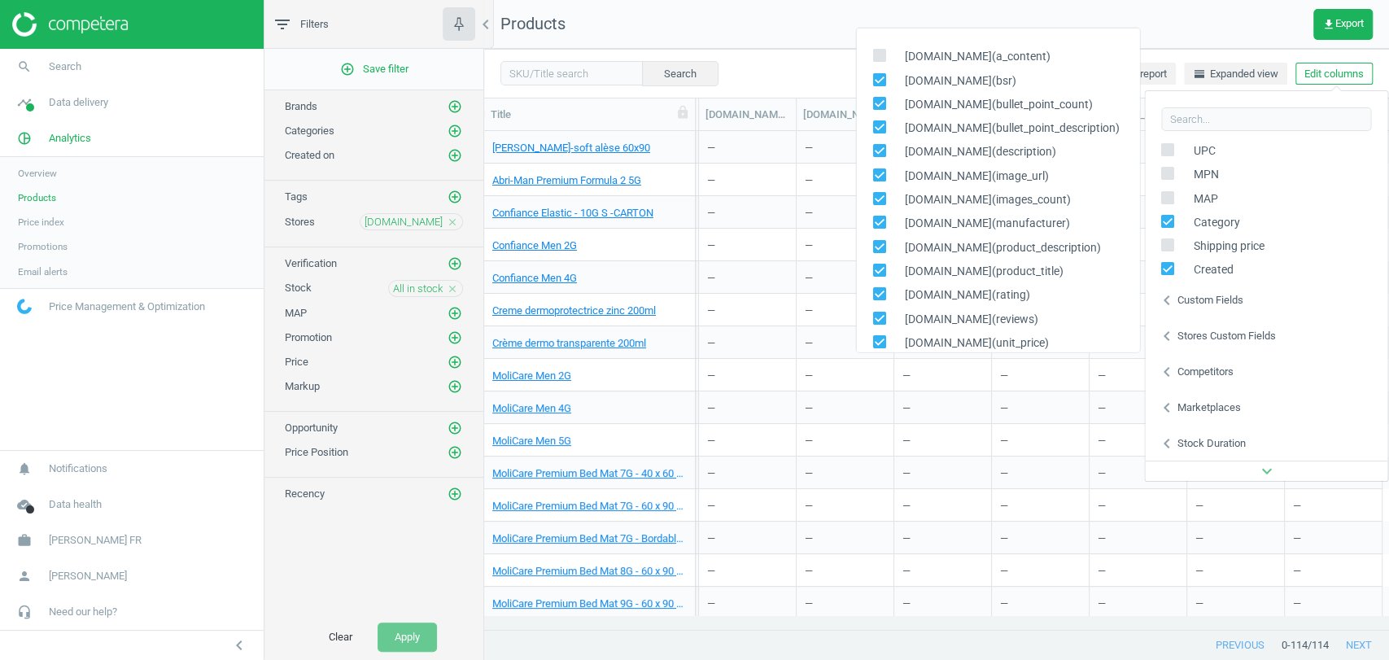
click at [879, 106] on input "checkbox" at bounding box center [878, 103] width 11 height 11
checkbox input "false"
click at [879, 122] on input "checkbox" at bounding box center [878, 126] width 11 height 11
checkbox input "false"
click at [879, 154] on input "checkbox" at bounding box center [878, 151] width 11 height 11
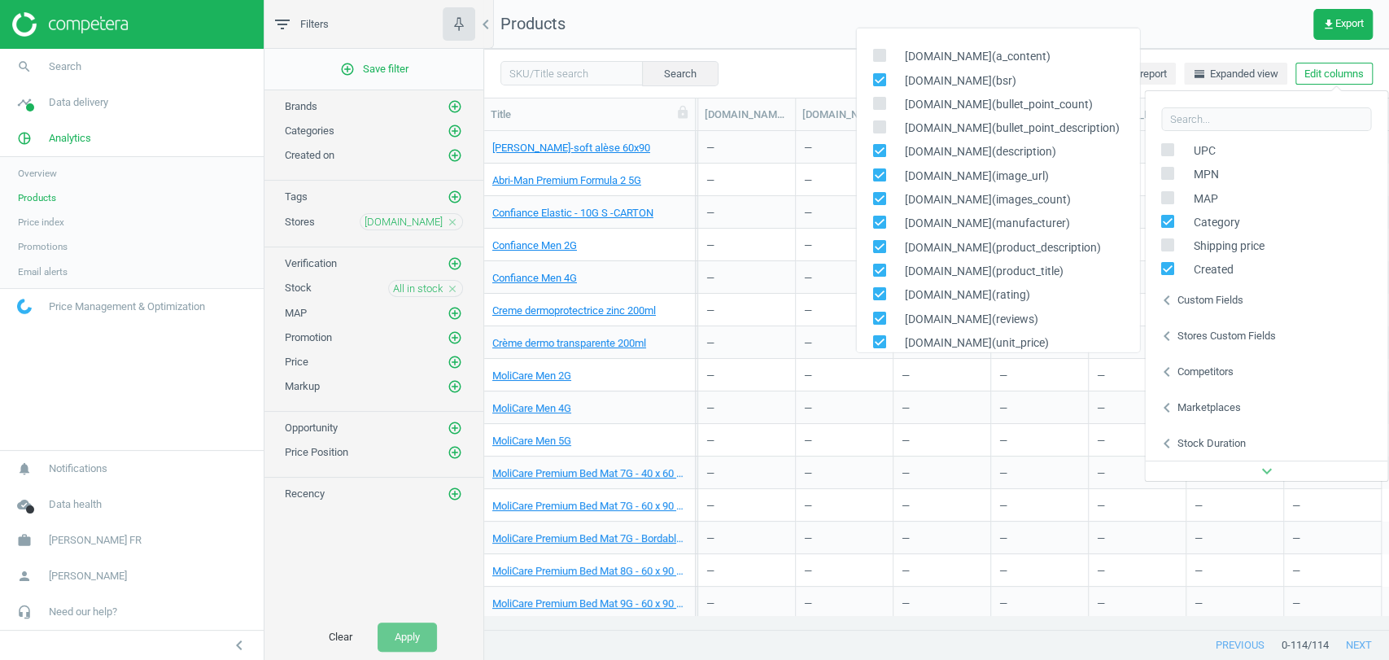
checkbox input "false"
drag, startPoint x: 879, startPoint y: 172, endPoint x: 879, endPoint y: 197, distance: 24.4
click at [879, 197] on div "[DOMAIN_NAME](a_content) [DOMAIN_NAME](bsr) [DOMAIN_NAME](bullet_point_count) […" at bounding box center [997, 190] width 285 height 325
click at [879, 197] on input "checkbox" at bounding box center [878, 198] width 11 height 11
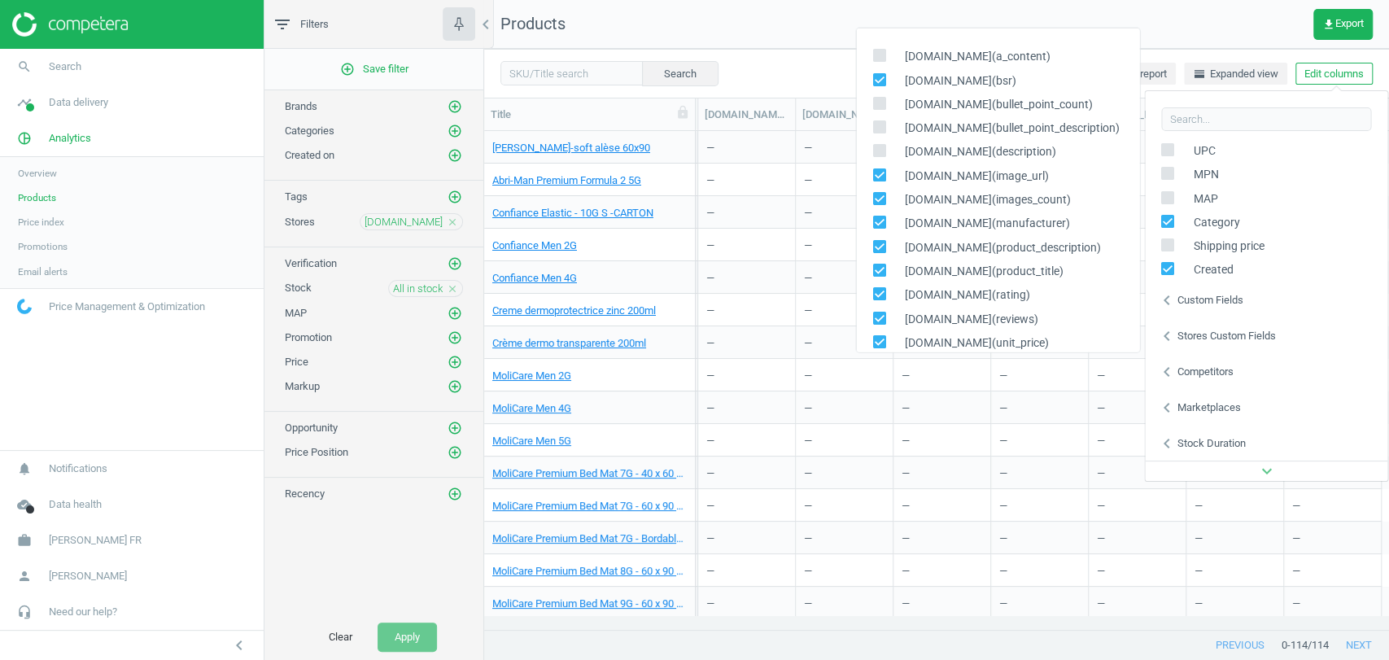
checkbox input "false"
click at [879, 222] on input "checkbox" at bounding box center [878, 222] width 11 height 11
checkbox input "false"
click at [879, 245] on input "checkbox" at bounding box center [878, 246] width 11 height 11
checkbox input "false"
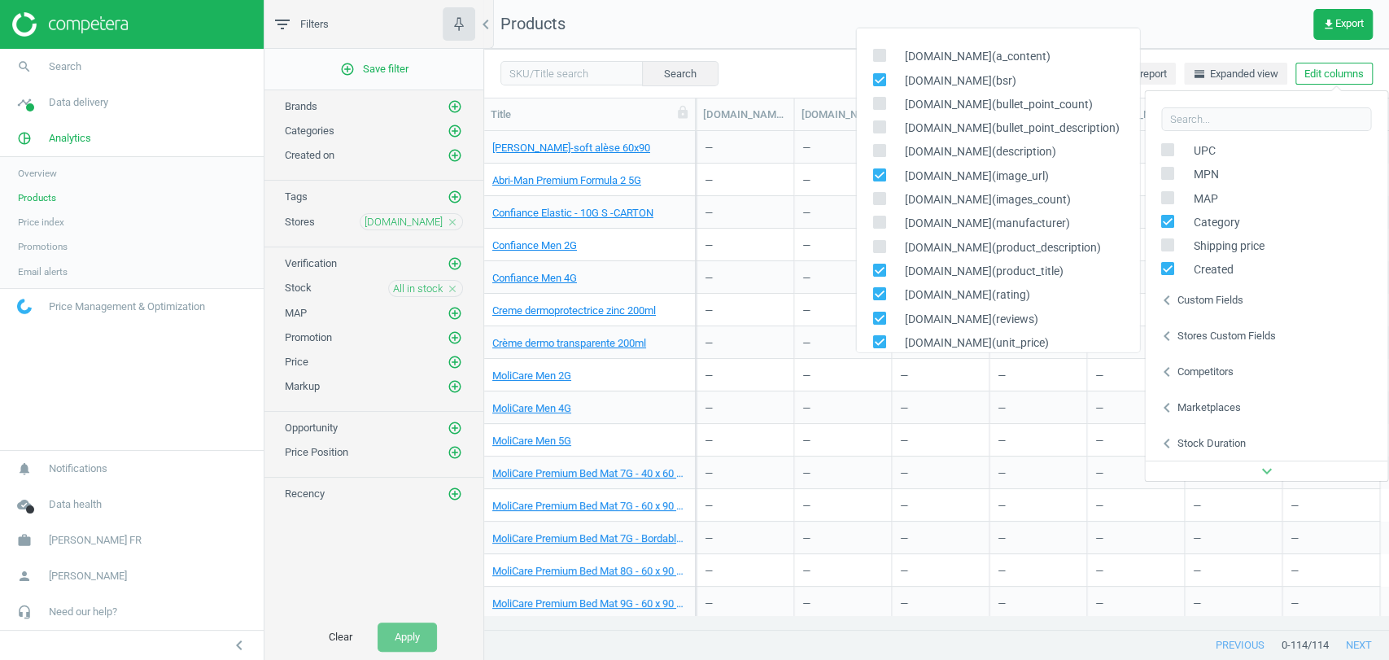
click at [879, 269] on input "checkbox" at bounding box center [878, 269] width 11 height 11
checkbox input "false"
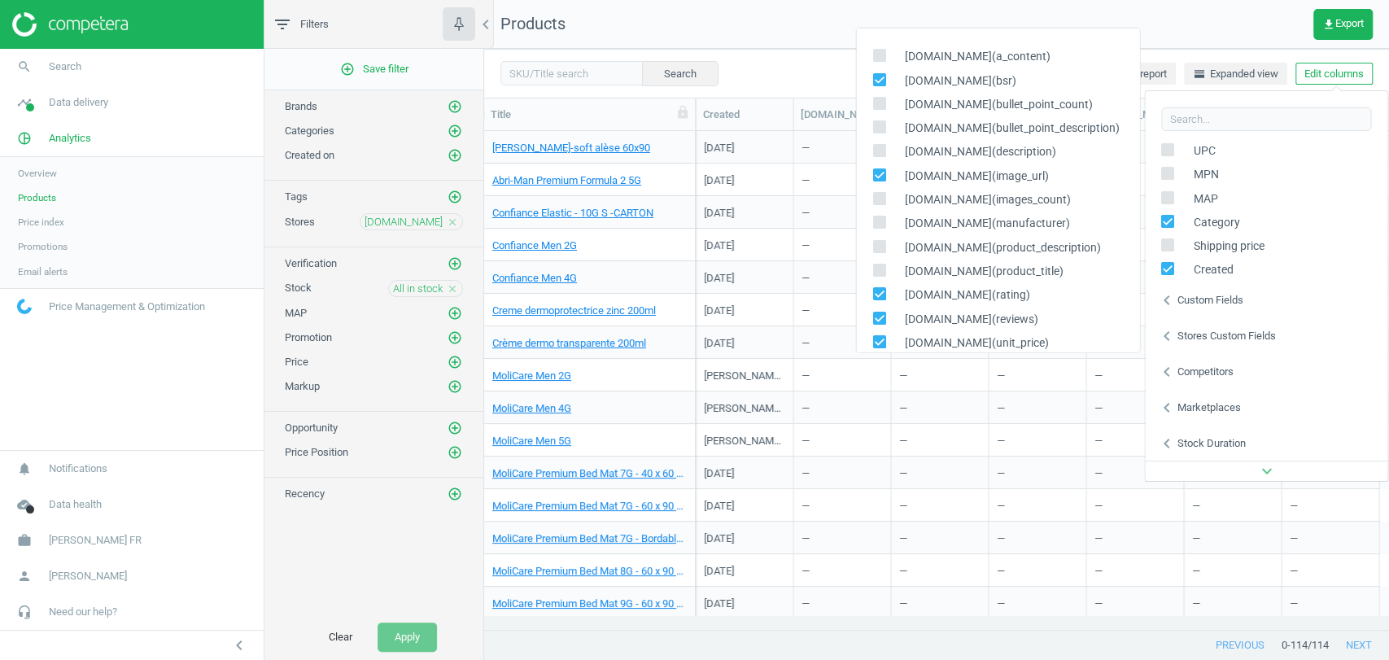
click at [879, 295] on input "checkbox" at bounding box center [878, 293] width 11 height 11
checkbox input "false"
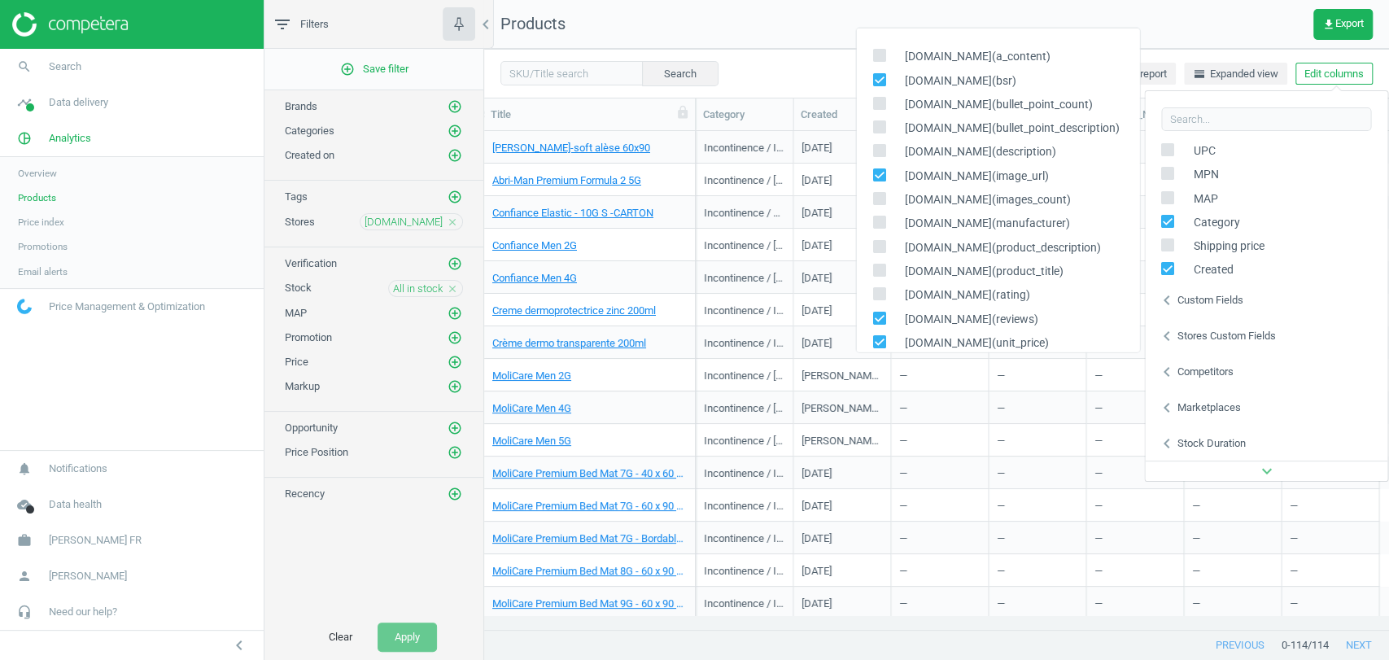
click at [879, 314] on input "checkbox" at bounding box center [878, 317] width 11 height 11
checkbox input "false"
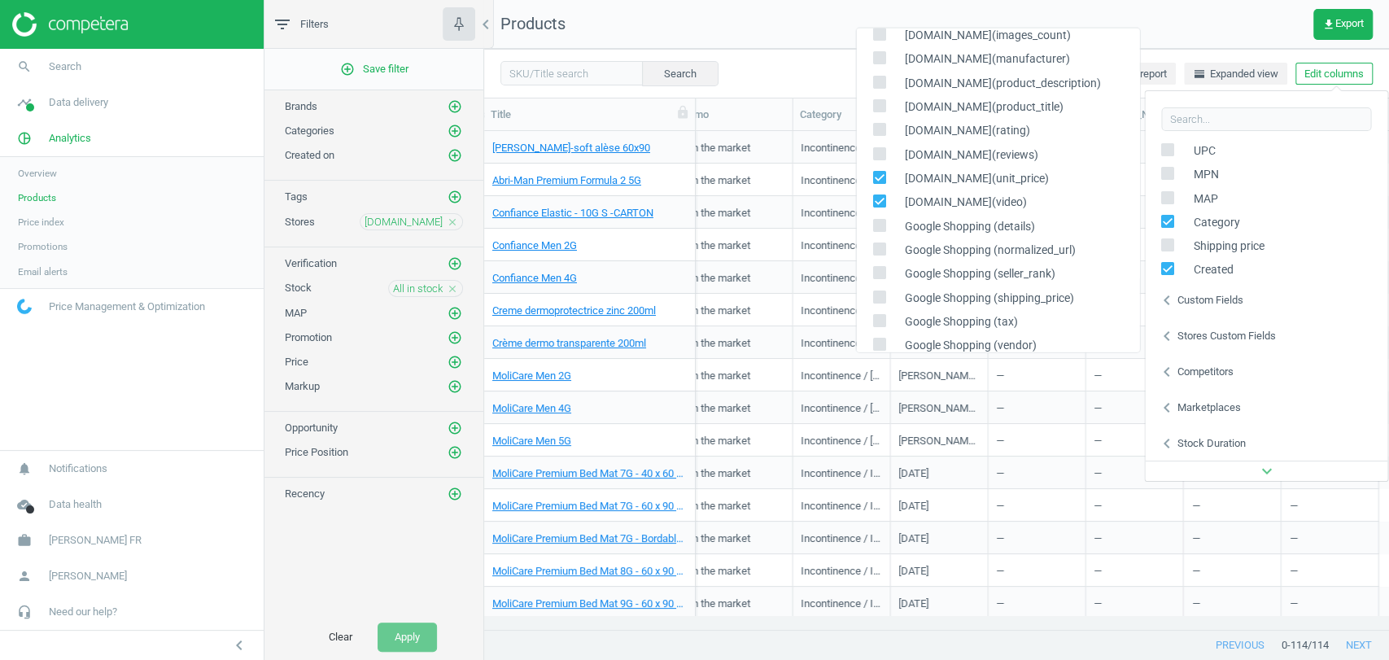
scroll to position [168, 0]
click at [881, 172] on input "checkbox" at bounding box center [878, 173] width 11 height 11
checkbox input "false"
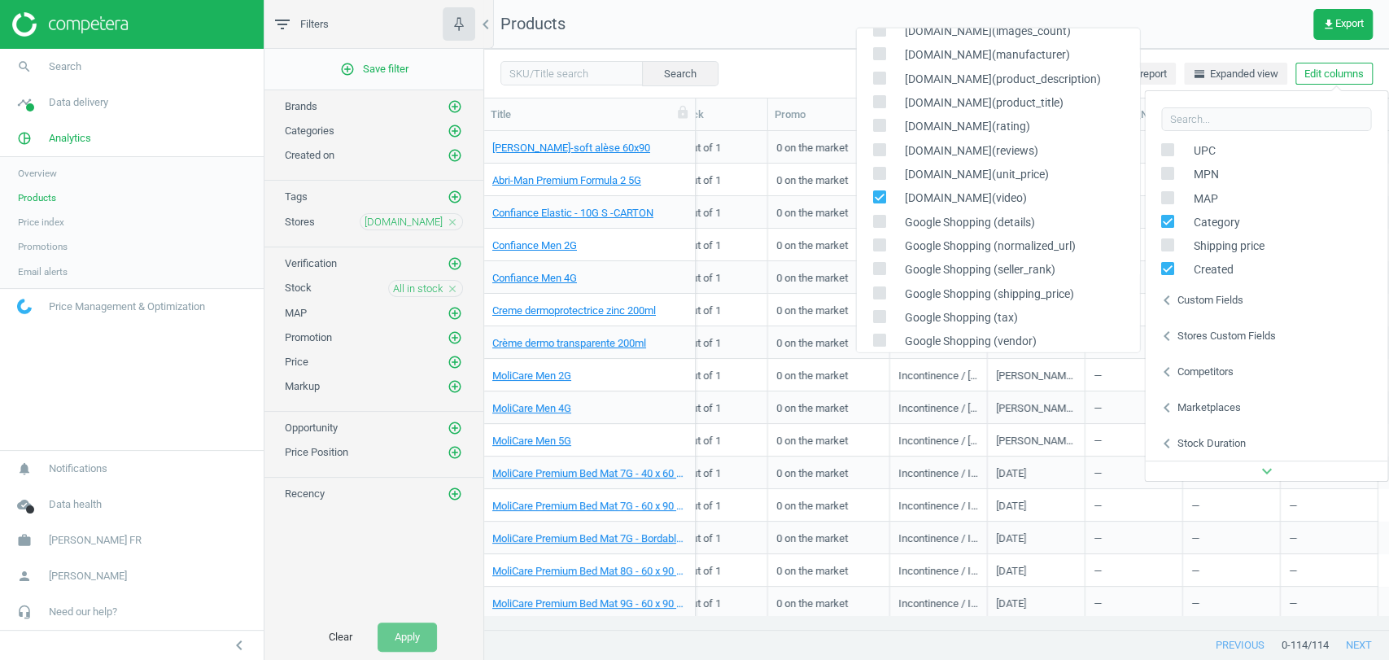
click at [879, 199] on input "checkbox" at bounding box center [878, 196] width 11 height 11
checkbox input "false"
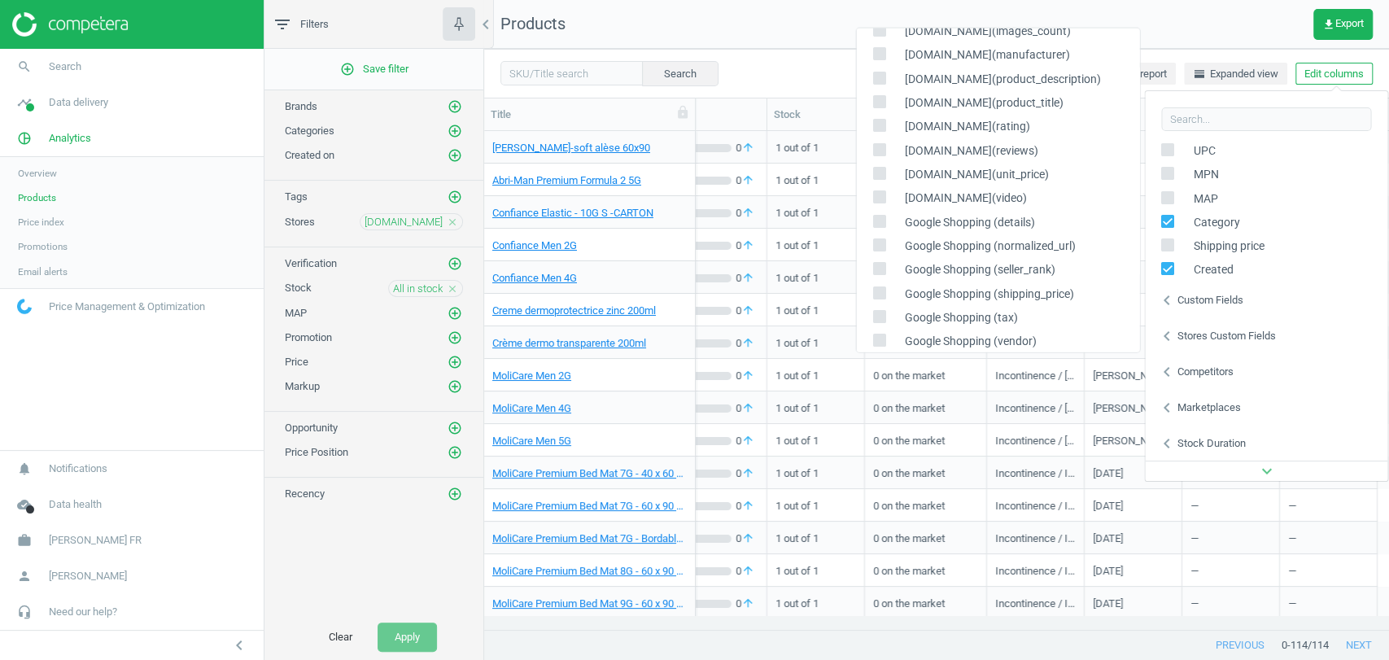
scroll to position [0, 0]
click at [877, 172] on input "checkbox" at bounding box center [878, 174] width 11 height 11
checkbox input "false"
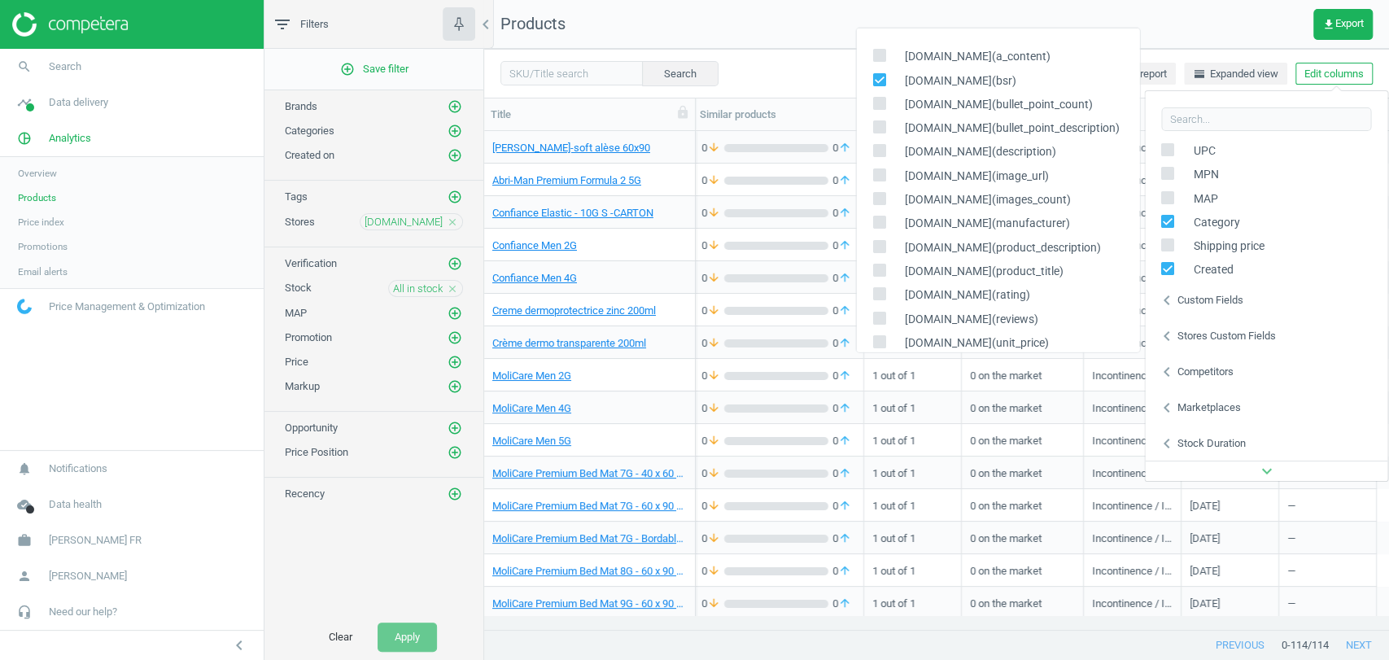
scroll to position [0, 539]
click at [880, 76] on input "checkbox" at bounding box center [878, 79] width 11 height 11
checkbox input "false"
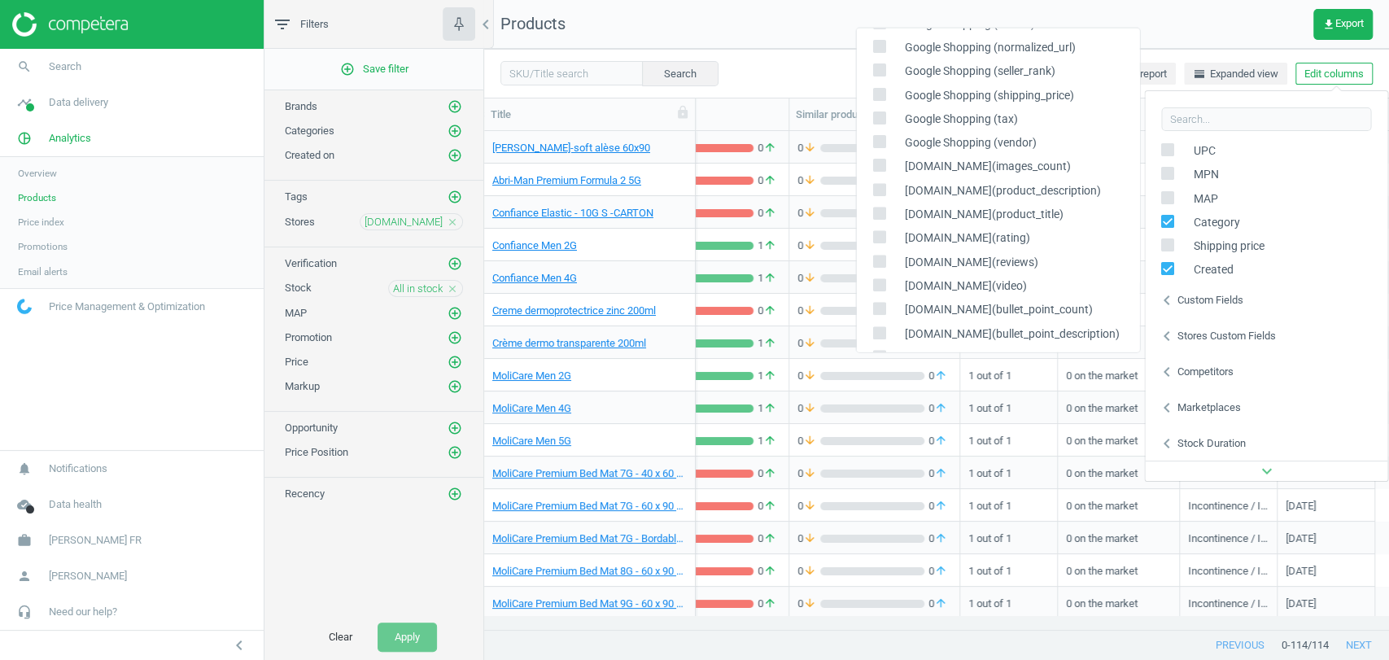
scroll to position [482, 0]
click at [880, 197] on input "checkbox" at bounding box center [878, 192] width 11 height 11
checkbox input "true"
click at [879, 216] on input "checkbox" at bounding box center [878, 217] width 11 height 11
checkbox input "true"
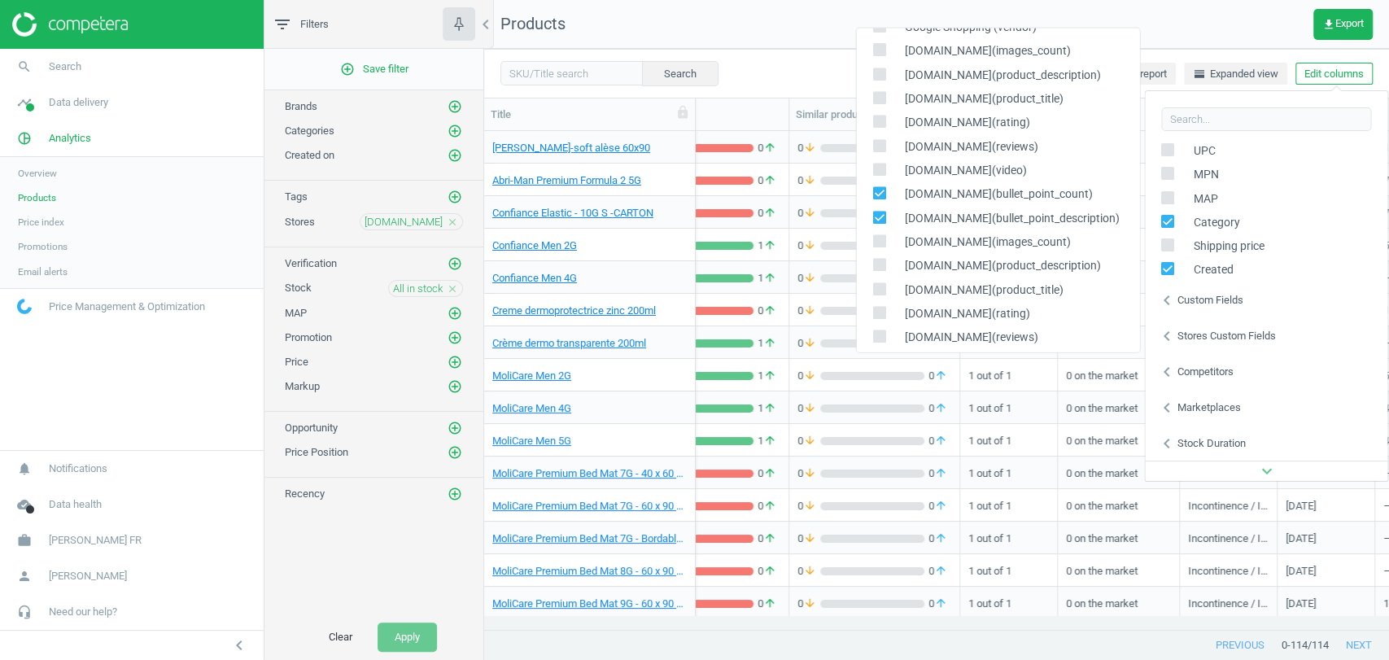
click at [879, 237] on input "checkbox" at bounding box center [878, 240] width 11 height 11
checkbox input "true"
click at [879, 264] on input "checkbox" at bounding box center [878, 264] width 11 height 11
checkbox input "true"
click at [879, 291] on input "checkbox" at bounding box center [878, 288] width 11 height 11
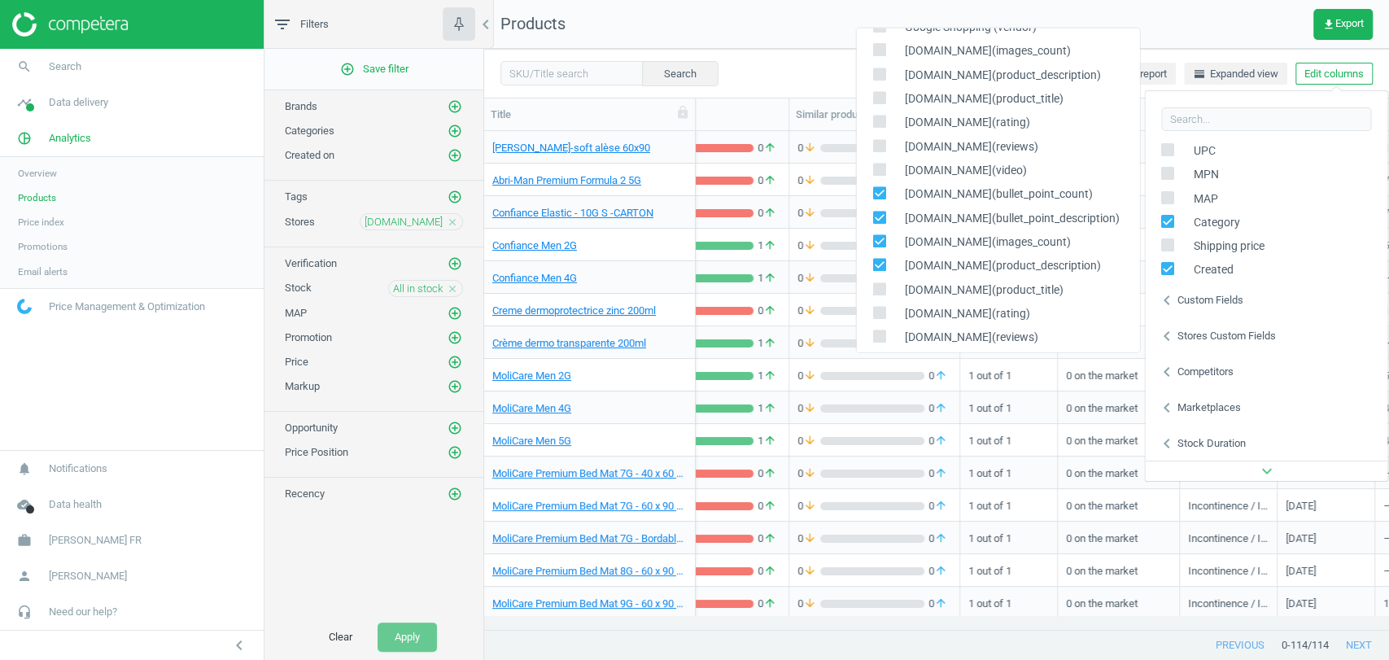
checkbox input "true"
click at [880, 312] on input "checkbox" at bounding box center [878, 312] width 11 height 11
checkbox input "true"
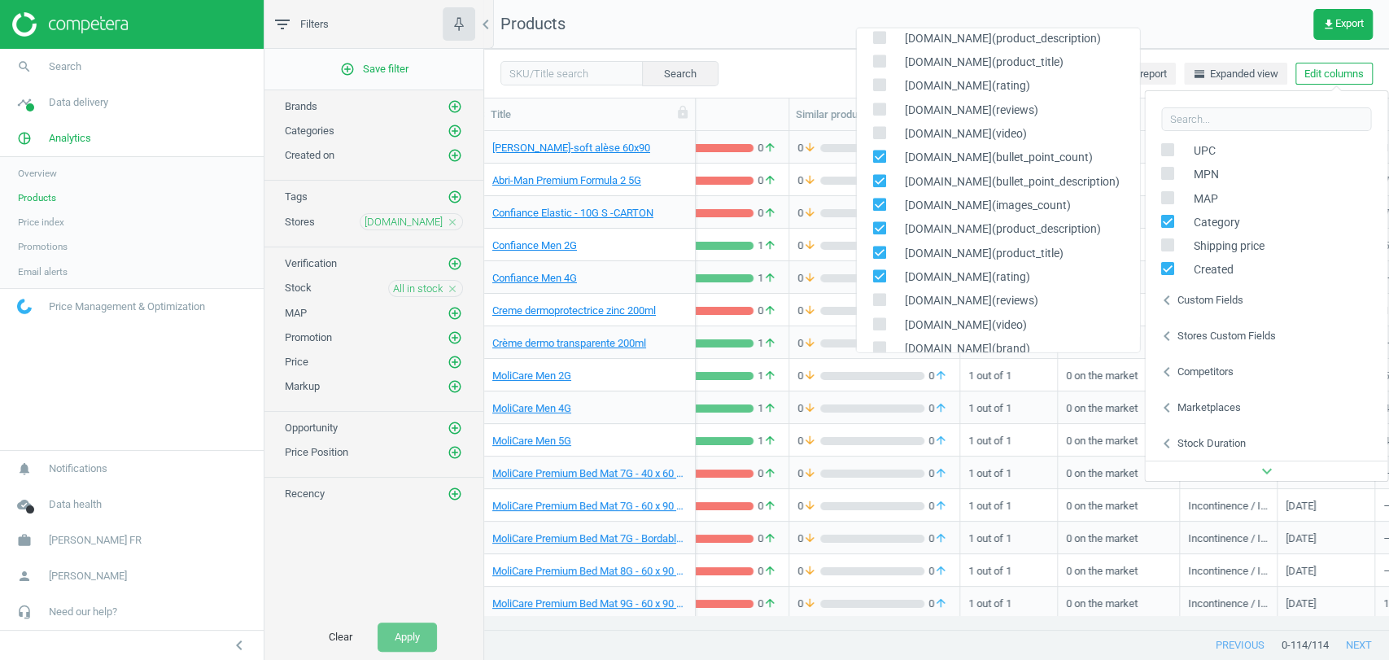
scroll to position [528, 0]
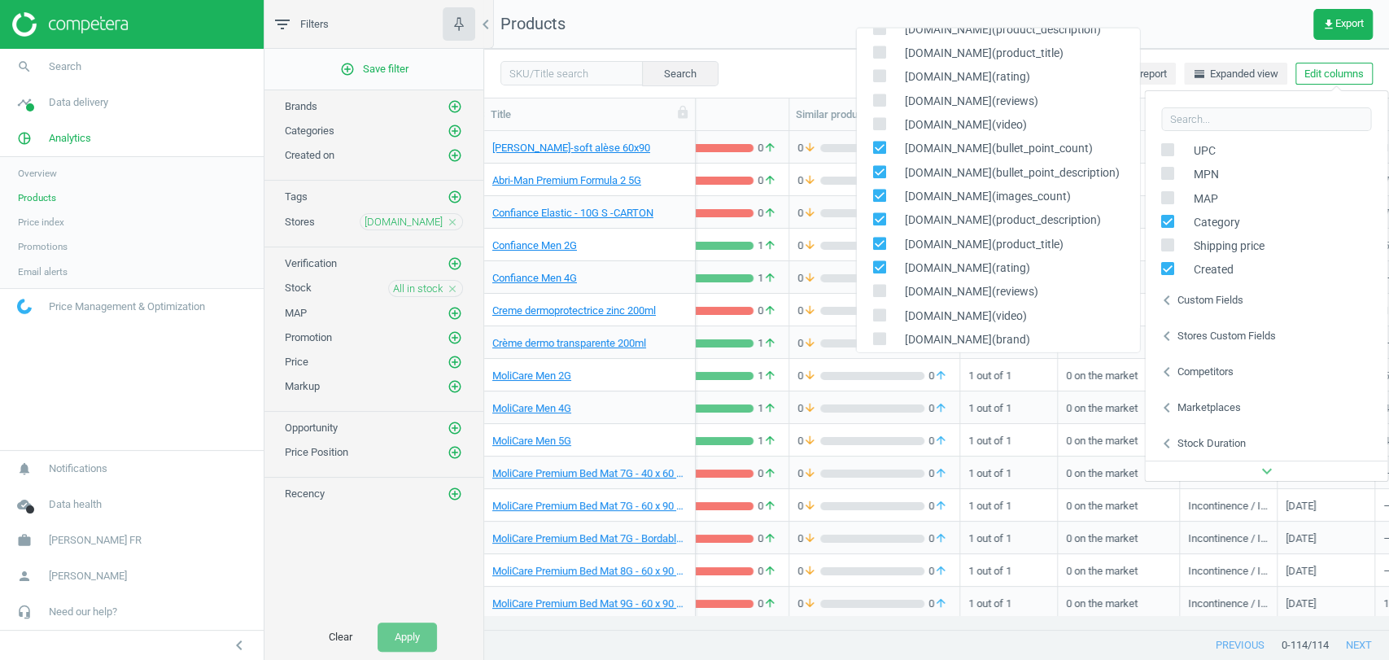
click at [880, 282] on div "[DOMAIN_NAME](reviews)" at bounding box center [997, 292] width 283 height 24
click at [880, 287] on input "checkbox" at bounding box center [878, 290] width 11 height 11
checkbox input "true"
click at [880, 304] on div "[DOMAIN_NAME](video)" at bounding box center [997, 315] width 283 height 24
click at [880, 310] on input "checkbox" at bounding box center [878, 314] width 11 height 11
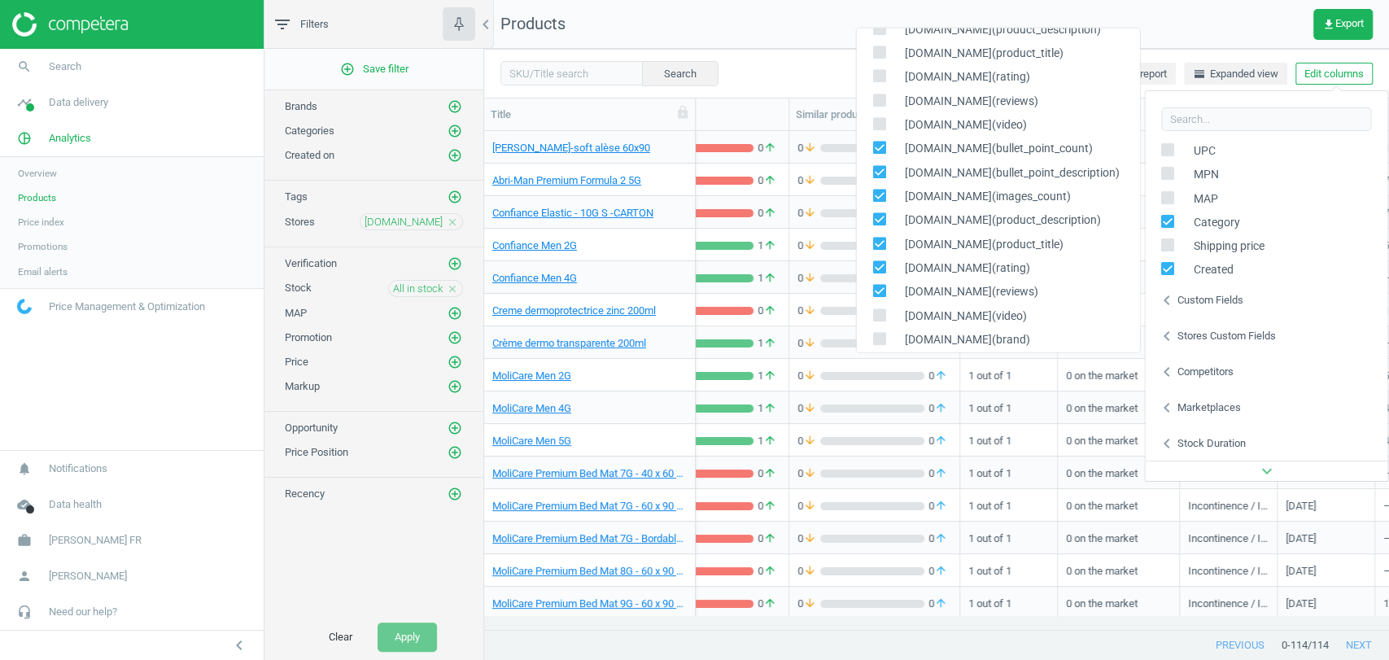
checkbox input "true"
click at [747, 37] on nav "Products get_app Export" at bounding box center [936, 24] width 905 height 49
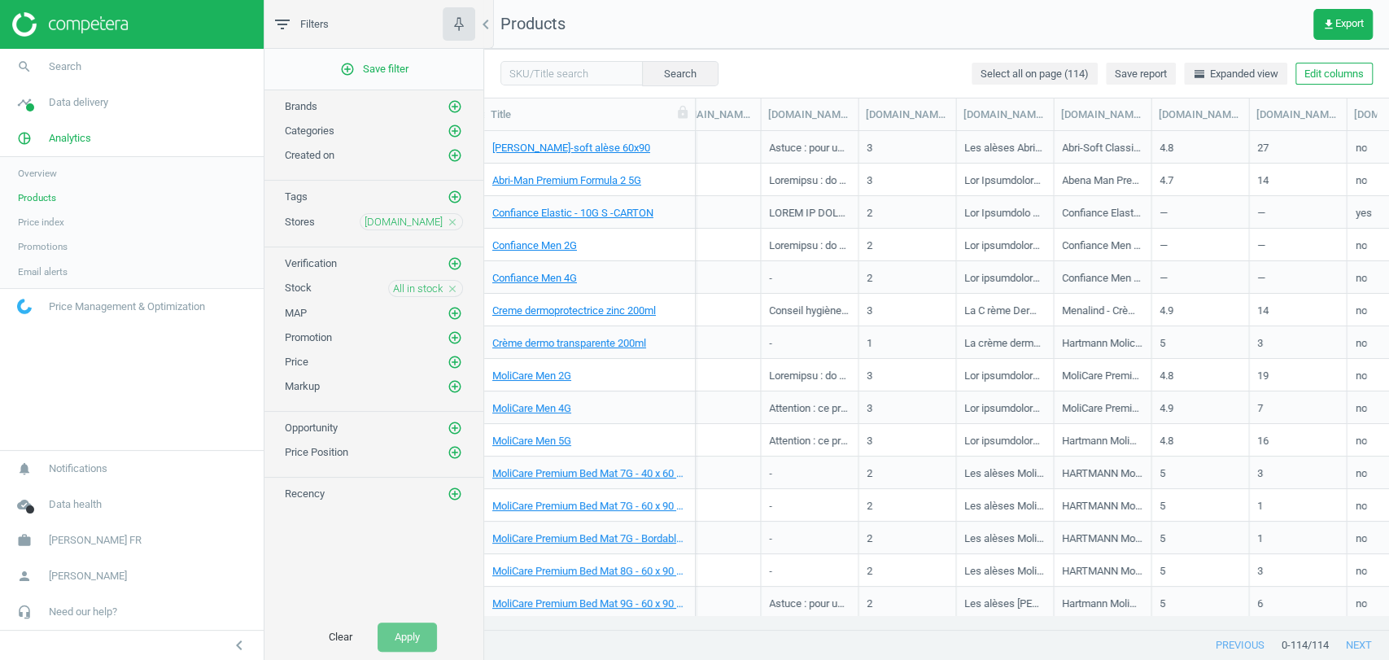
scroll to position [0, 1071]
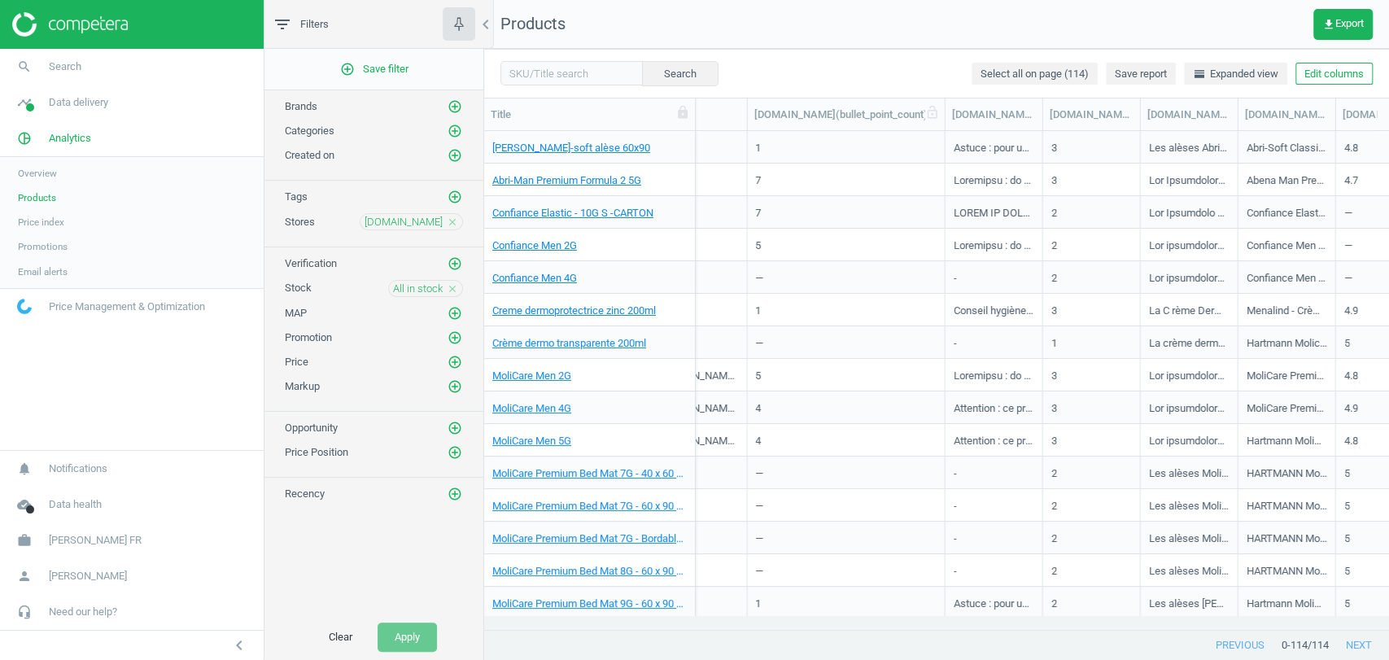
drag, startPoint x: 844, startPoint y: 110, endPoint x: 942, endPoint y: 112, distance: 98.5
click at [942, 112] on div at bounding box center [944, 114] width 16 height 32
click at [530, 151] on link "[PERSON_NAME]-soft alèse 60x90" at bounding box center [571, 148] width 158 height 15
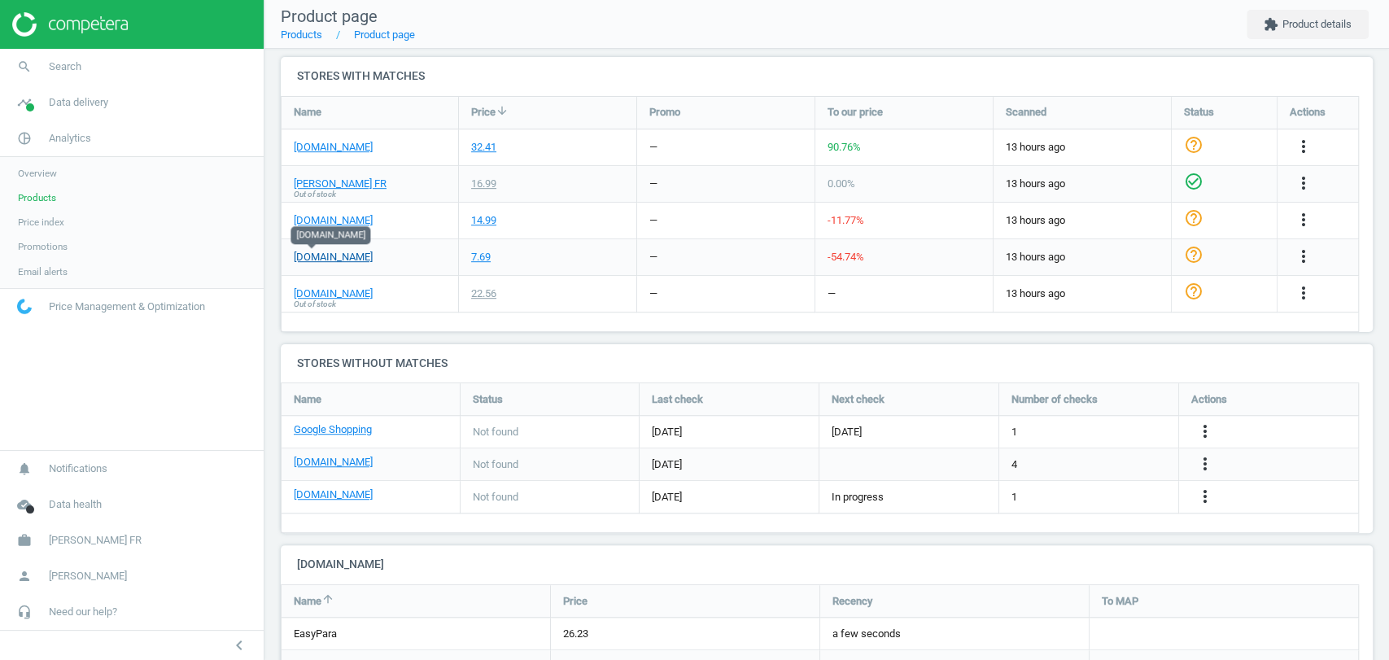
click at [312, 251] on link "[DOMAIN_NAME]" at bounding box center [333, 257] width 79 height 15
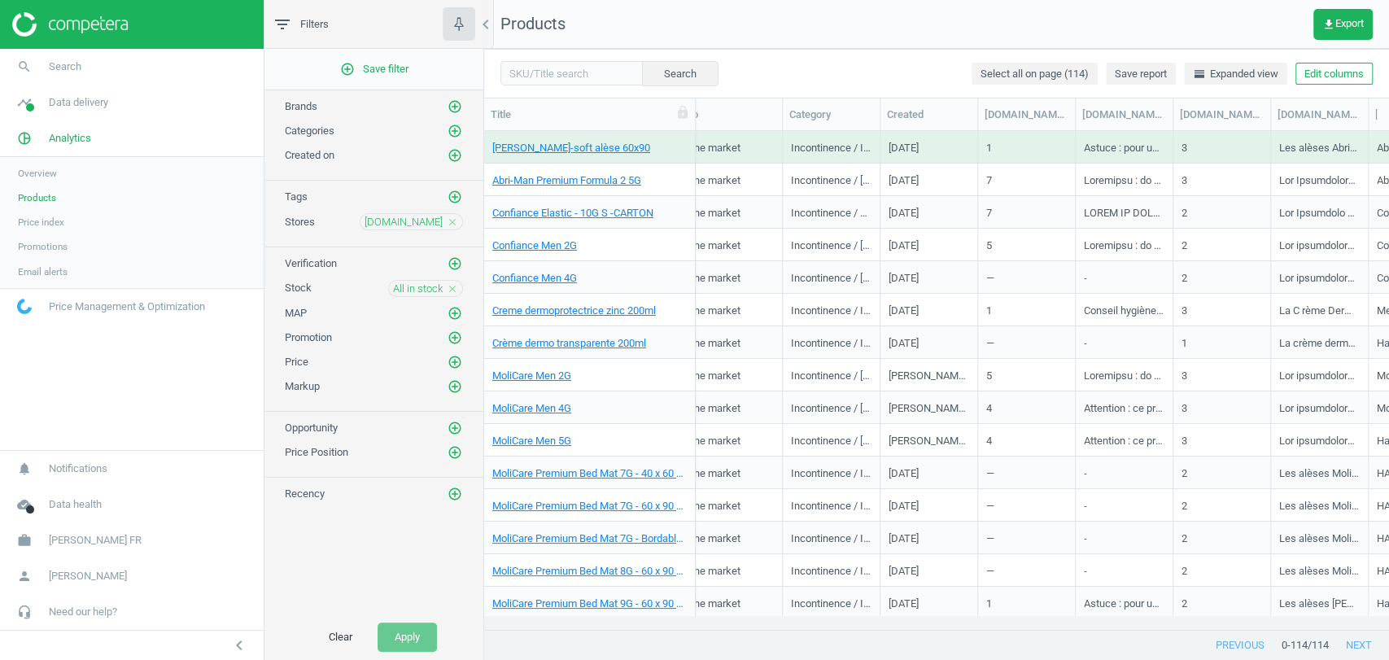
scroll to position [0, 840]
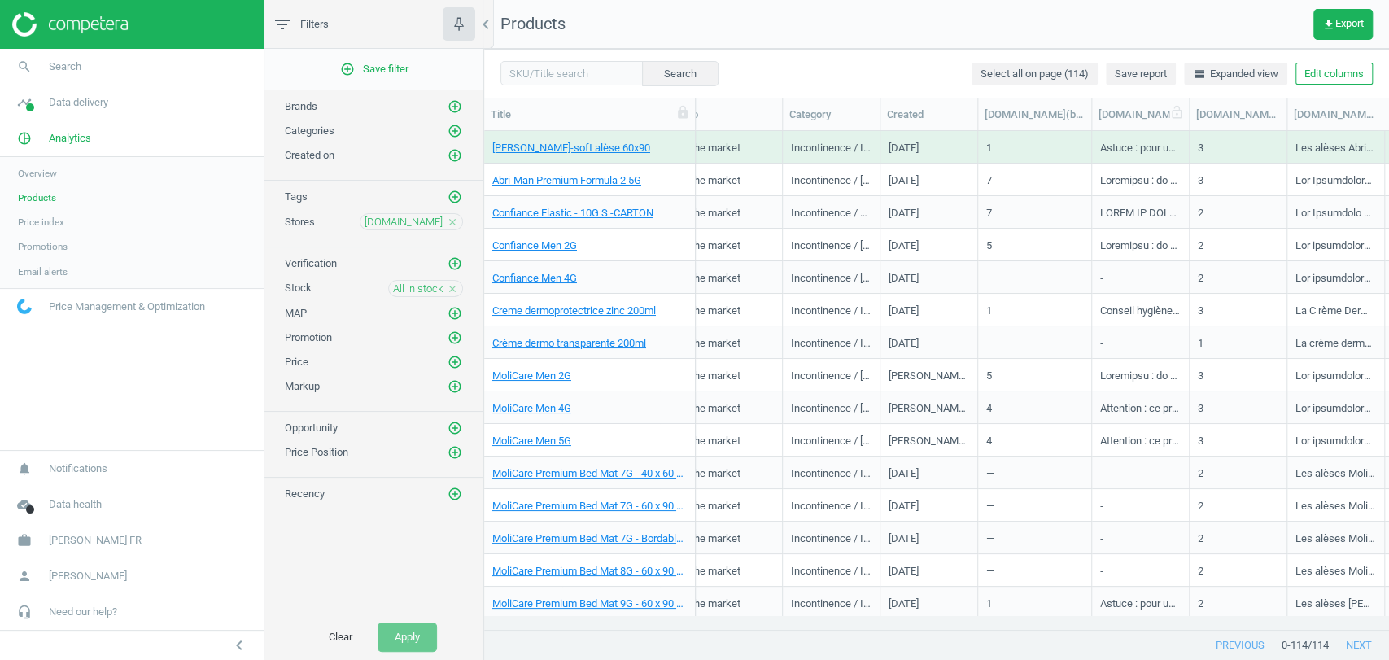
drag, startPoint x: 1073, startPoint y: 116, endPoint x: 1107, endPoint y: 118, distance: 34.2
click at [1099, 118] on div at bounding box center [1091, 114] width 16 height 32
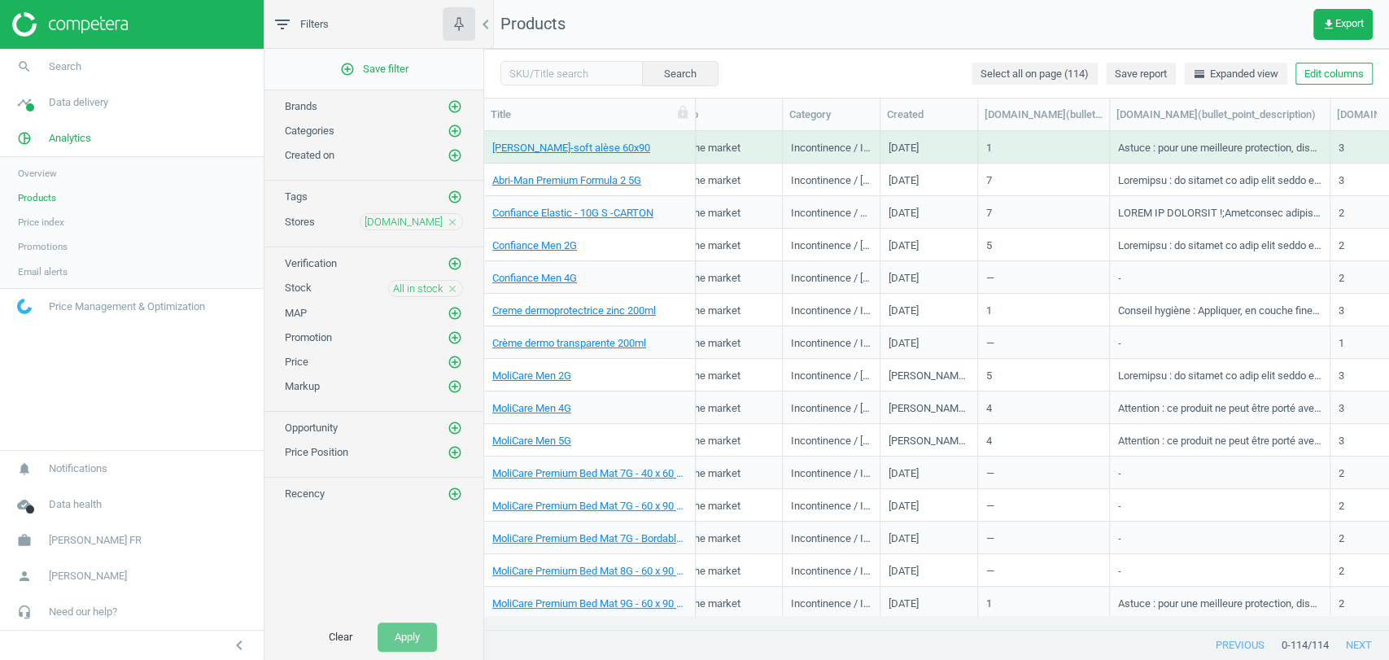
drag, startPoint x: 1202, startPoint y: 112, endPoint x: 1325, endPoint y: 123, distance: 123.3
click at [1325, 123] on div at bounding box center [1329, 114] width 16 height 32
click at [605, 184] on link "Abri-Man Premium Formula 2 5G" at bounding box center [566, 180] width 149 height 15
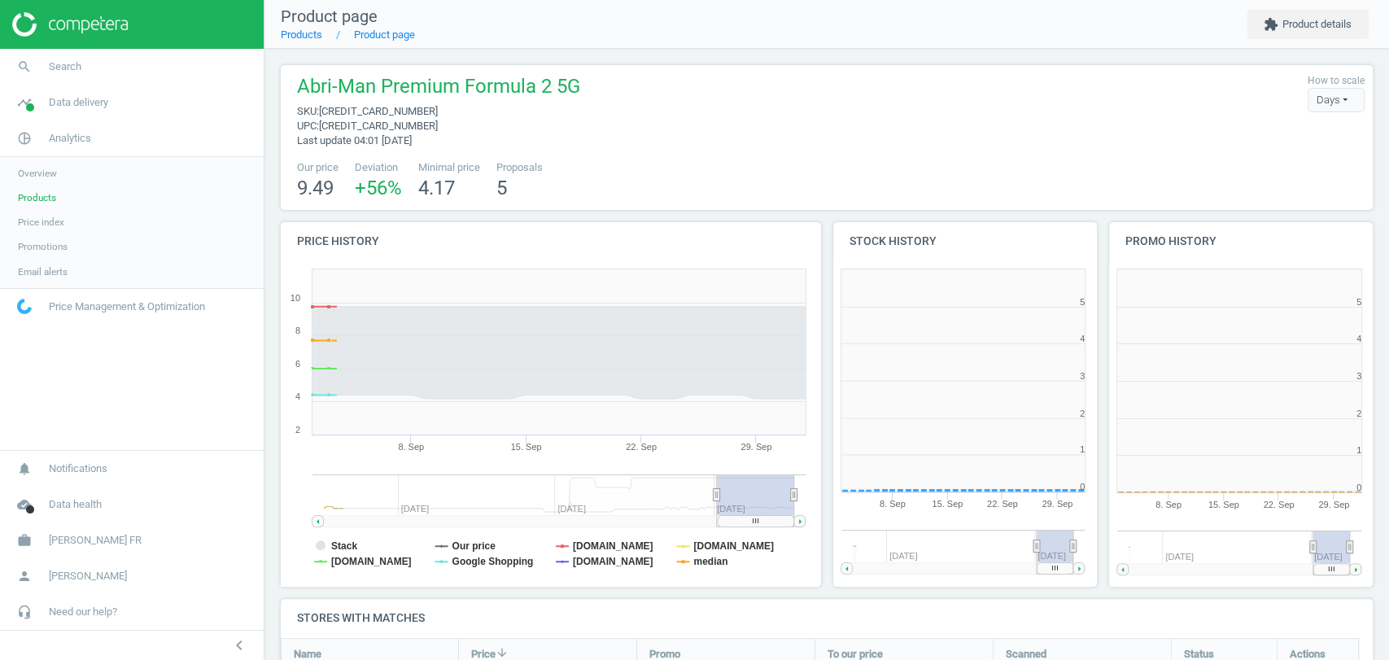
scroll to position [301, 1107]
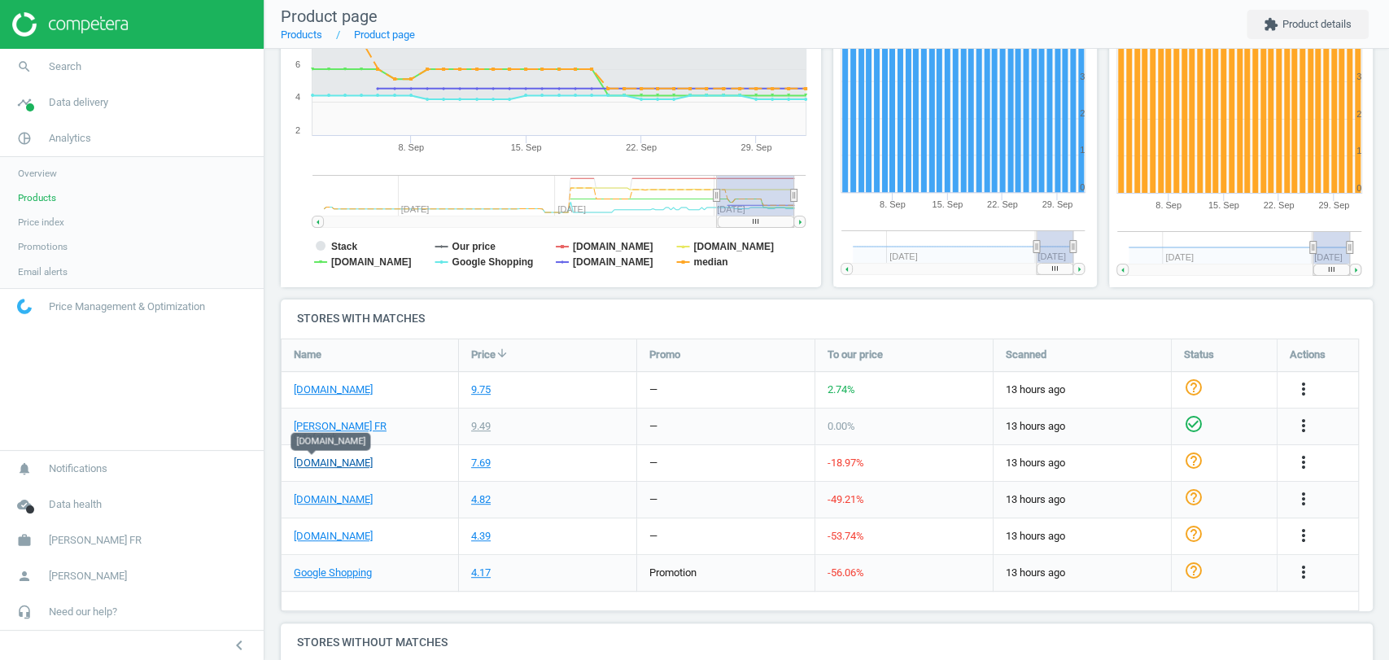
click at [319, 465] on link "[DOMAIN_NAME]" at bounding box center [333, 463] width 79 height 15
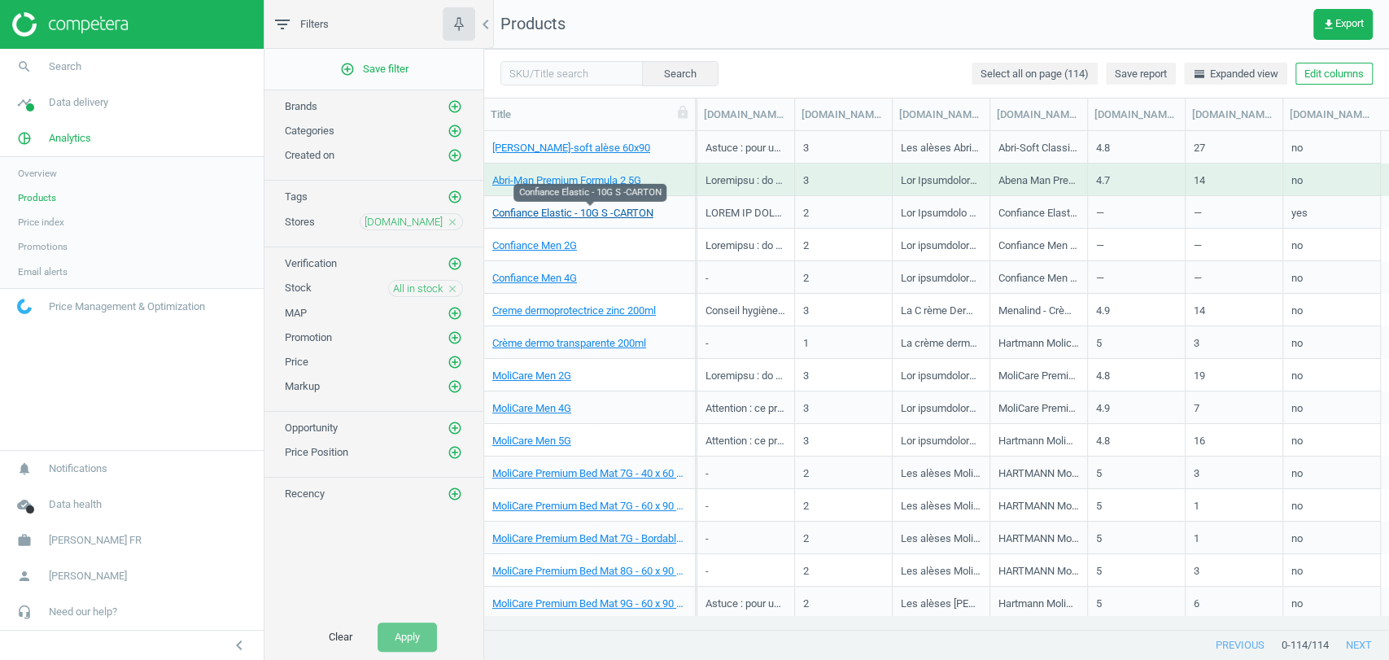
click at [577, 217] on link "Confiance Elastic - 10G S -CARTON" at bounding box center [572, 213] width 161 height 15
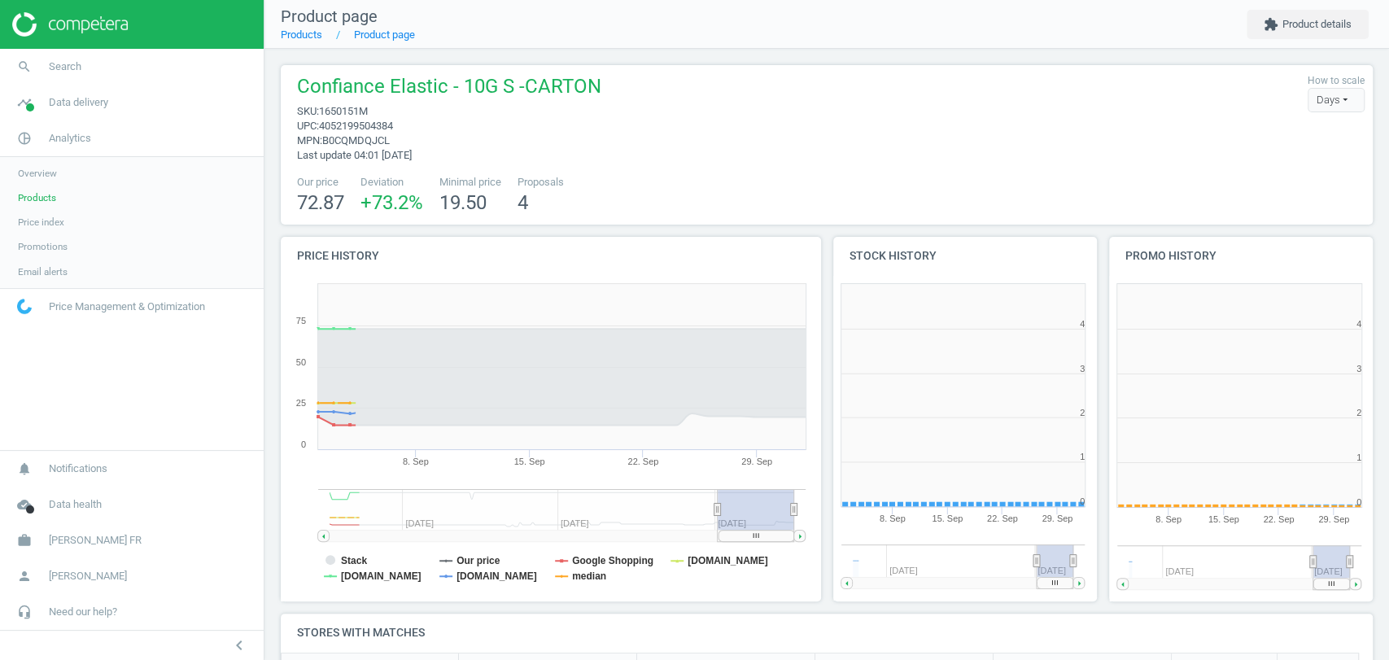
scroll to position [178, 1107]
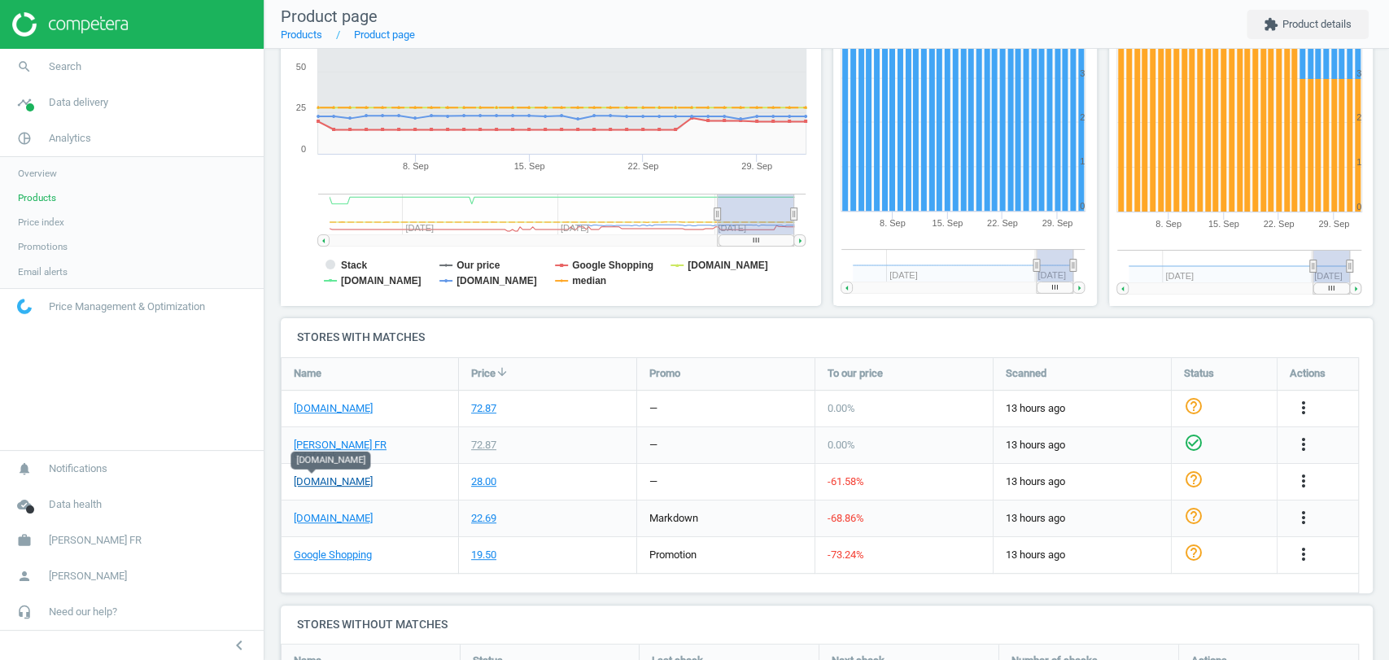
click at [314, 475] on link "[DOMAIN_NAME]" at bounding box center [333, 481] width 79 height 15
